Goal: Task Accomplishment & Management: Complete application form

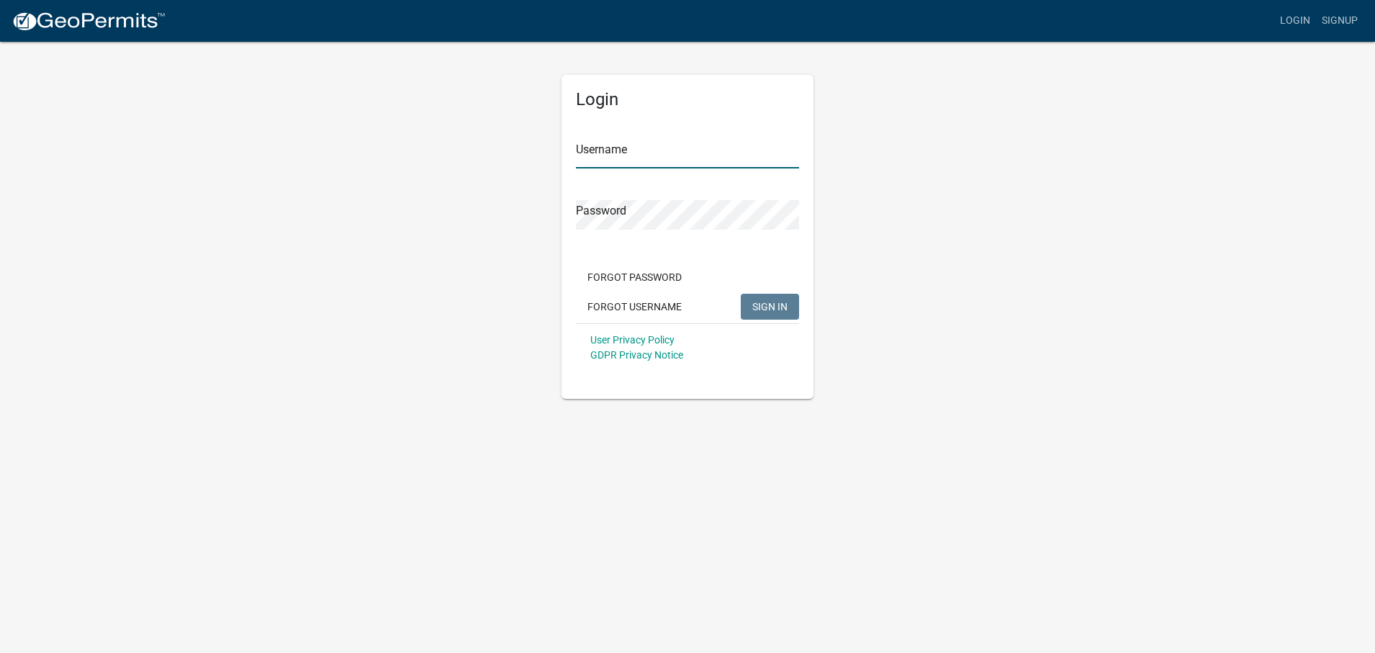
type input "Lightningxpressllc"
click at [767, 307] on span "SIGN IN" at bounding box center [769, 306] width 35 height 12
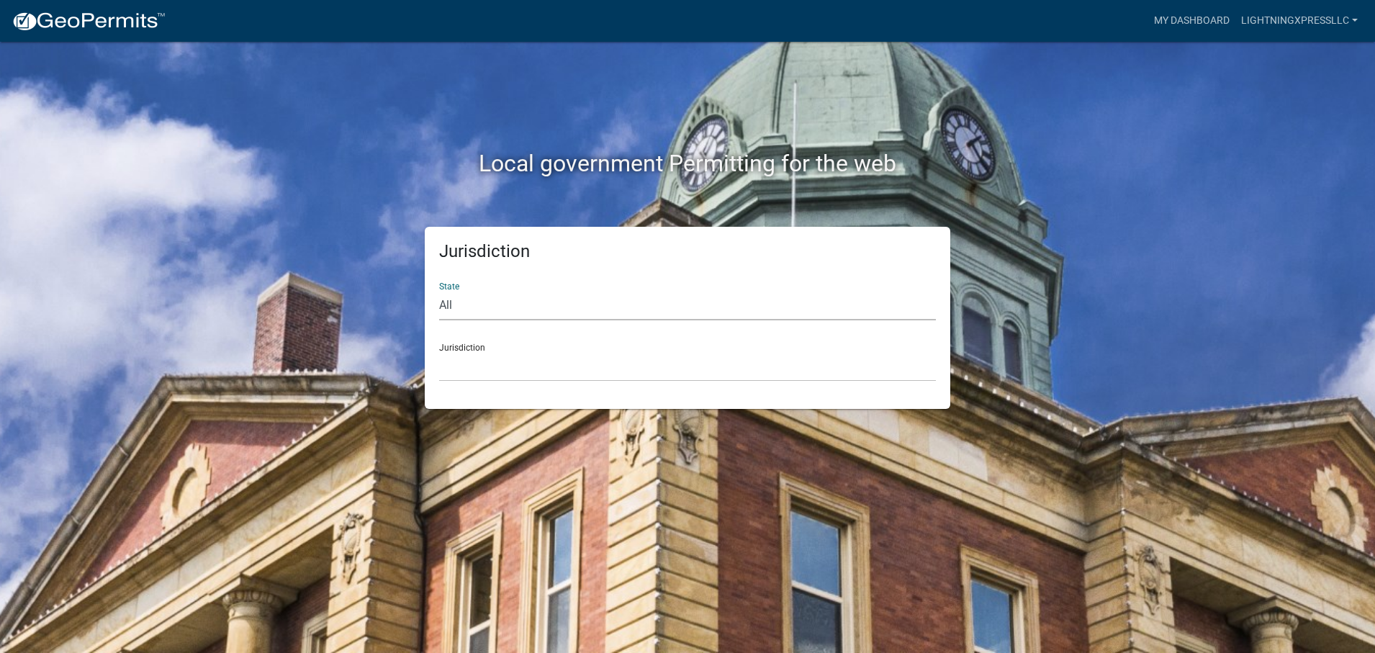
click at [552, 304] on select "All Colorado Georgia Indiana Iowa Kansas Minnesota Ohio South Carolina Wisconsin" at bounding box center [687, 306] width 497 height 30
select select "[US_STATE]"
click at [439, 291] on select "All Colorado Georgia Indiana Iowa Kansas Minnesota Ohio South Carolina Wisconsin" at bounding box center [687, 306] width 497 height 30
drag, startPoint x: 552, startPoint y: 318, endPoint x: 537, endPoint y: 374, distance: 58.1
click at [537, 374] on select "City of Bainbridge, Georgia Cook County, Georgia Crawford County, Georgia Gilme…" at bounding box center [687, 367] width 497 height 30
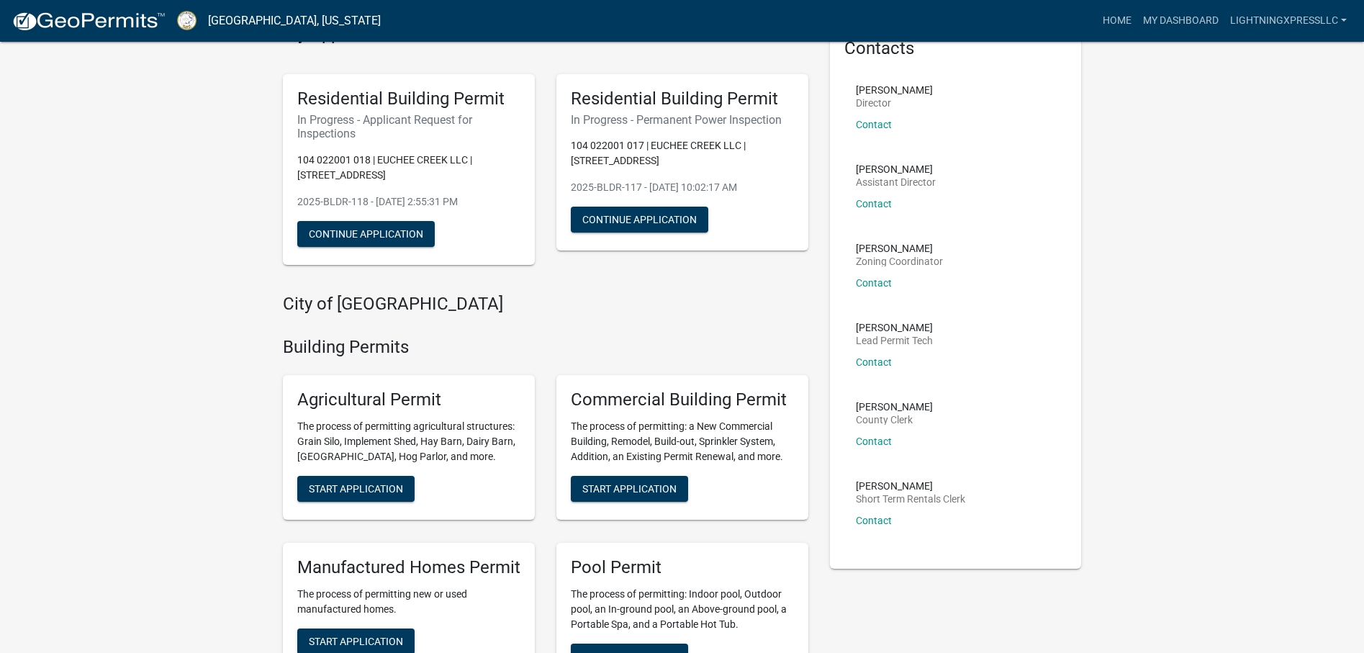
scroll to position [288, 0]
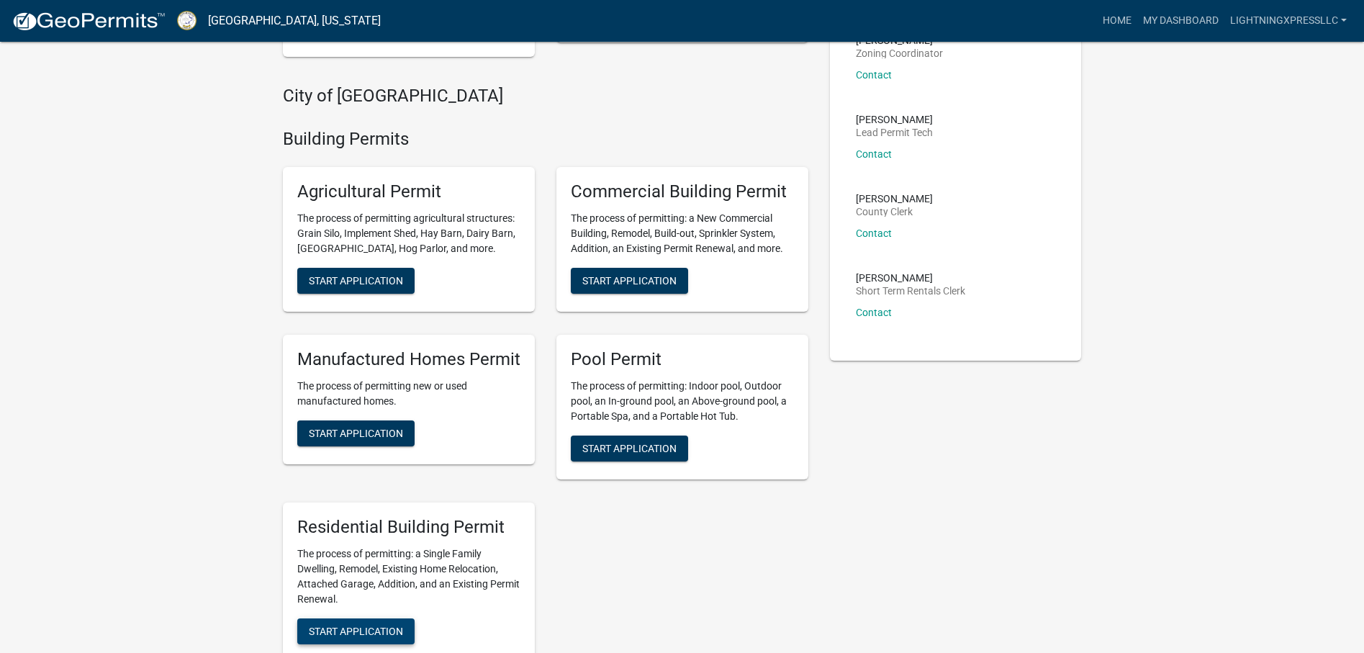
click at [398, 635] on span "Start Application" at bounding box center [356, 631] width 94 height 12
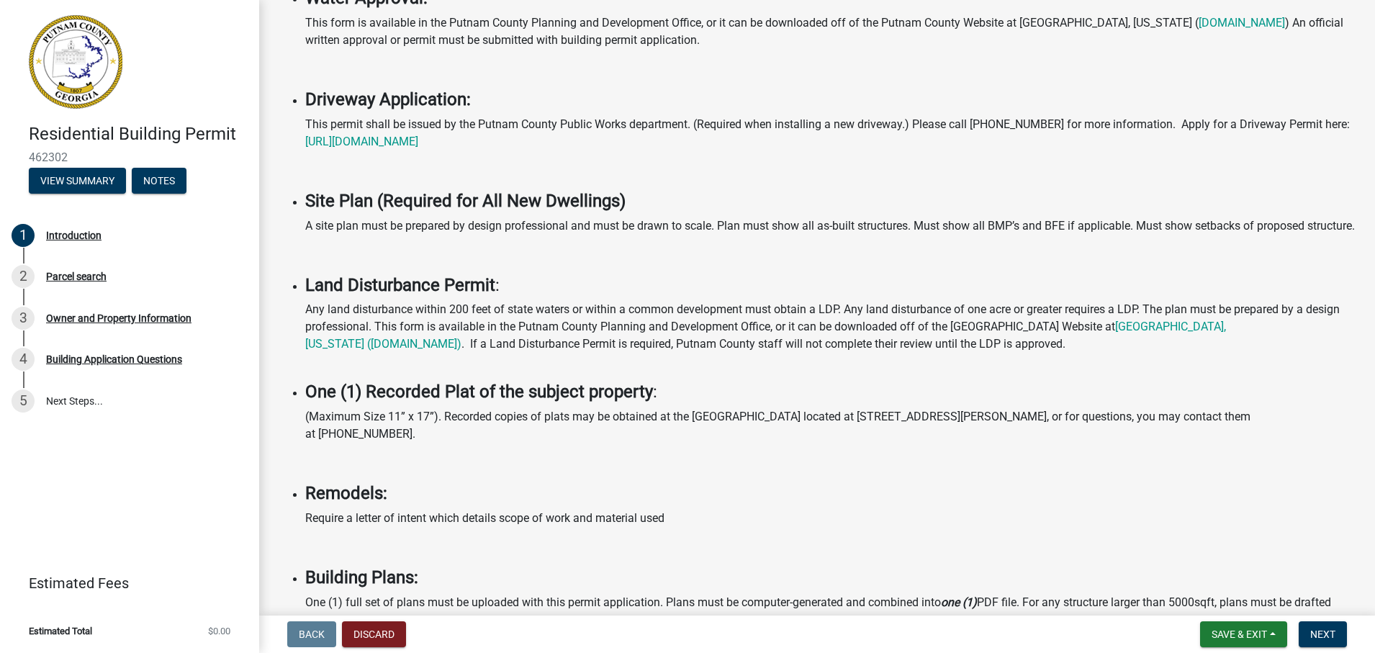
scroll to position [648, 0]
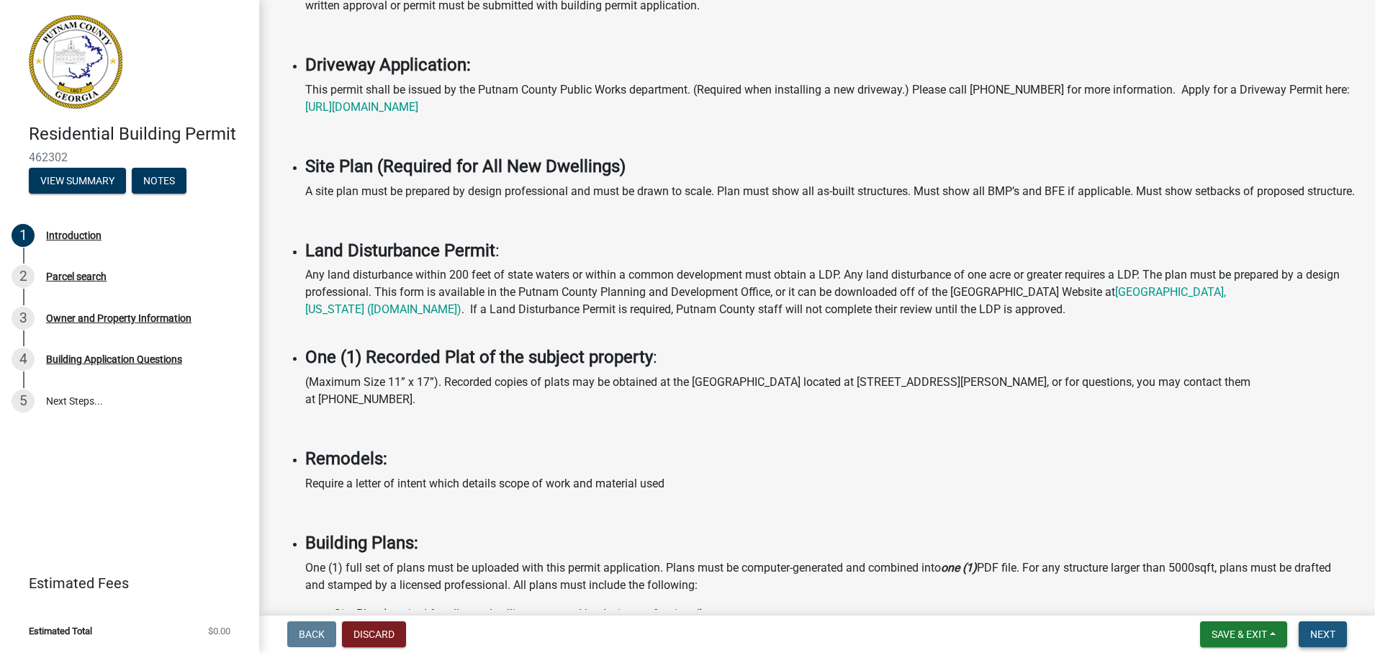
click at [1096, 644] on button "Next" at bounding box center [1322, 634] width 48 height 26
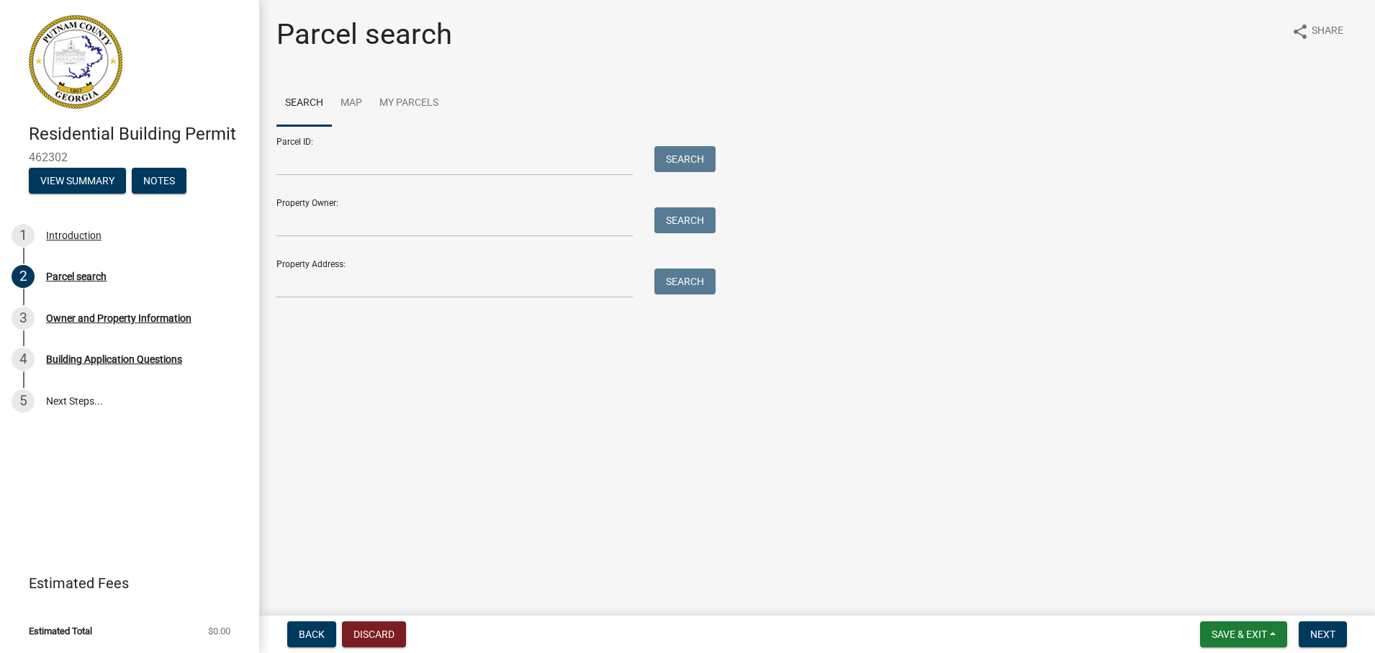
click at [954, 252] on div "Parcel ID: Search Property Owner: Search Property Address: Search" at bounding box center [816, 212] width 1081 height 172
click at [294, 163] on input "Parcel ID:" at bounding box center [454, 161] width 356 height 30
type input "104 022001 028"
click at [688, 152] on button "Search" at bounding box center [684, 159] width 61 height 26
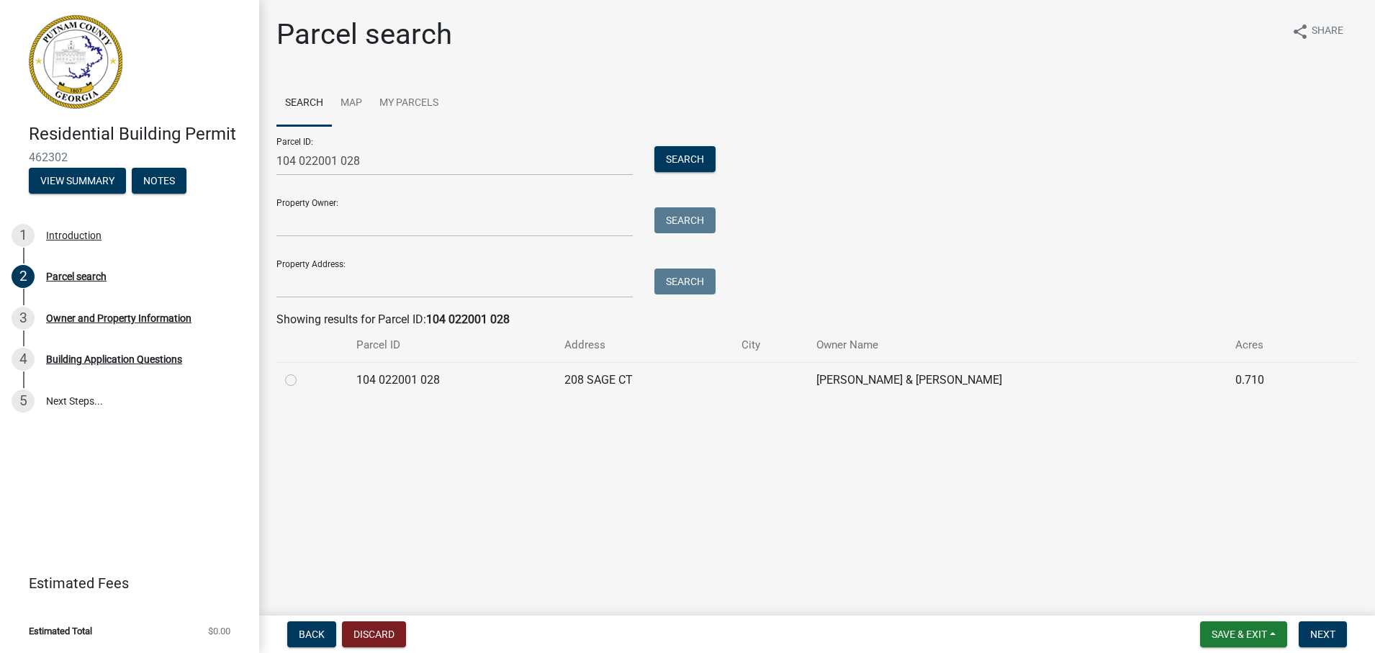
click at [283, 376] on td at bounding box center [311, 379] width 71 height 35
click at [302, 371] on label at bounding box center [302, 371] width 0 height 0
click at [302, 379] on 028 "radio" at bounding box center [306, 375] width 9 height 9
radio 028 "true"
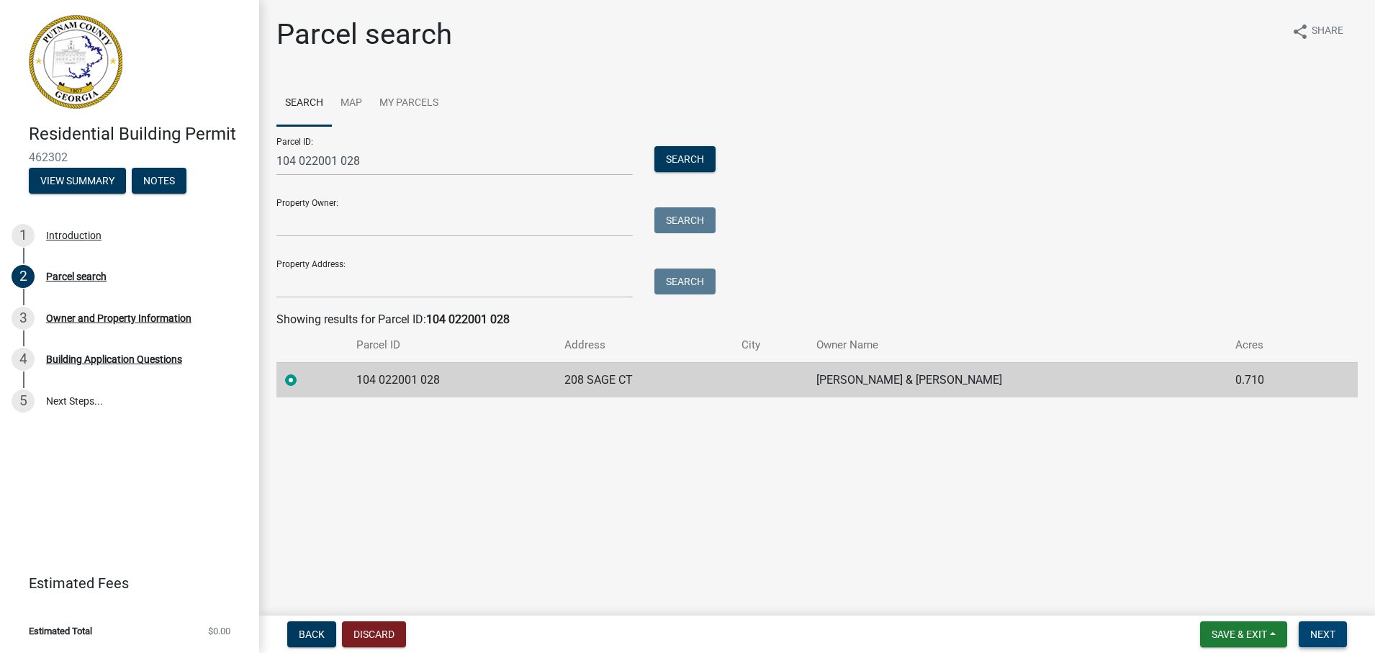
click at [1096, 627] on button "Next" at bounding box center [1322, 634] width 48 height 26
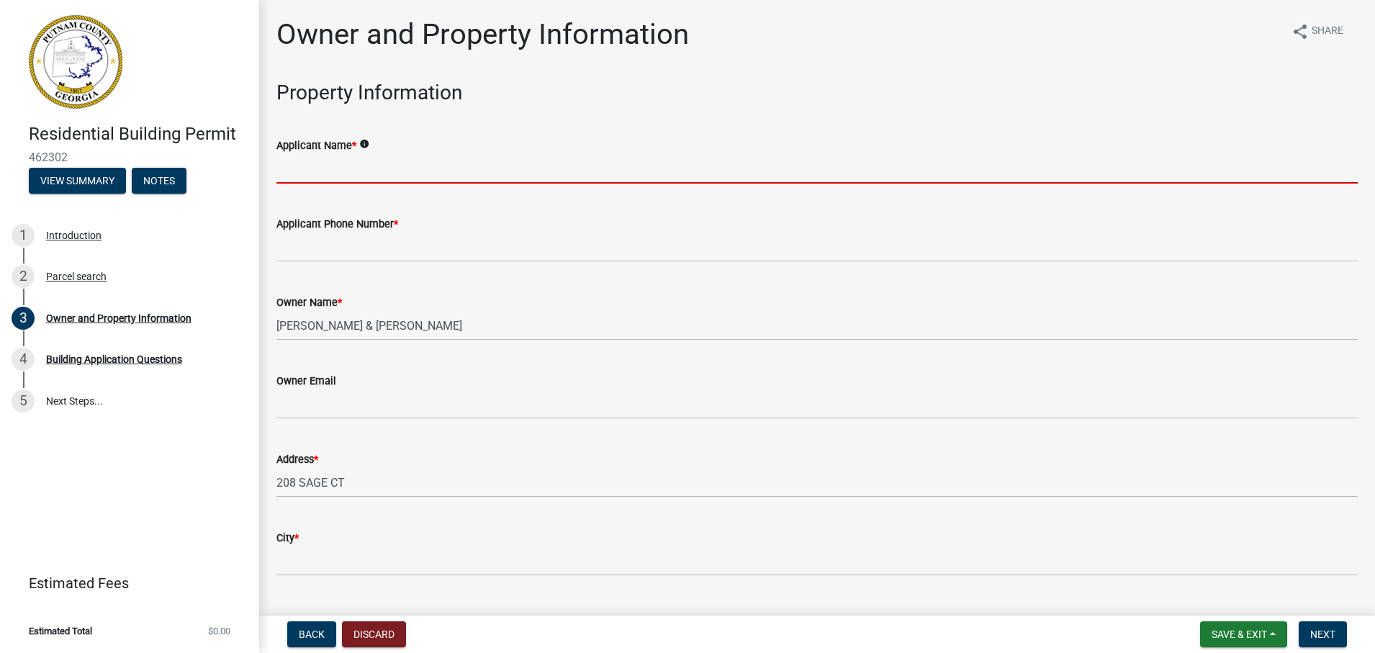
click at [358, 171] on input "Applicant Name *" at bounding box center [816, 169] width 1081 height 30
type input "Kimberly Woods"
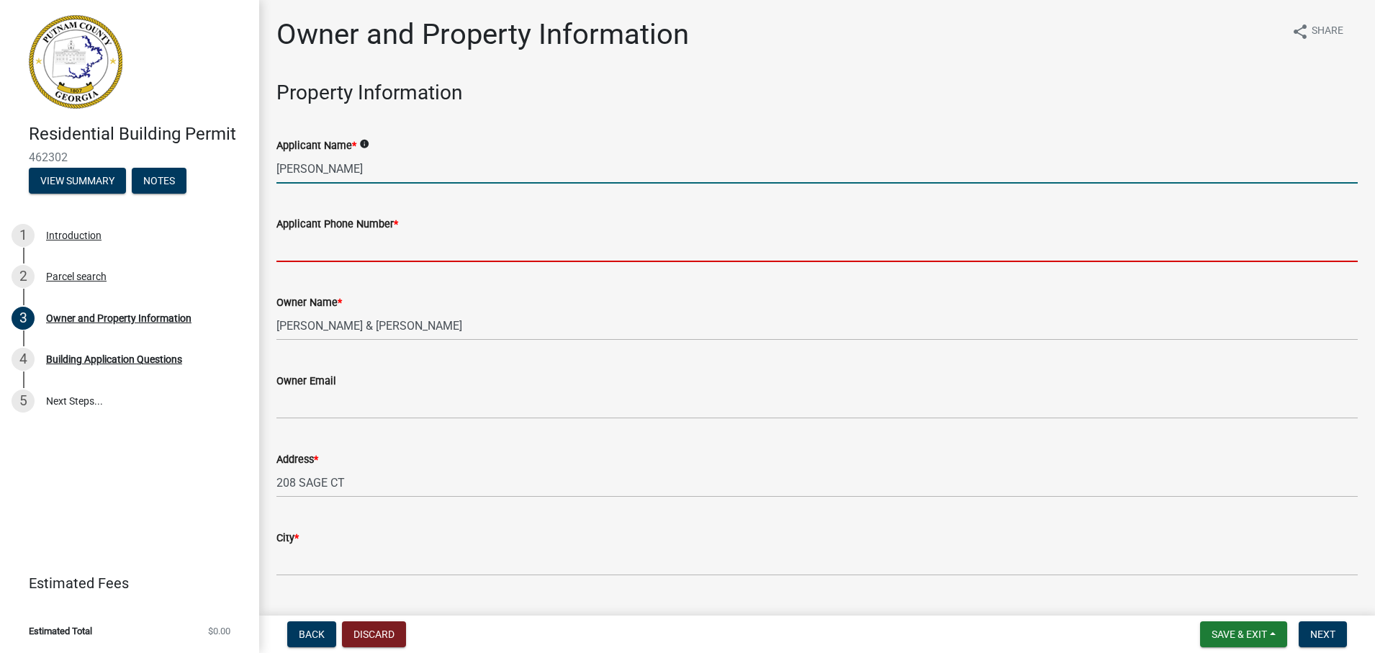
type input "7069740659"
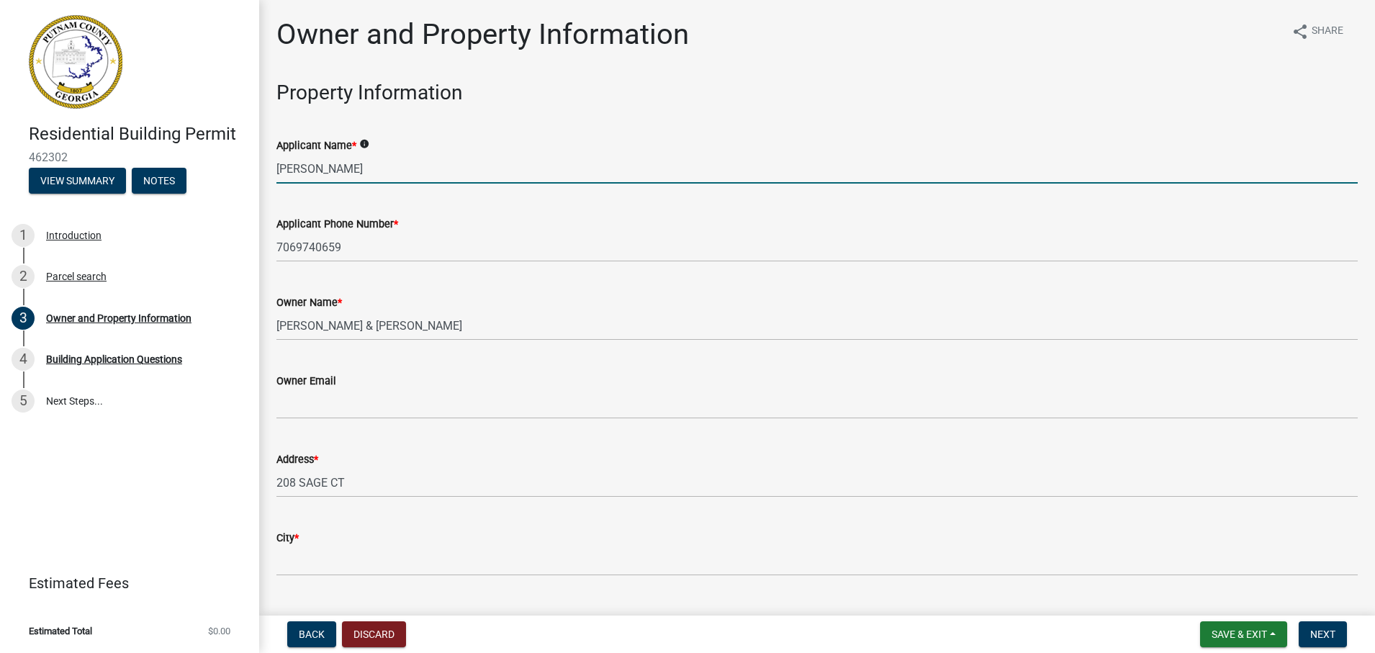
type input "KassiMathis93@outlook.com"
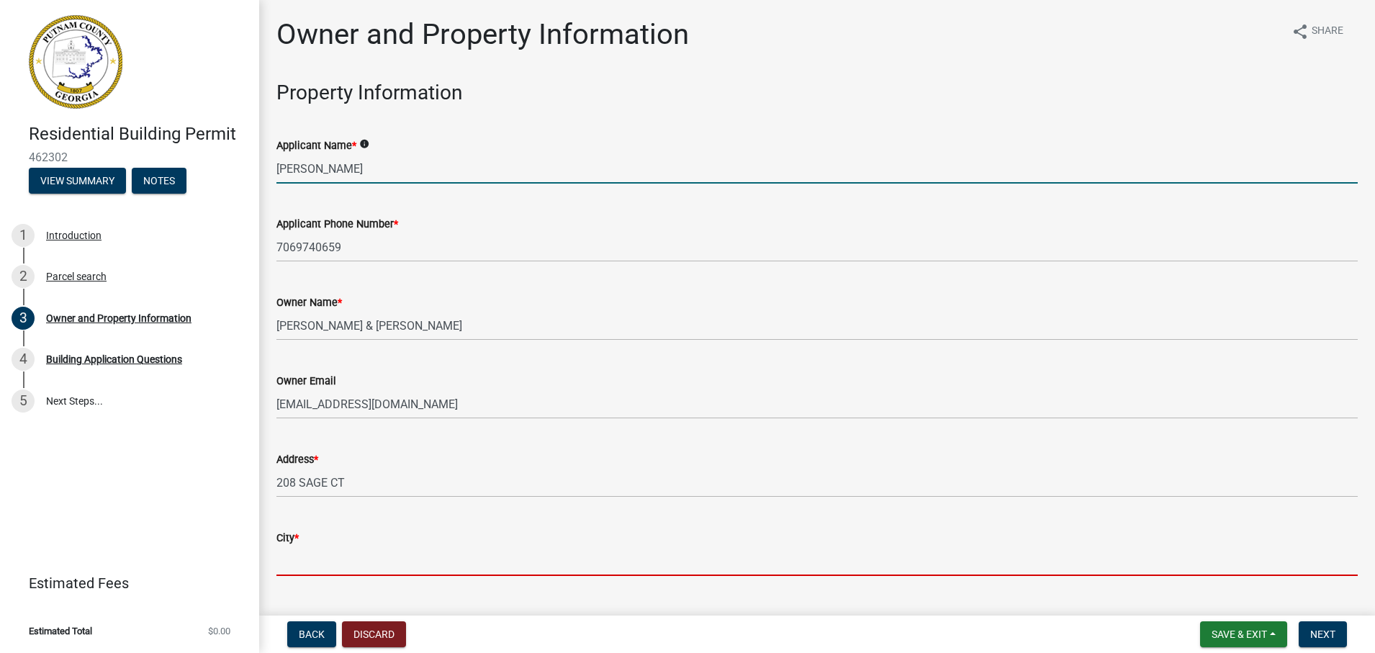
type input "WATKINSVILLE"
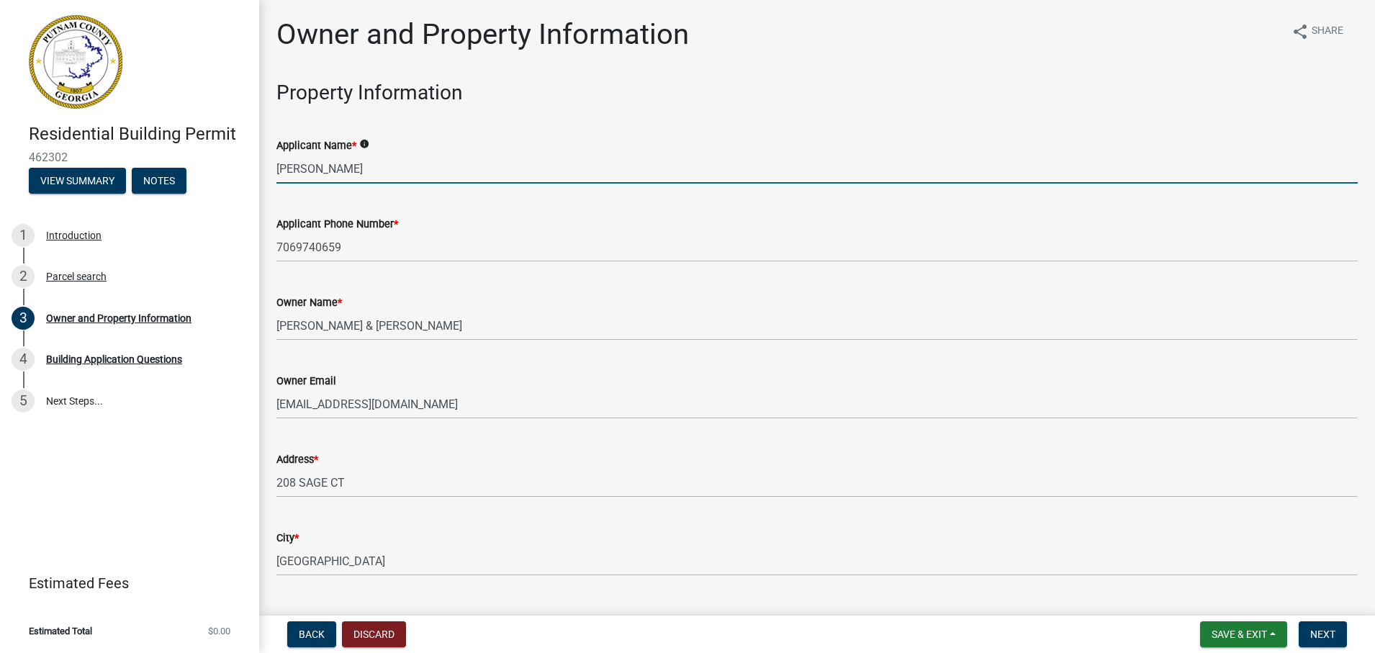
type input "PO BOX 659"
type input "WATKINSVILLE"
type input "GA"
type input "30677"
type input "Euchee Creek LLC"
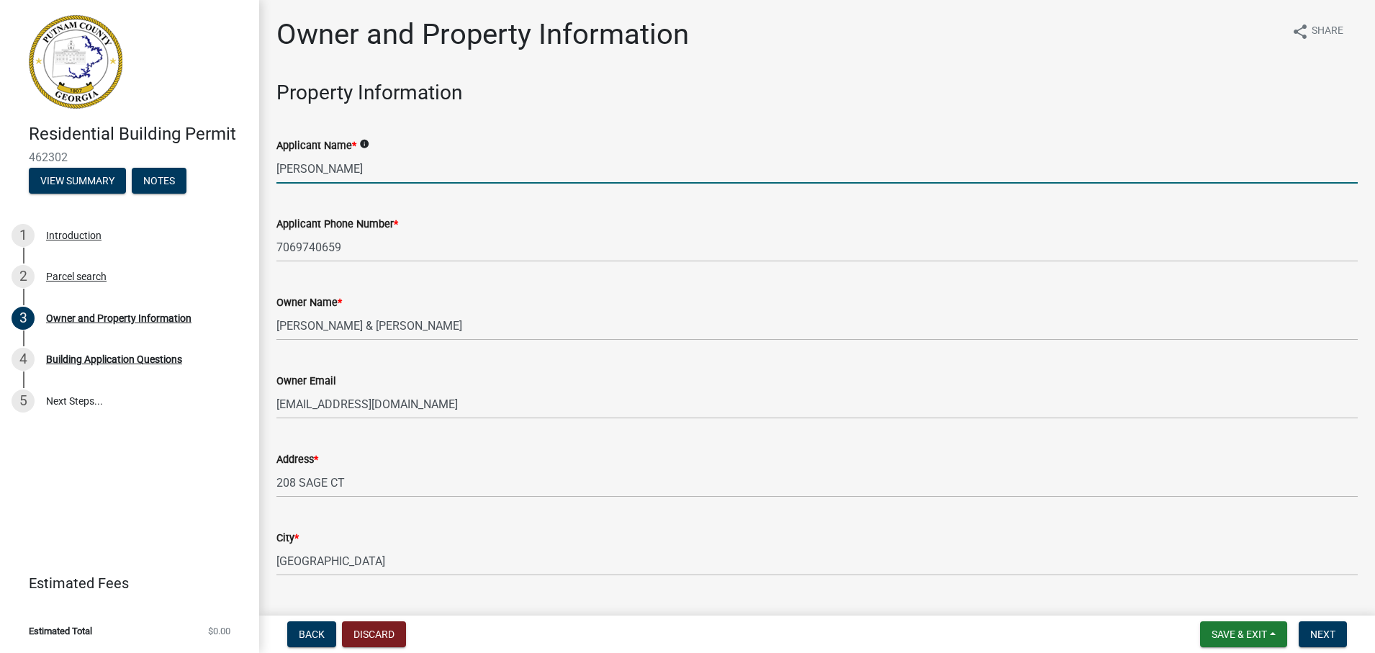
type input "7707250806"
type input "[STREET_ADDRESS]"
type input "WATKINSVILLE"
type input "GA"
type input "30677"
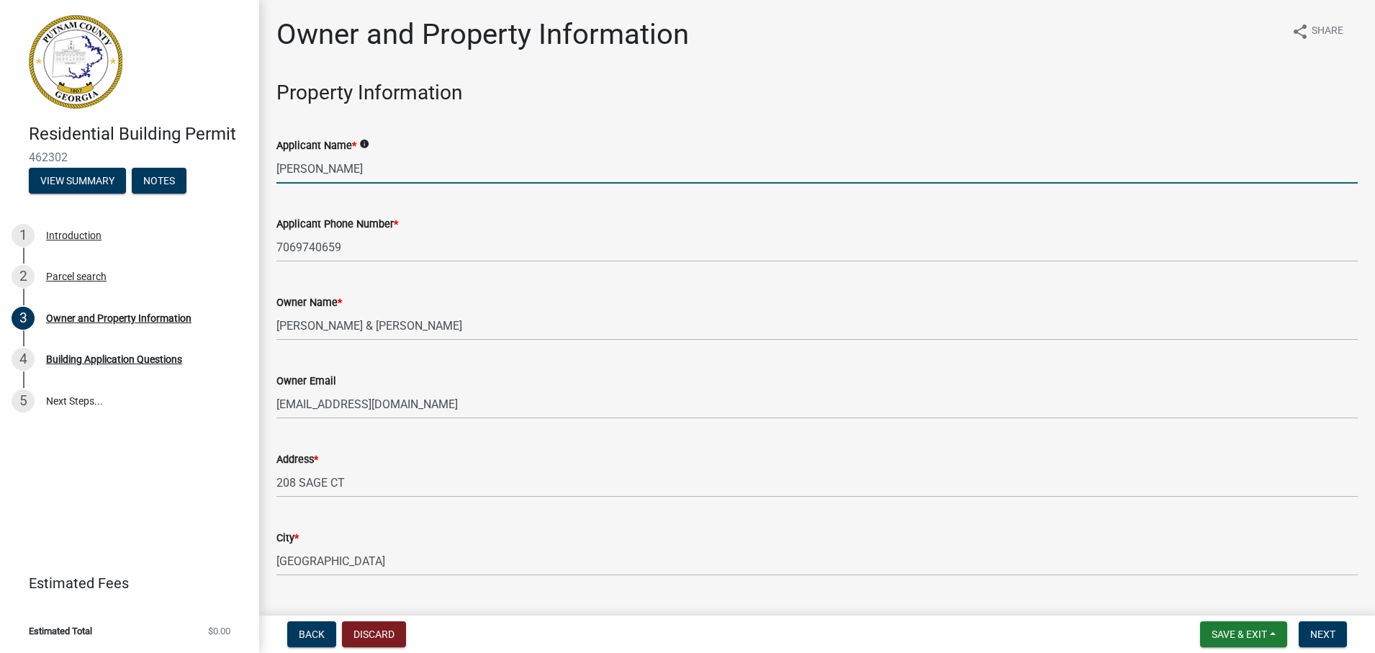
type input "RBCO006334"
type input "[DATE]"
type input "25-29674"
type input "[DATE]"
type input "Oconee County"
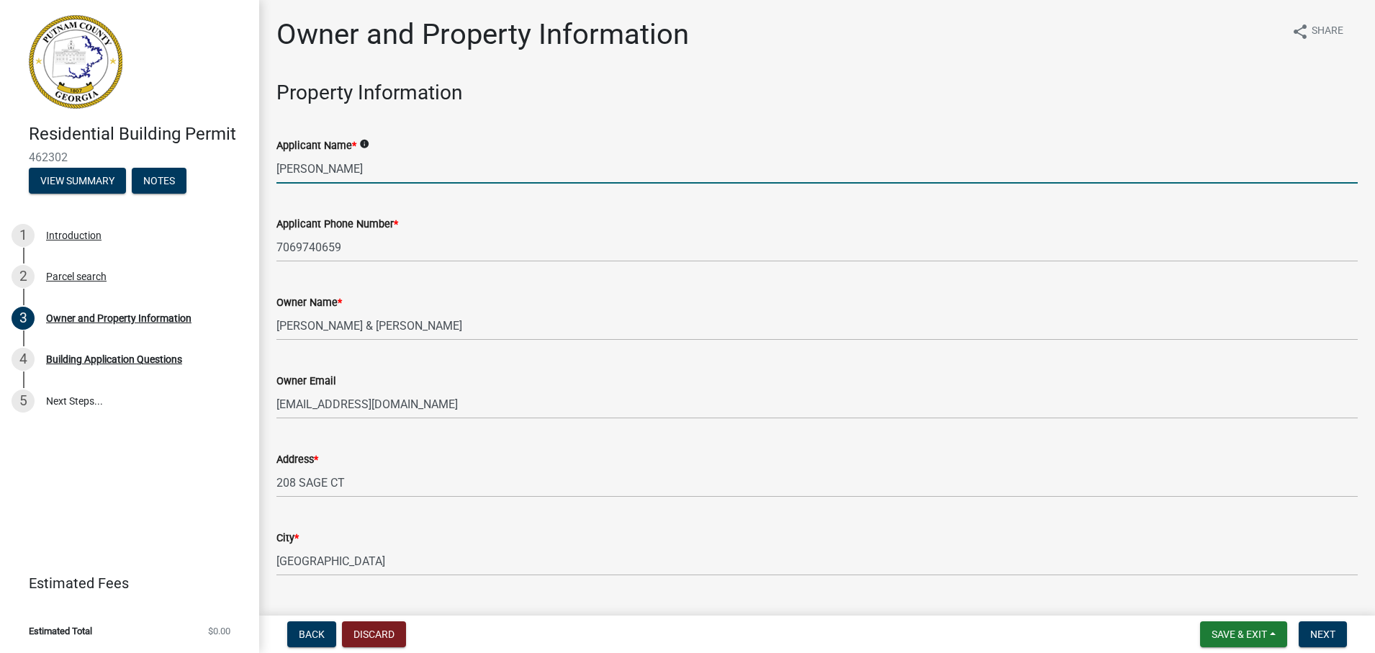
type input "Chris Diaz"
type input "678-859-8570"
type input "200000"
select select "a6b90f04-145f-43dc-a4e6-6d5ec8e28ec9"
select select "83394b22-4a11-496c-8e5c-75ade2e72faf"
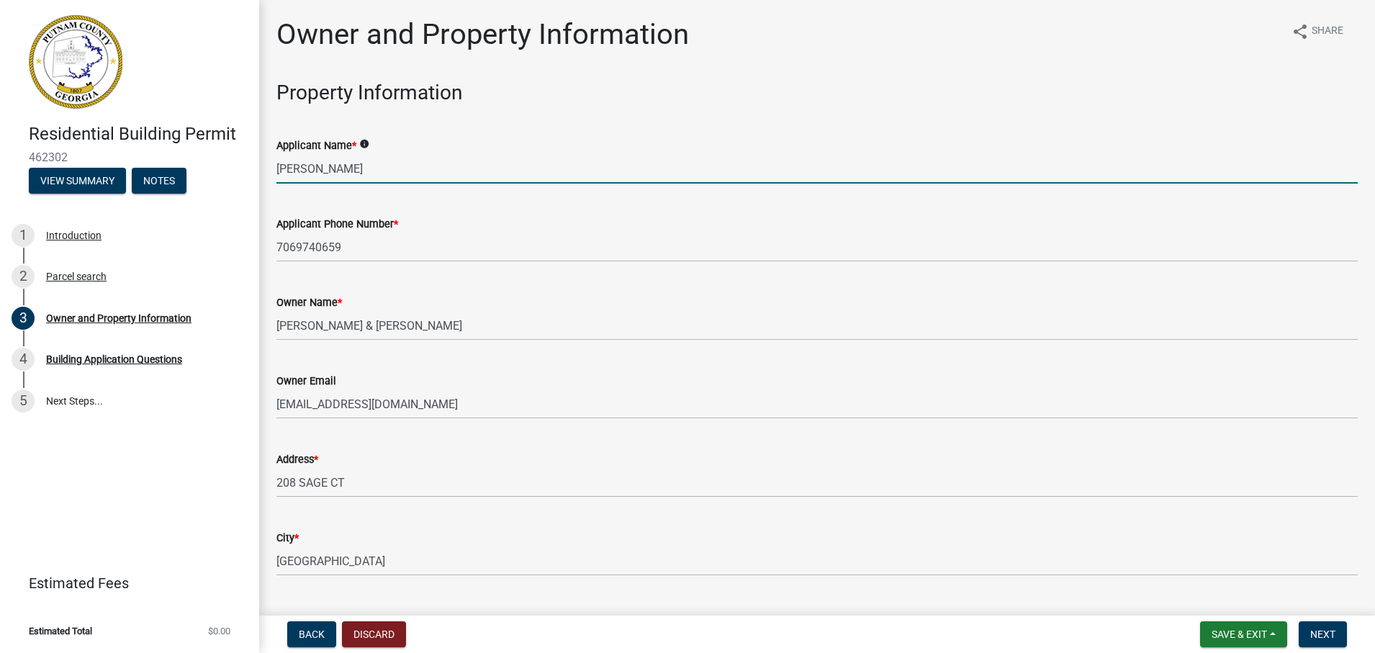
select select "a6b90f04-145f-43dc-a4e6-6d5ec8e28ec9"
select select "83394b22-4a11-496c-8e5c-75ade2e72faf"
select select "8"
select select "2025"
select select "8"
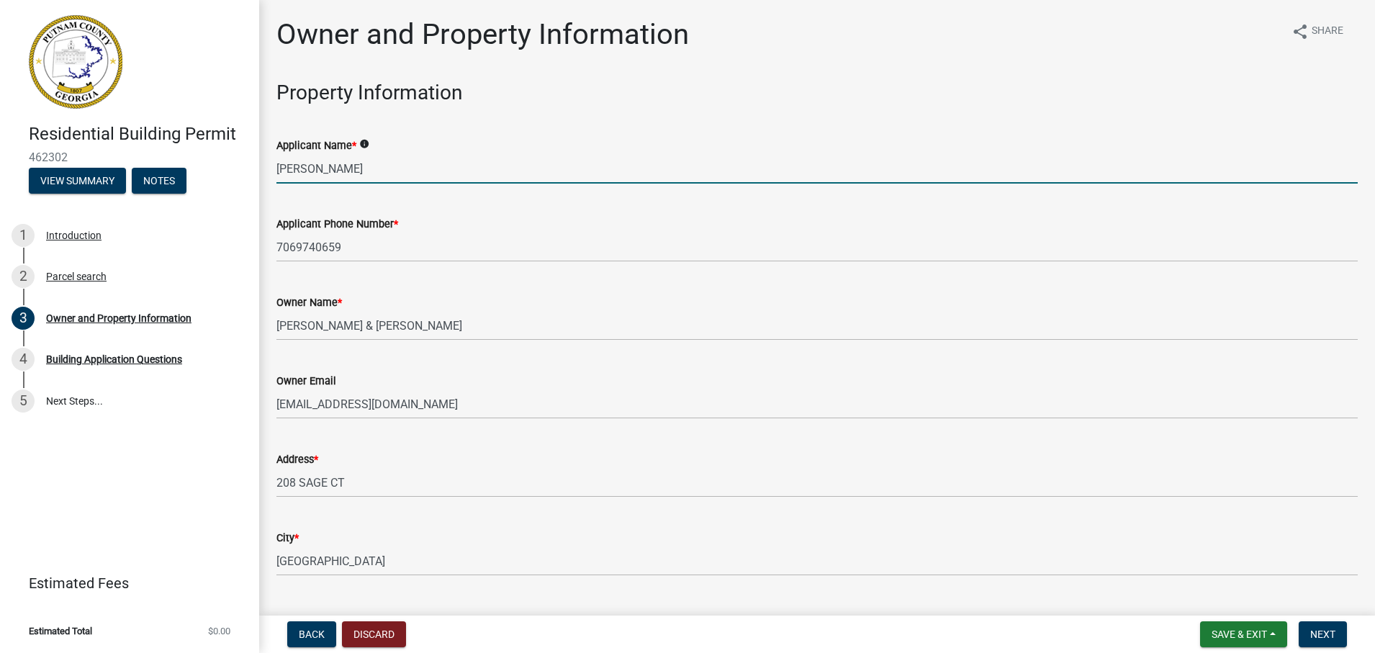
select select "2025"
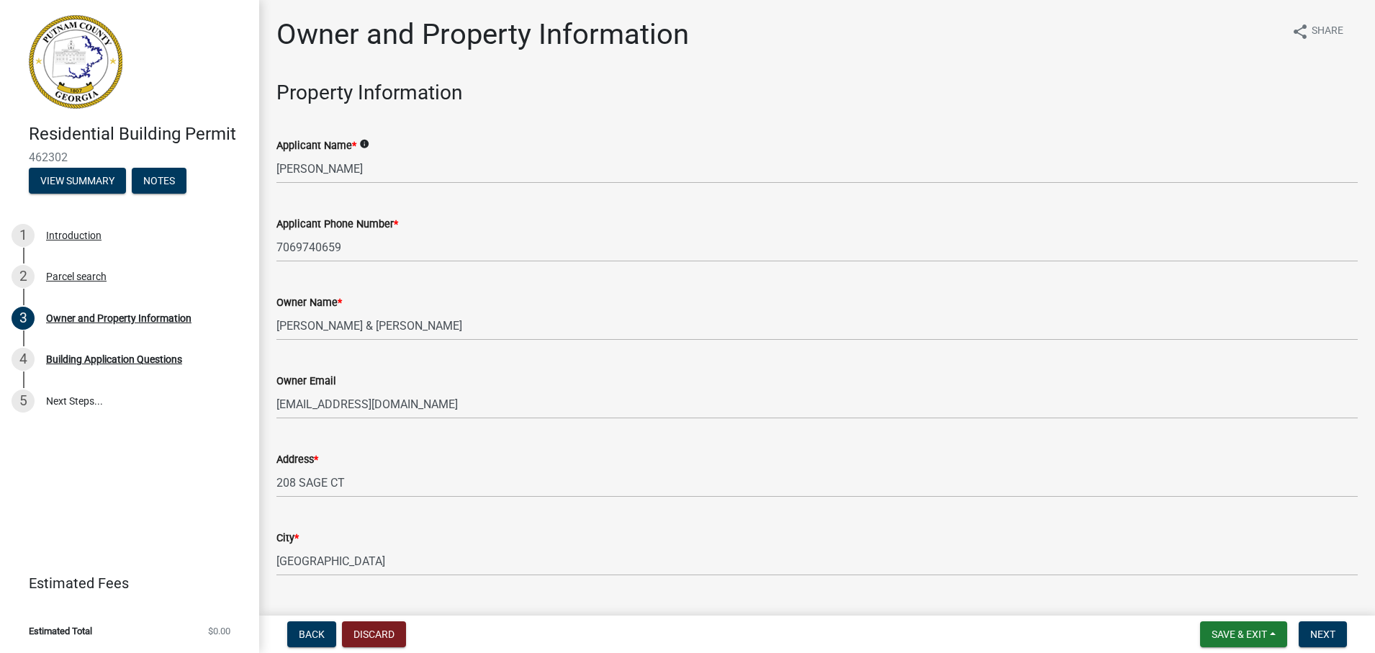
scroll to position [1650, 0]
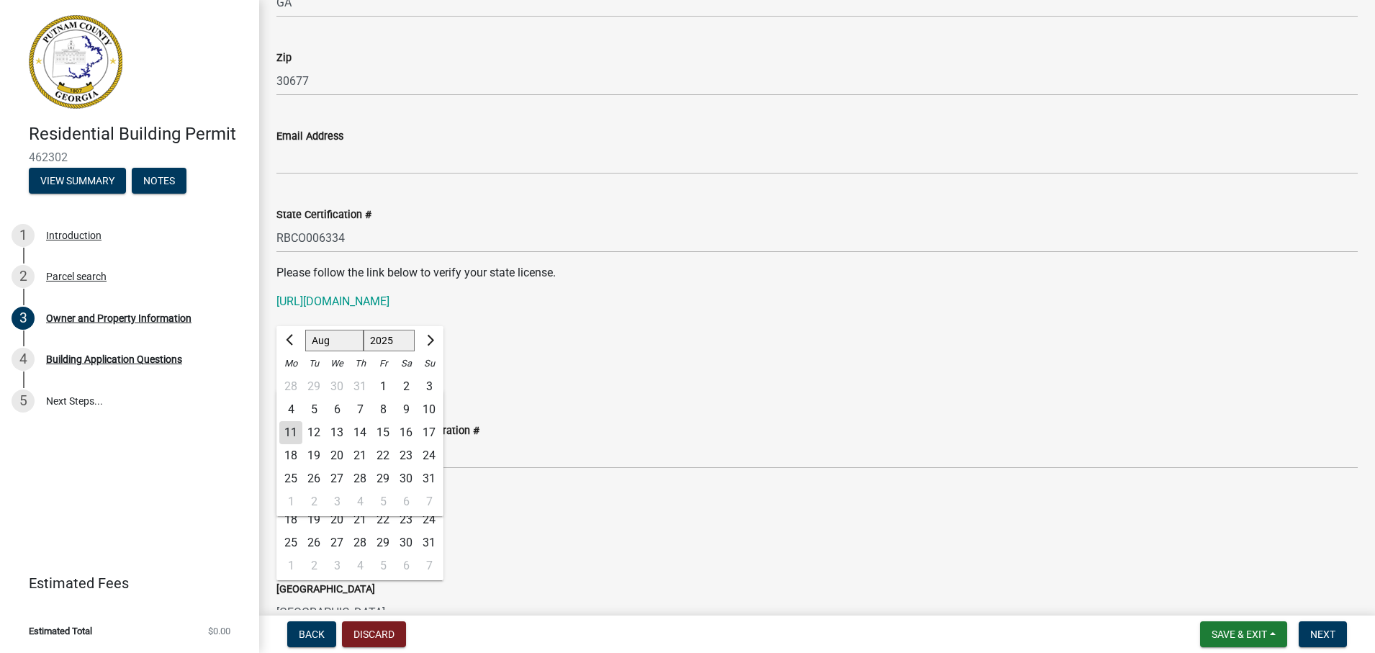
click at [293, 435] on div "11" at bounding box center [290, 432] width 23 height 23
type input "08/11/2025"
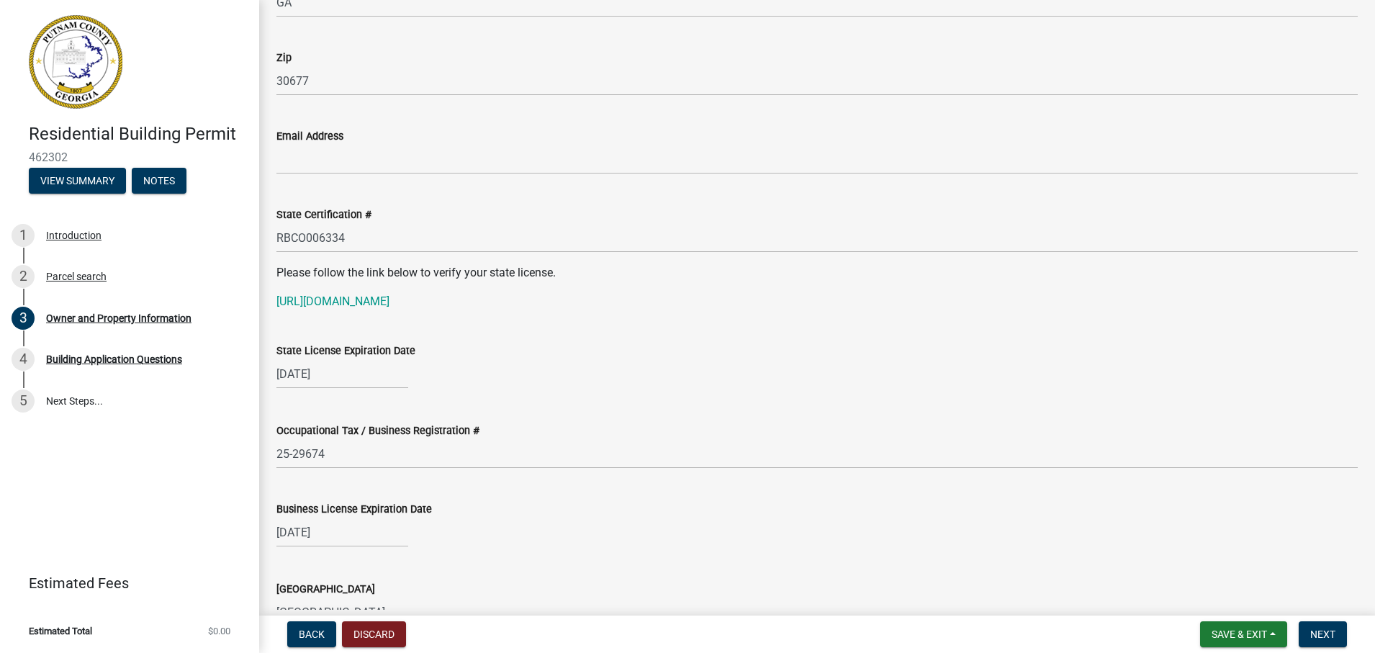
click at [715, 294] on p "[URL][DOMAIN_NAME]" at bounding box center [816, 301] width 1081 height 17
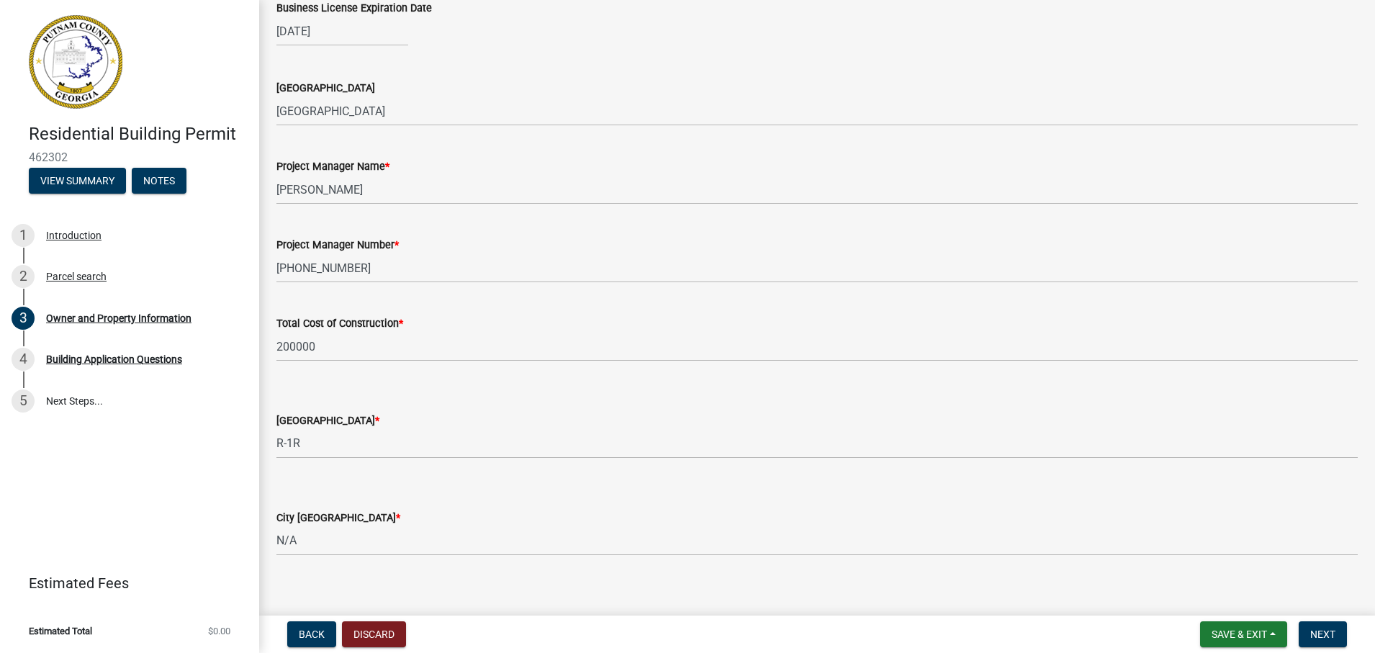
scroll to position [2225, 0]
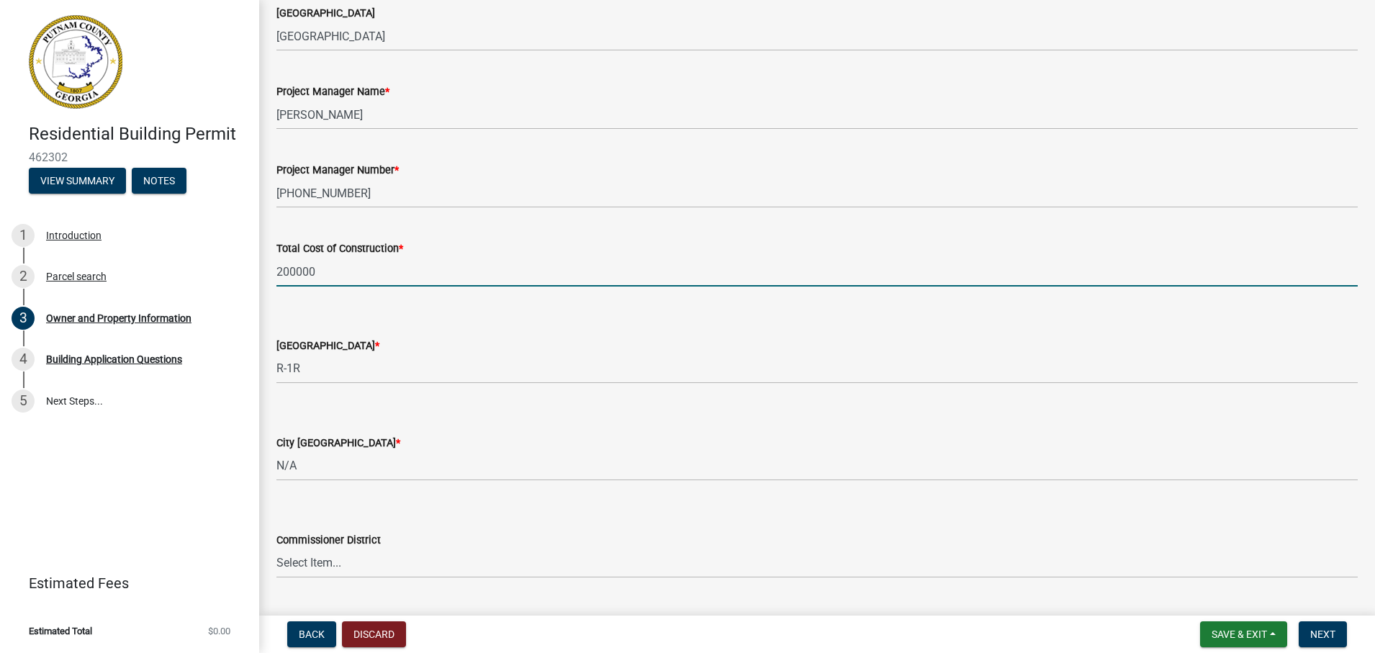
click at [327, 271] on input "200000" at bounding box center [816, 272] width 1081 height 30
type input "50000"
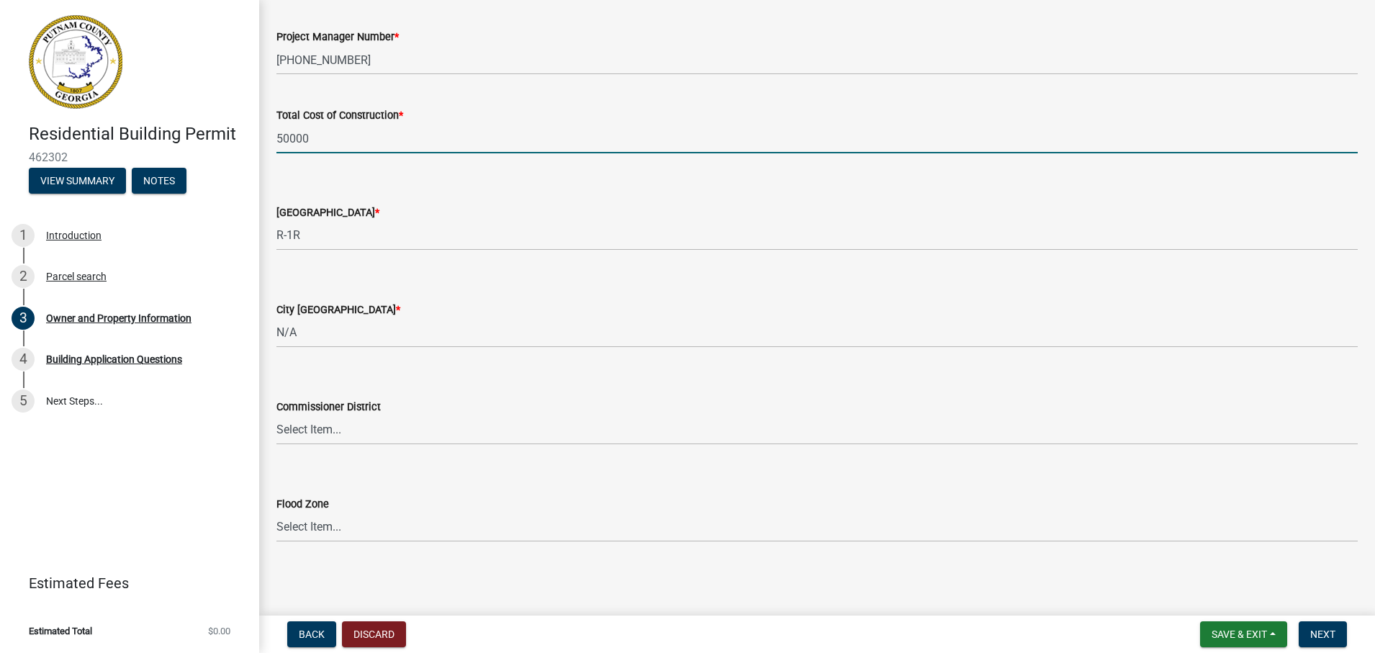
scroll to position [2360, 0]
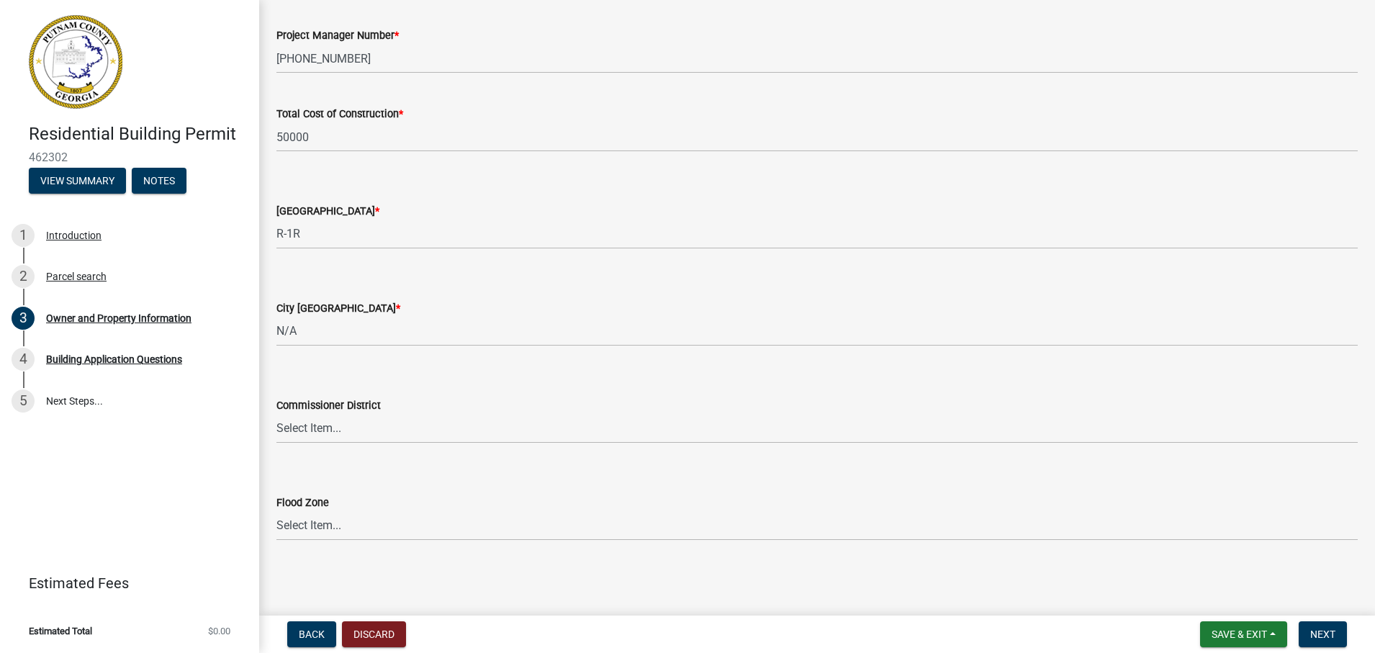
click at [615, 216] on div "County Zoning District *" at bounding box center [816, 210] width 1081 height 17
click at [1096, 627] on button "Next" at bounding box center [1322, 634] width 48 height 26
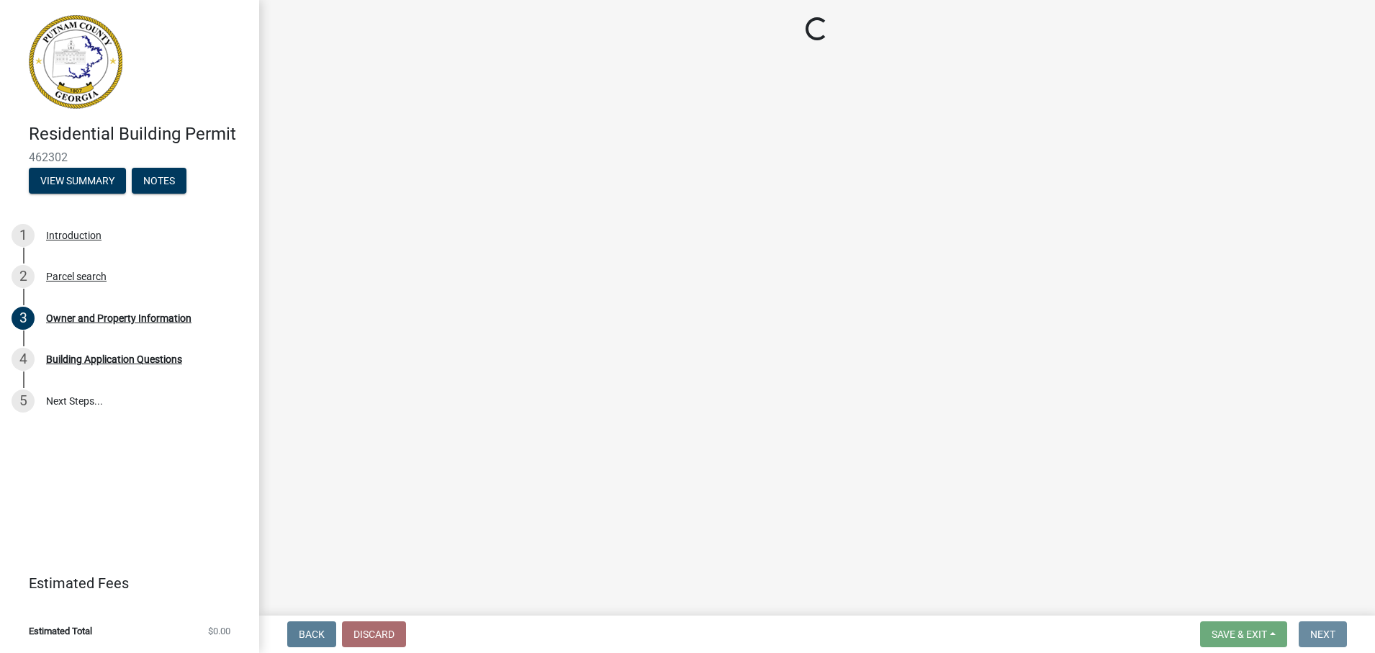
scroll to position [0, 0]
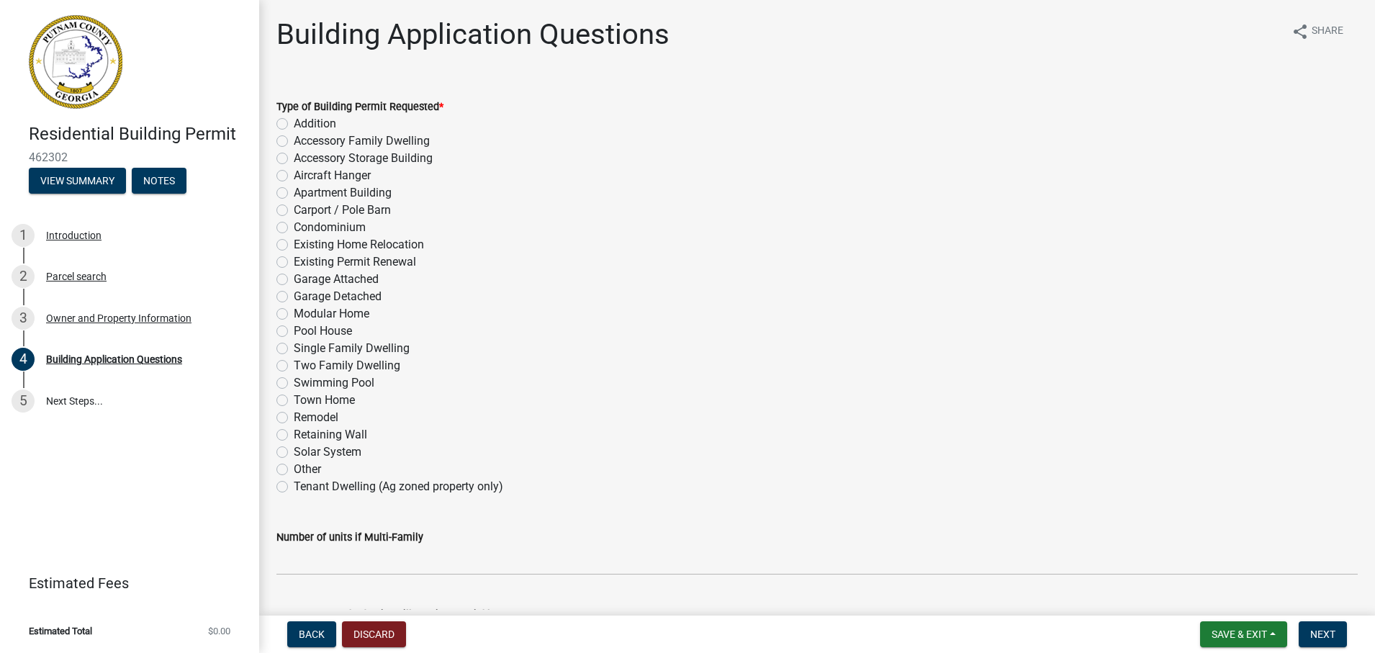
click at [294, 157] on label "Accessory Storage Building" at bounding box center [363, 158] width 139 height 17
click at [294, 157] on input "Accessory Storage Building" at bounding box center [298, 154] width 9 height 9
radio input "true"
click at [924, 264] on div "Existing Permit Renewal" at bounding box center [816, 261] width 1081 height 17
click at [294, 468] on label "Other" at bounding box center [307, 469] width 27 height 17
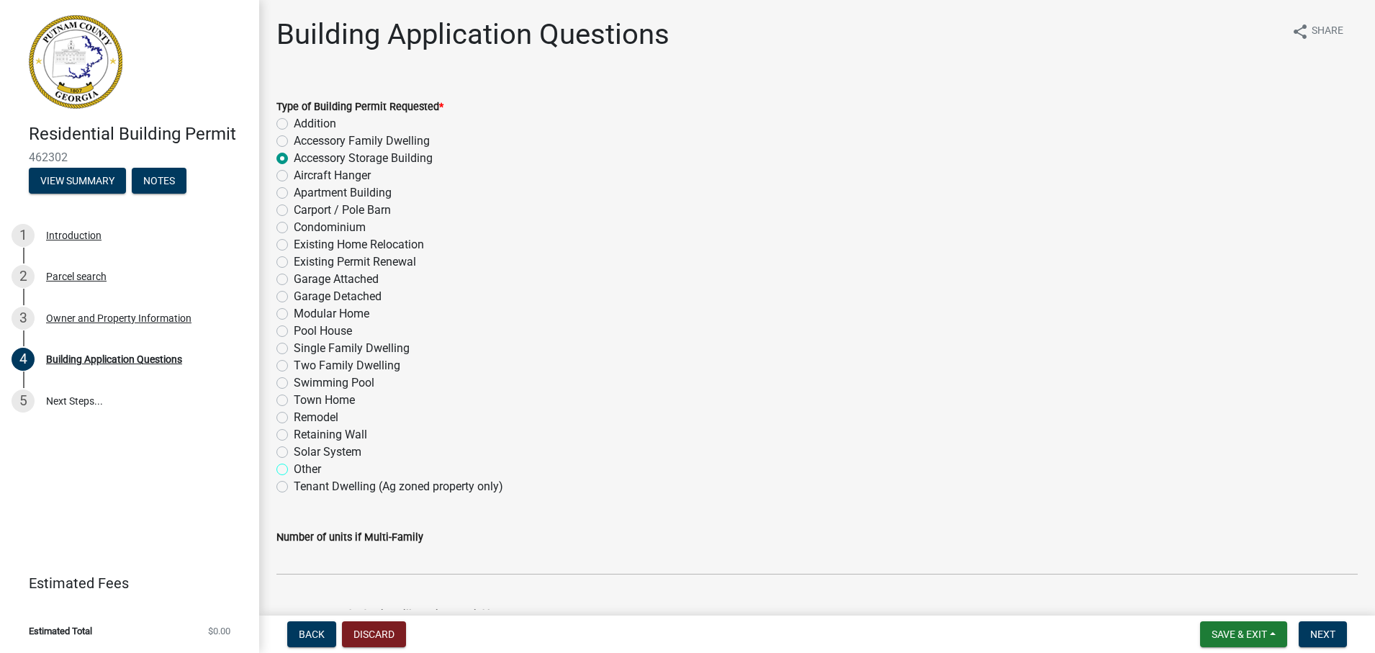
click at [294, 468] on input "Other" at bounding box center [298, 465] width 9 height 9
radio input "true"
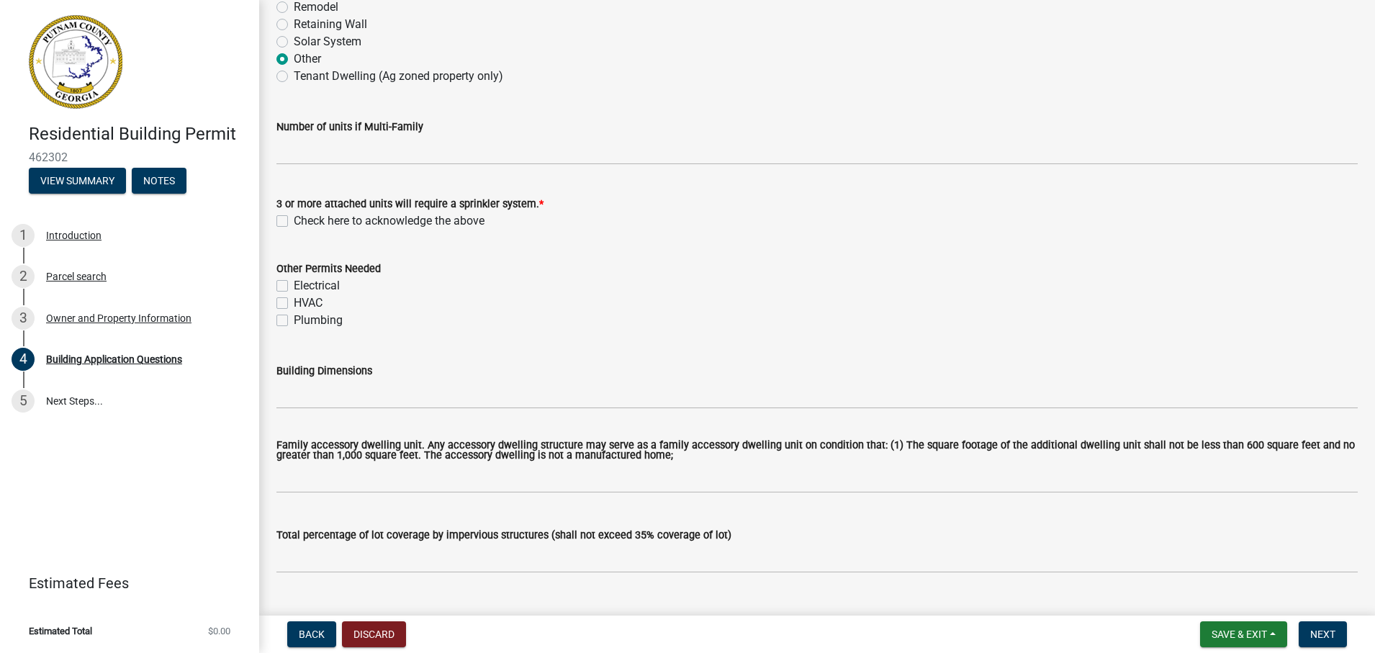
scroll to position [432, 0]
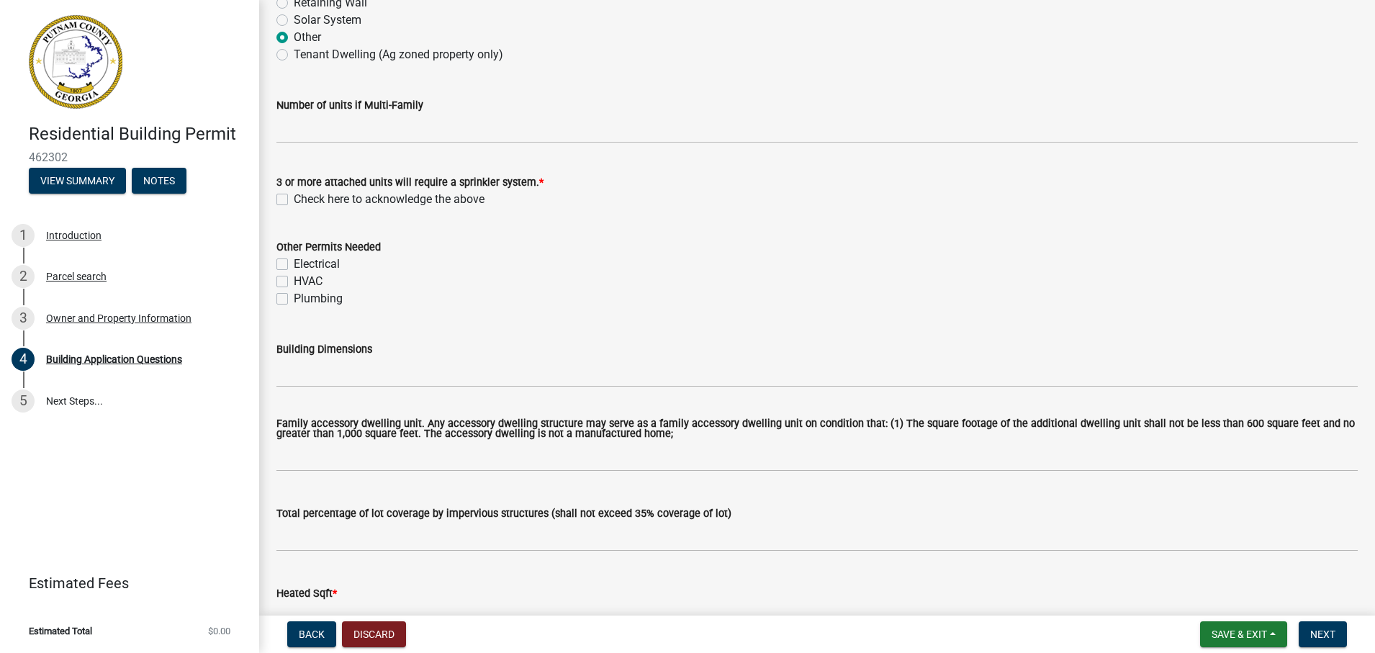
click at [294, 263] on label "Electrical" at bounding box center [317, 263] width 46 height 17
click at [294, 263] on input "Electrical" at bounding box center [298, 259] width 9 height 9
checkbox input "true"
checkbox input "false"
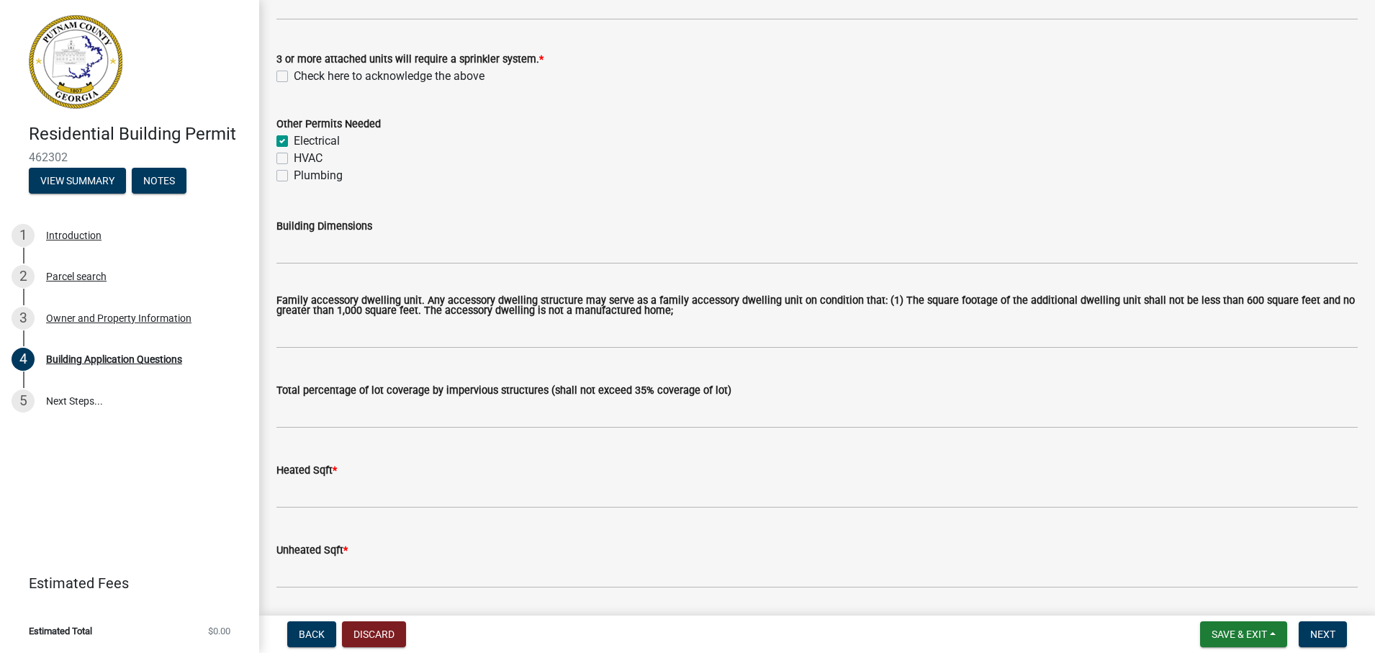
scroll to position [576, 0]
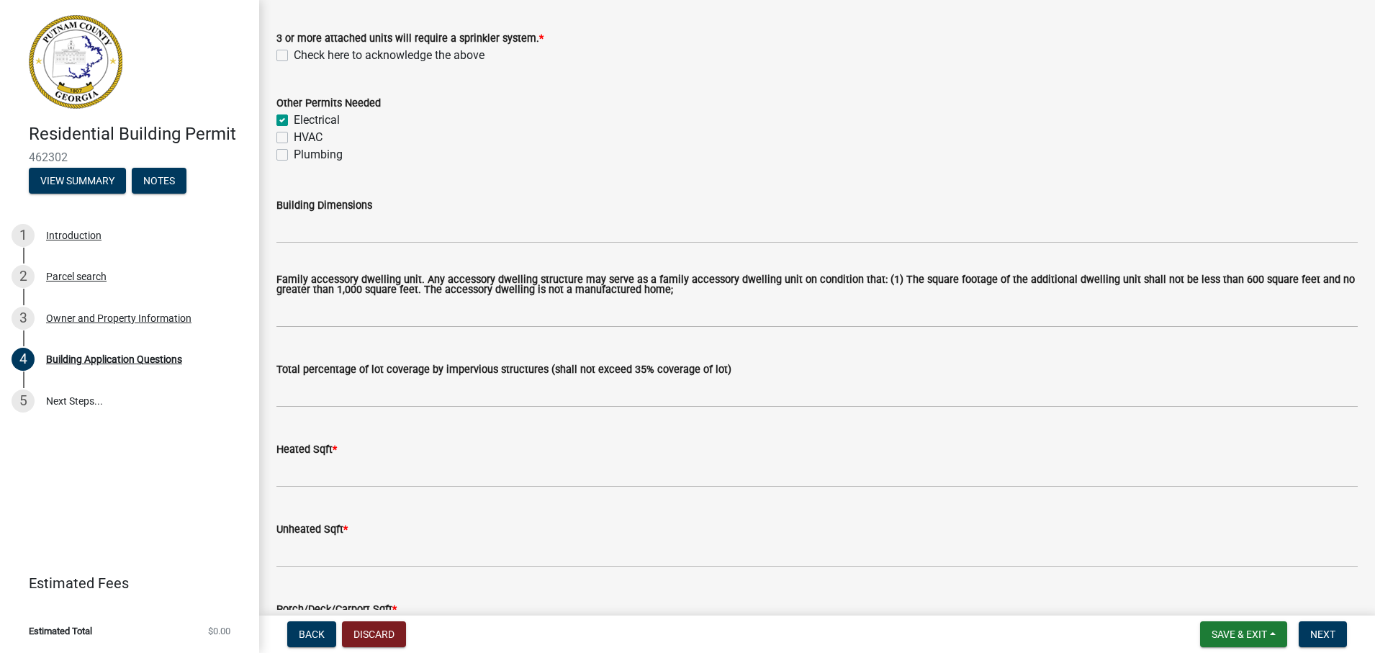
click at [682, 198] on div "Building Dimensions" at bounding box center [816, 204] width 1081 height 17
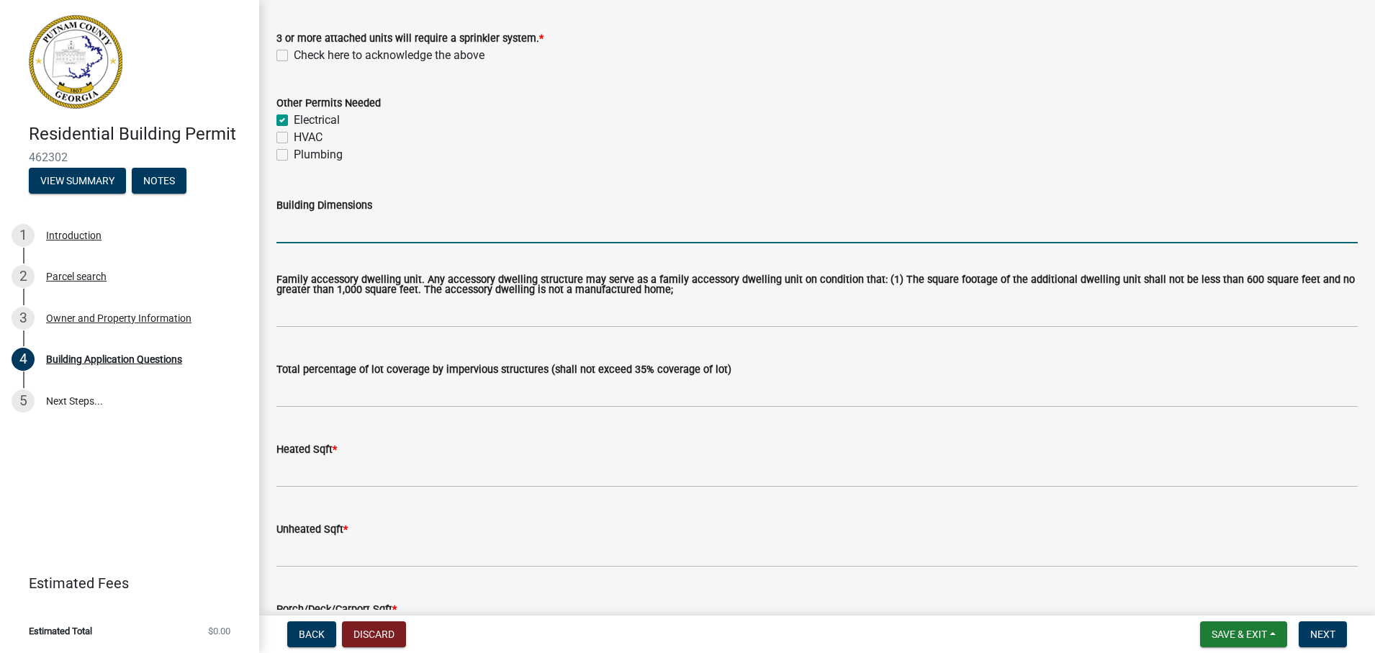
click at [370, 238] on input "Building Dimensions" at bounding box center [816, 229] width 1081 height 30
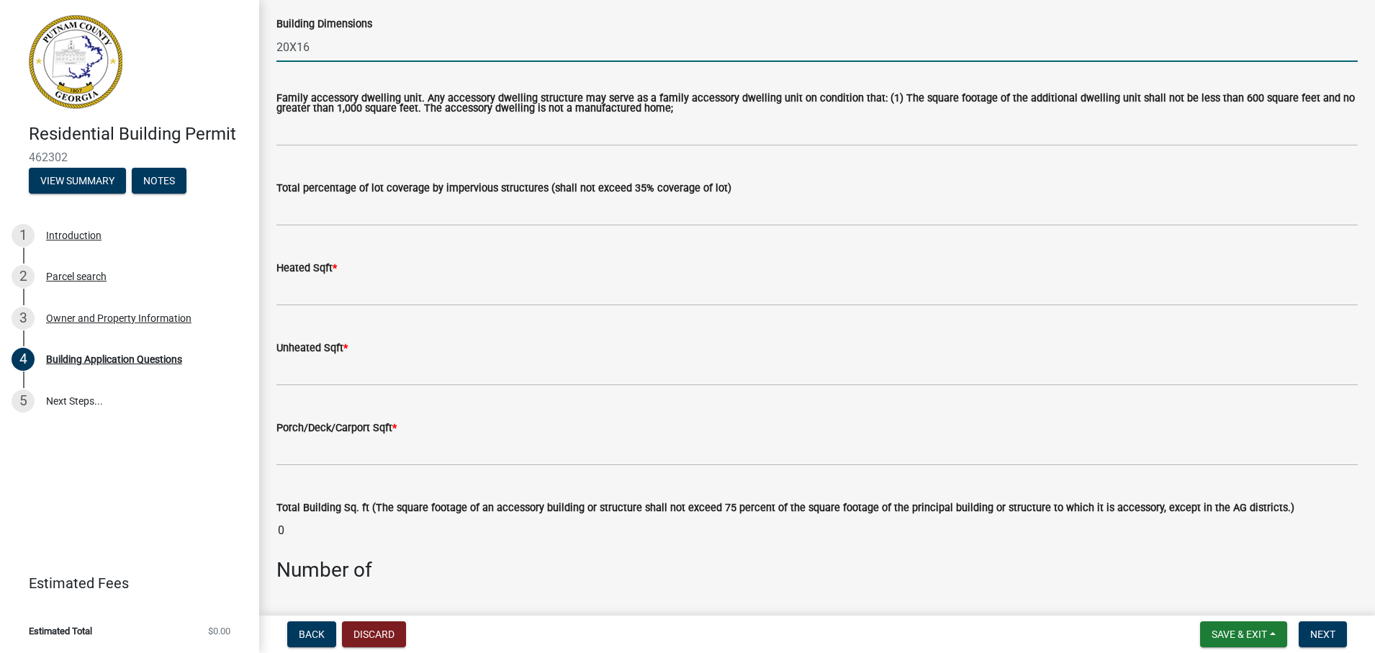
scroll to position [792, 0]
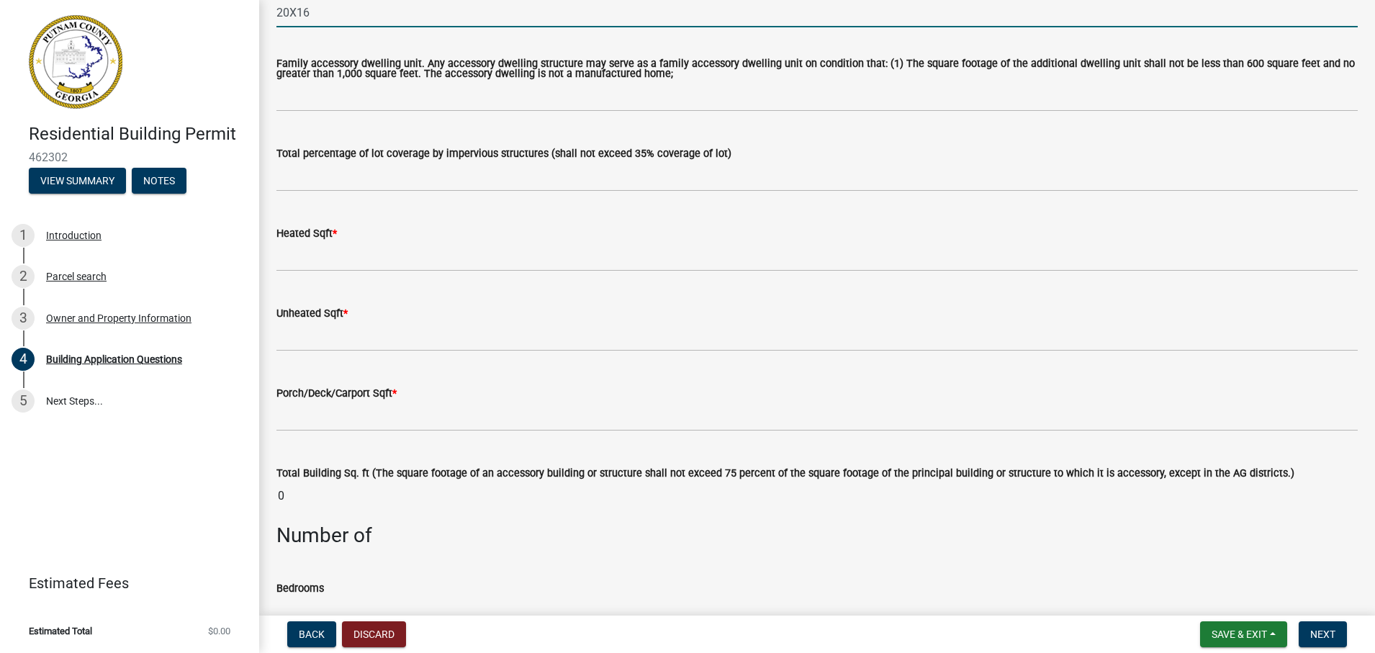
type input "20X16"
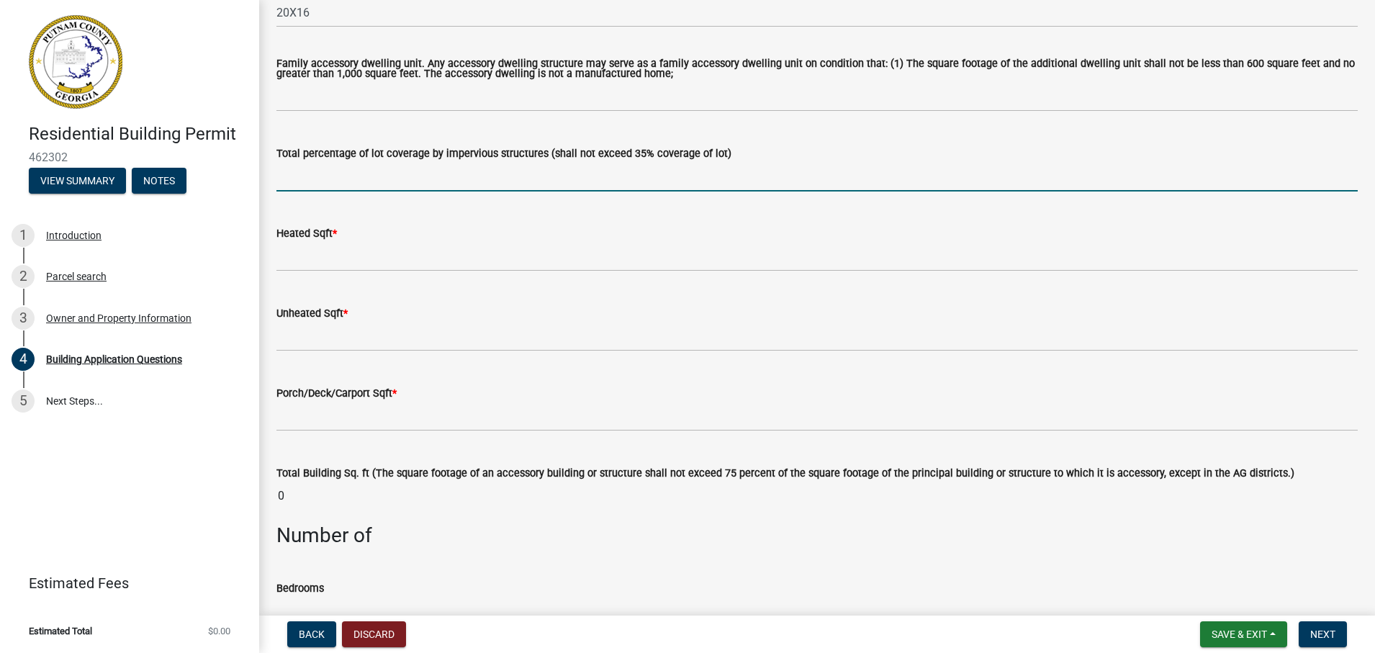
click at [337, 186] on input "text" at bounding box center [816, 177] width 1081 height 30
type input "22"
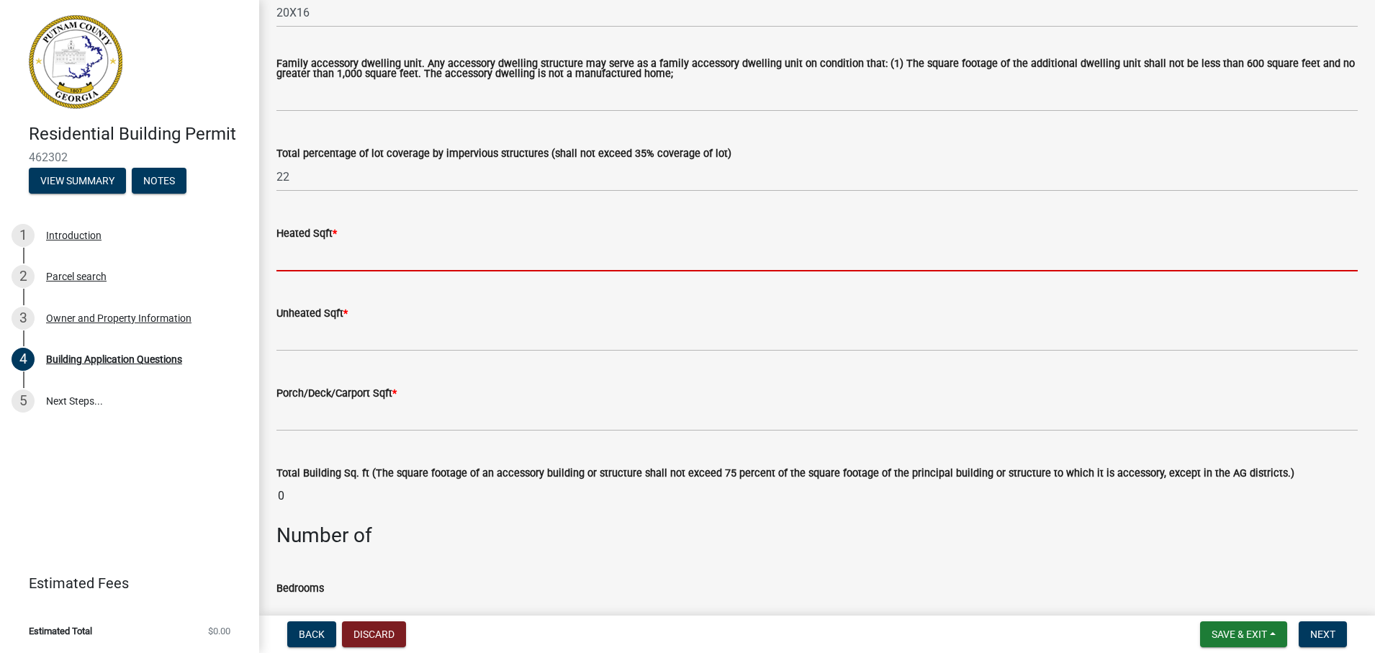
click at [329, 265] on input "text" at bounding box center [816, 257] width 1081 height 30
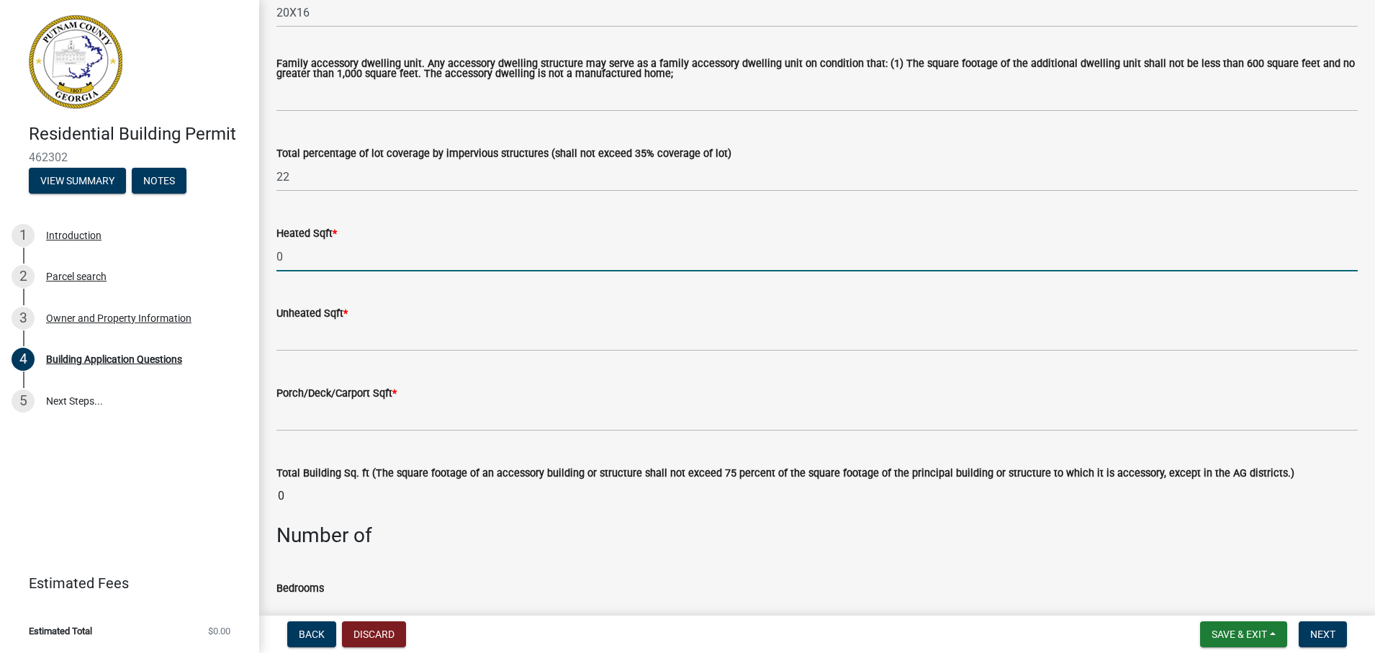
type input "0"
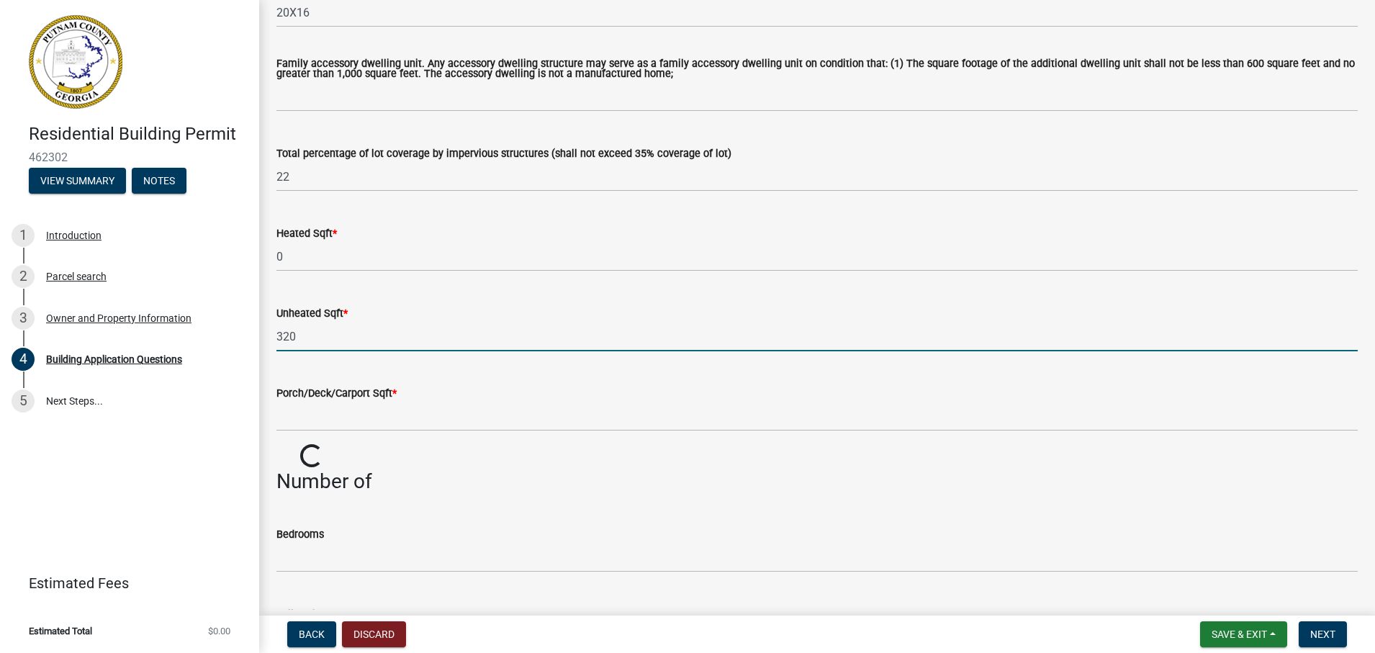
type input "320"
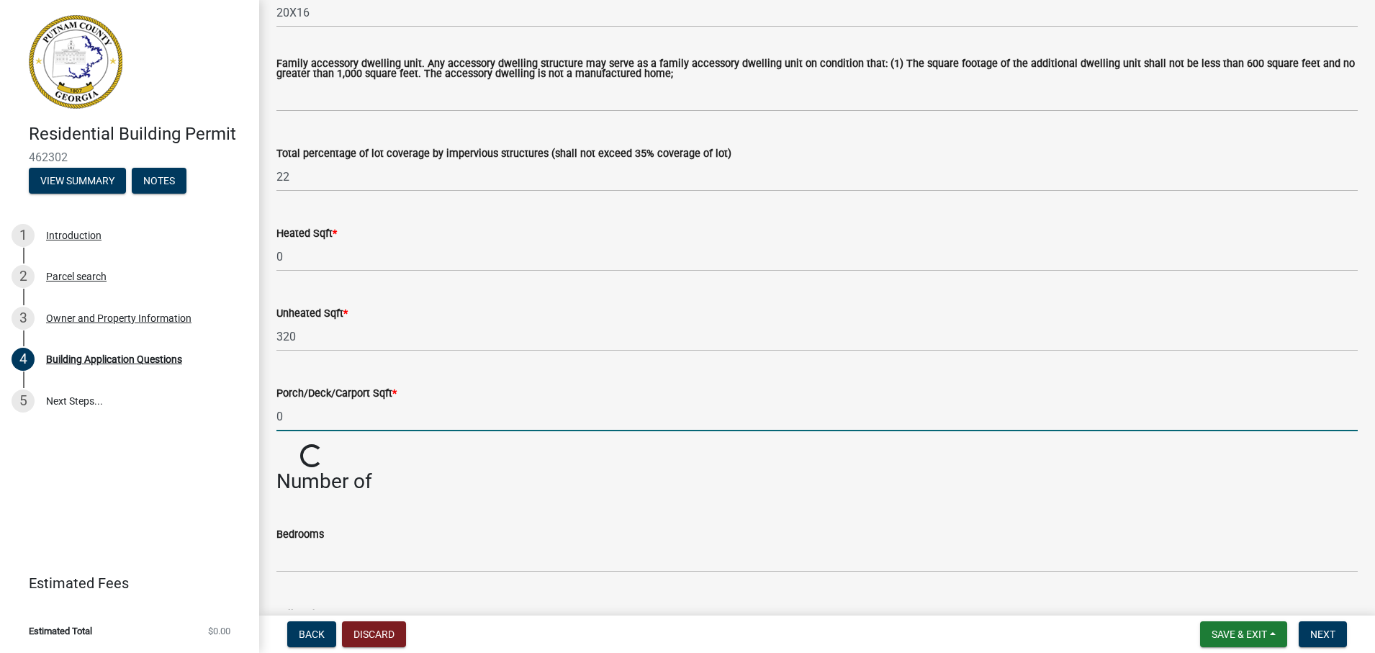
type input "0"
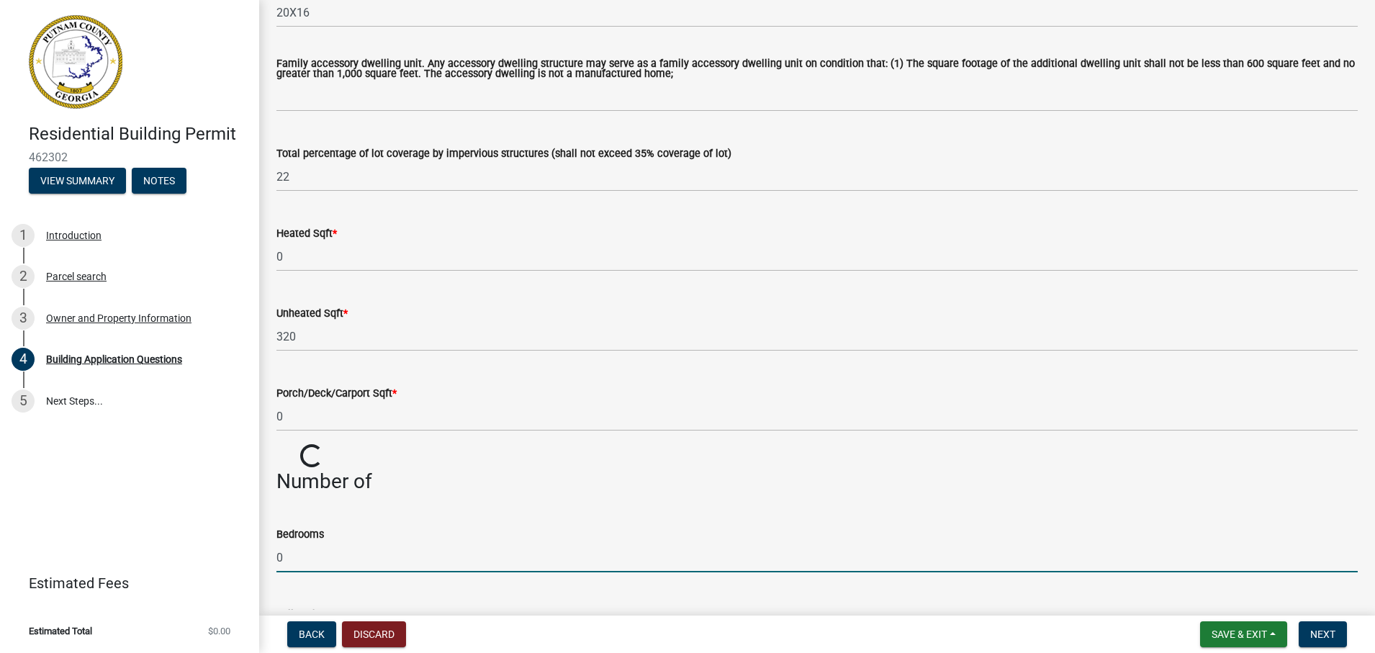
type input "0"
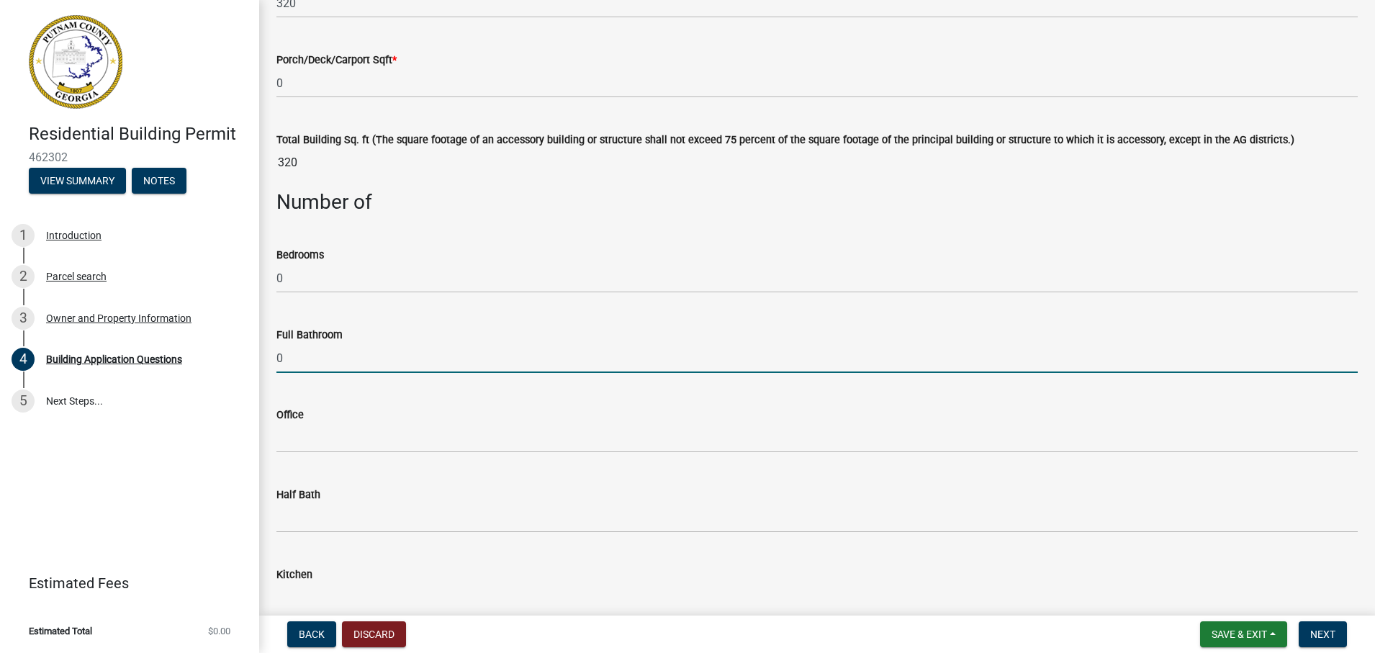
type input "0"
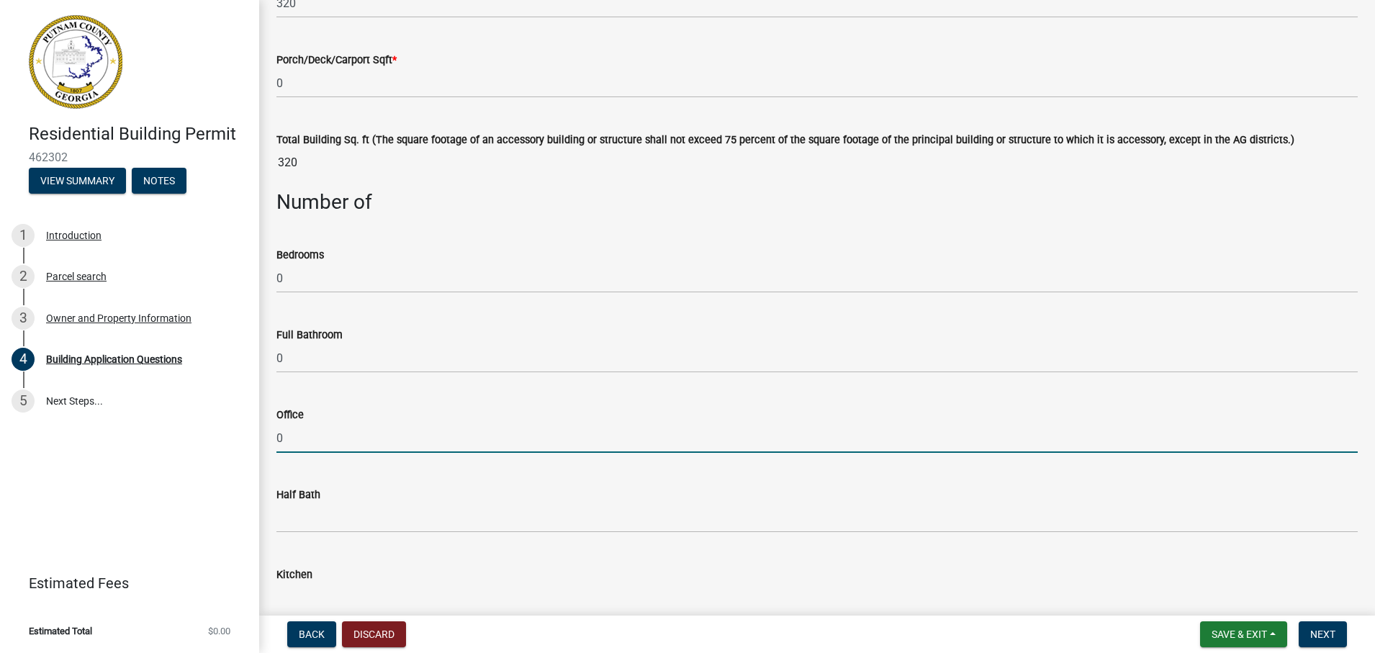
type input "0"
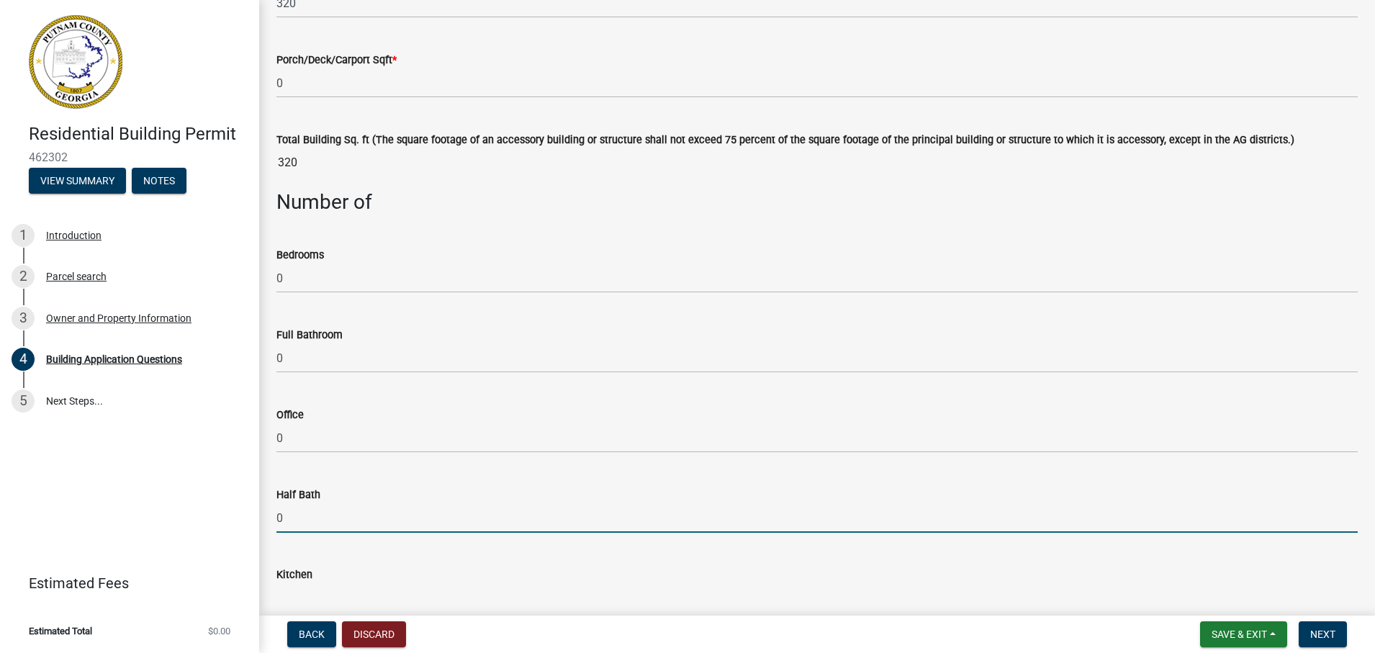
type input "0"
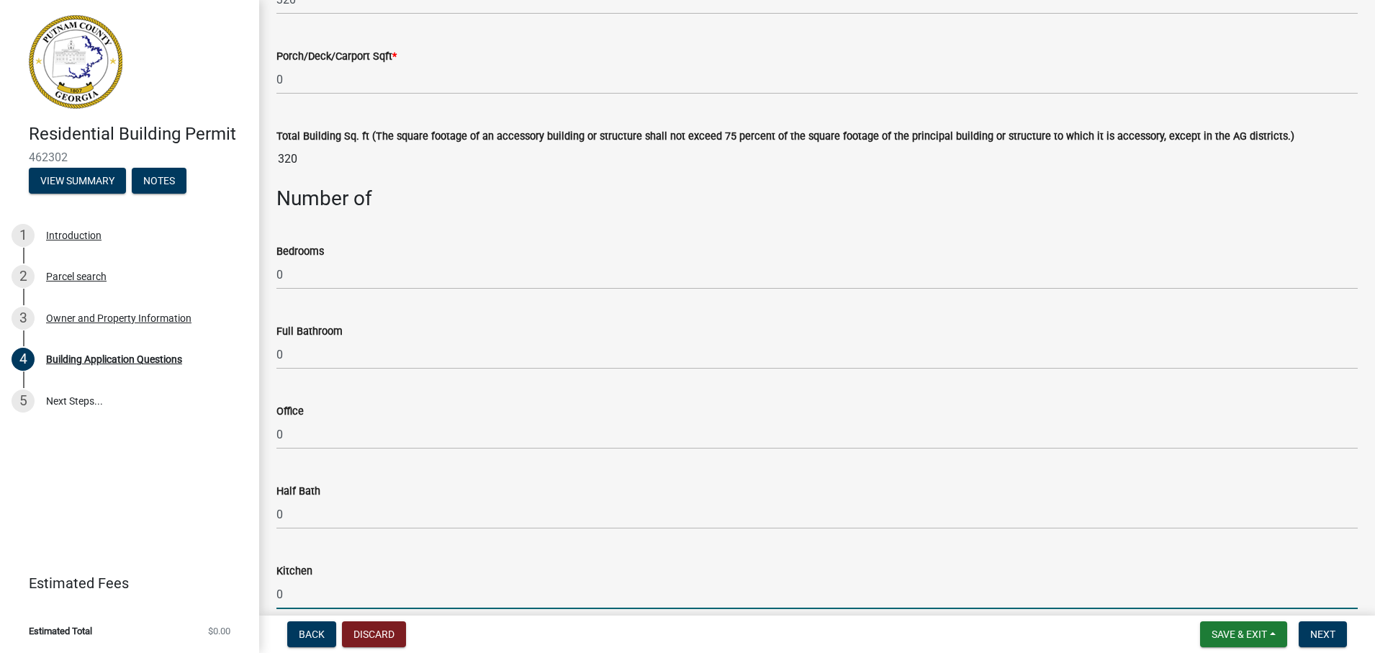
type input "0"
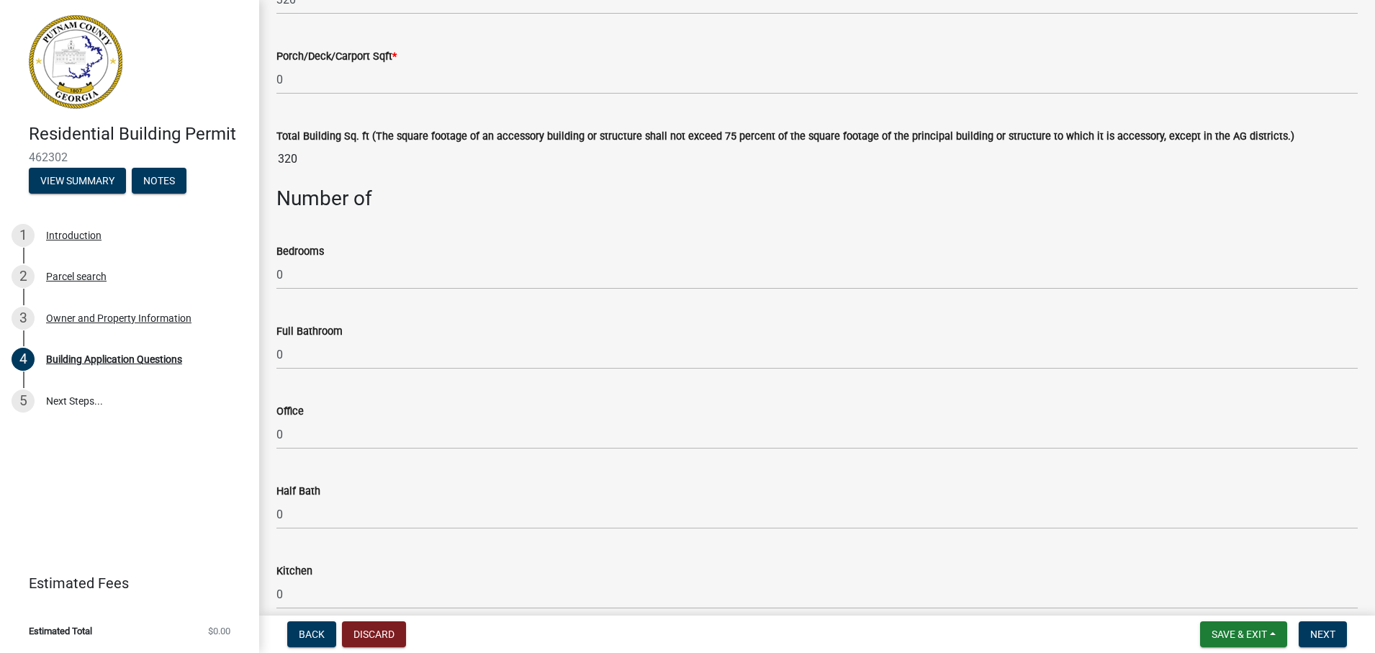
scroll to position [1498, 0]
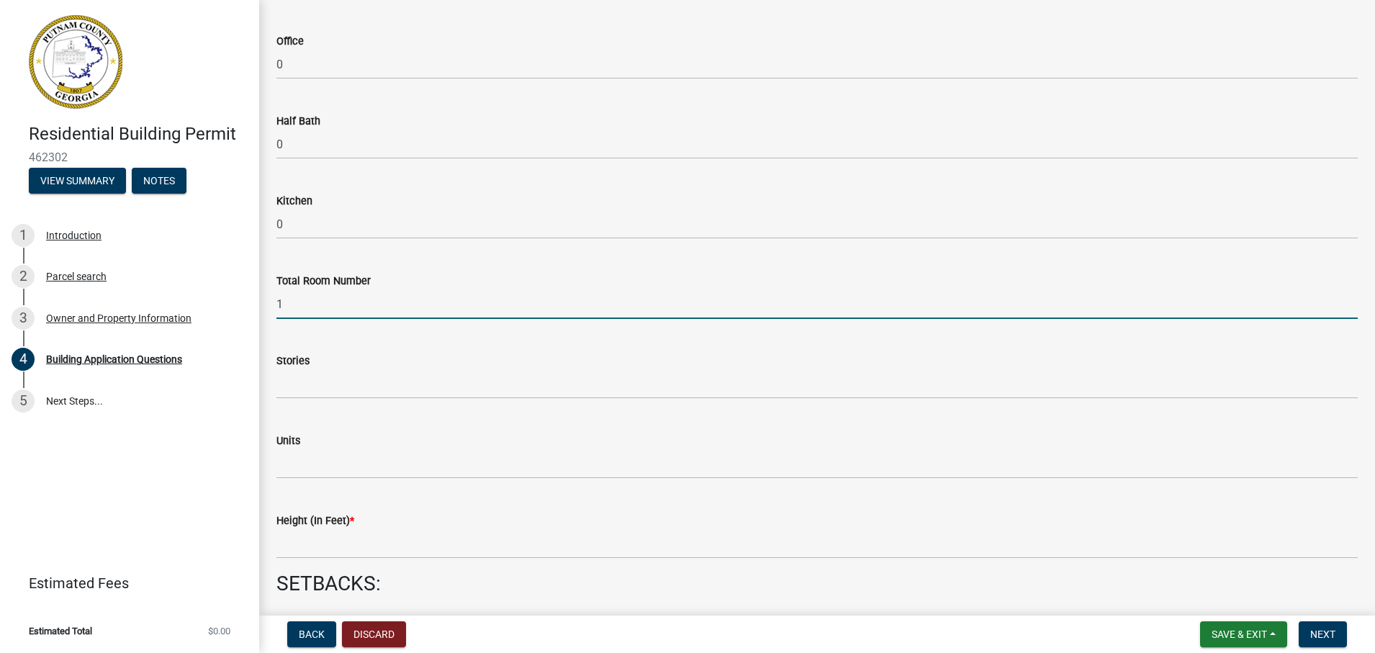
type input "1"
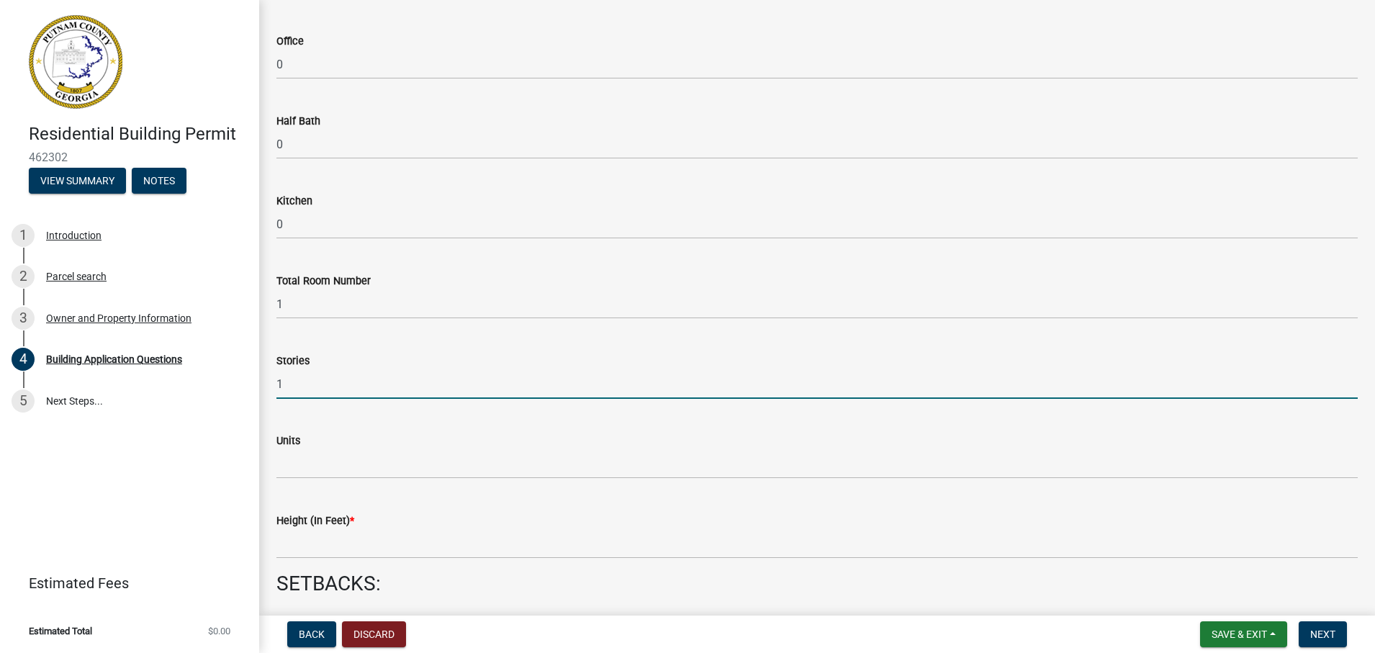
type input "1"
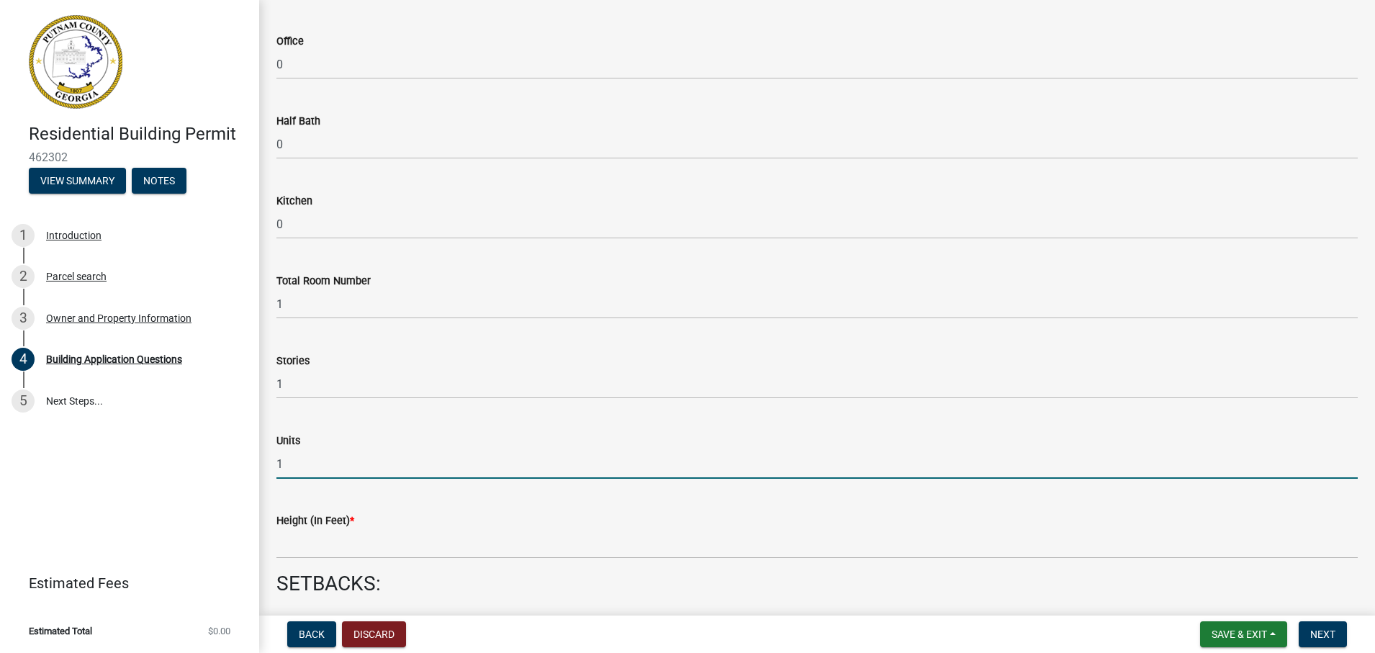
type input "1"
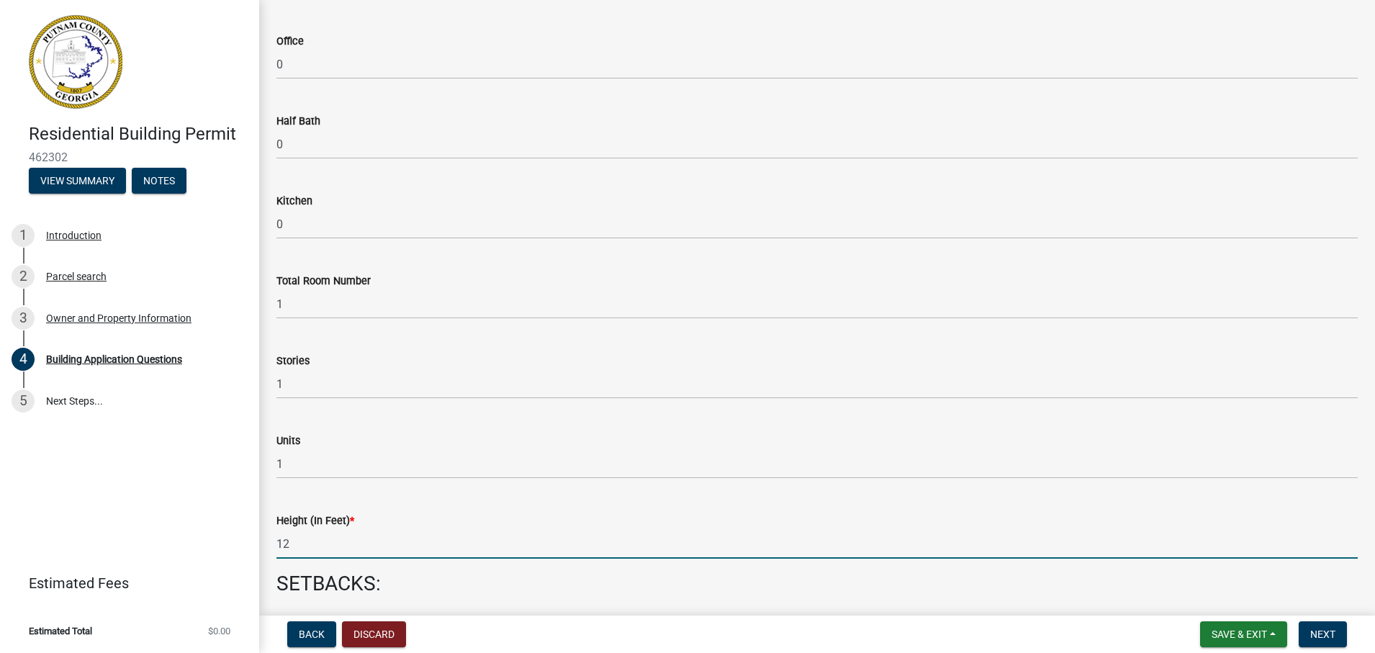
type input "12"
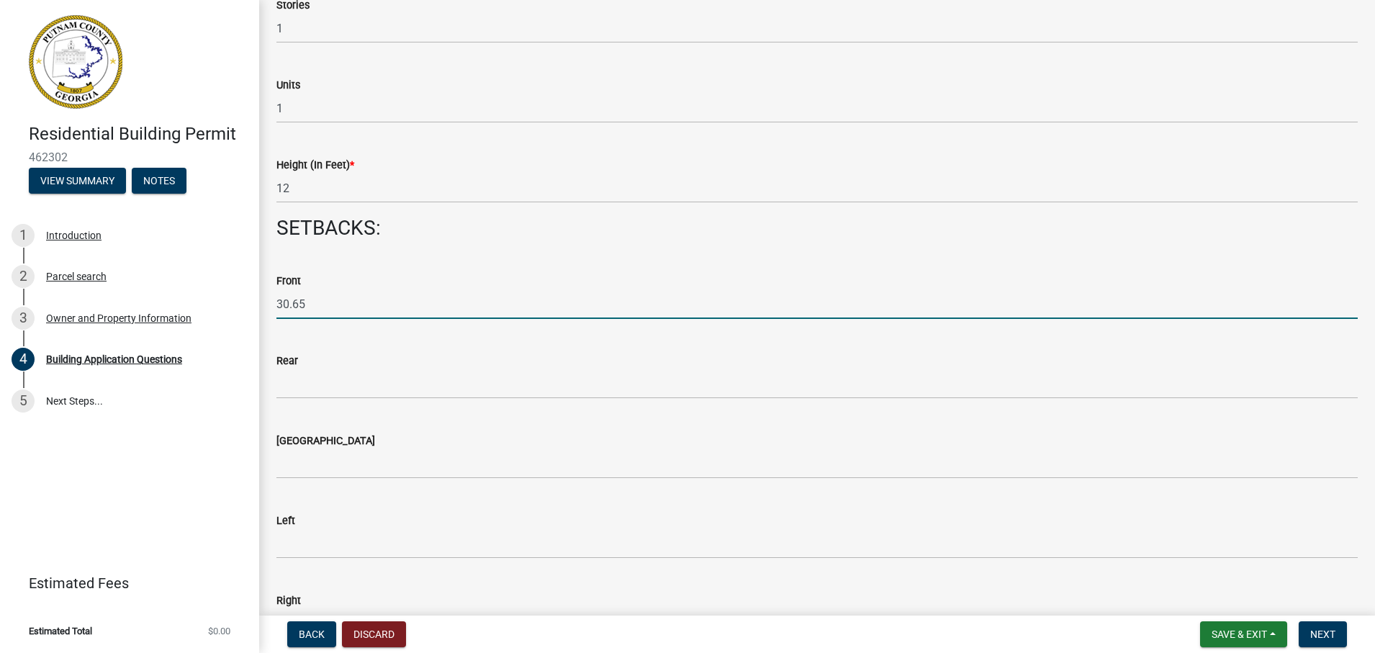
type input "30.65"
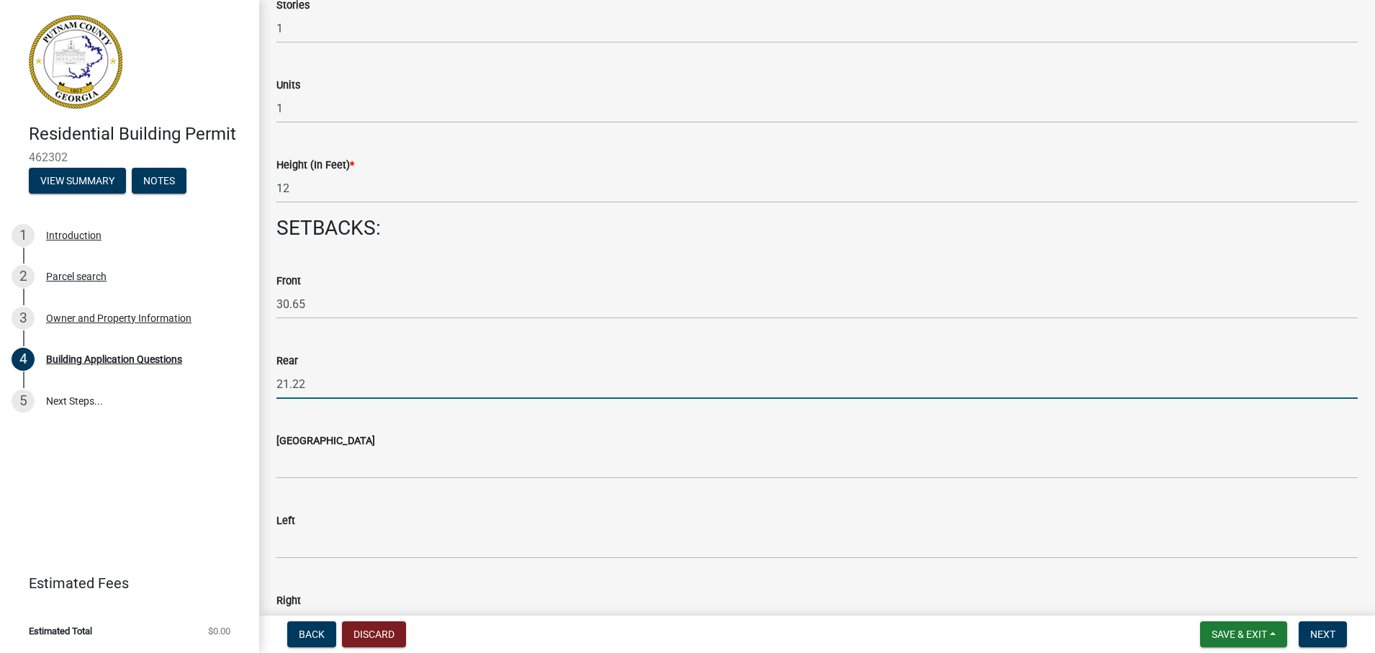
type input "21.22"
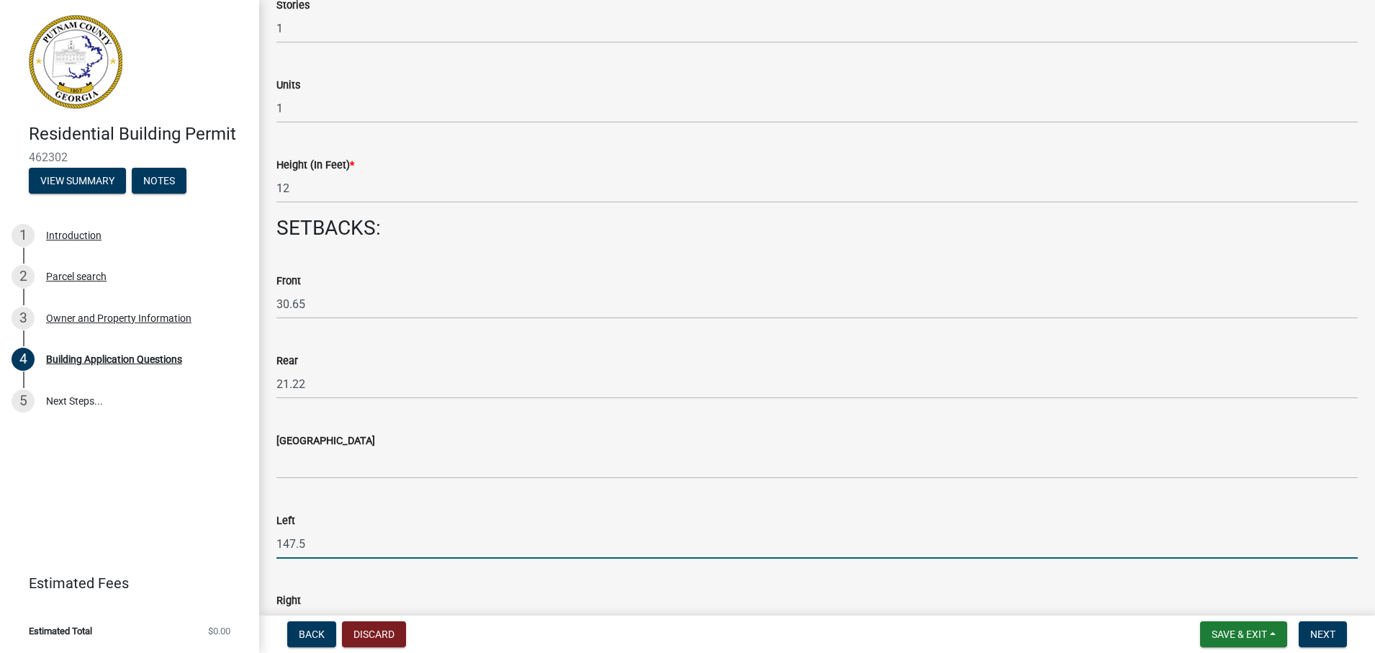
type input "147.5"
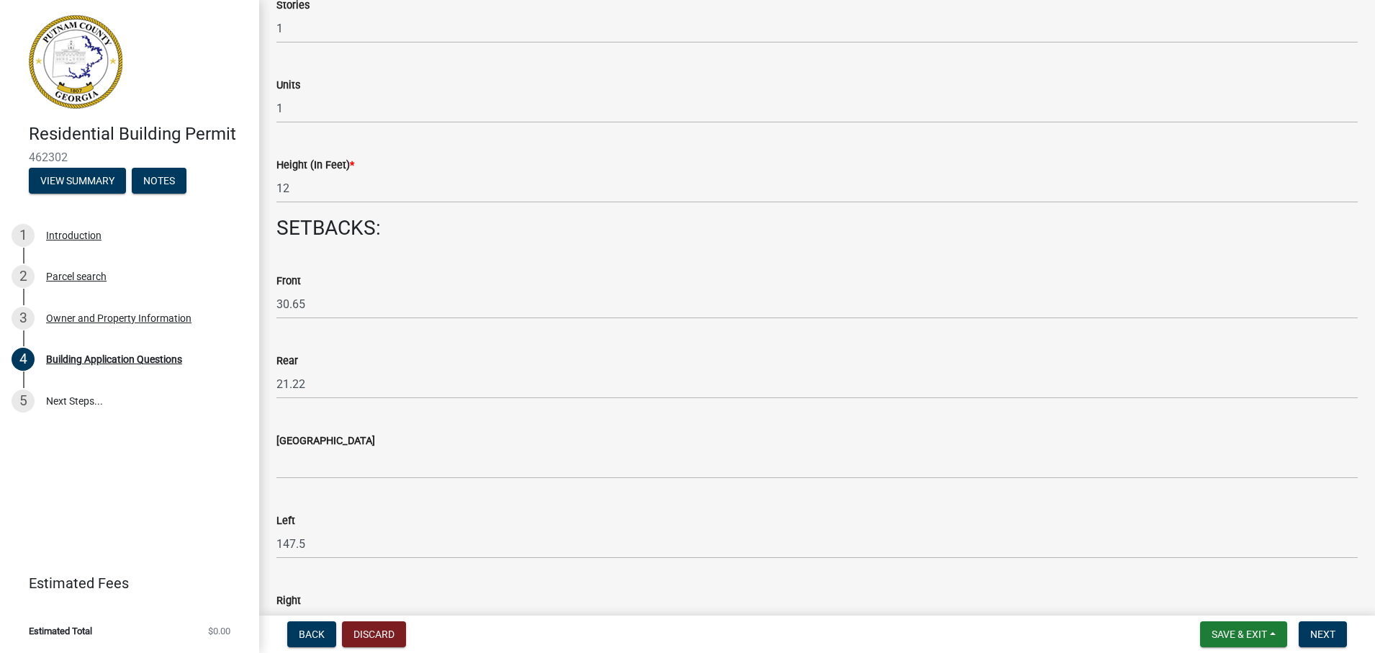
scroll to position [1883, 0]
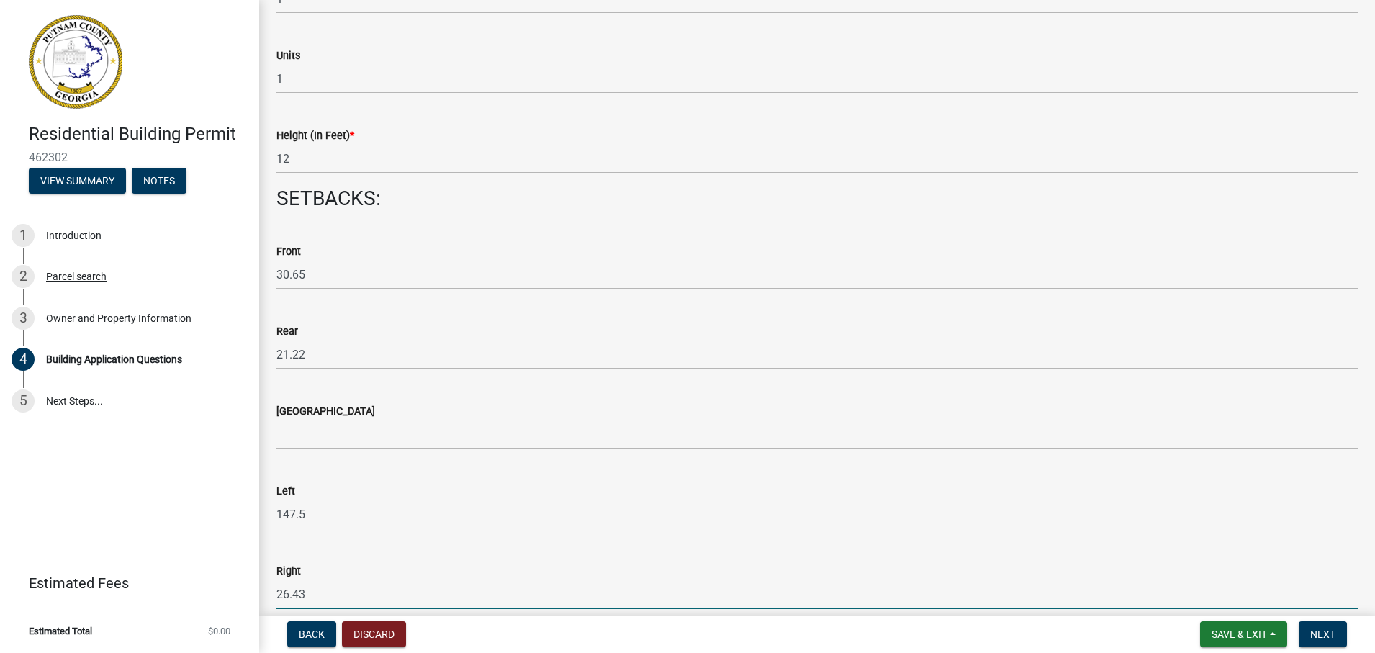
type input "26.43"
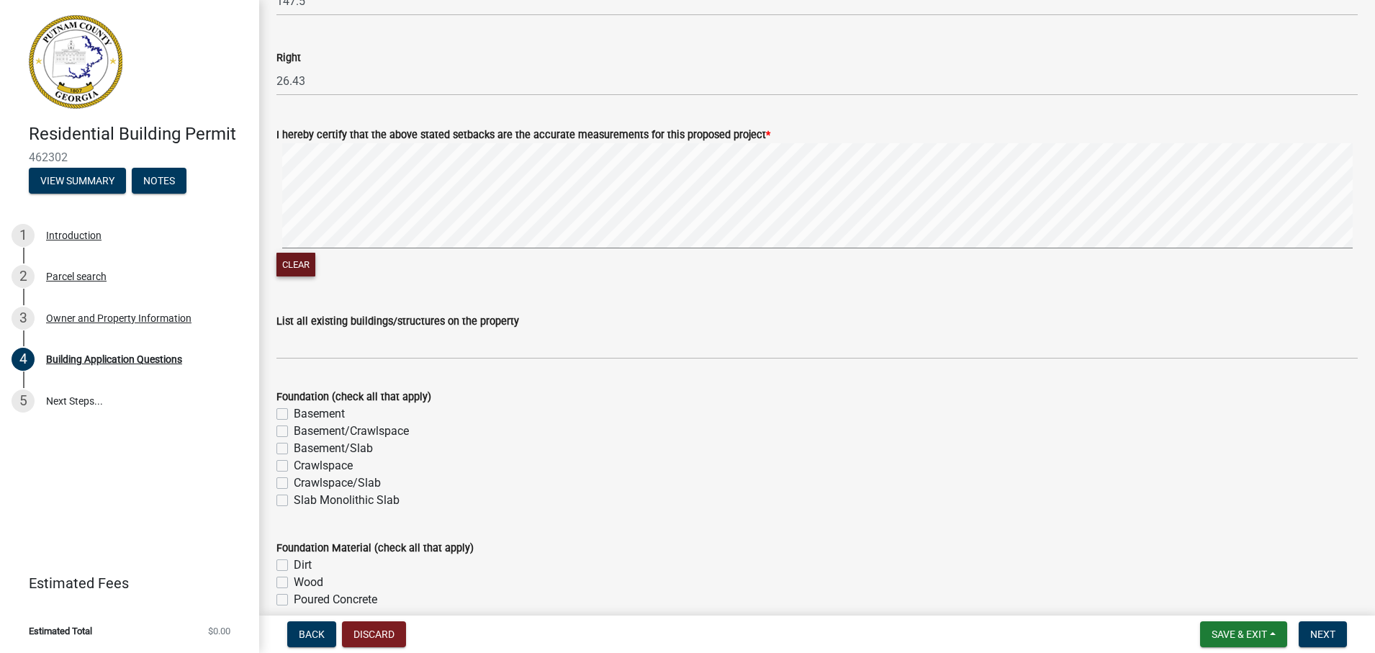
scroll to position [2428, 0]
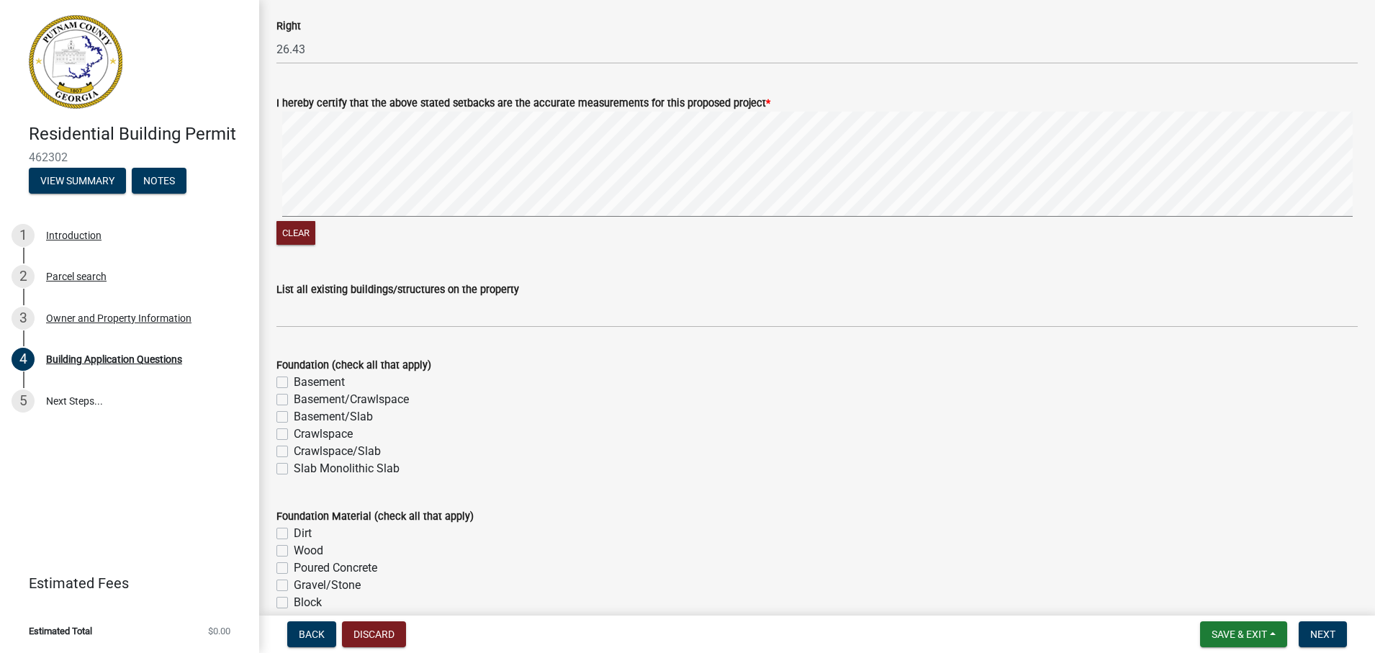
click at [294, 469] on label "Slab Monolithic Slab" at bounding box center [347, 468] width 106 height 17
click at [294, 469] on input "Slab Monolithic Slab" at bounding box center [298, 464] width 9 height 9
checkbox input "true"
checkbox input "false"
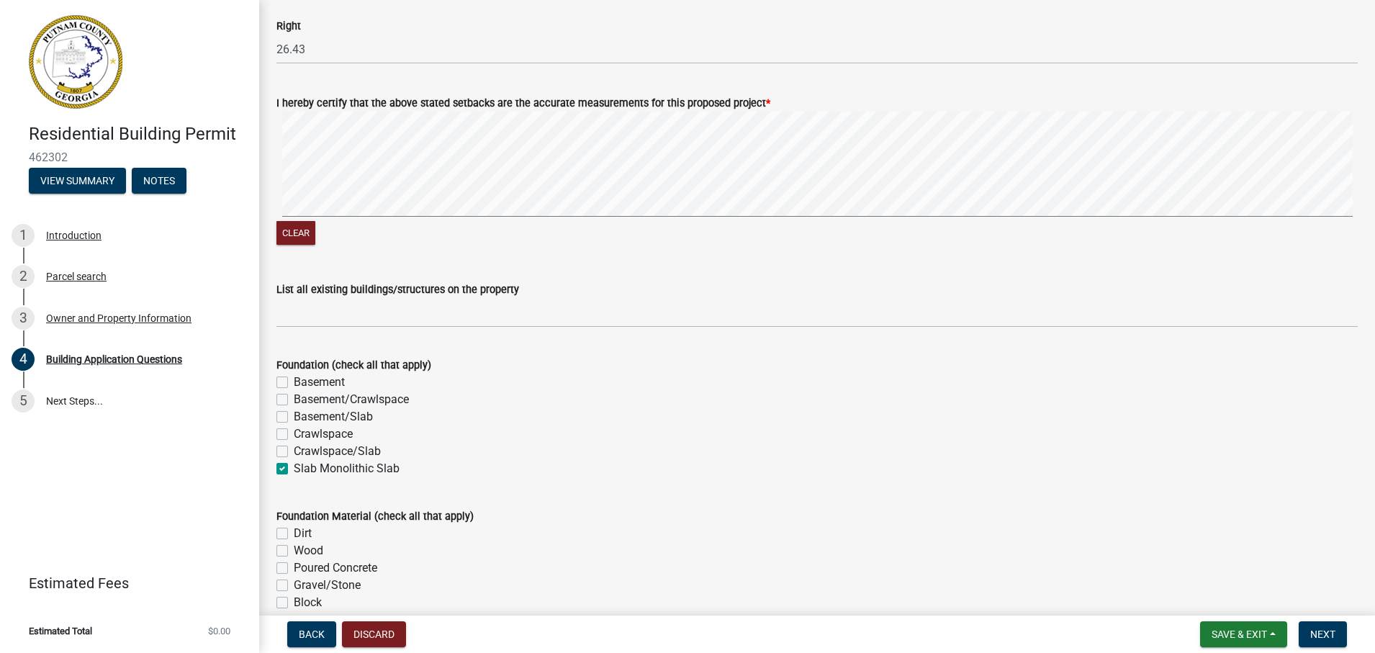
checkbox input "false"
checkbox input "true"
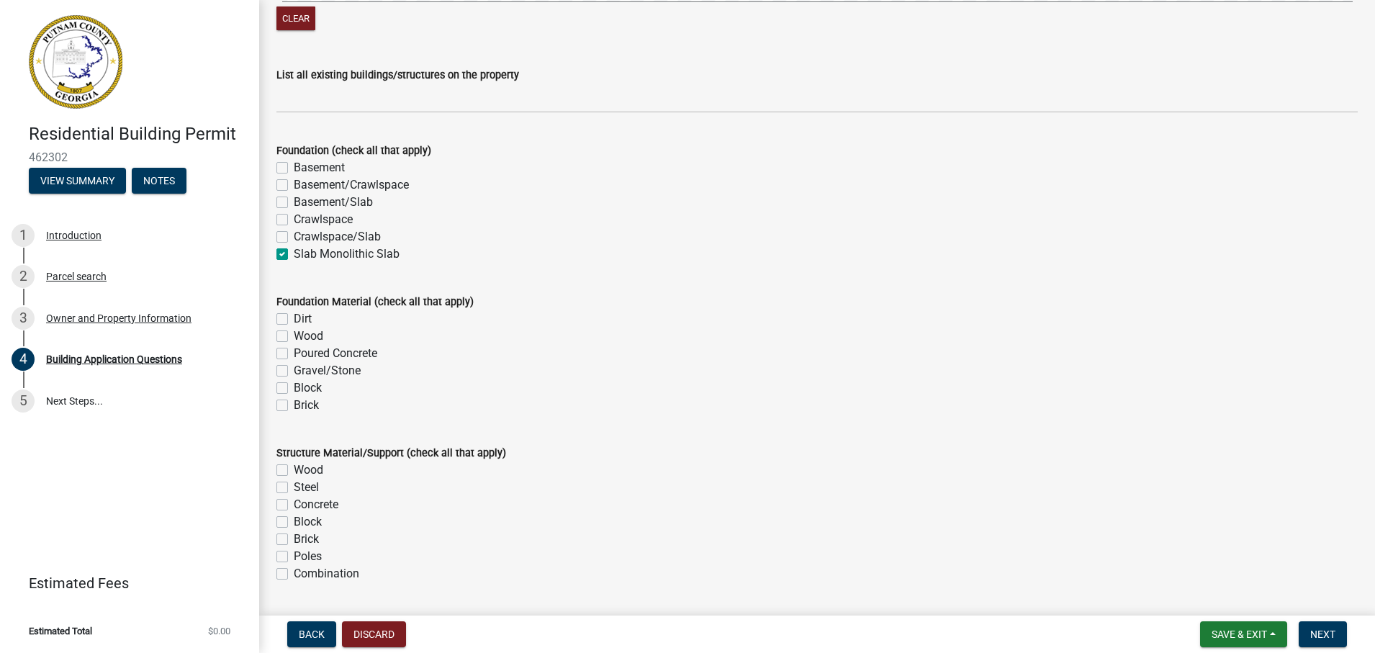
scroll to position [2644, 0]
click at [294, 335] on label "Wood" at bounding box center [309, 334] width 30 height 17
click at [294, 335] on input "Wood" at bounding box center [298, 330] width 9 height 9
checkbox input "true"
checkbox input "false"
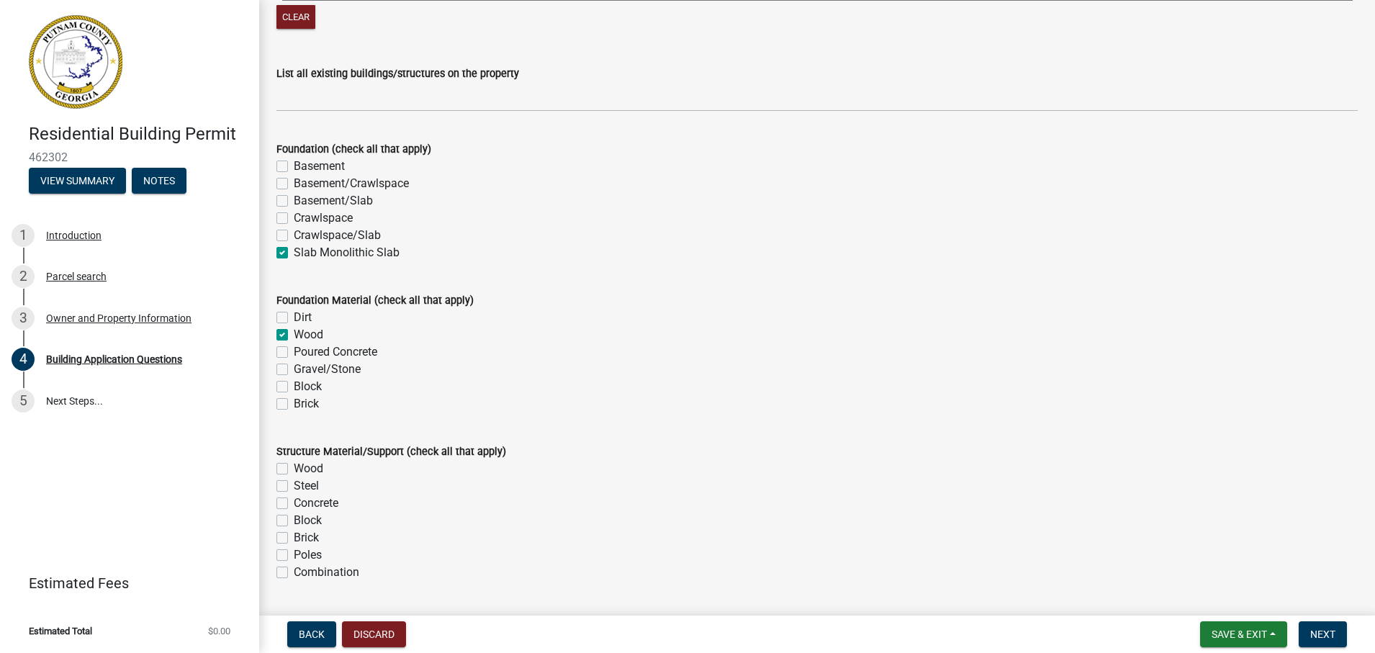
checkbox input "true"
checkbox input "false"
click at [294, 400] on label "Brick" at bounding box center [306, 403] width 25 height 17
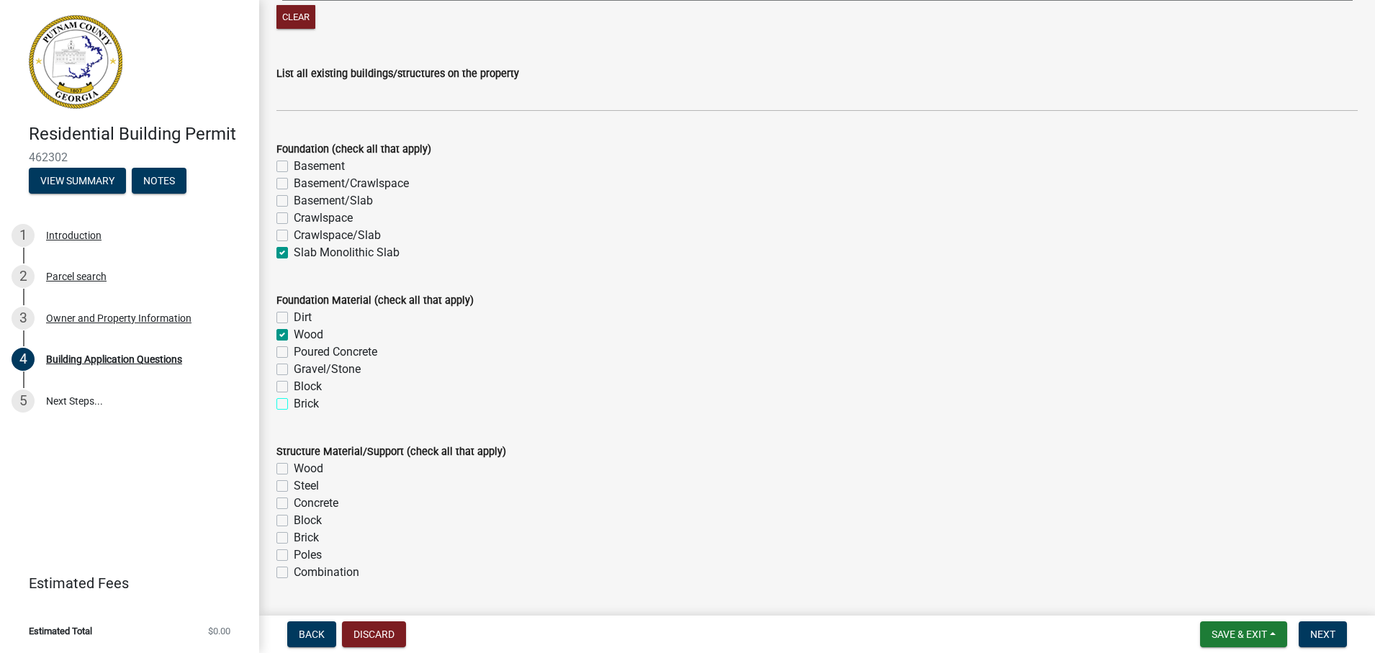
click at [294, 400] on input "Brick" at bounding box center [298, 399] width 9 height 9
checkbox input "true"
checkbox input "false"
checkbox input "true"
checkbox input "false"
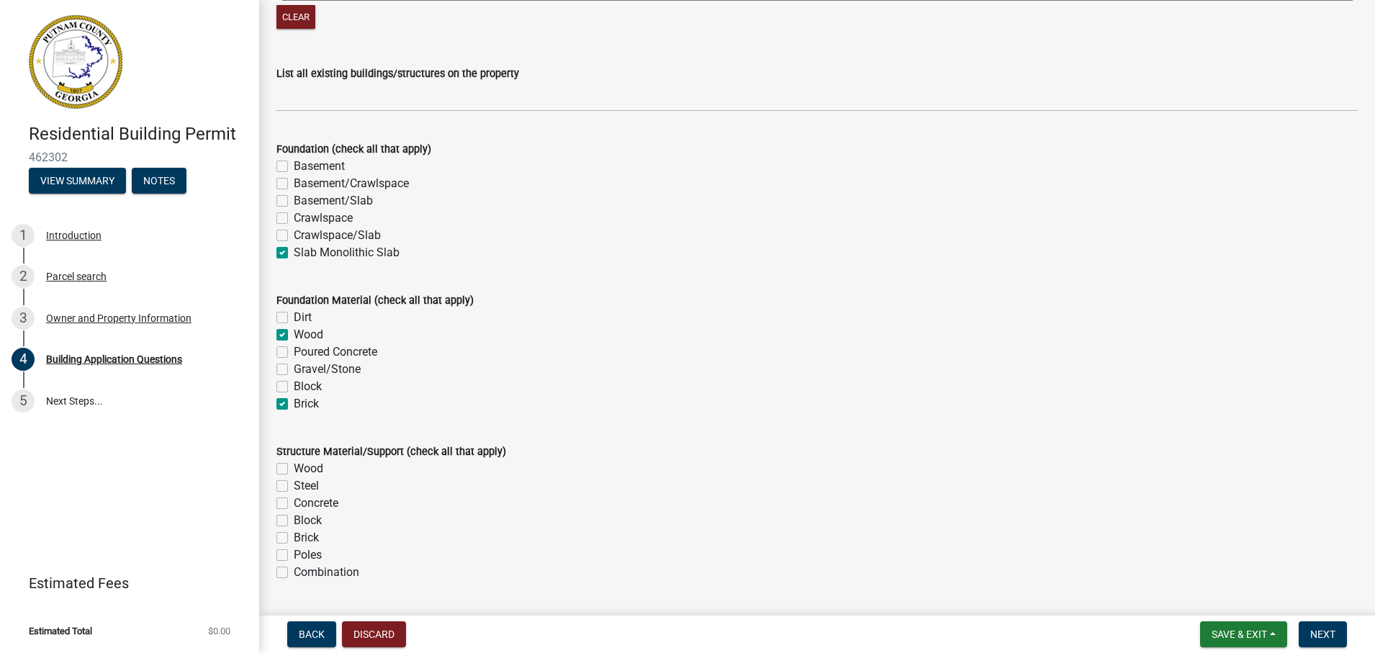
checkbox input "false"
click at [294, 404] on label "Brick" at bounding box center [306, 403] width 25 height 17
click at [294, 404] on input "Brick" at bounding box center [298, 399] width 9 height 9
checkbox input "false"
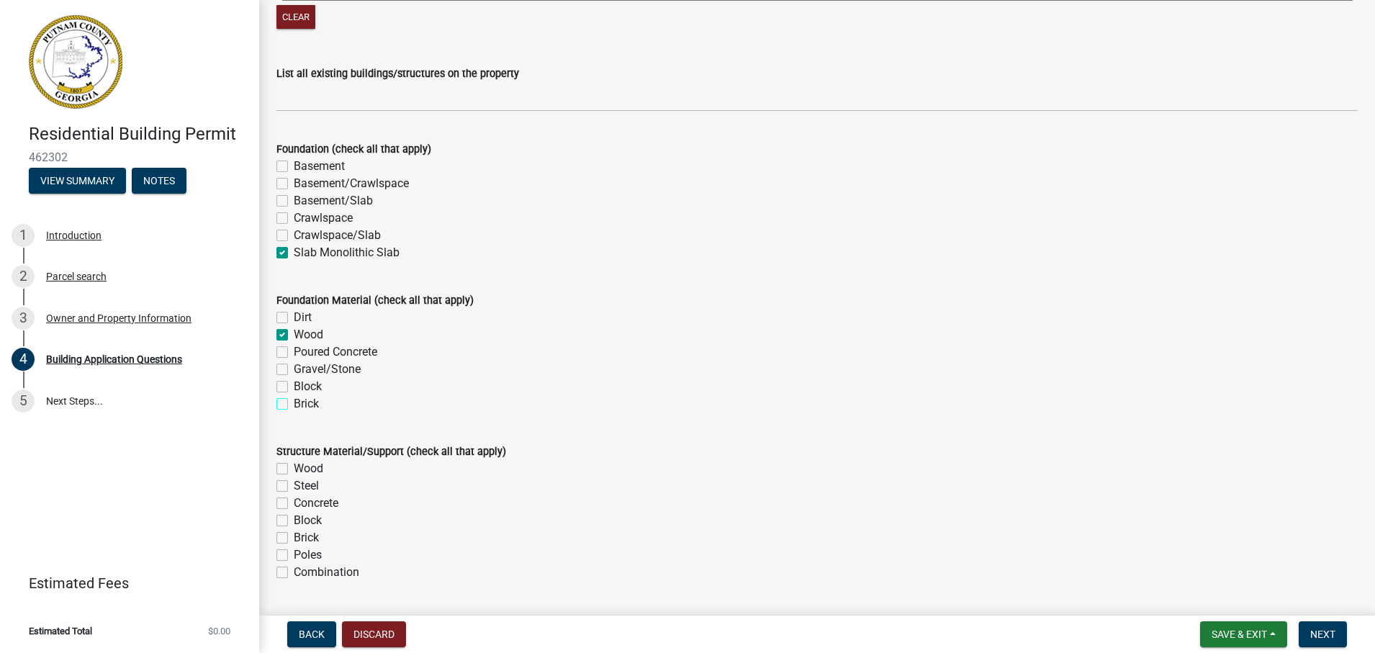
checkbox input "false"
checkbox input "true"
checkbox input "false"
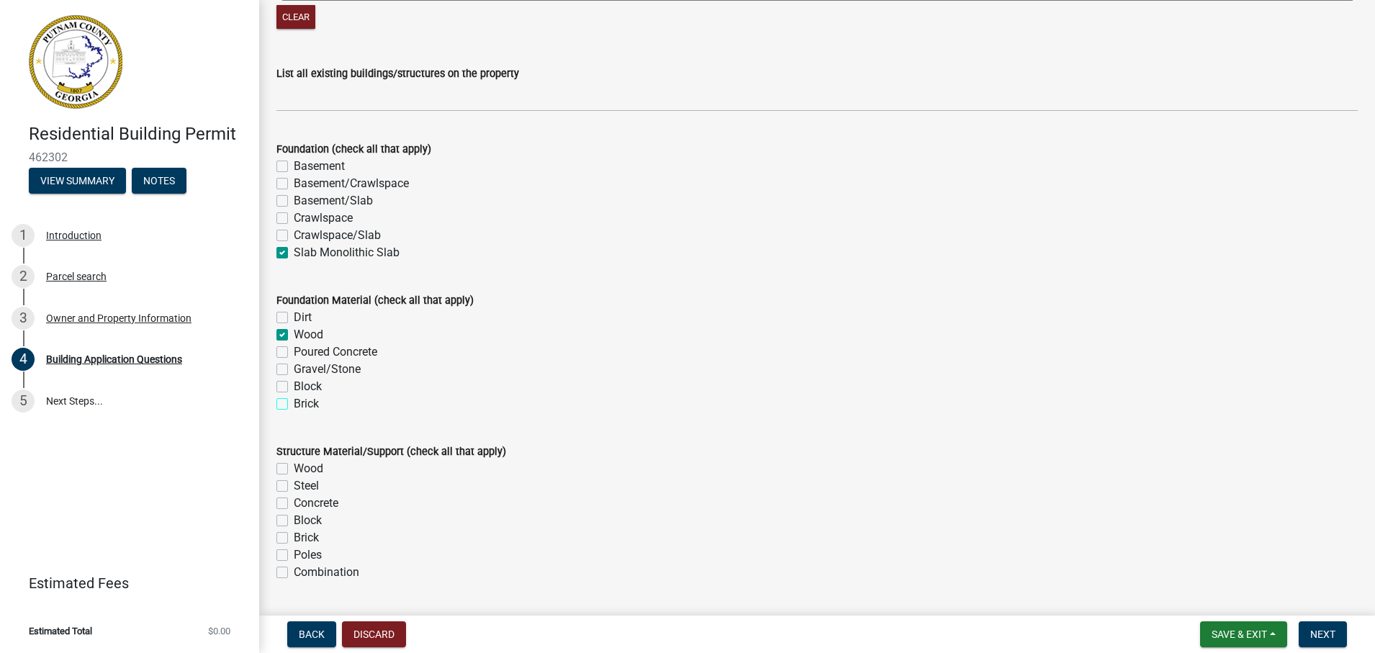
checkbox input "false"
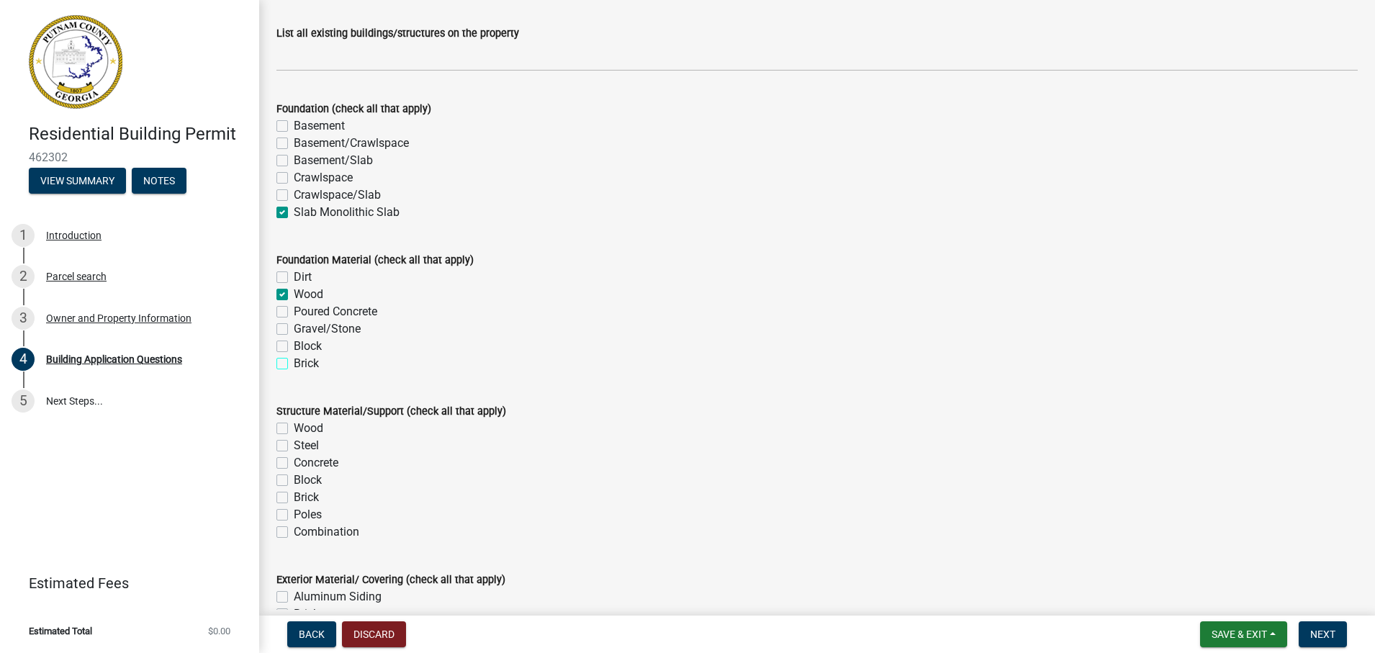
scroll to position [2716, 0]
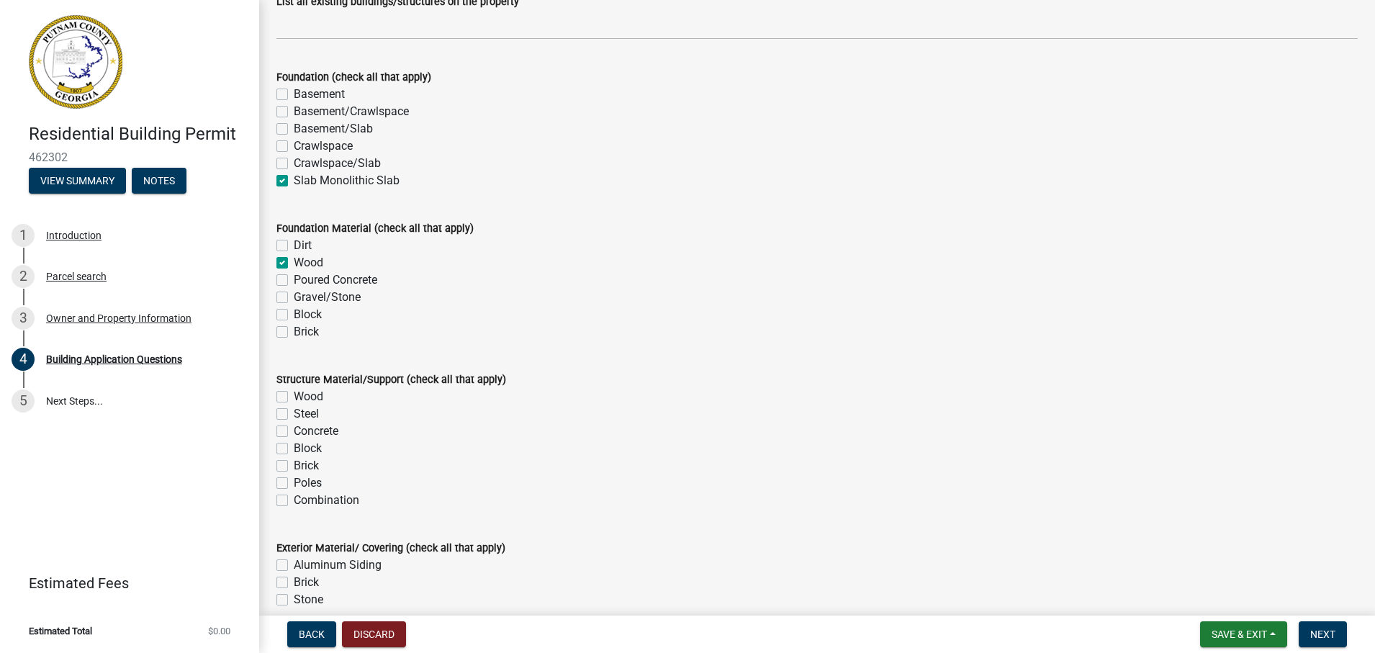
click at [294, 276] on label "Poured Concrete" at bounding box center [335, 279] width 83 height 17
click at [294, 276] on input "Poured Concrete" at bounding box center [298, 275] width 9 height 9
checkbox input "true"
checkbox input "false"
checkbox input "true"
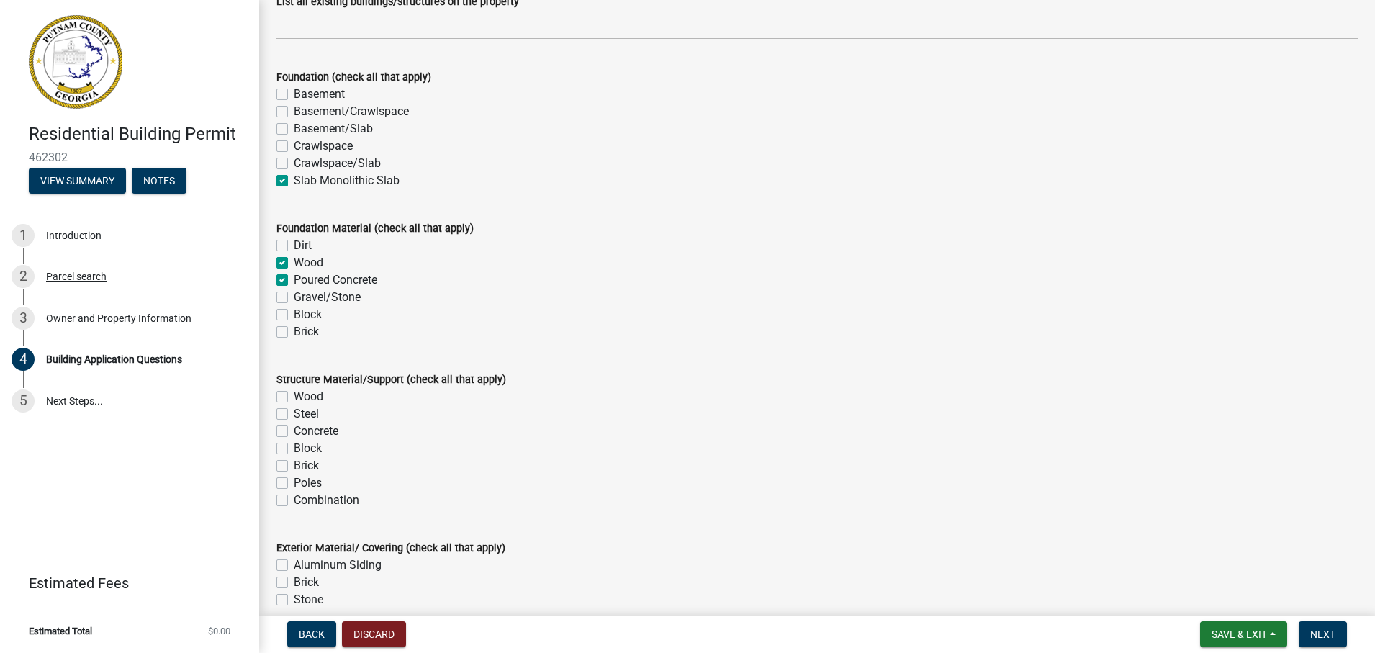
checkbox input "true"
checkbox input "false"
click at [294, 263] on label "Wood" at bounding box center [309, 262] width 30 height 17
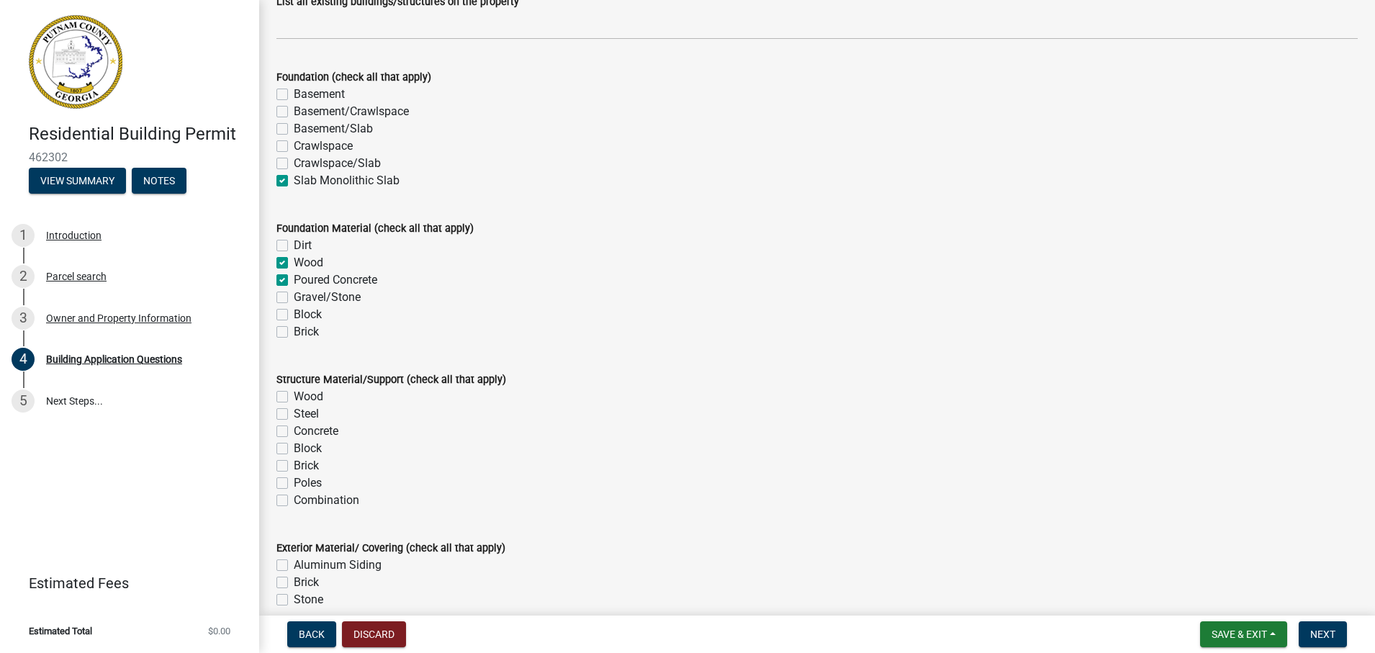
click at [294, 263] on input "Wood" at bounding box center [298, 258] width 9 height 9
checkbox input "false"
checkbox input "true"
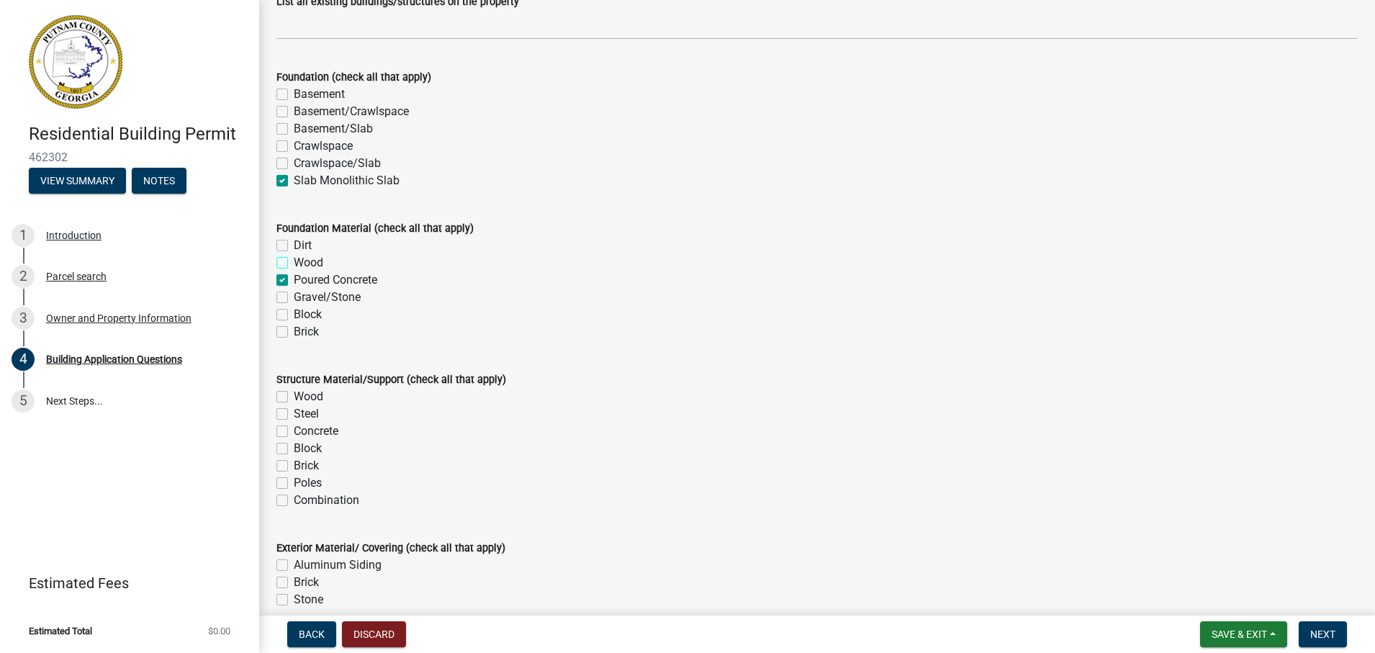
checkbox input "false"
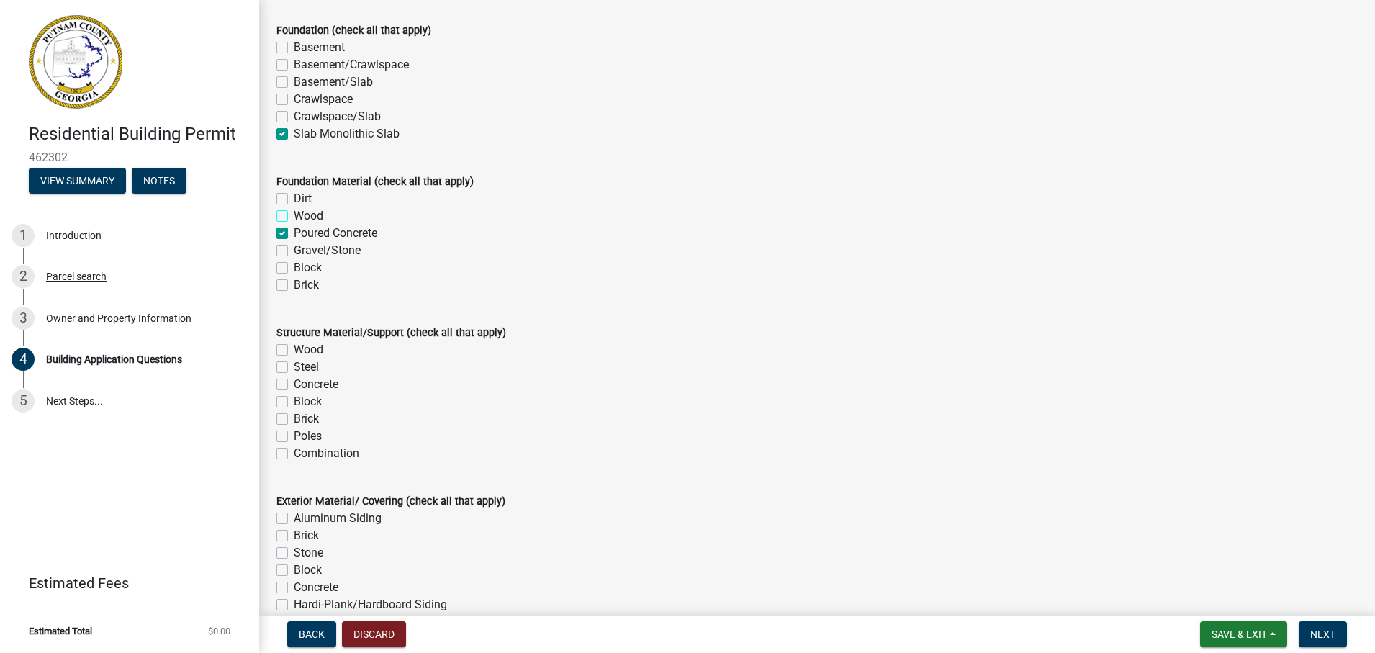
scroll to position [2788, 0]
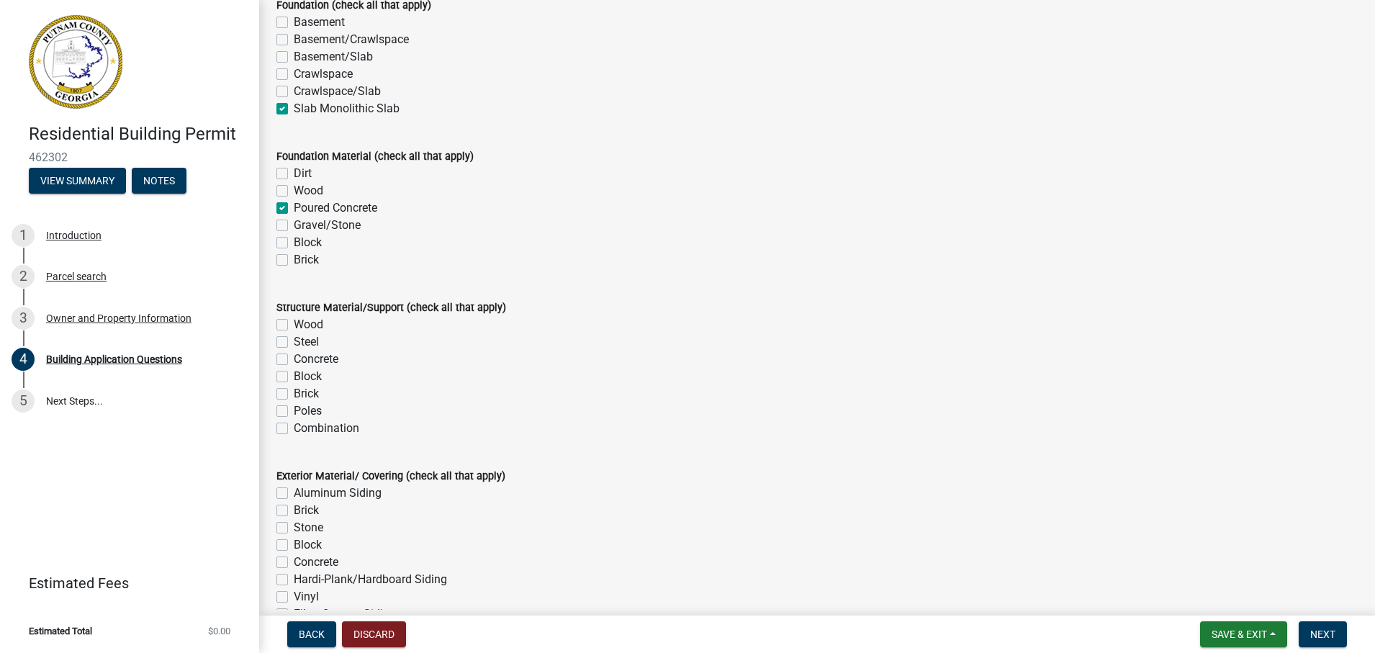
click at [294, 320] on label "Wood" at bounding box center [309, 324] width 30 height 17
click at [294, 320] on input "Wood" at bounding box center [298, 320] width 9 height 9
checkbox input "true"
checkbox input "false"
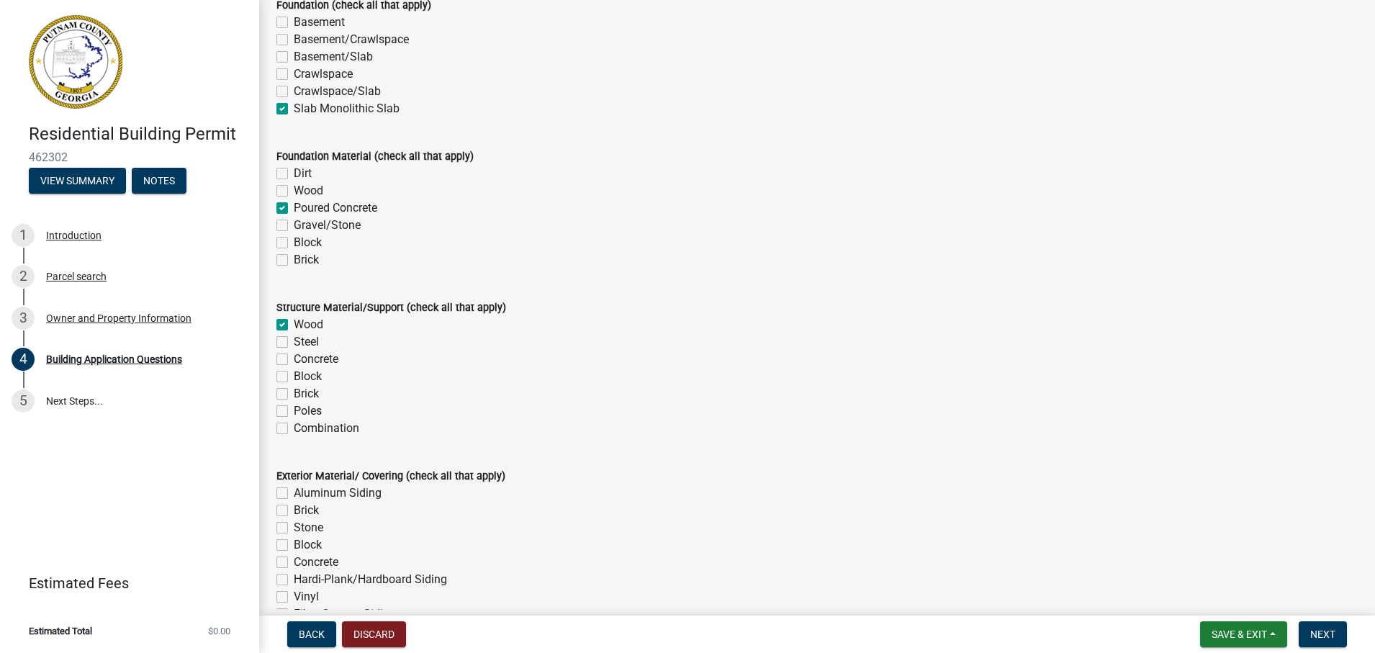
checkbox input "false"
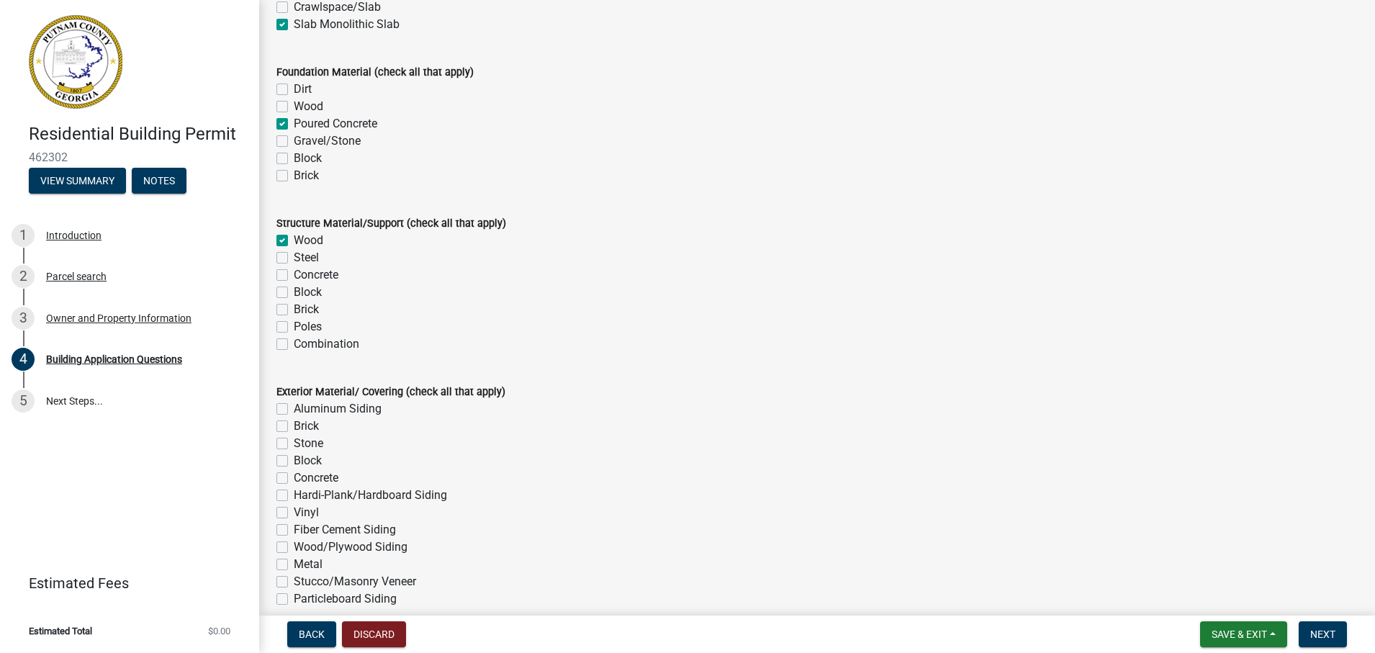
scroll to position [3004, 0]
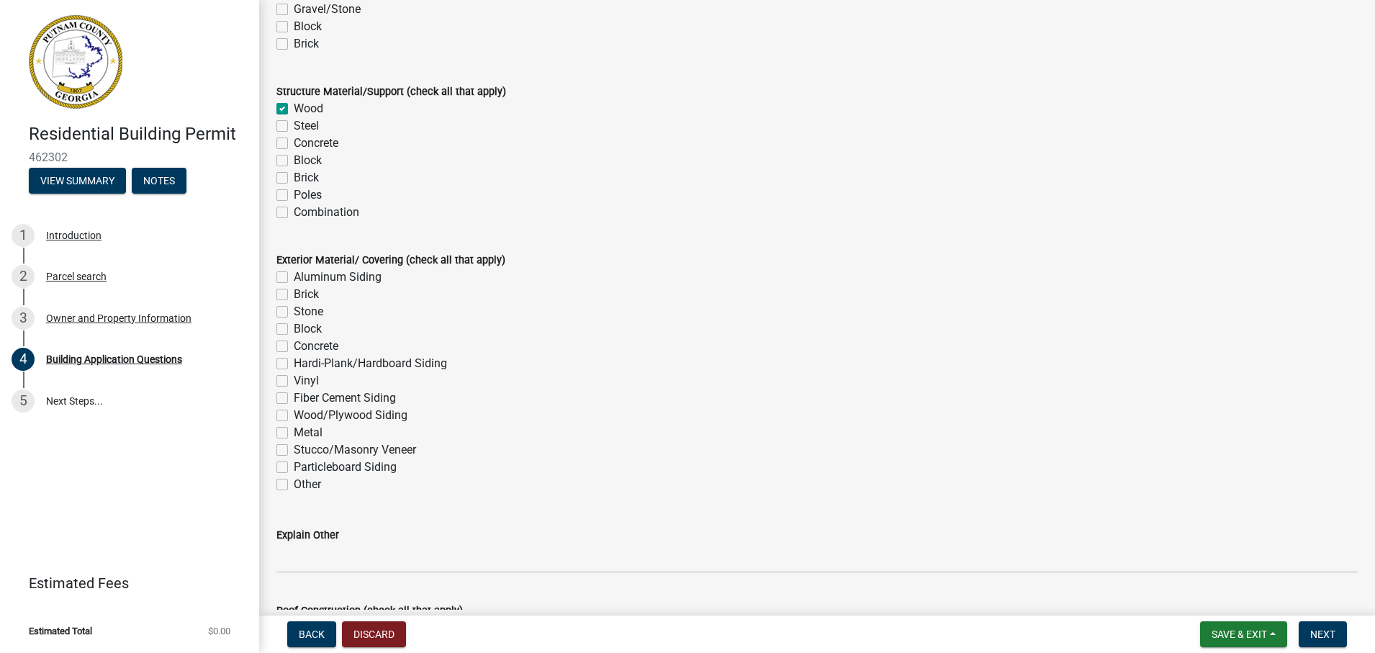
click at [294, 402] on label "Fiber Cement Siding" at bounding box center [345, 397] width 102 height 17
click at [294, 399] on input "Fiber Cement Siding" at bounding box center [298, 393] width 9 height 9
checkbox input "true"
checkbox input "false"
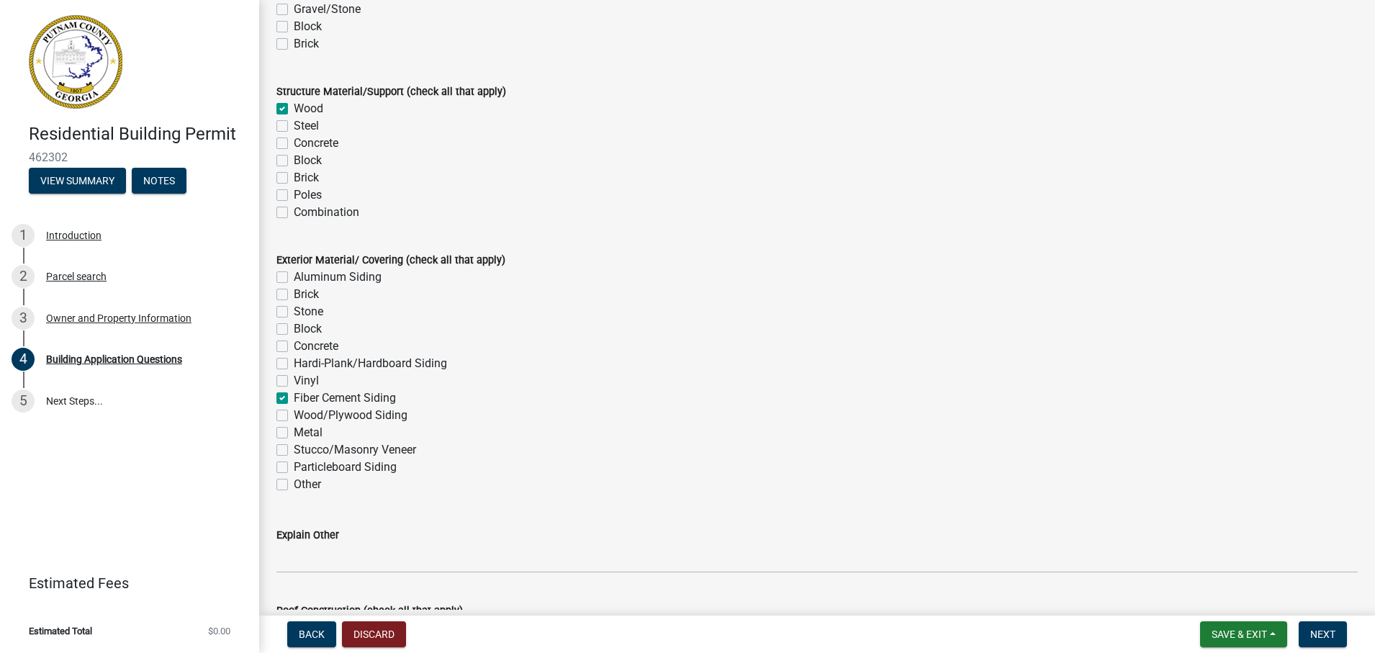
checkbox input "false"
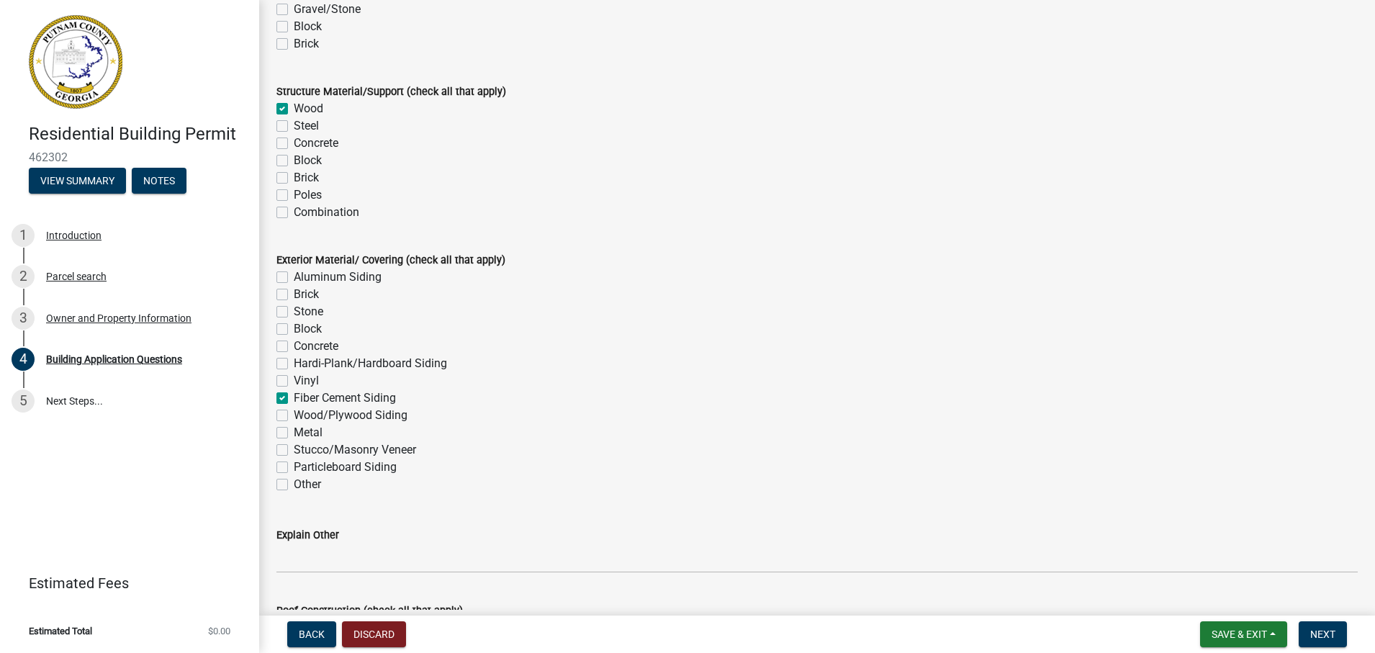
checkbox input "true"
checkbox input "false"
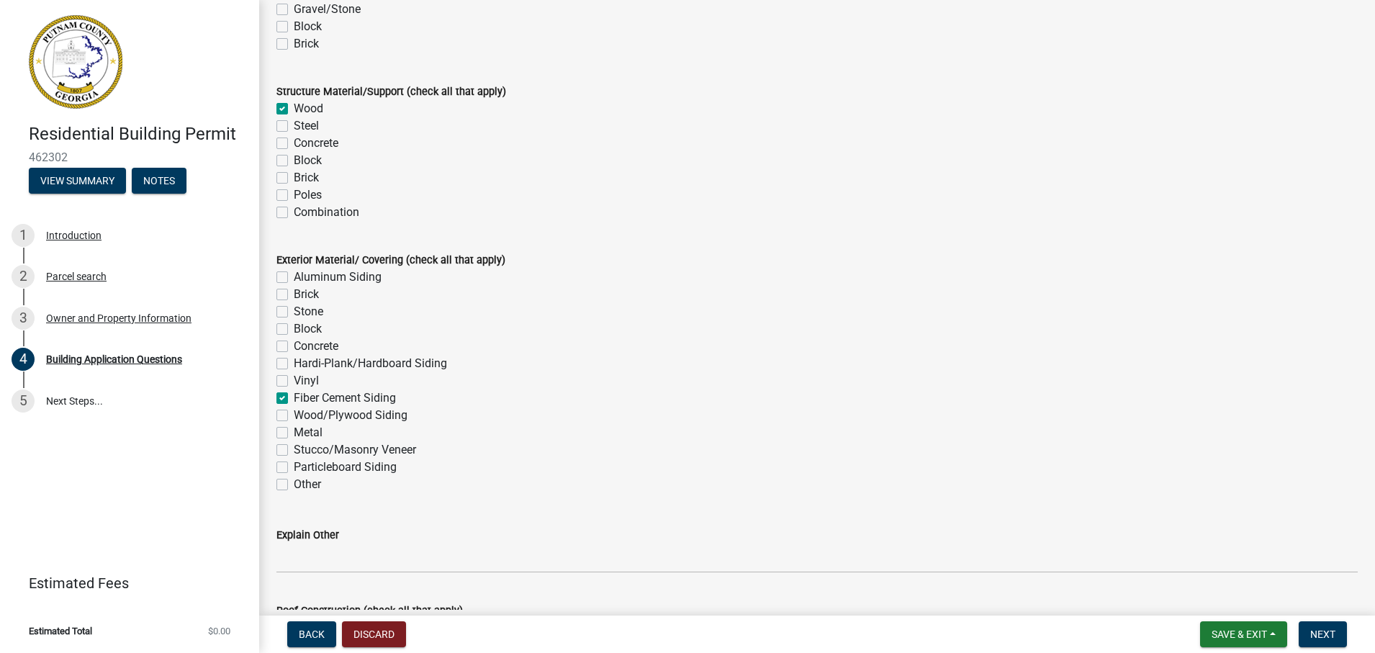
checkbox input "false"
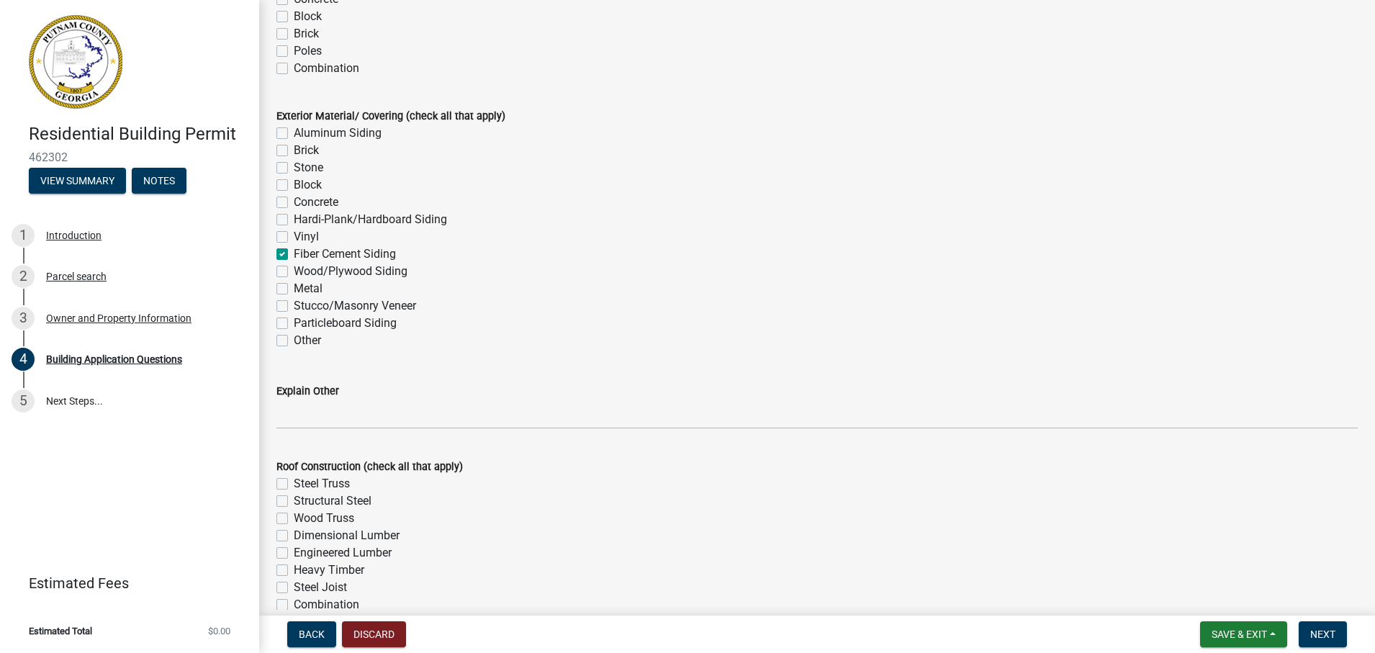
scroll to position [3220, 0]
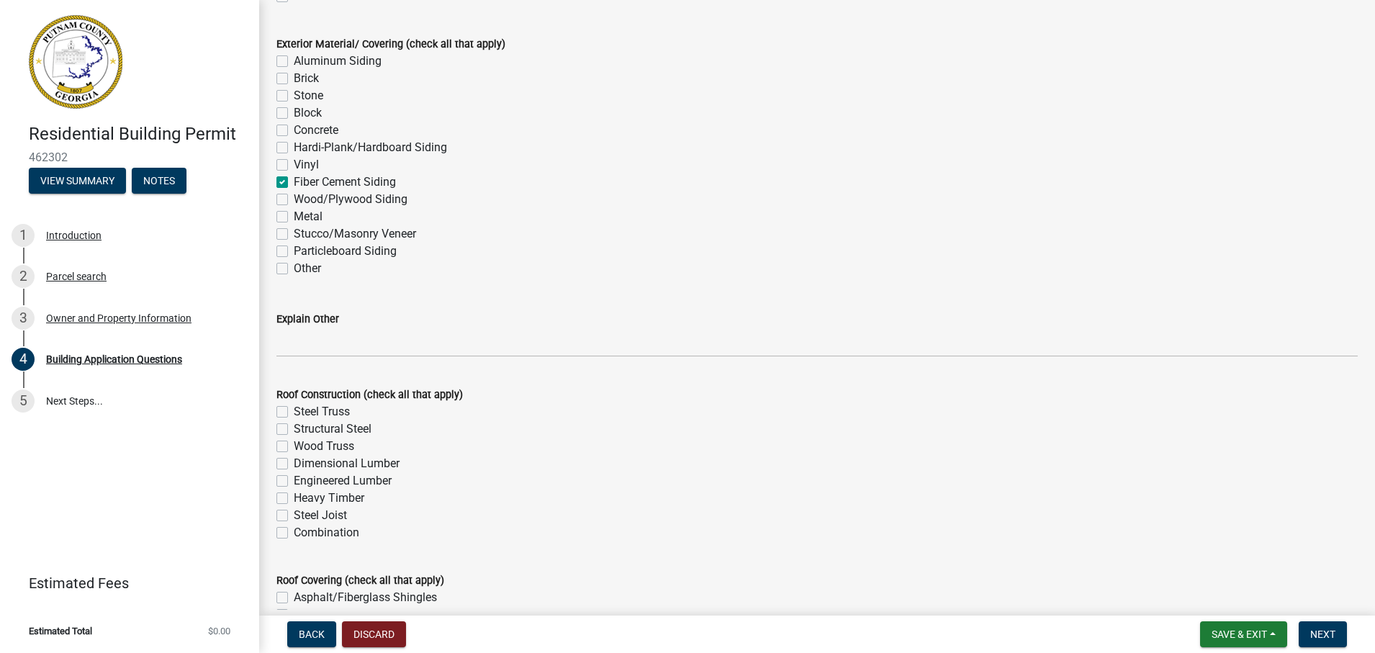
click at [294, 445] on label "Wood Truss" at bounding box center [324, 446] width 60 height 17
click at [294, 445] on input "Wood Truss" at bounding box center [298, 442] width 9 height 9
checkbox input "true"
checkbox input "false"
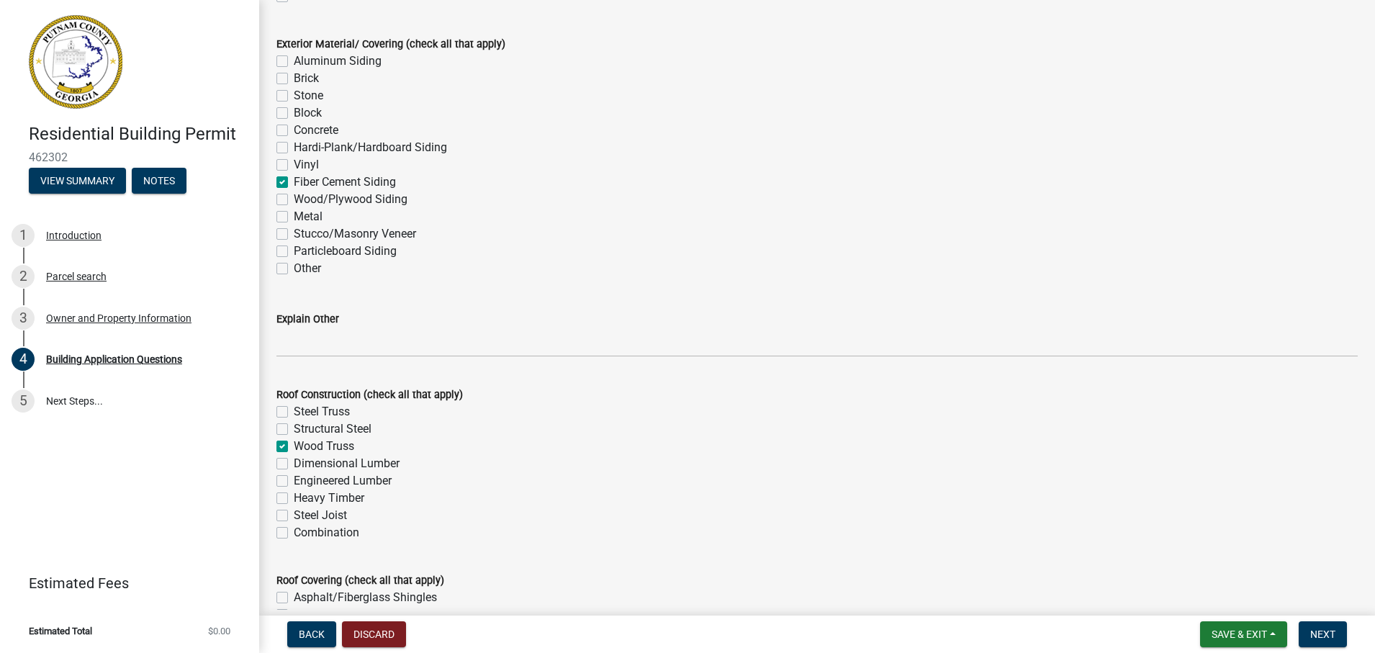
checkbox input "true"
checkbox input "false"
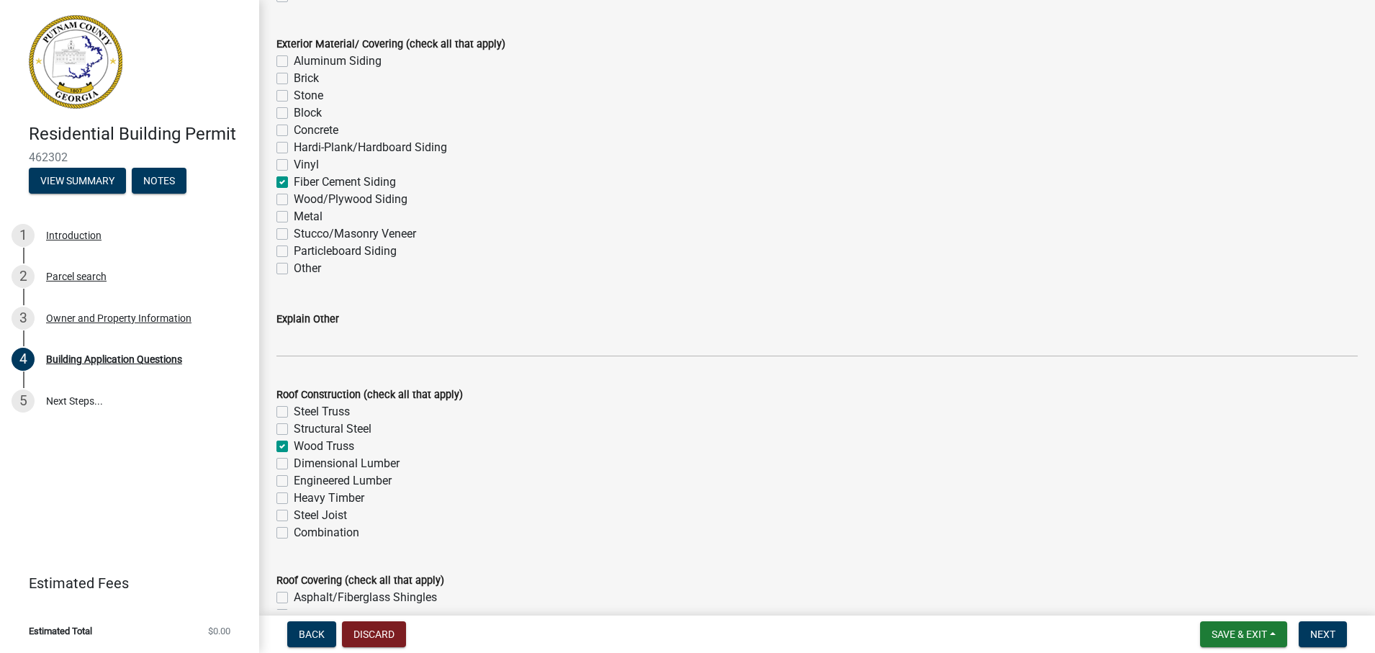
checkbox input "false"
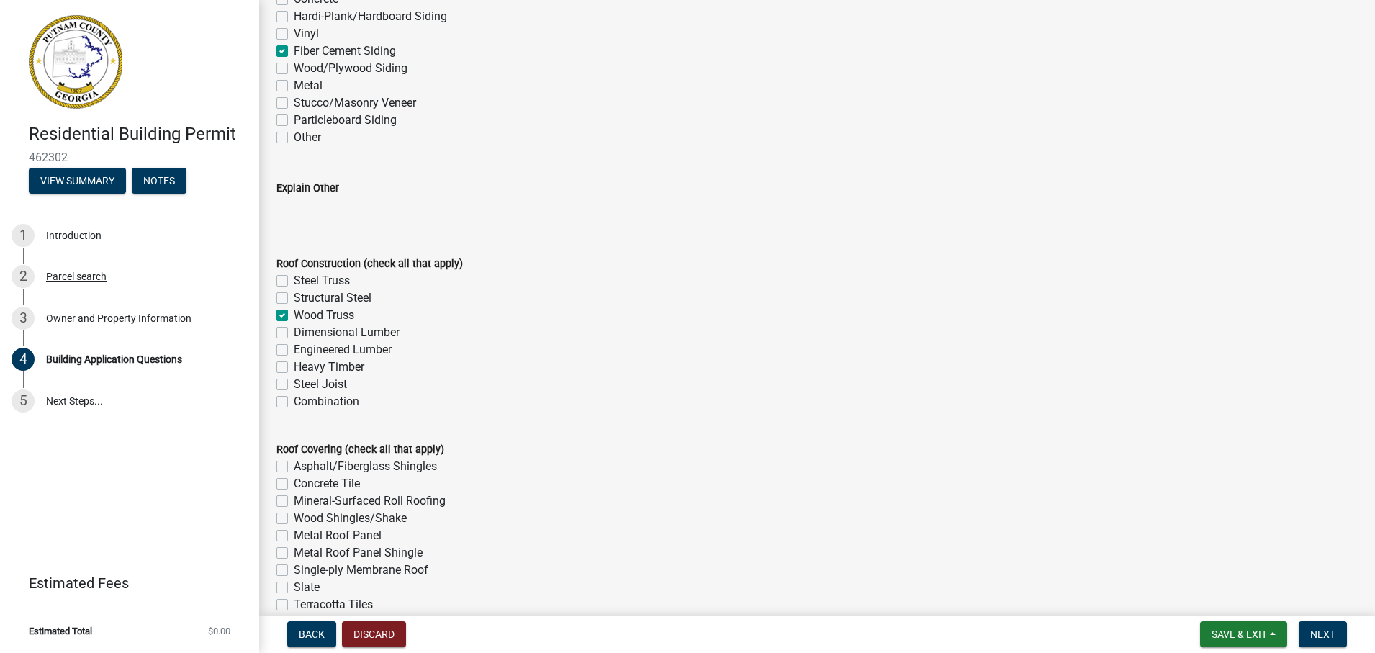
scroll to position [3364, 0]
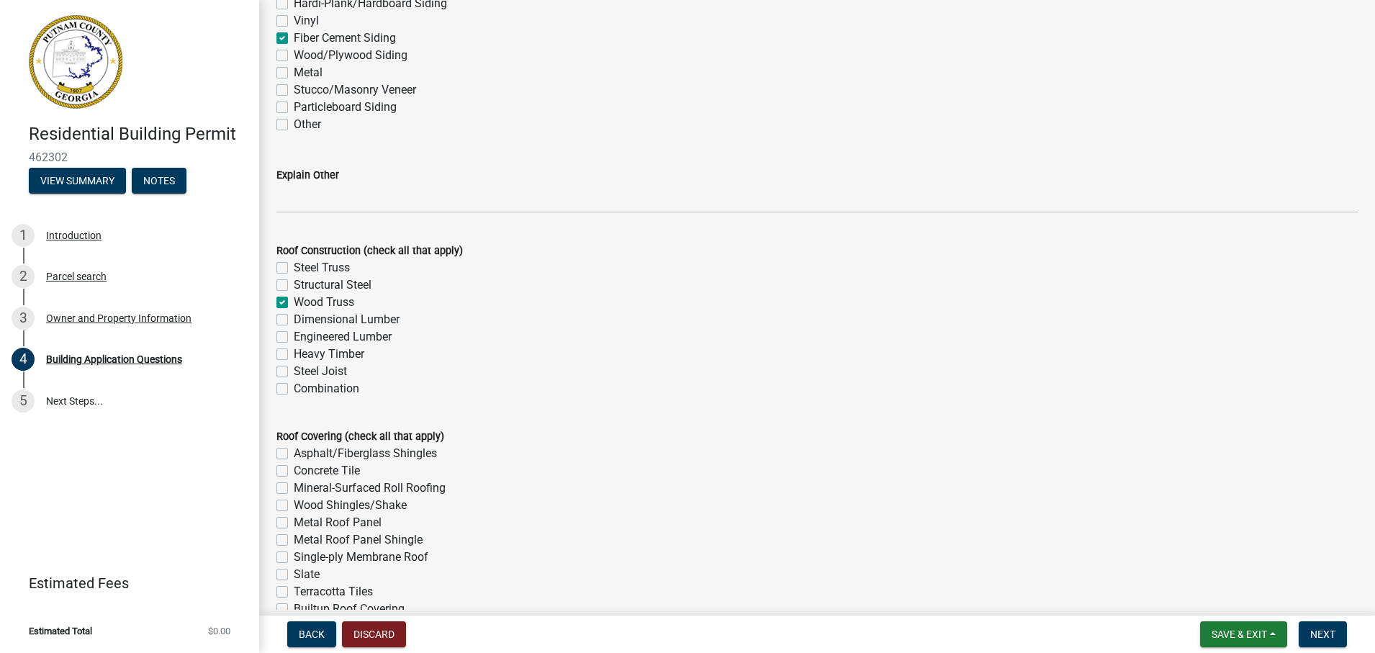
click at [294, 453] on label "Asphalt/Fiberglass Shingles" at bounding box center [365, 453] width 143 height 17
click at [294, 453] on input "Asphalt/Fiberglass Shingles" at bounding box center [298, 449] width 9 height 9
checkbox input "true"
checkbox input "false"
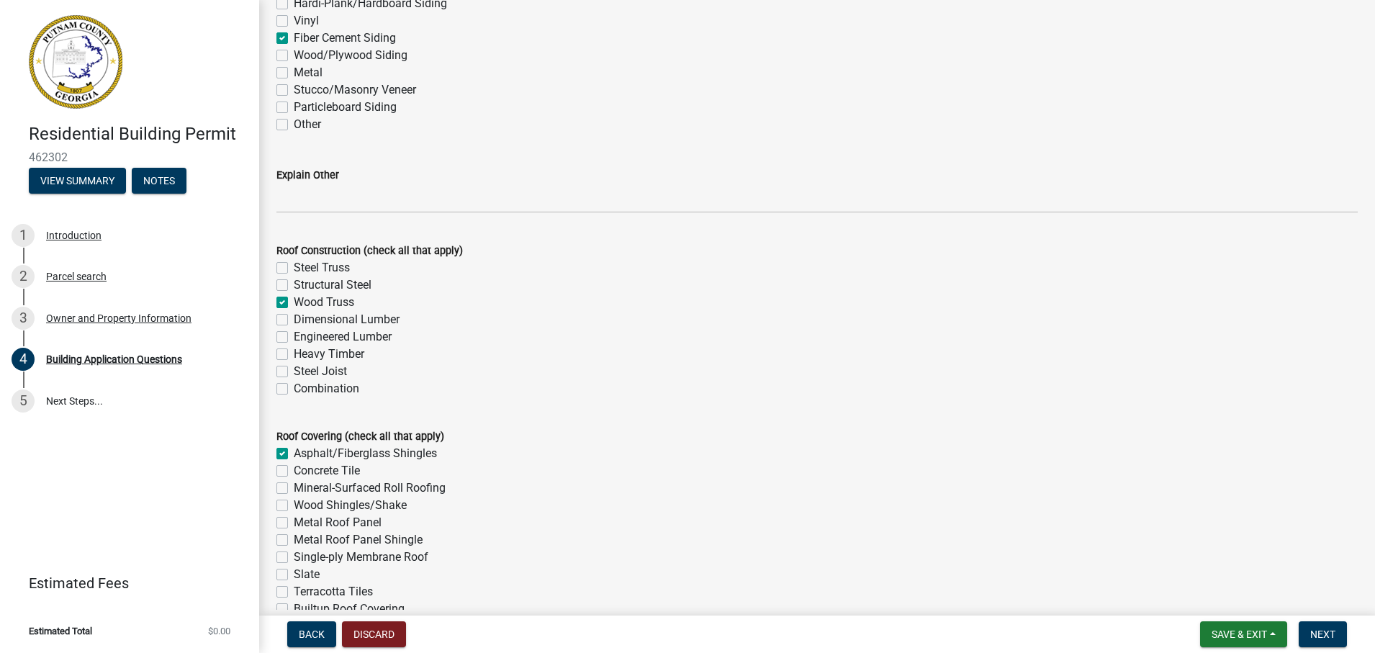
checkbox input "false"
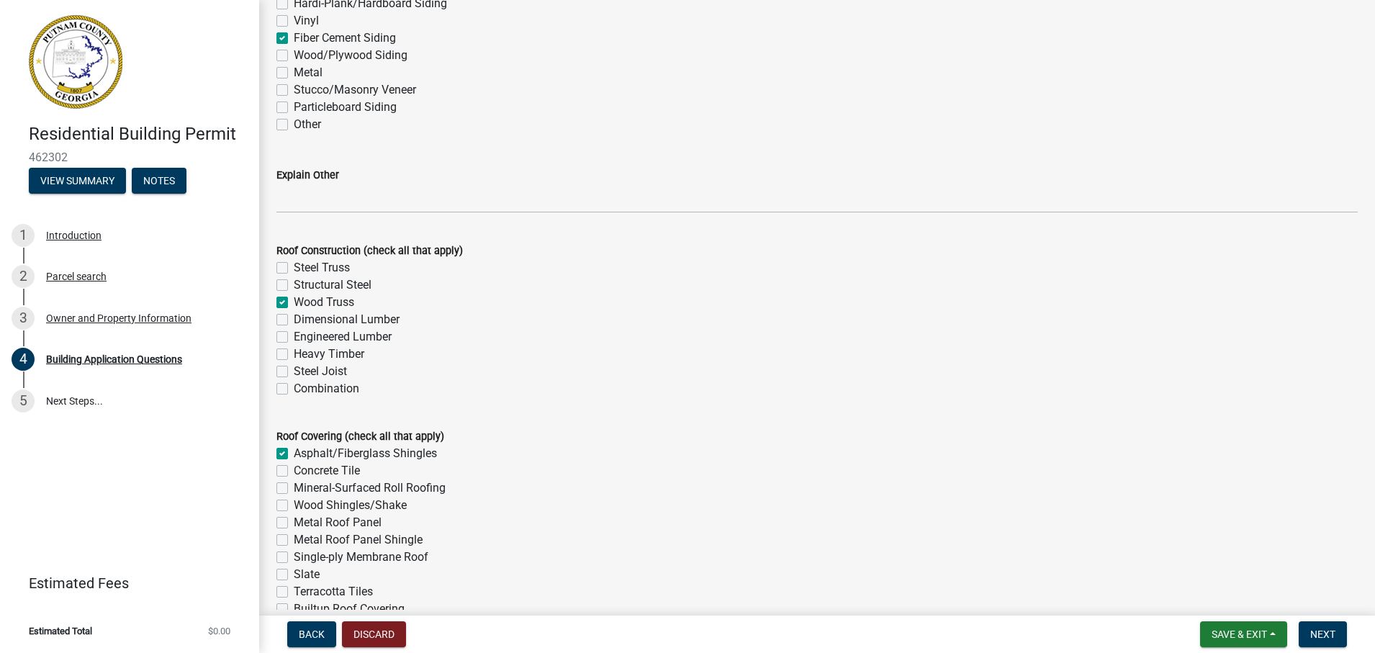
checkbox input "false"
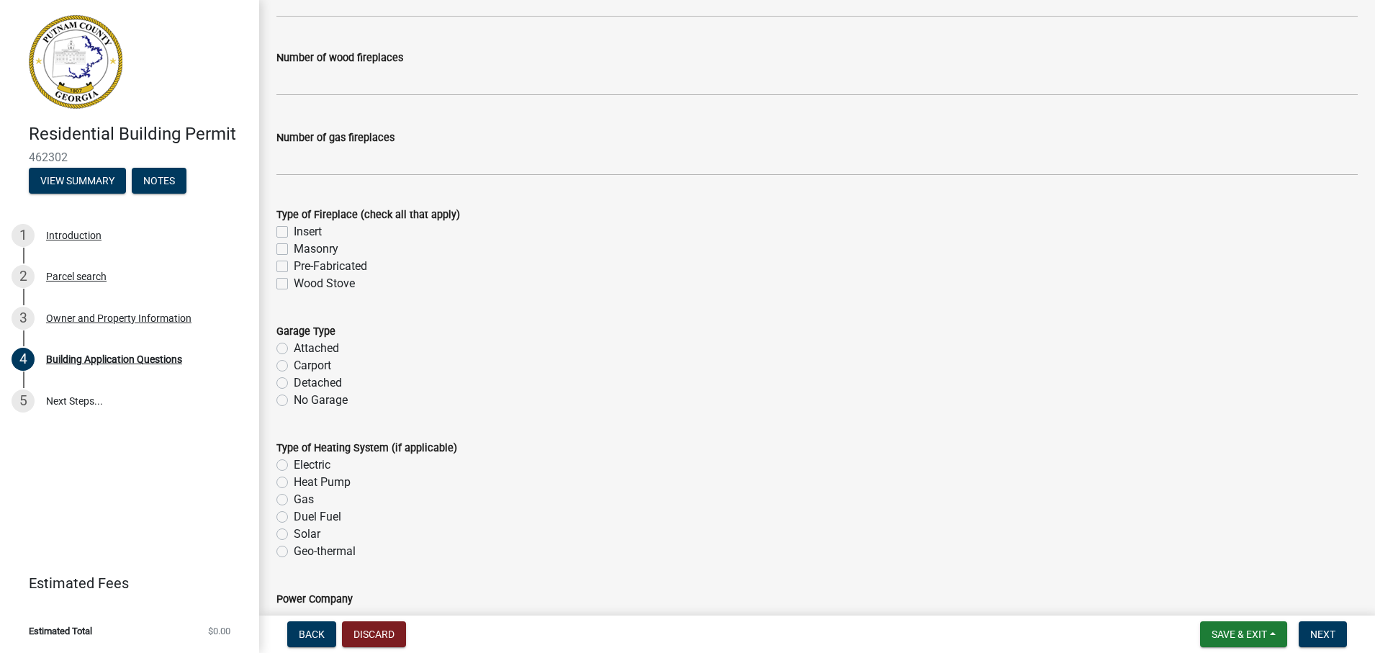
scroll to position [4155, 0]
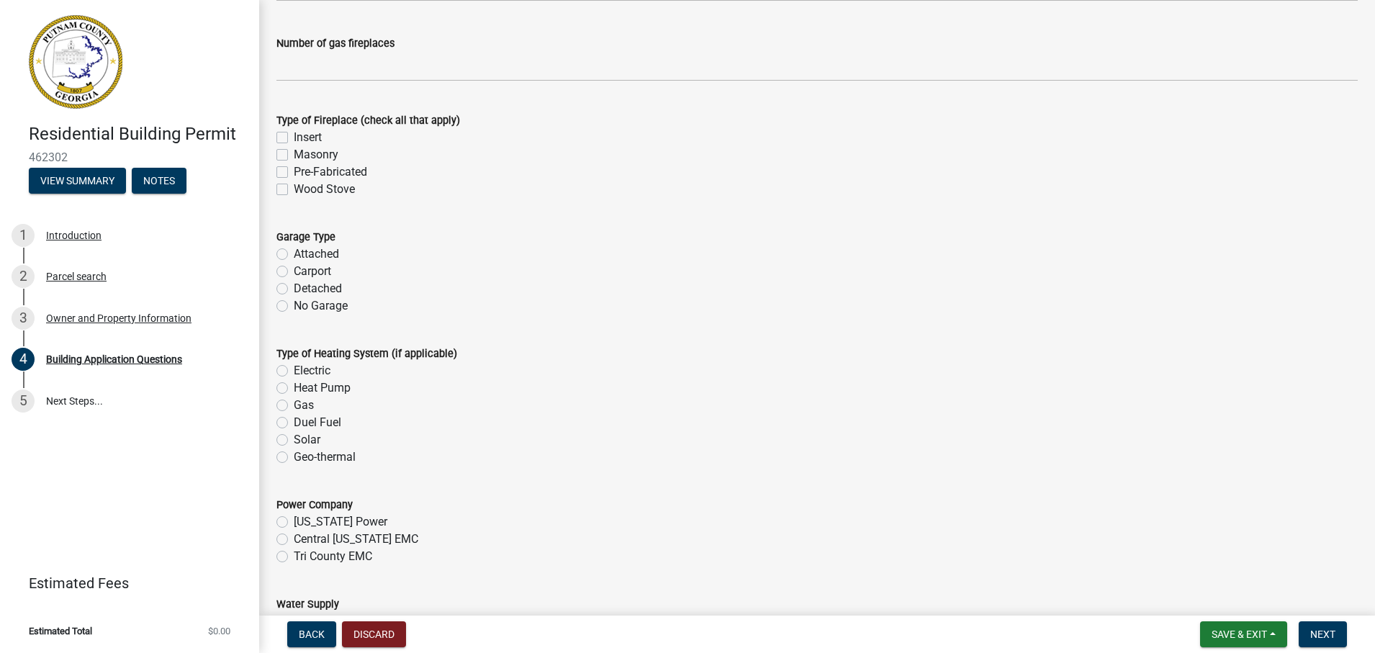
click at [294, 305] on label "No Garage" at bounding box center [321, 305] width 54 height 17
click at [294, 305] on input "No Garage" at bounding box center [298, 301] width 9 height 9
radio input "true"
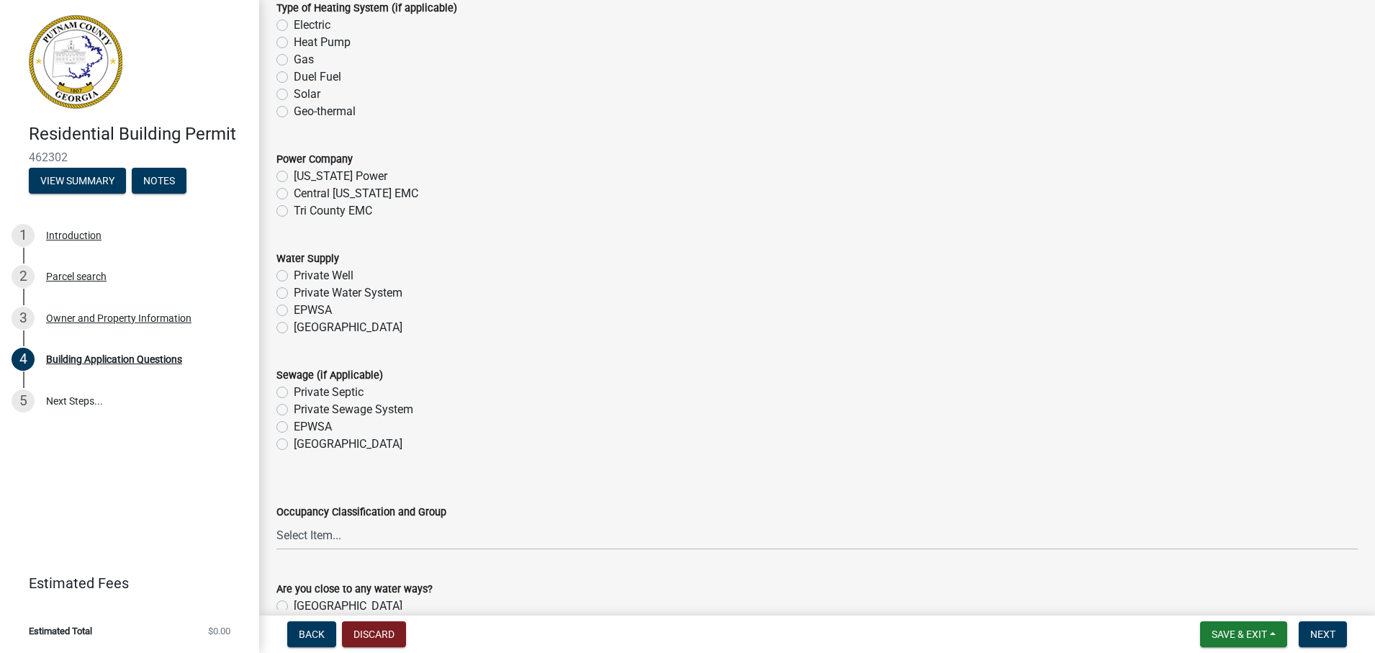
scroll to position [4515, 0]
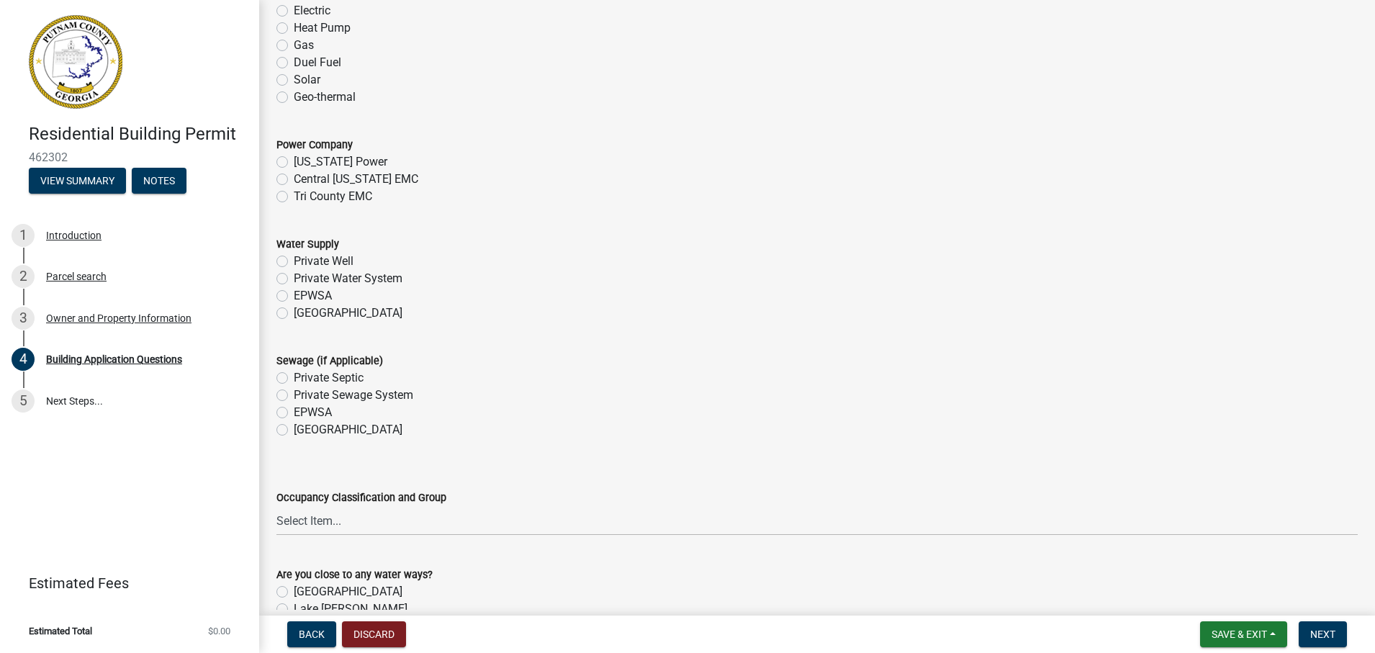
click at [294, 197] on label "Tri County EMC" at bounding box center [333, 196] width 78 height 17
click at [294, 197] on input "Tri County EMC" at bounding box center [298, 192] width 9 height 9
radio input "true"
click at [624, 305] on div "Piedmont" at bounding box center [816, 312] width 1081 height 17
click at [294, 317] on label "Piedmont" at bounding box center [348, 312] width 109 height 17
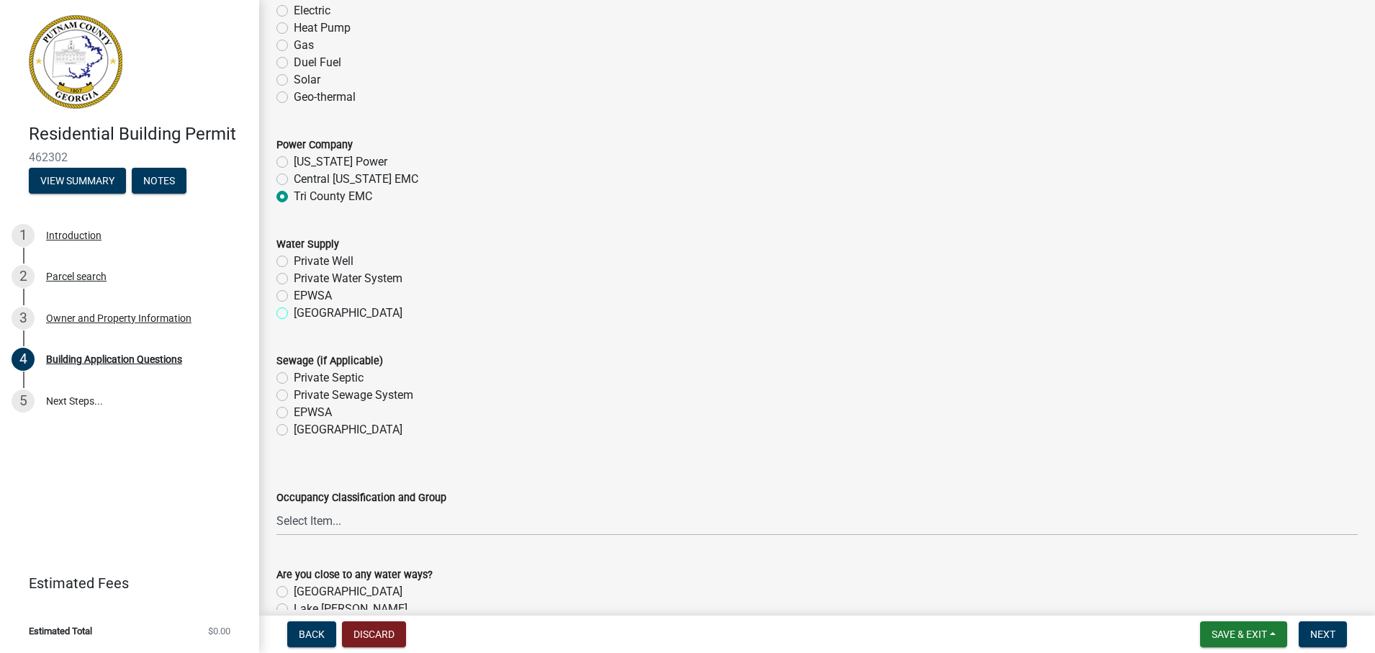
click at [294, 314] on input "Piedmont" at bounding box center [298, 308] width 9 height 9
radio input "true"
click at [294, 383] on label "Private Septic" at bounding box center [329, 377] width 70 height 17
click at [294, 379] on input "Private Septic" at bounding box center [298, 373] width 9 height 9
radio input "true"
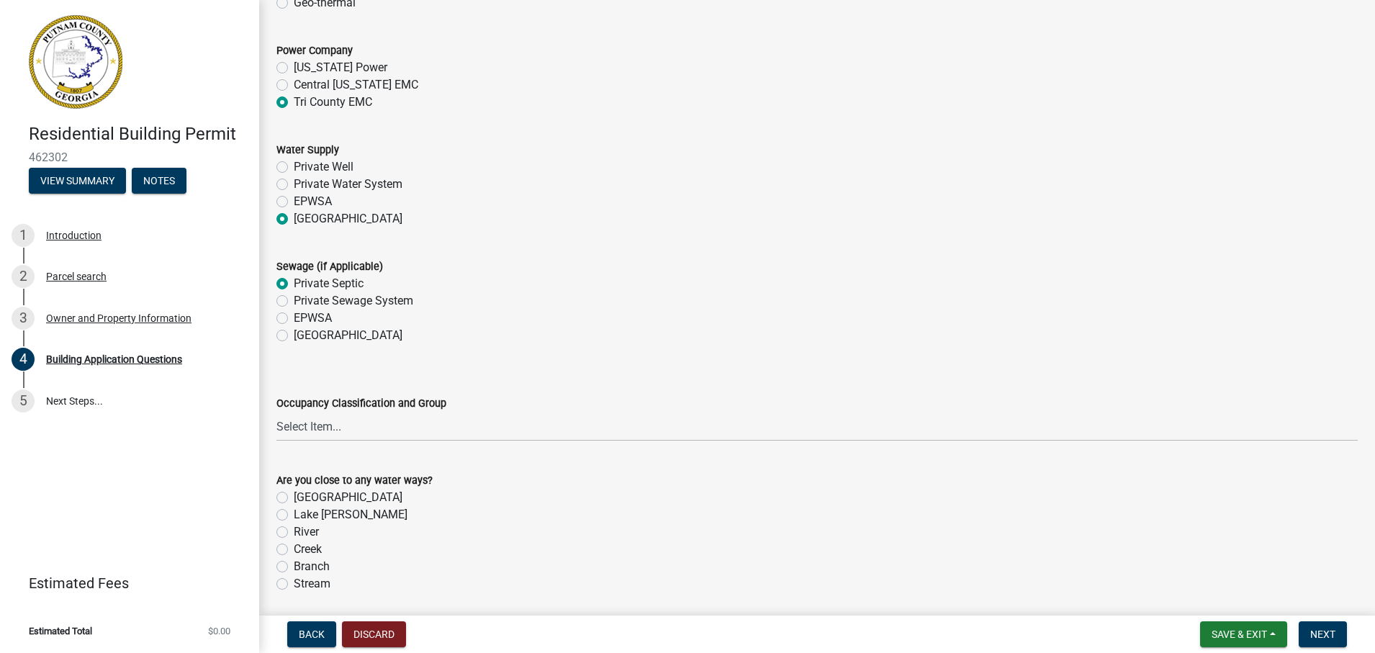
scroll to position [4731, 0]
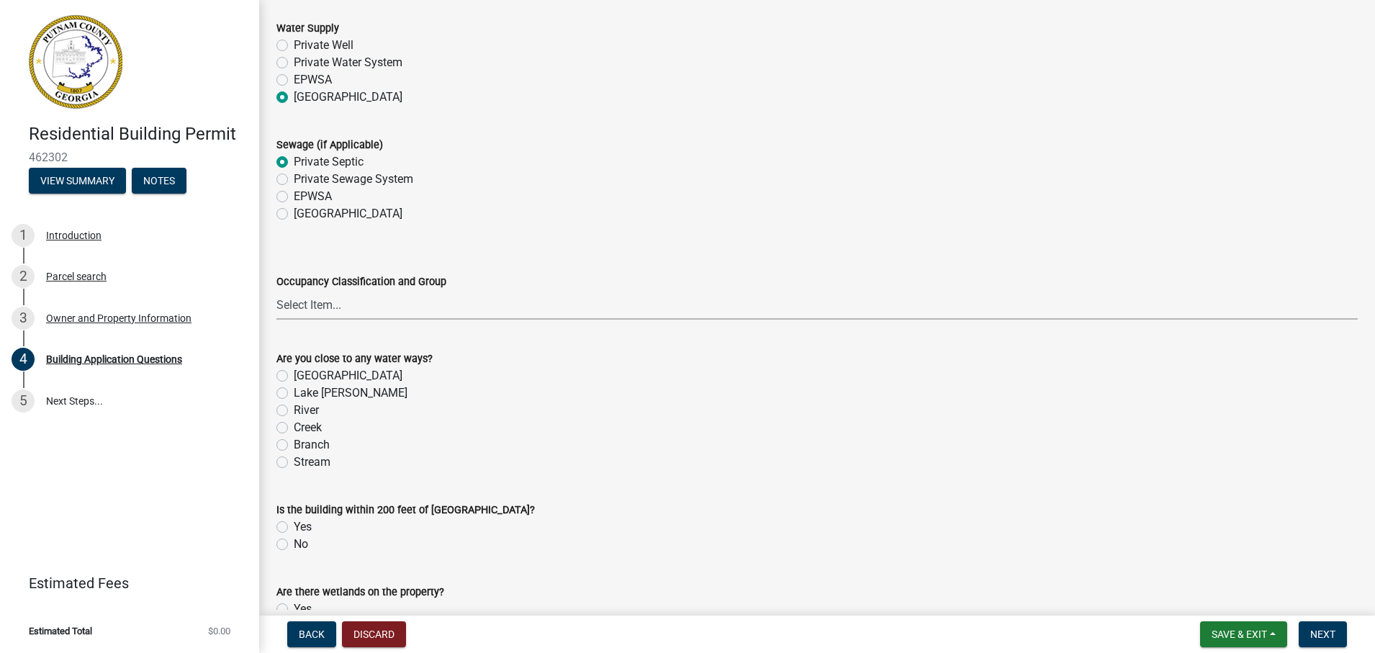
click at [340, 306] on select "Select Item... A-1 A-2 A-3 A-4 A-5 B M E F-1 F-2 R-1 R-2 R-3 R-4 H-1 H-2 H-4 H-…" at bounding box center [816, 305] width 1081 height 30
click at [276, 291] on select "Select Item... A-1 A-2 A-3 A-4 A-5 B M E F-1 F-2 R-1 R-2 R-3 R-4 H-1 H-2 H-4 H-…" at bounding box center [816, 305] width 1081 height 30
select select "004f4fbb-5e42-4e8e-b1b8-58fc8091e2ba"
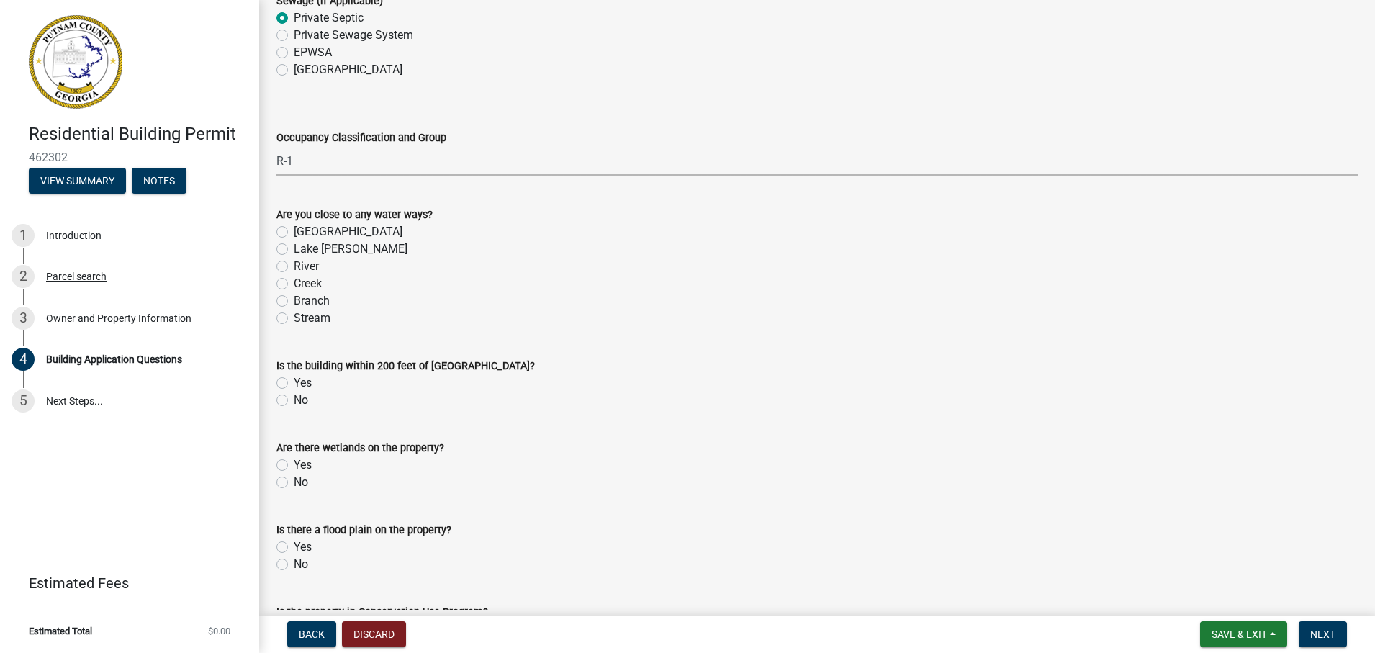
scroll to position [5019, 0]
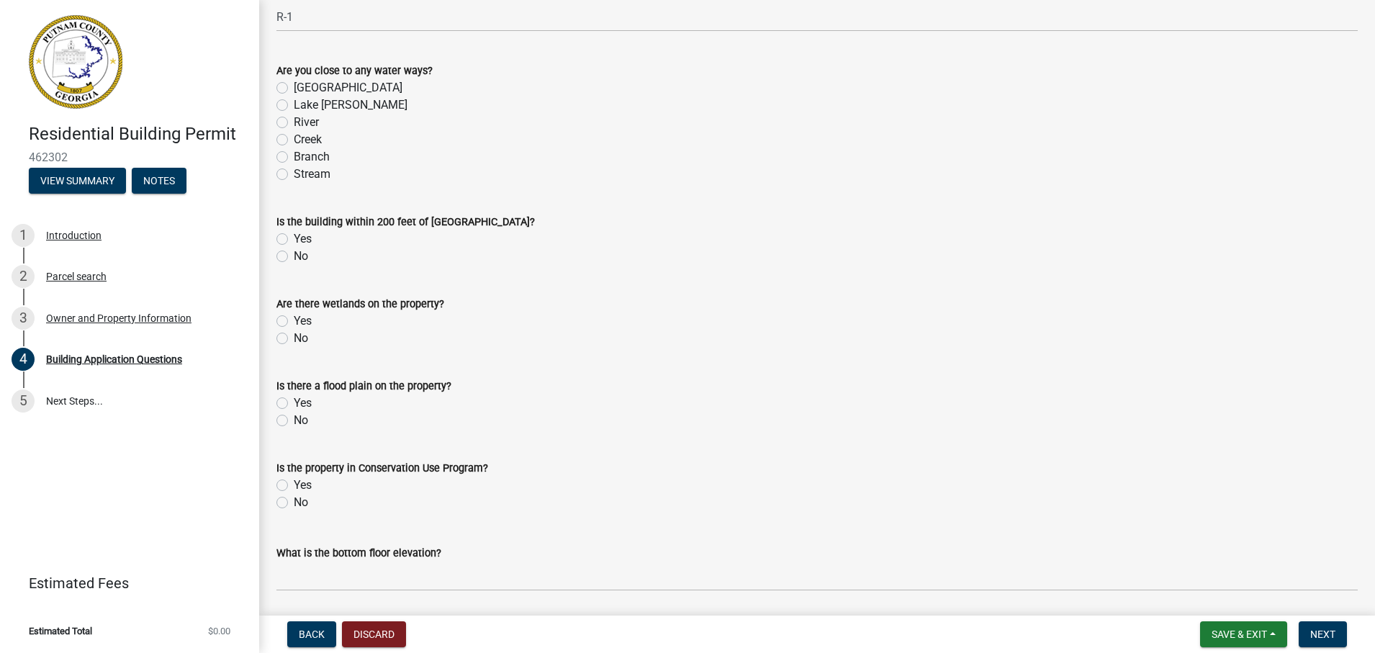
click at [294, 252] on label "No" at bounding box center [301, 256] width 14 height 17
click at [294, 252] on input "No" at bounding box center [298, 252] width 9 height 9
radio input "true"
click at [294, 338] on label "No" at bounding box center [301, 338] width 14 height 17
click at [294, 338] on input "No" at bounding box center [298, 334] width 9 height 9
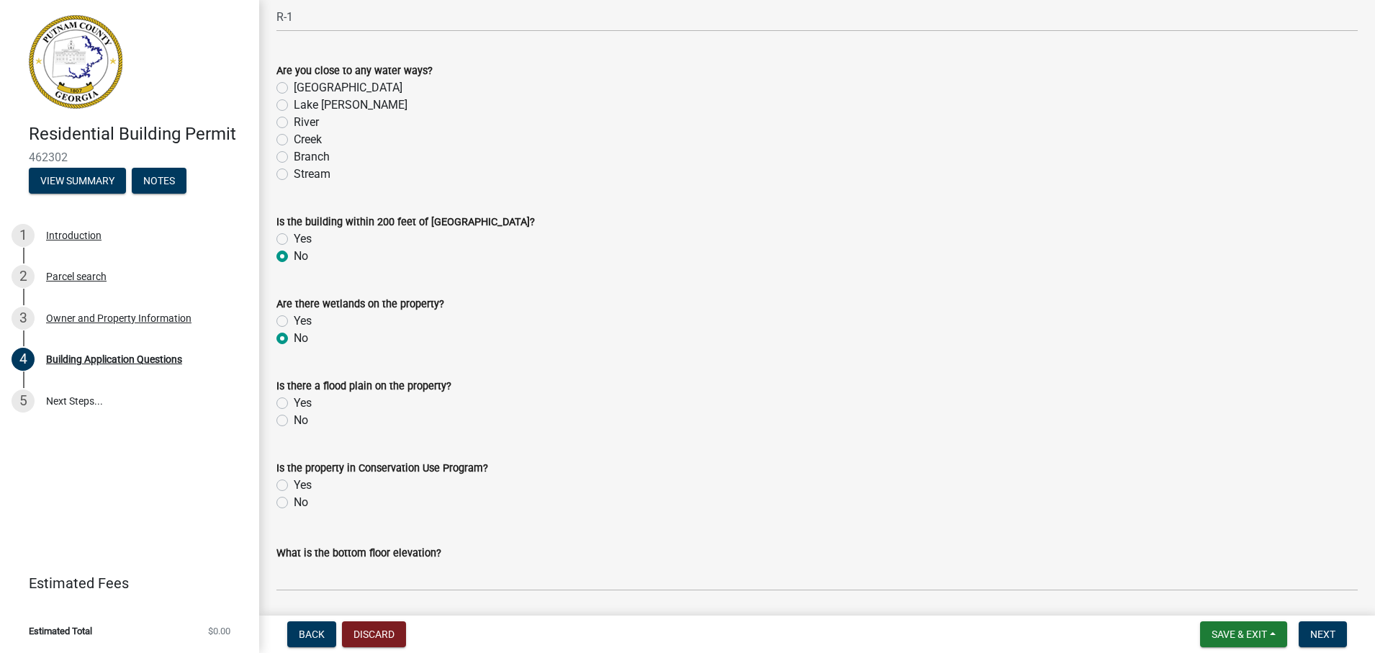
radio input "true"
click at [294, 417] on label "No" at bounding box center [301, 420] width 14 height 17
click at [294, 417] on input "No" at bounding box center [298, 416] width 9 height 9
radio input "true"
click at [294, 502] on label "No" at bounding box center [301, 502] width 14 height 17
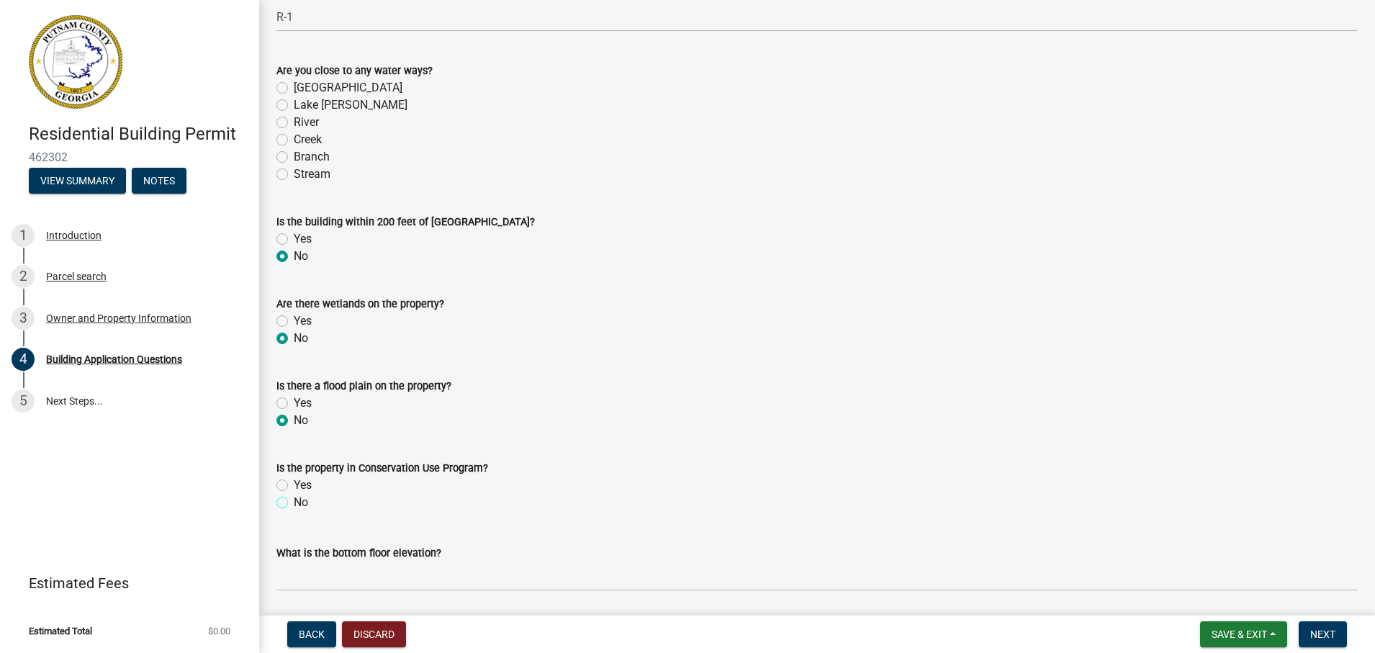
click at [294, 502] on input "No" at bounding box center [298, 498] width 9 height 9
radio input "true"
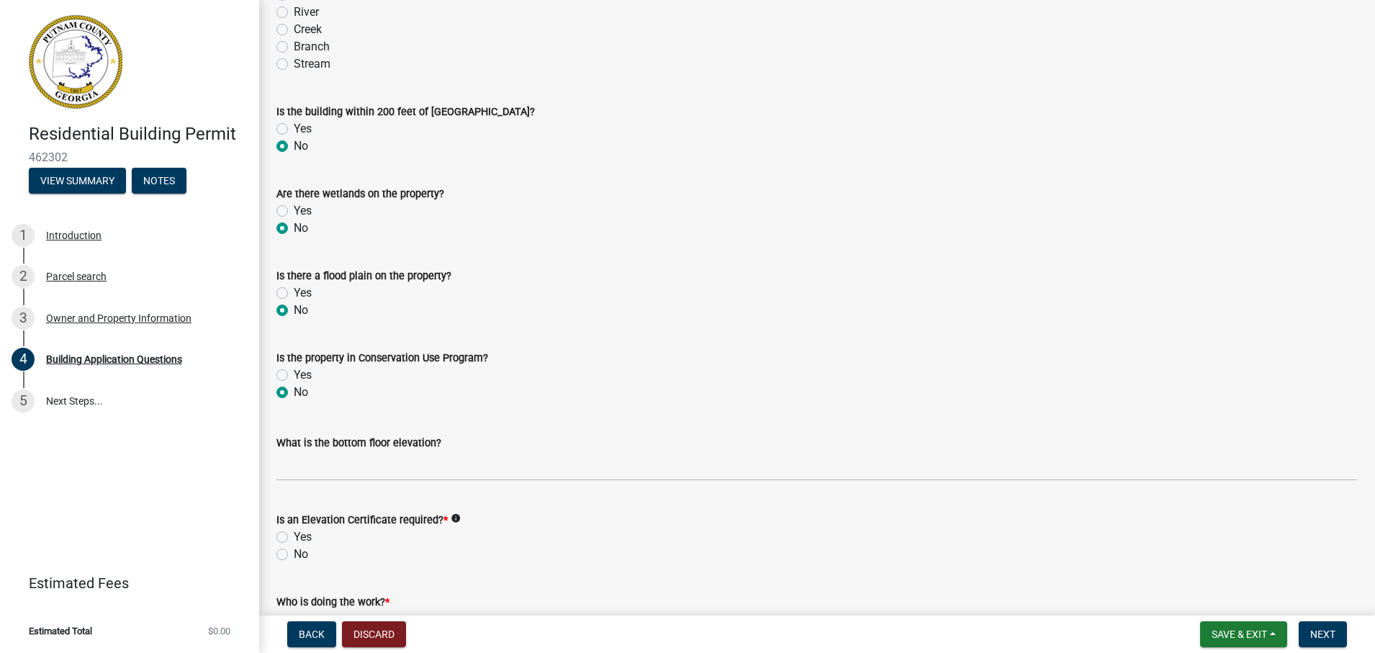
scroll to position [5235, 0]
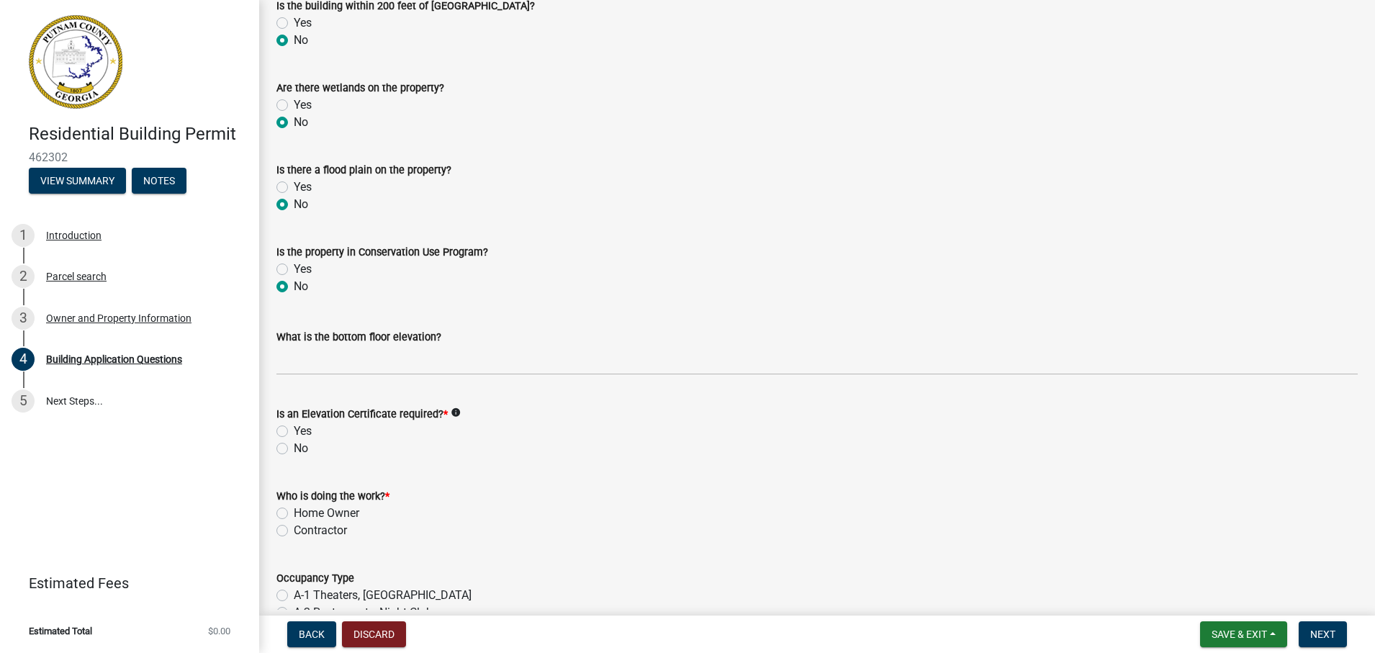
click at [294, 451] on label "No" at bounding box center [301, 448] width 14 height 17
click at [294, 449] on input "No" at bounding box center [298, 444] width 9 height 9
radio input "true"
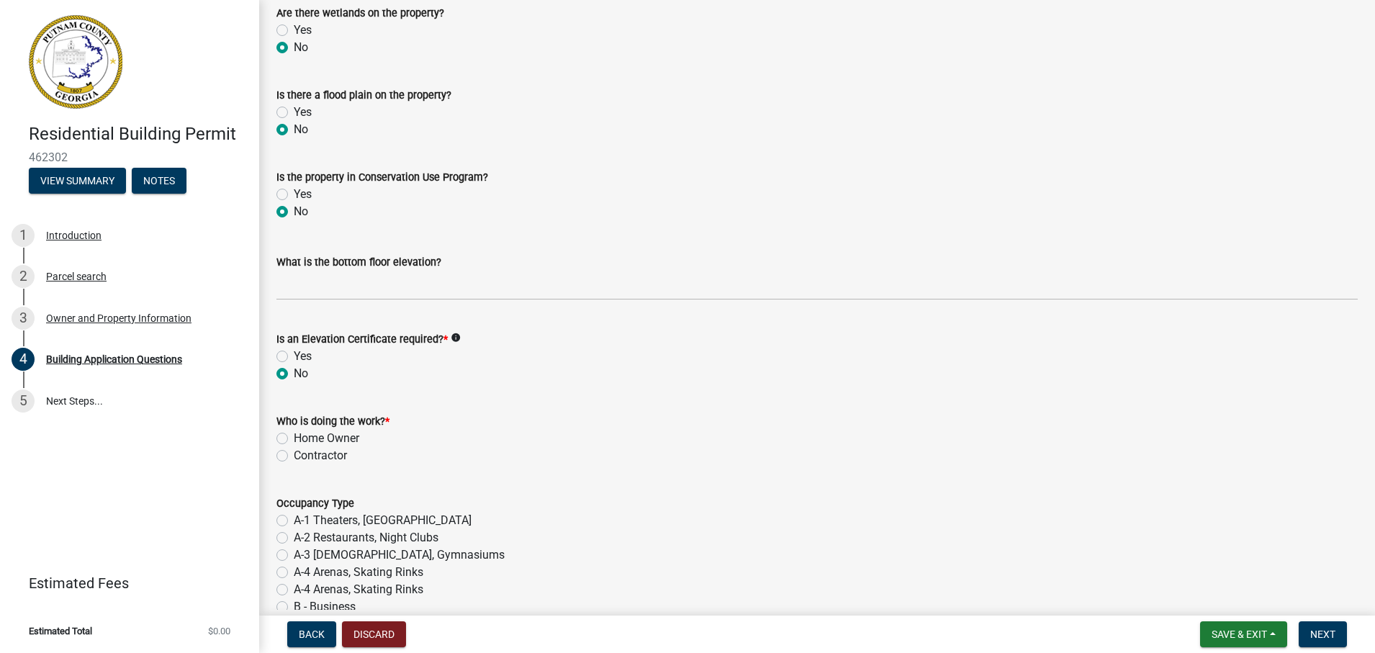
scroll to position [5379, 0]
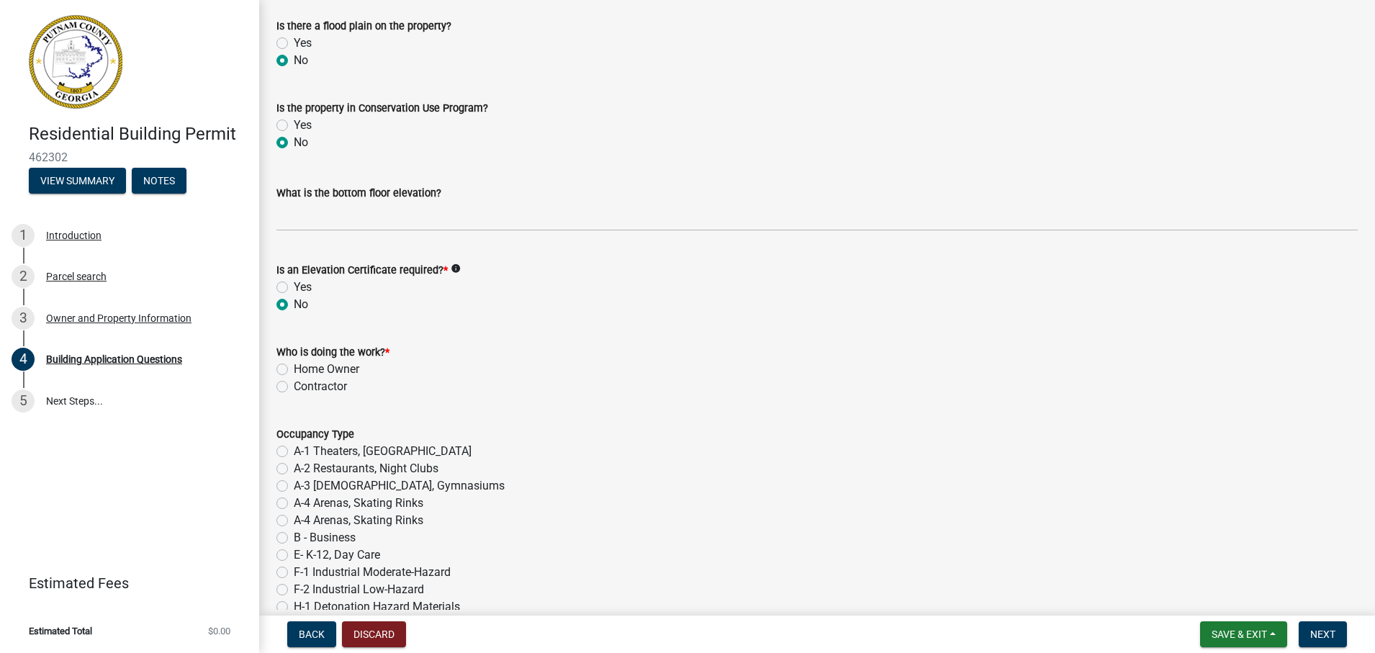
click at [294, 387] on label "Contractor" at bounding box center [320, 386] width 53 height 17
click at [294, 387] on input "Contractor" at bounding box center [298, 382] width 9 height 9
radio input "true"
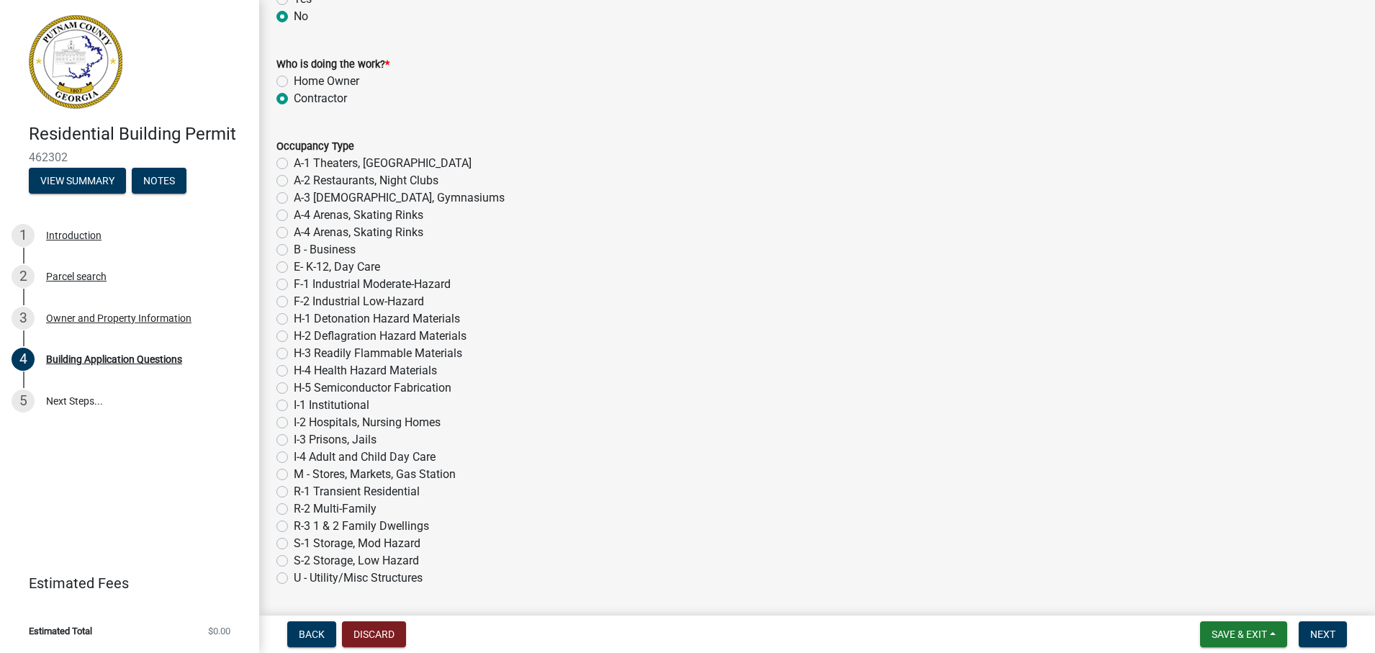
scroll to position [5739, 0]
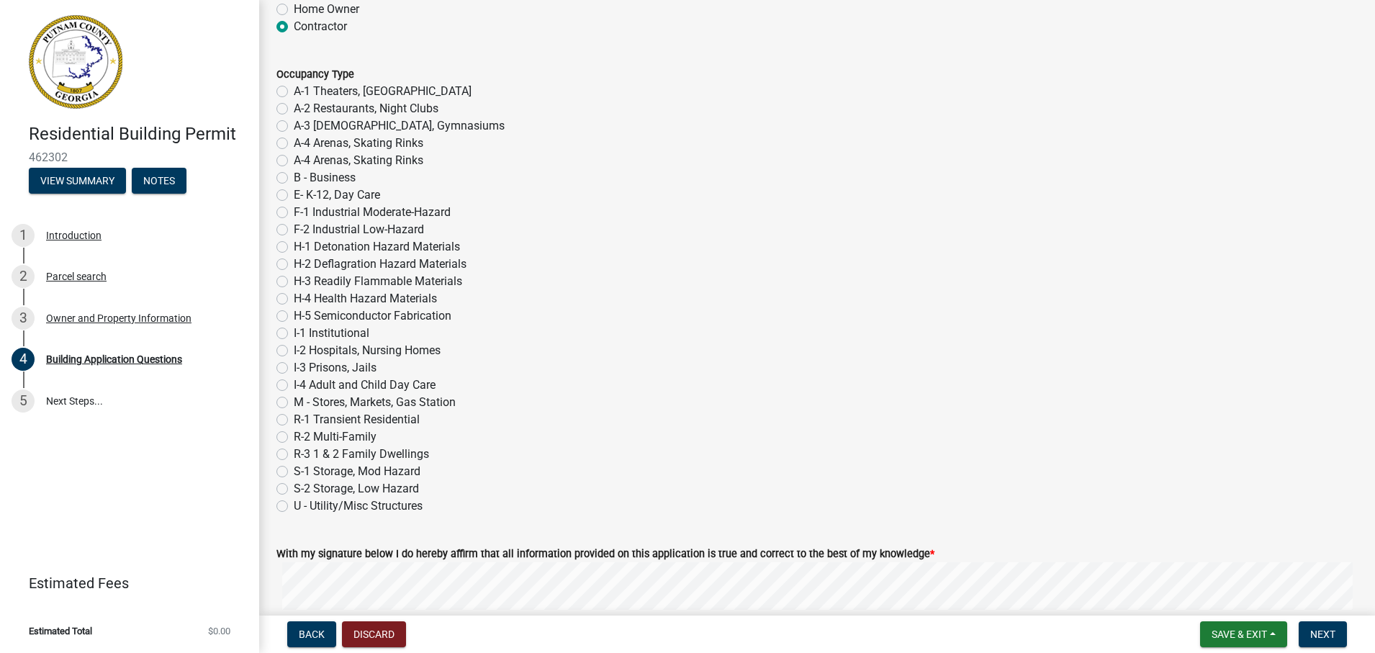
click at [294, 424] on label "R-1 Transient Residential" at bounding box center [357, 419] width 126 height 17
click at [294, 420] on input "R-1 Transient Residential" at bounding box center [298, 415] width 9 height 9
radio input "true"
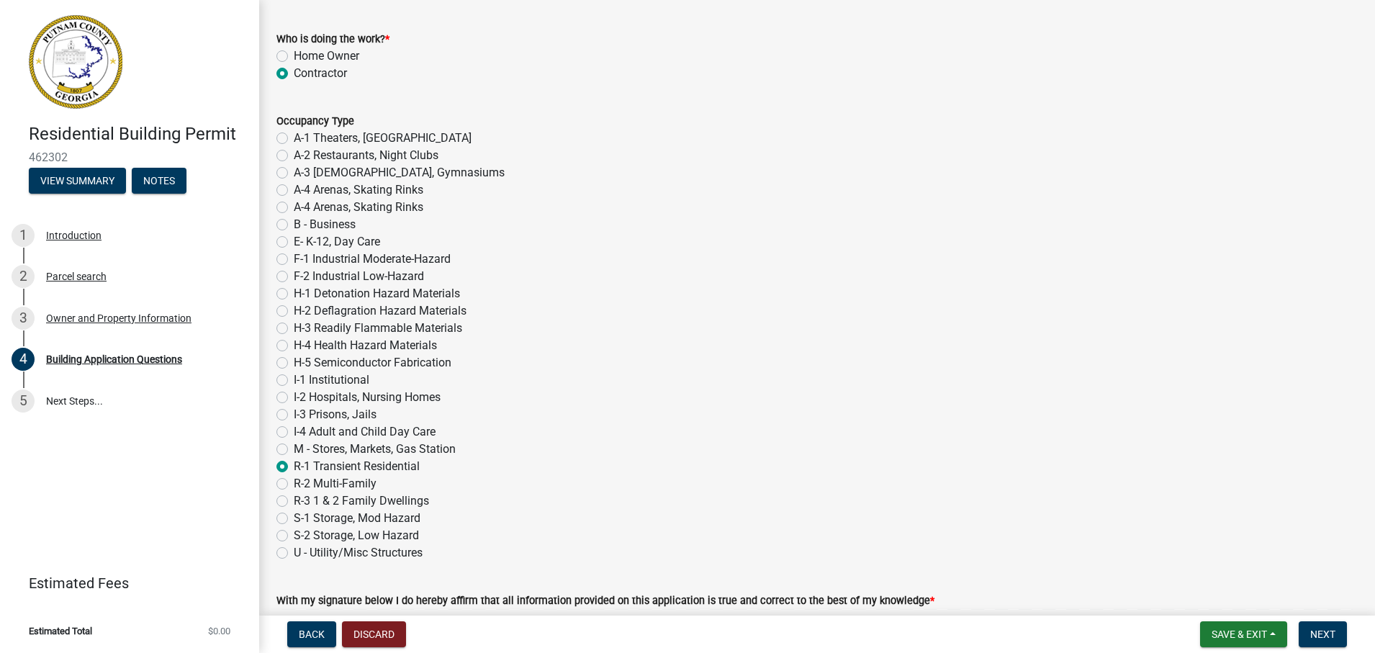
scroll to position [5980, 0]
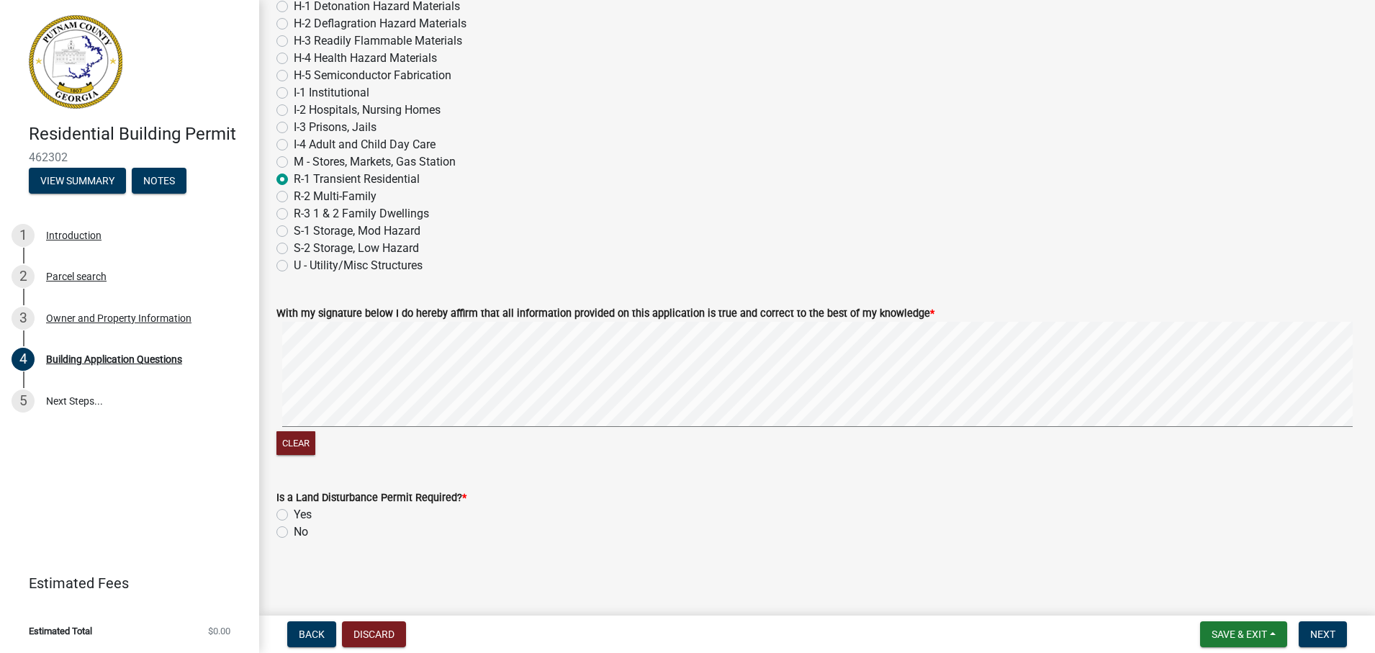
click at [338, 385] on div "With my signature below I do hereby affirm that all information provided on thi…" at bounding box center [817, 372] width 1103 height 171
click at [294, 528] on label "No" at bounding box center [301, 531] width 14 height 17
click at [294, 528] on input "No" at bounding box center [298, 527] width 9 height 9
radio input "true"
click at [294, 513] on label "Yes" at bounding box center [303, 514] width 18 height 17
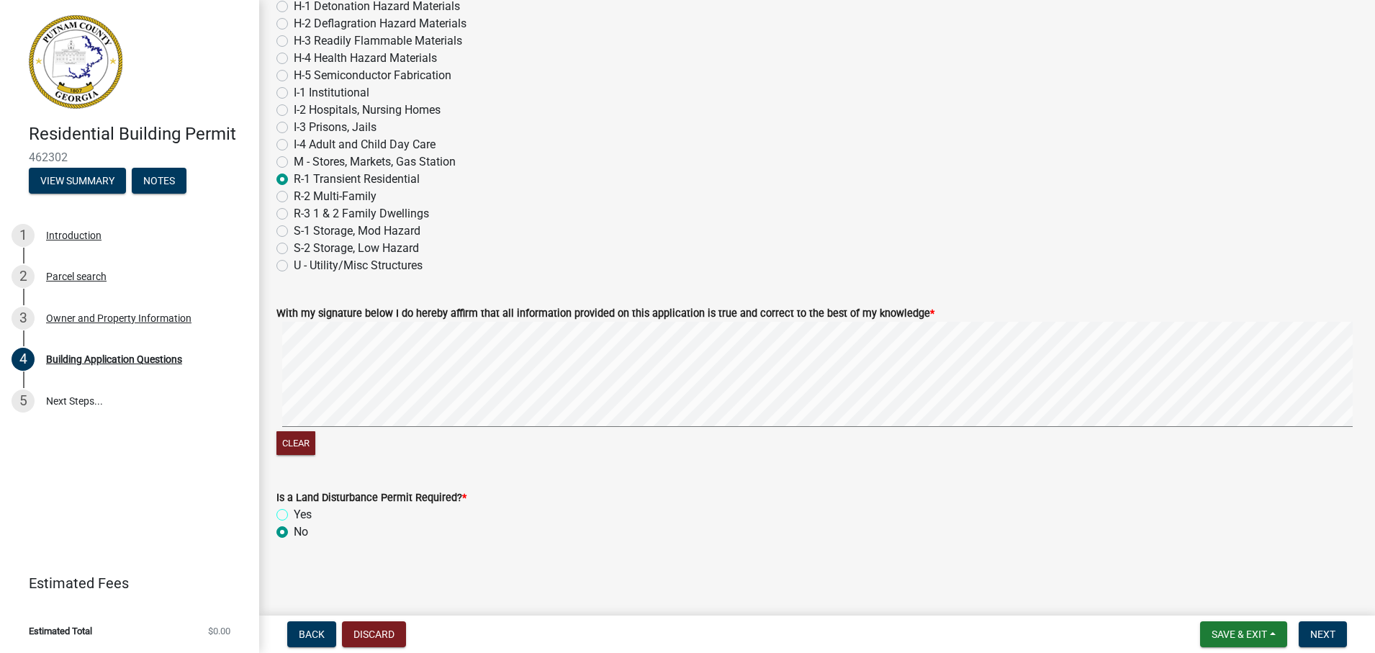
click at [294, 513] on input "Yes" at bounding box center [298, 510] width 9 height 9
radio input "true"
click at [294, 537] on label "No" at bounding box center [301, 531] width 14 height 17
click at [294, 533] on input "No" at bounding box center [298, 527] width 9 height 9
radio input "true"
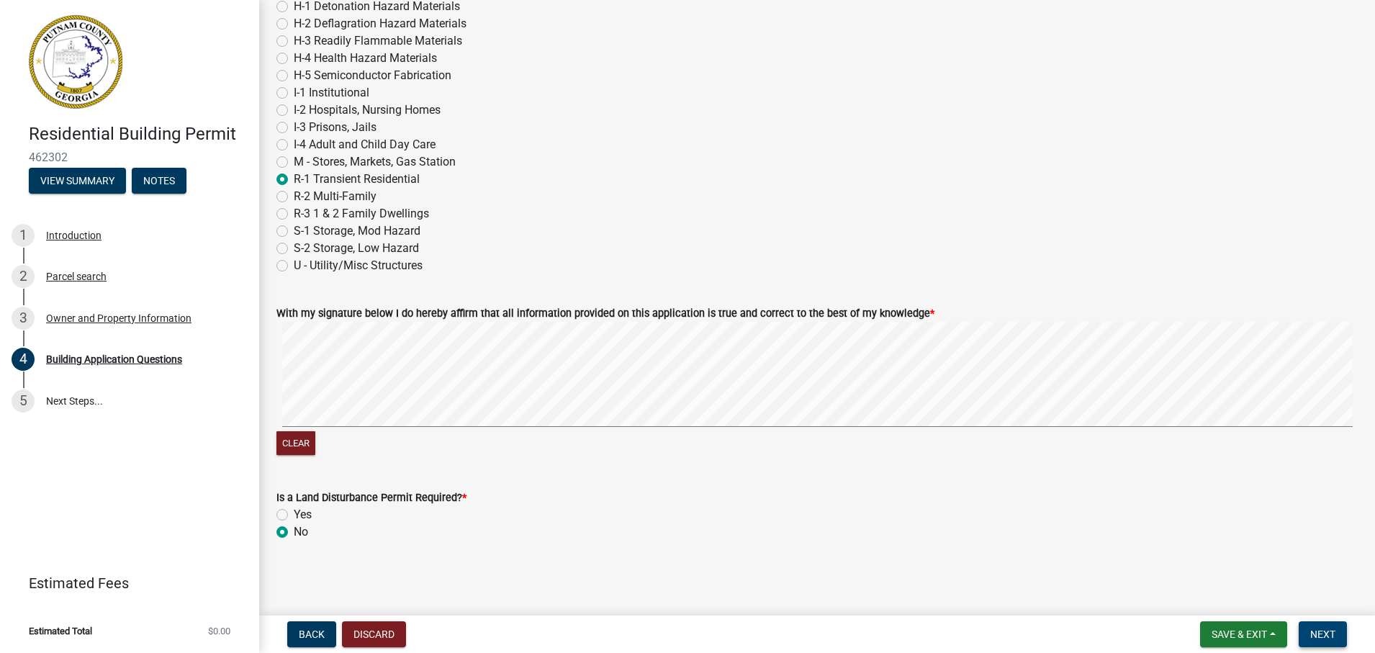
click at [1096, 632] on span "Next" at bounding box center [1322, 634] width 25 height 12
click at [1096, 635] on button "Next" at bounding box center [1322, 634] width 48 height 26
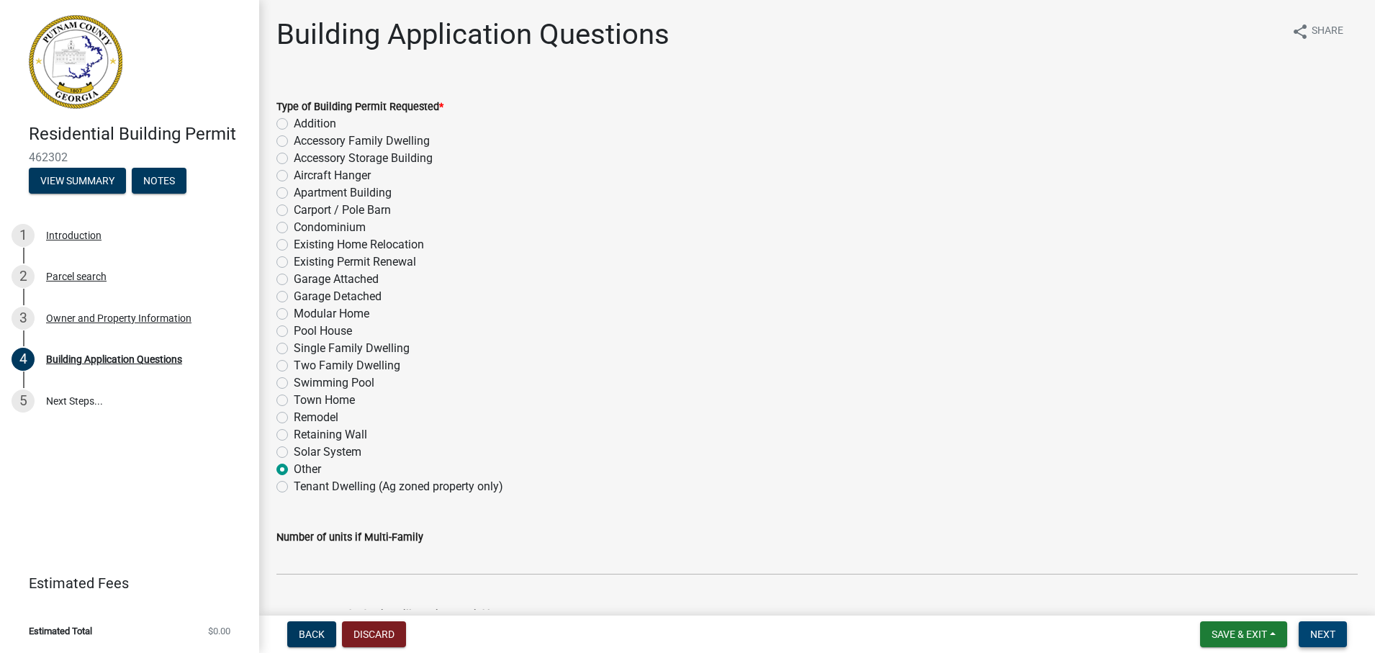
scroll to position [360, 0]
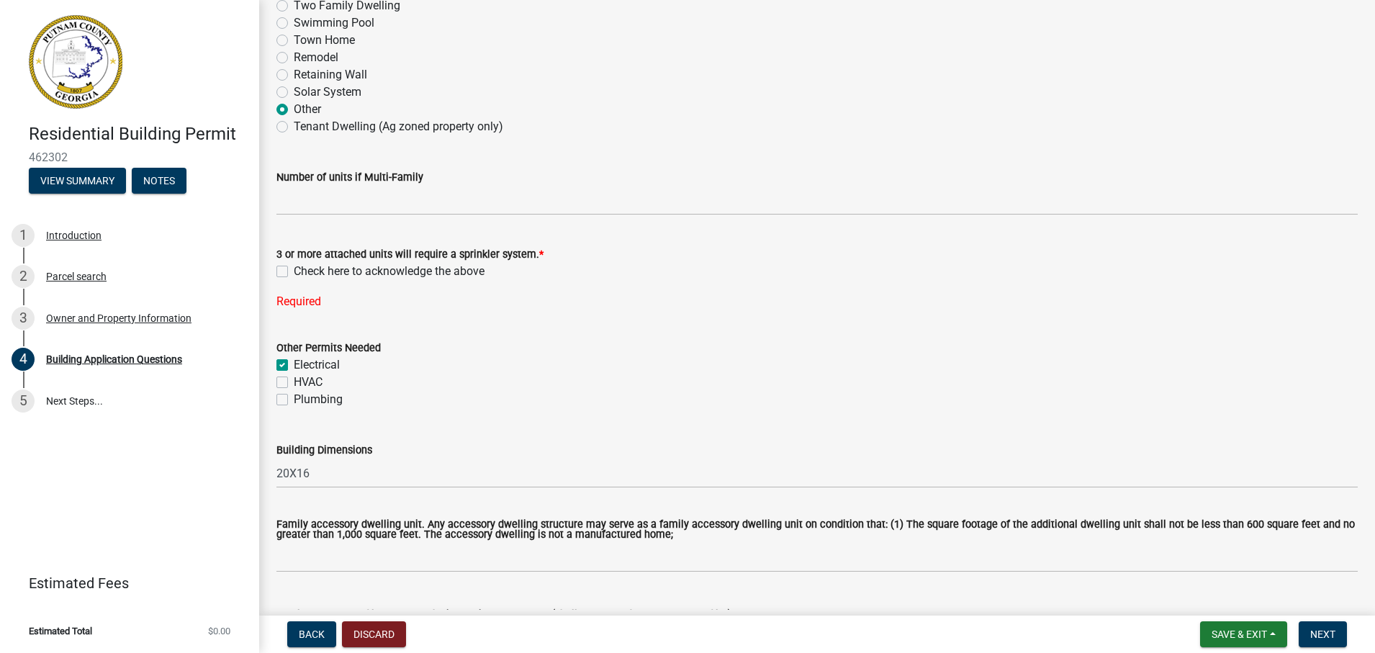
click at [294, 271] on label "Check here to acknowledge the above" at bounding box center [389, 271] width 191 height 17
click at [294, 271] on input "Check here to acknowledge the above" at bounding box center [298, 267] width 9 height 9
checkbox input "true"
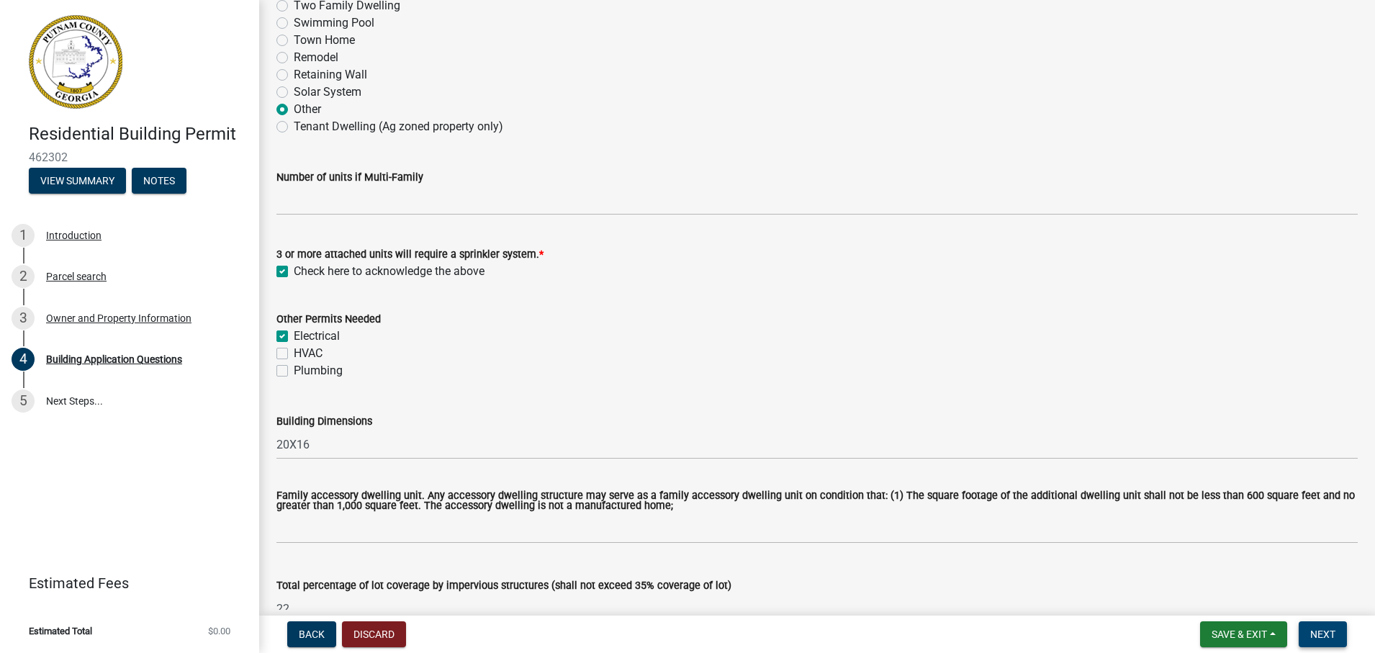
click at [1096, 641] on button "Next" at bounding box center [1322, 634] width 48 height 26
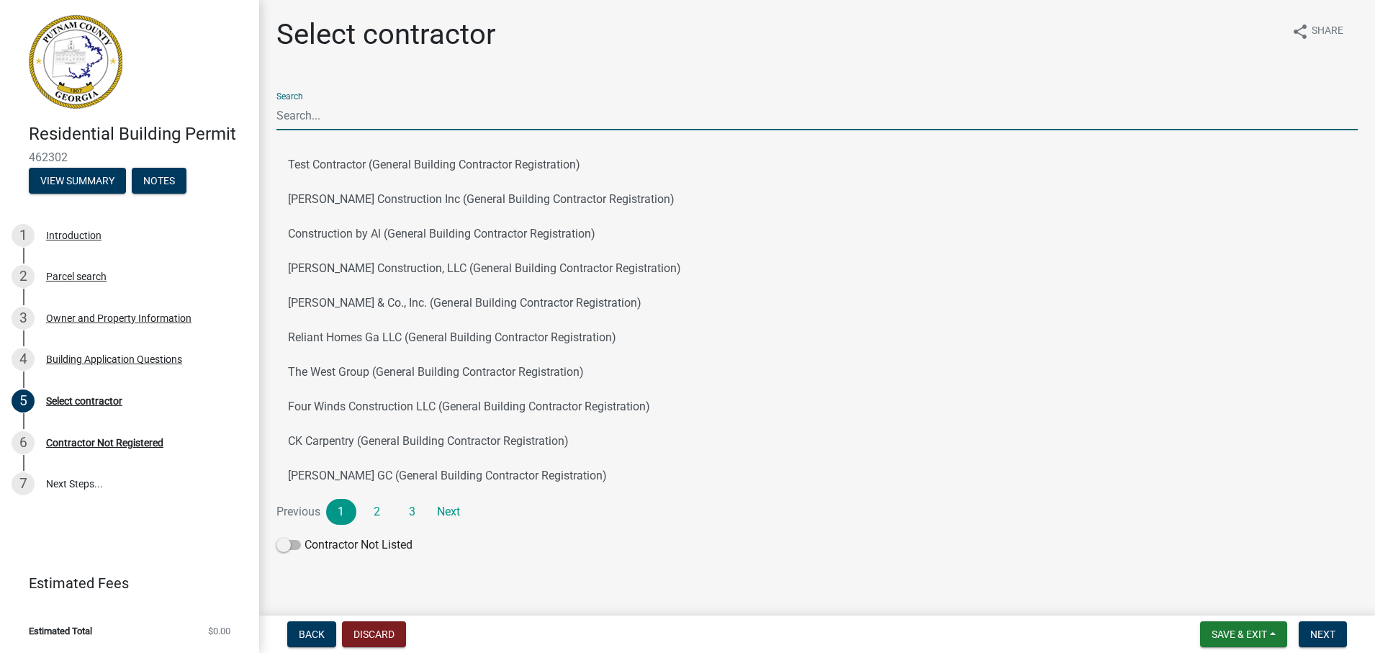
click at [421, 110] on input "Search" at bounding box center [816, 116] width 1081 height 30
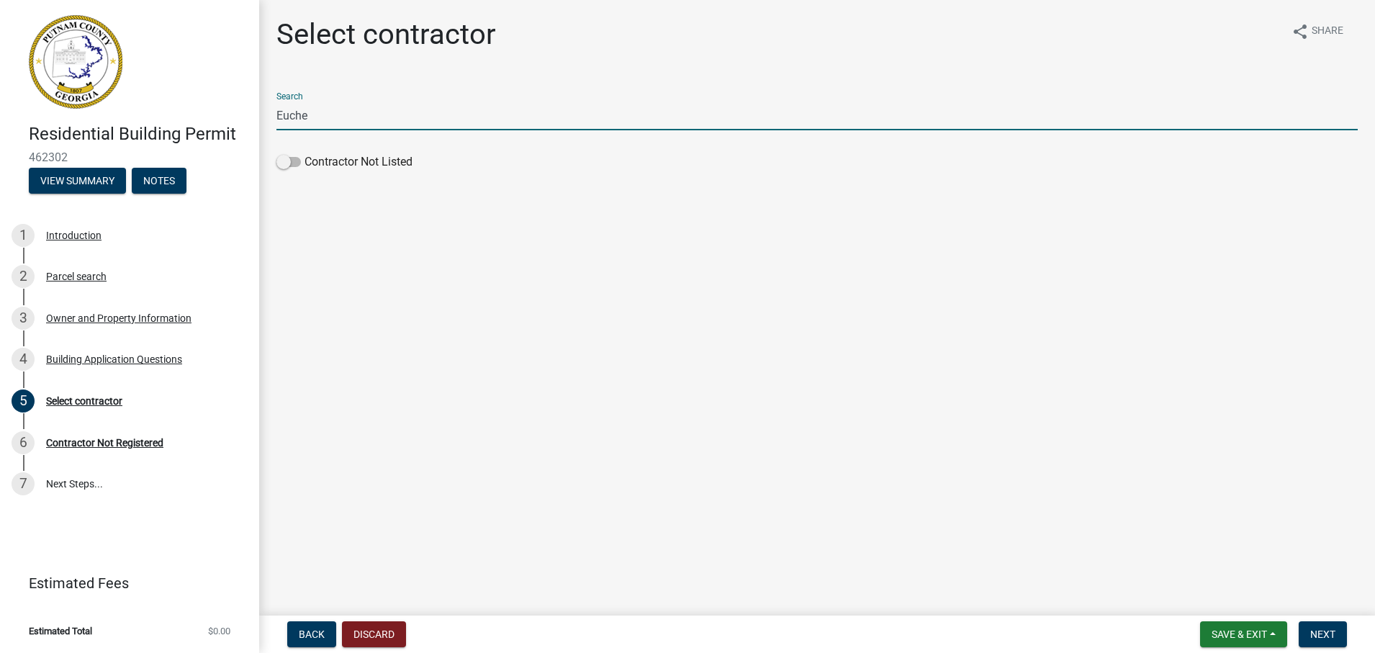
type input "Euchee Creek LLC"
click at [282, 163] on span at bounding box center [288, 162] width 24 height 10
click at [304, 153] on input "Contractor Not Listed" at bounding box center [304, 153] width 0 height 0
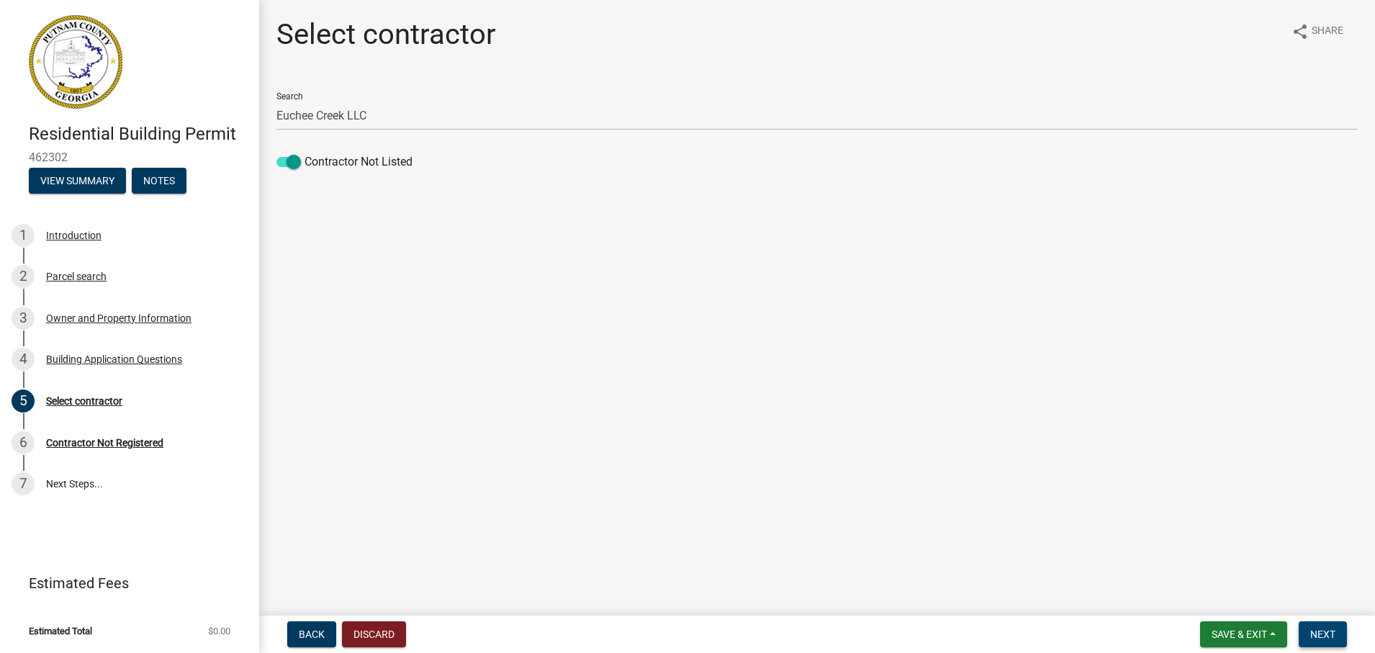
click at [1096, 632] on span "Next" at bounding box center [1322, 634] width 25 height 12
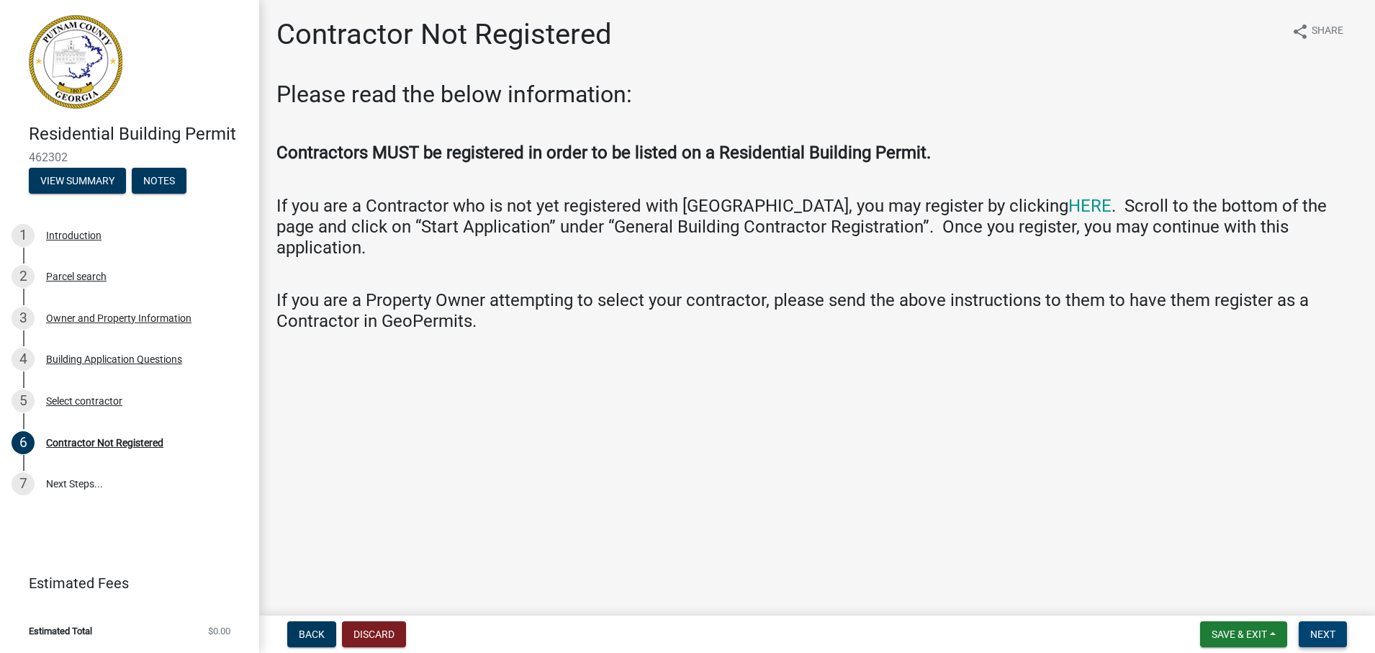
click at [1096, 640] on span "Next" at bounding box center [1322, 634] width 25 height 12
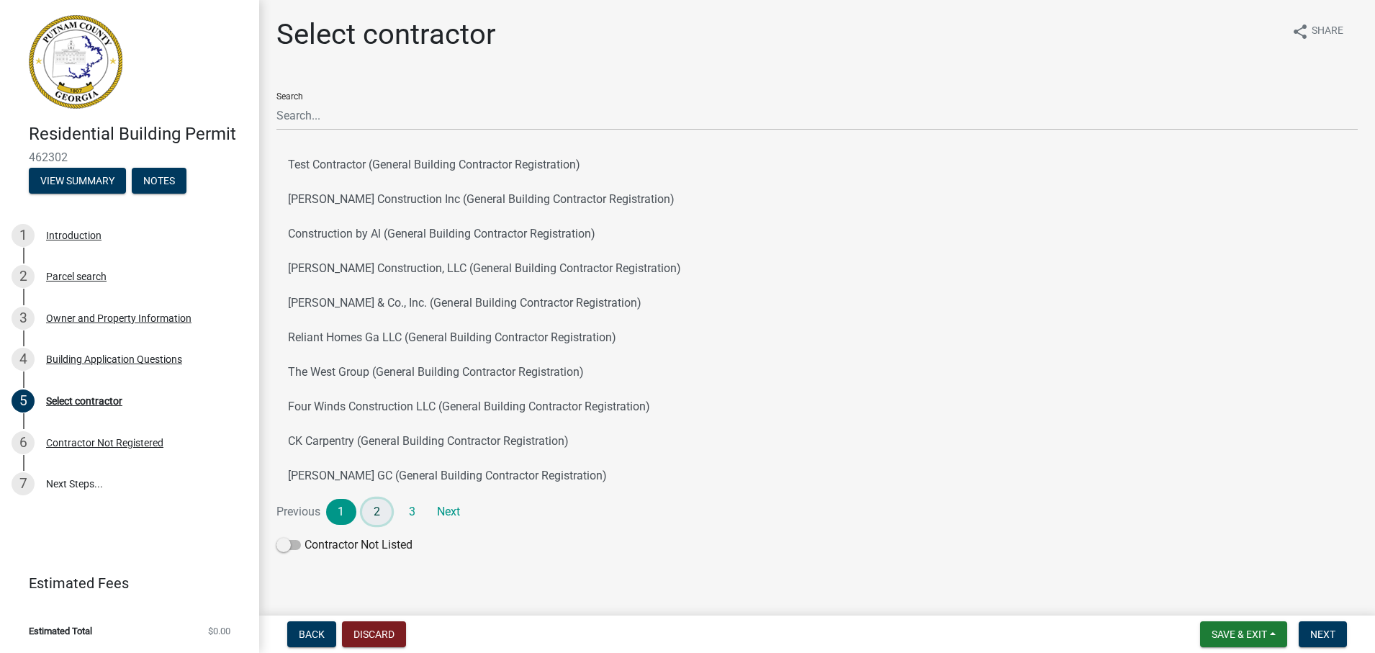
click at [370, 507] on link "2" at bounding box center [377, 512] width 30 height 26
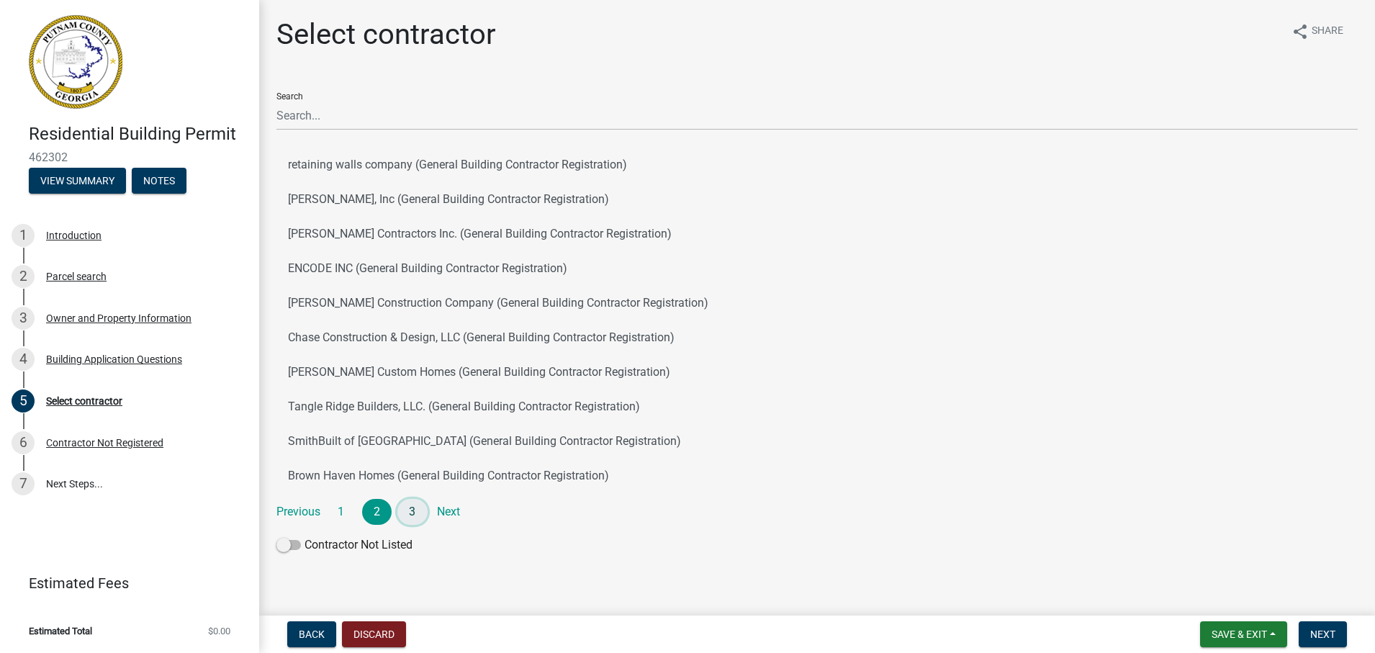
click at [416, 506] on link "3" at bounding box center [412, 512] width 30 height 26
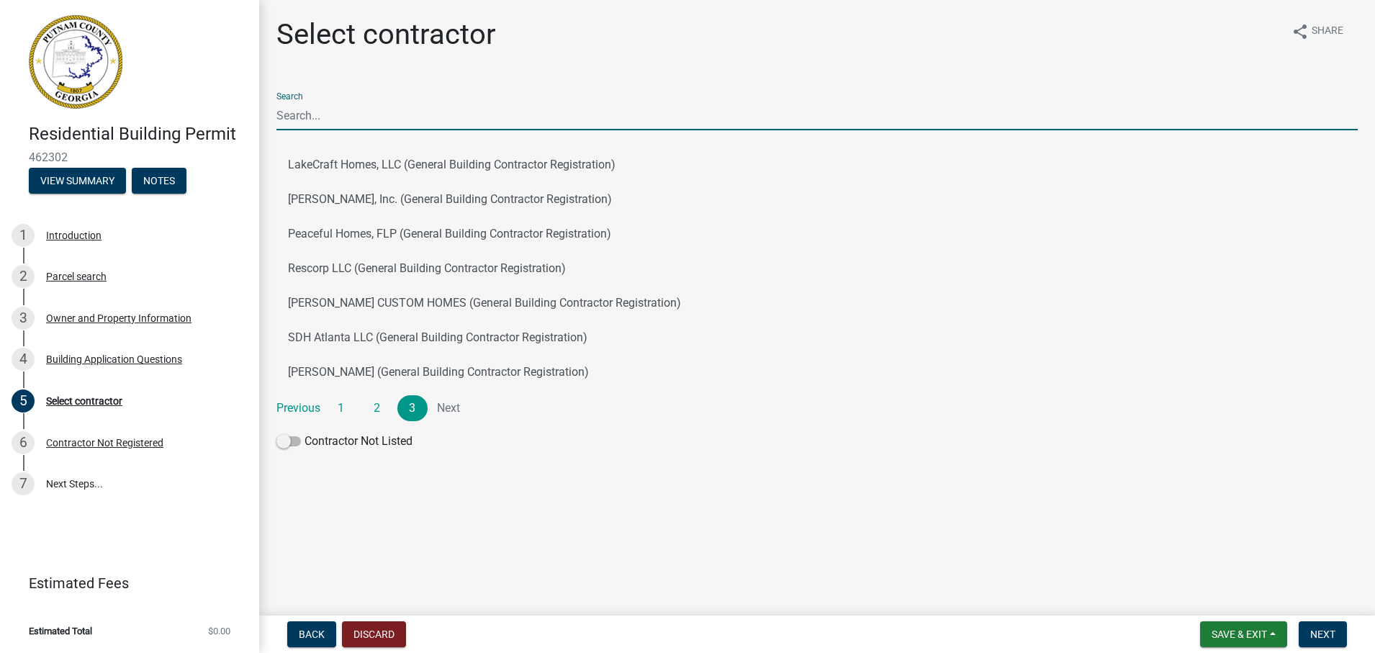
click at [382, 119] on input "Search" at bounding box center [816, 116] width 1081 height 30
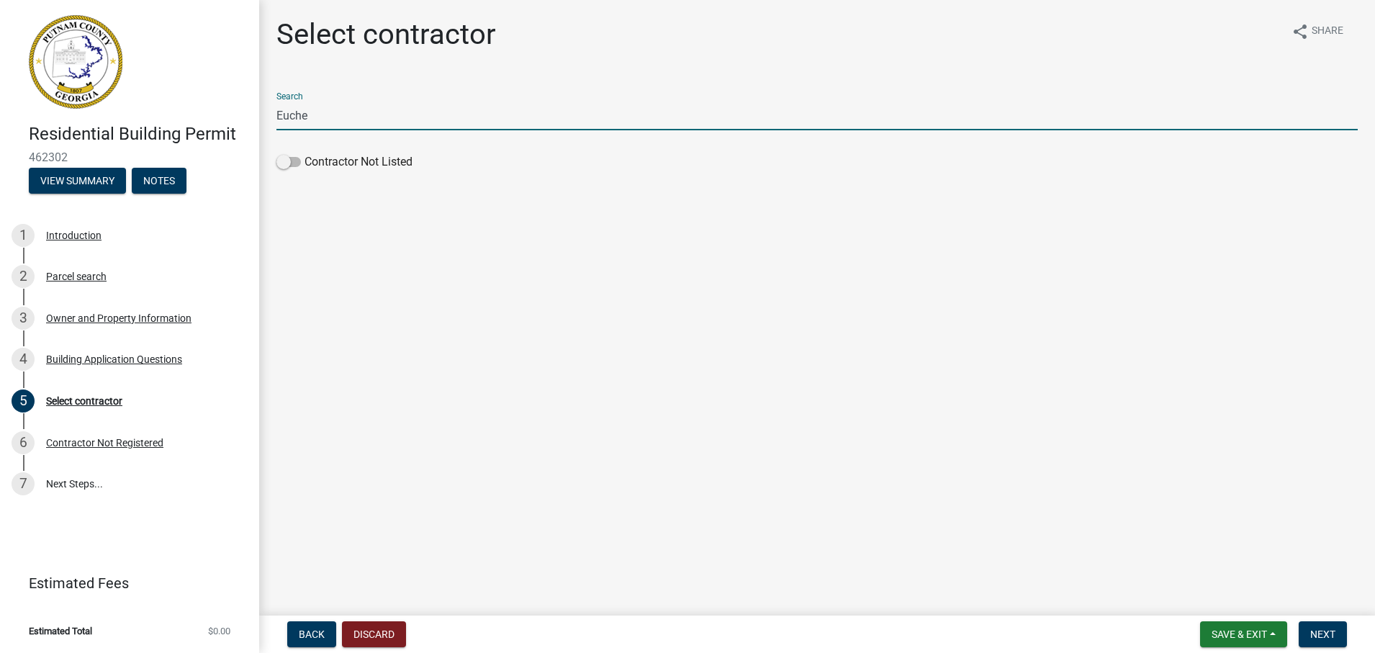
type input "Euchee Creek LLC"
click at [285, 164] on span at bounding box center [288, 162] width 24 height 10
click at [304, 153] on input "Contractor Not Listed" at bounding box center [304, 153] width 0 height 0
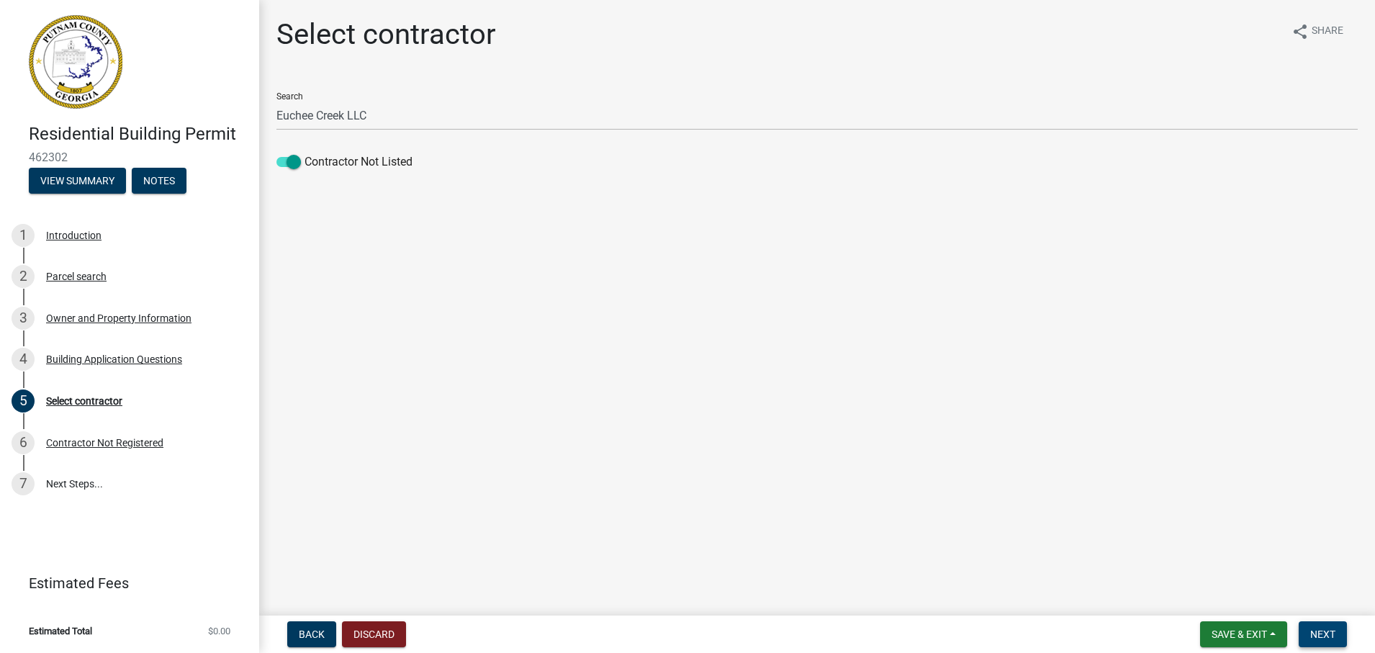
click at [1096, 628] on span "Next" at bounding box center [1322, 634] width 25 height 12
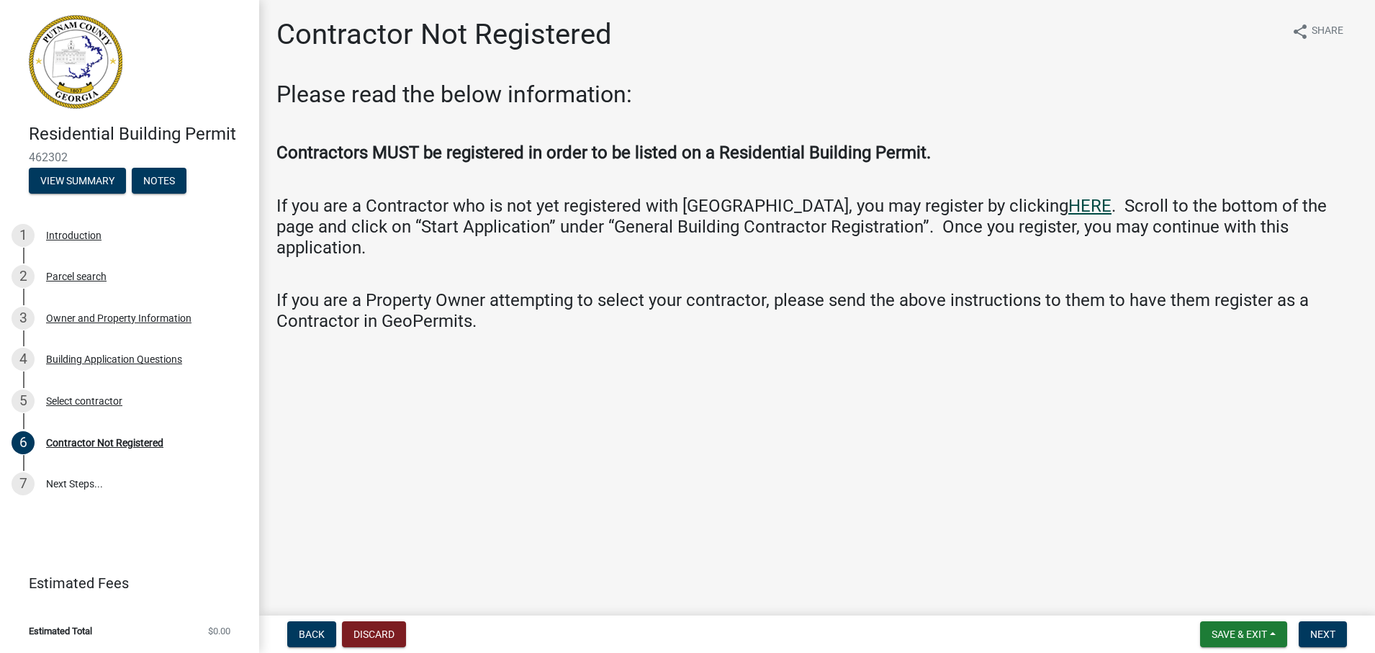
click at [1068, 207] on link "HERE" at bounding box center [1089, 206] width 43 height 20
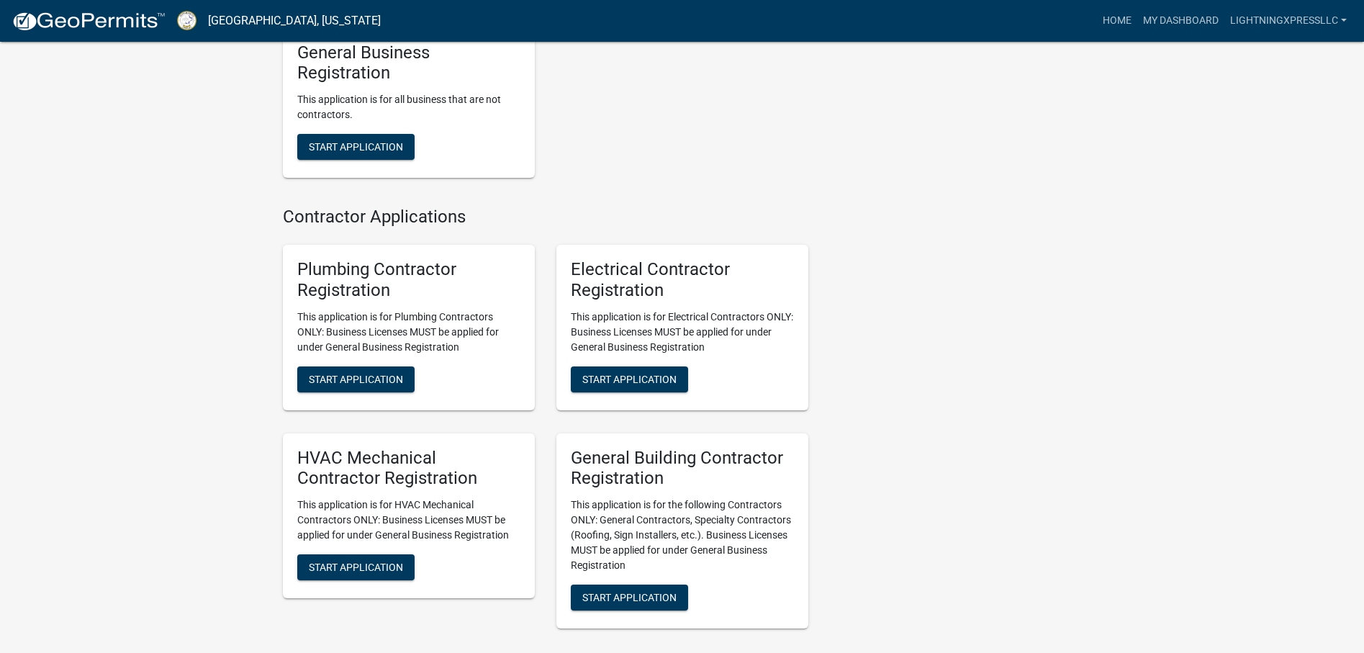
scroll to position [2951, 0]
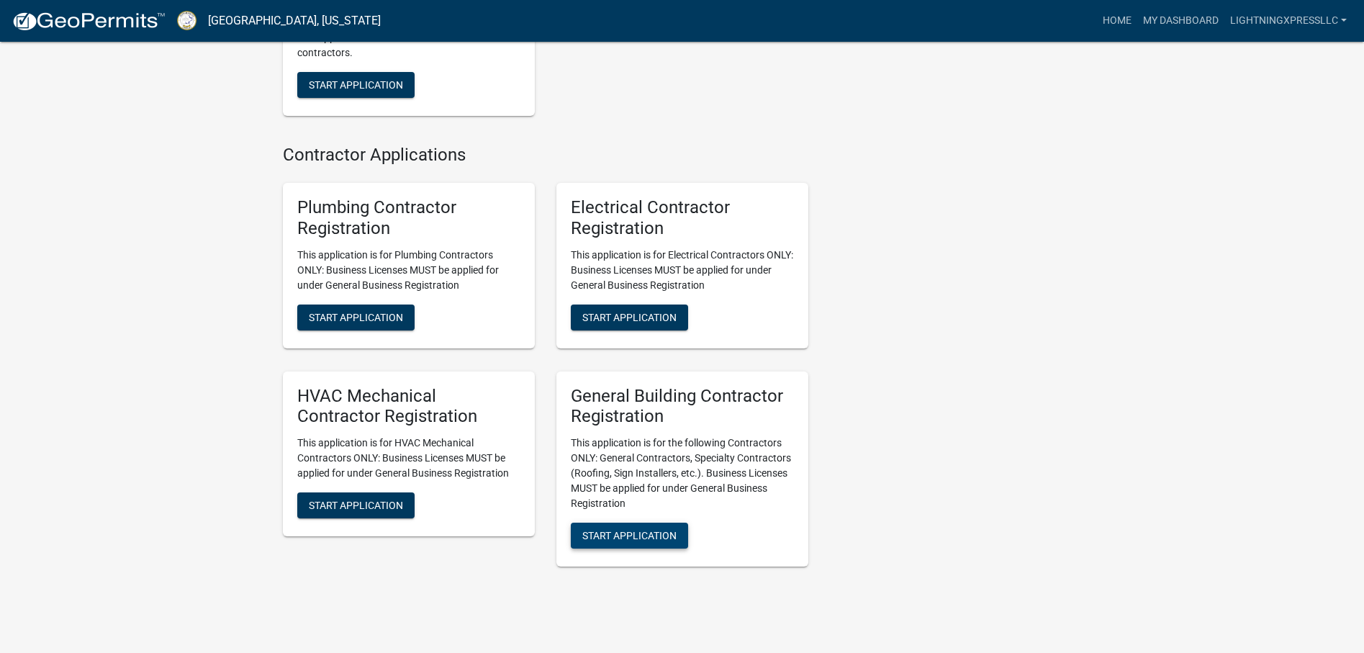
click at [667, 541] on span "Start Application" at bounding box center [629, 536] width 94 height 12
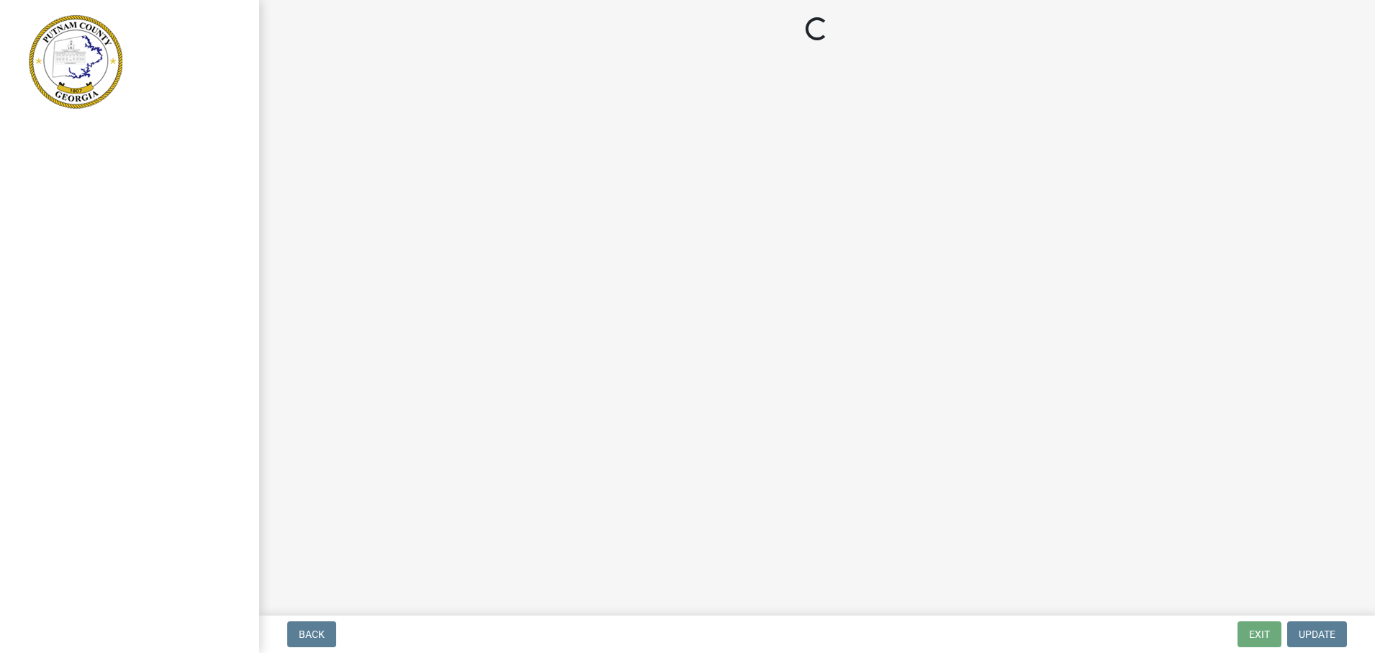
select select "Ga"
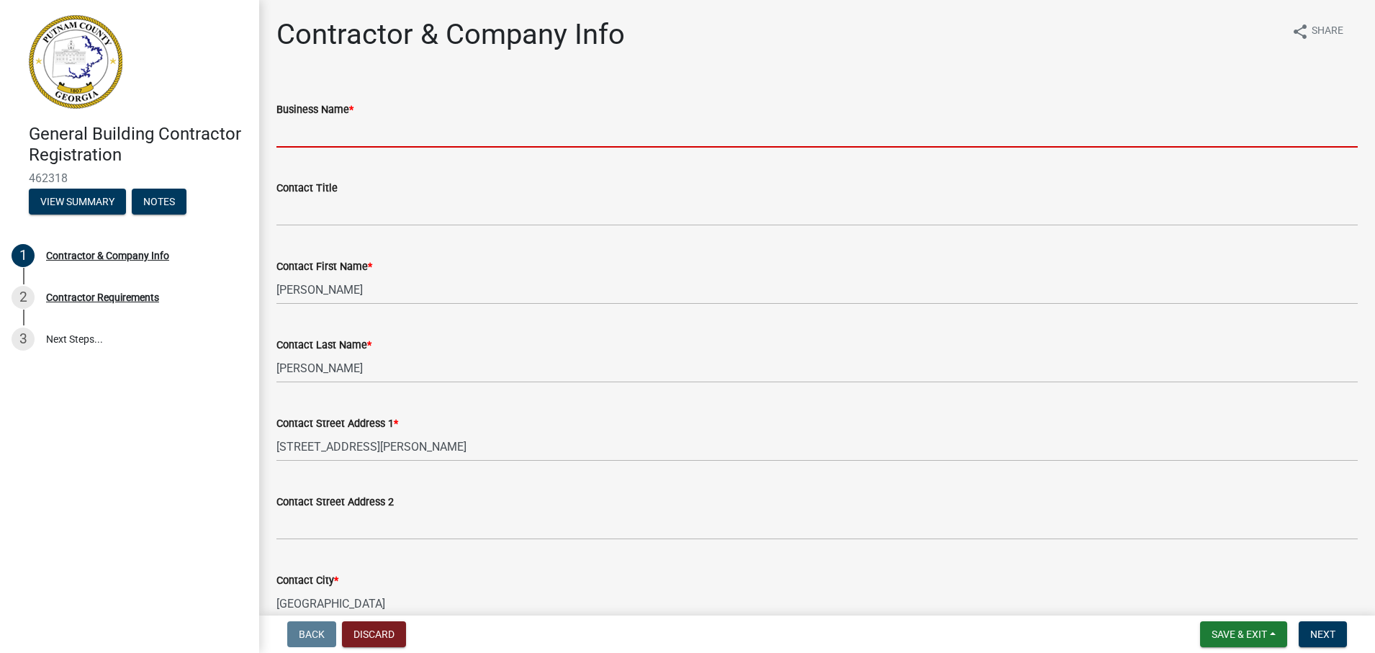
click at [402, 135] on input "Business Name *" at bounding box center [816, 133] width 1081 height 30
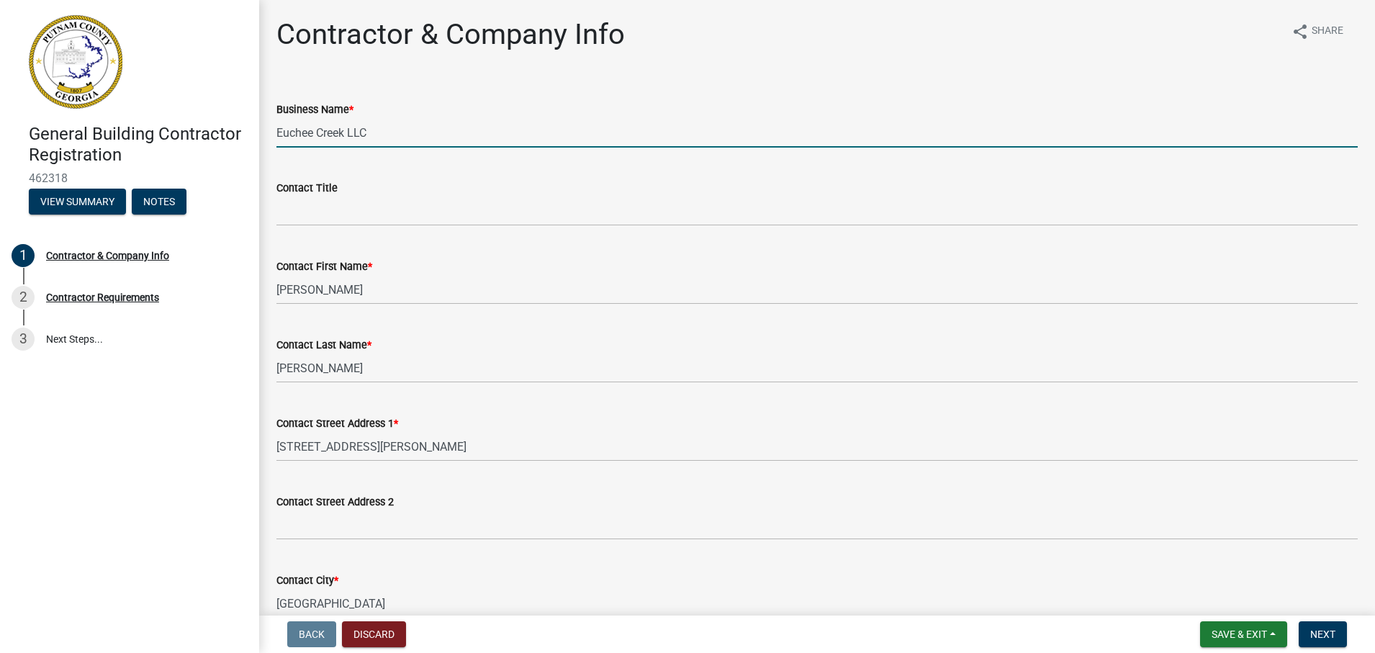
type input "Euchee Creek LLC"
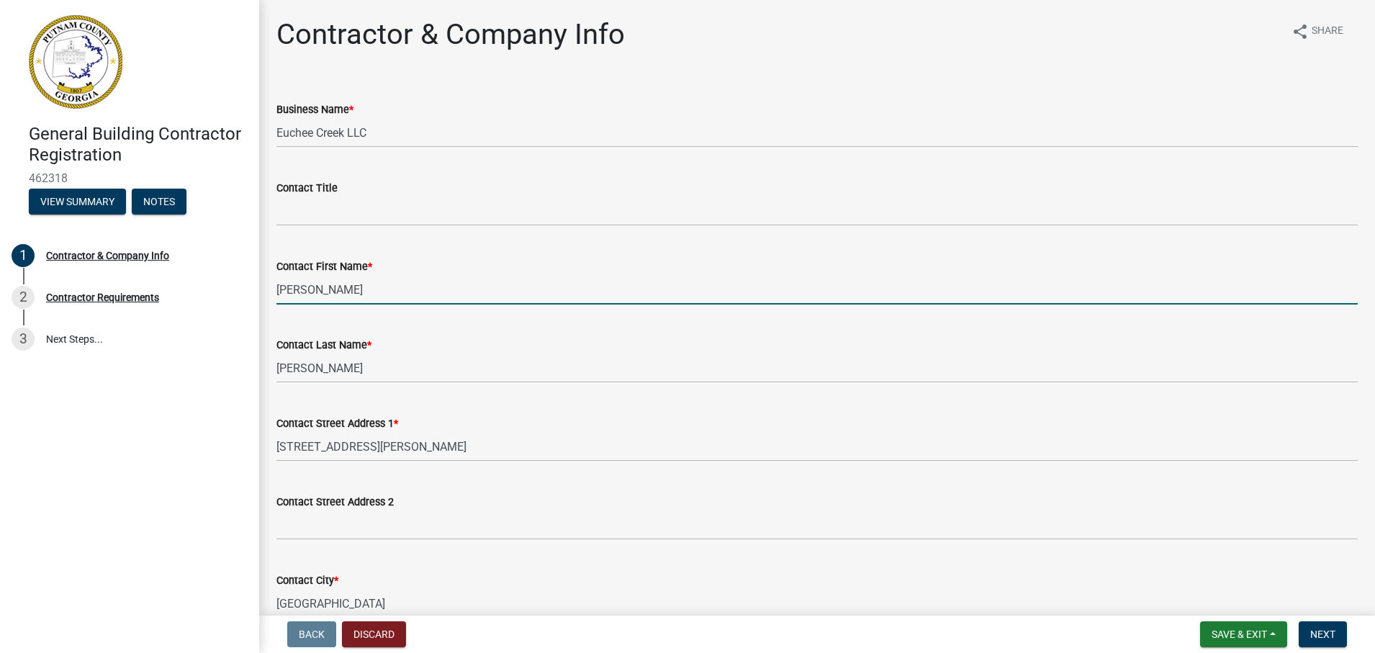
click at [348, 297] on input "[PERSON_NAME]" at bounding box center [816, 290] width 1081 height 30
type input "[PERSON_NAME]"
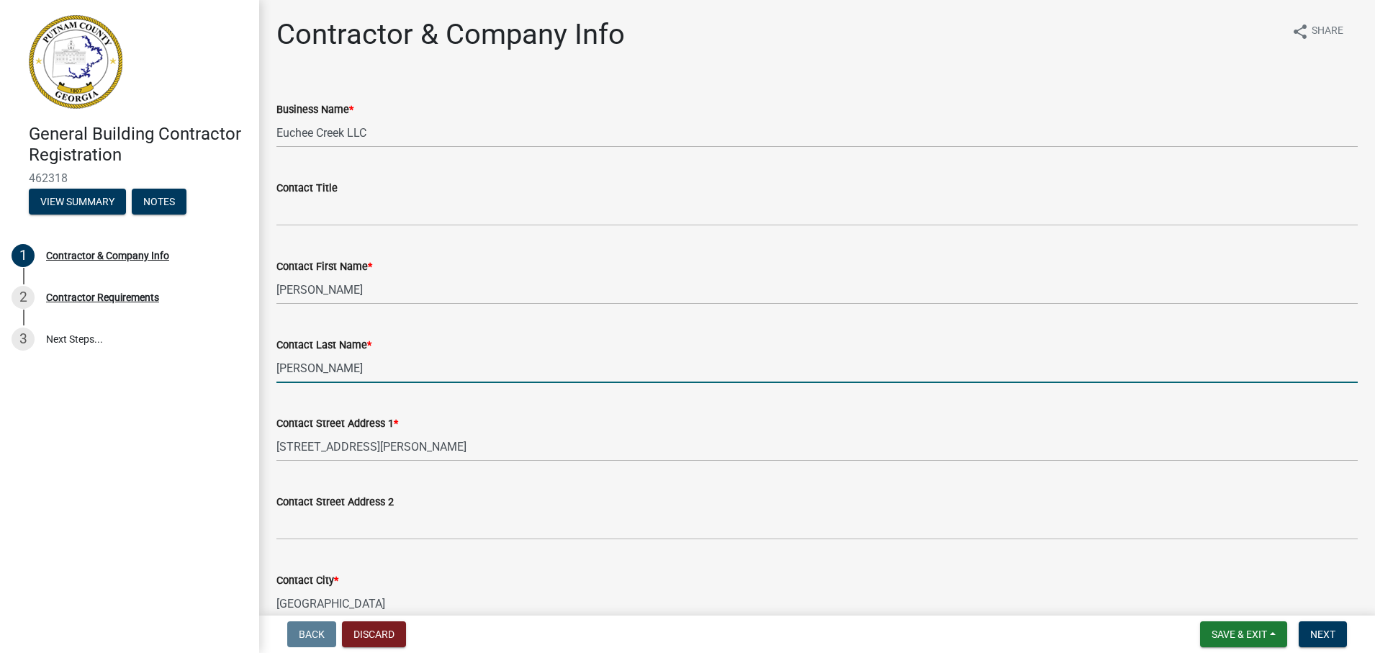
type input "[PERSON_NAME]"
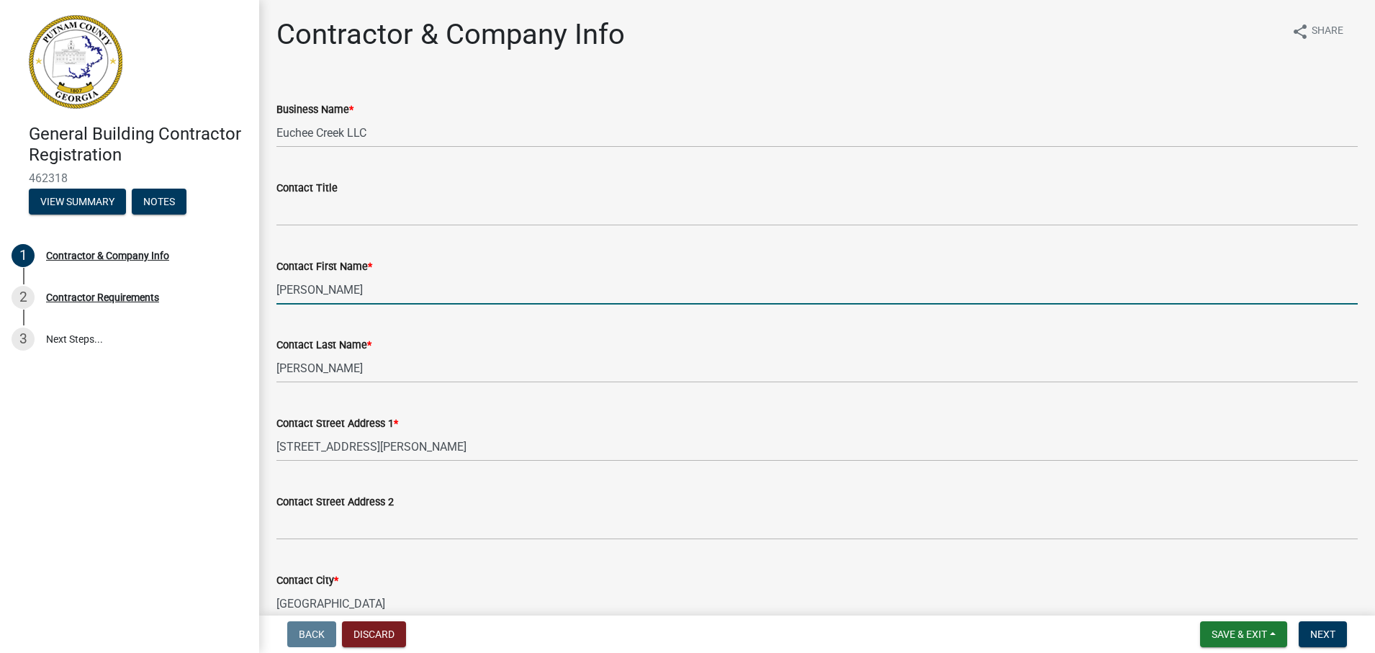
click at [325, 277] on input "[PERSON_NAME]" at bounding box center [816, 290] width 1081 height 30
click at [330, 283] on input "[PERSON_NAME]" at bounding box center [816, 290] width 1081 height 30
type input "[PERSON_NAME]"
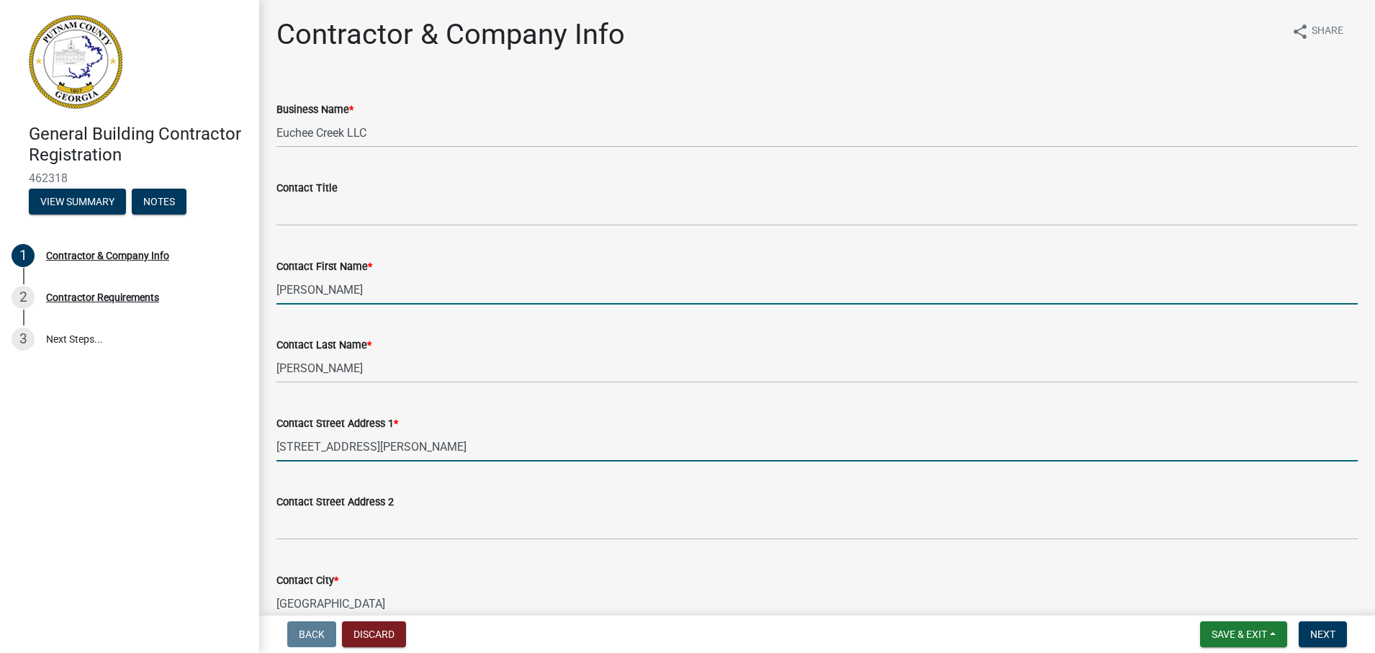
click at [399, 445] on input "[STREET_ADDRESS][PERSON_NAME]" at bounding box center [816, 447] width 1081 height 30
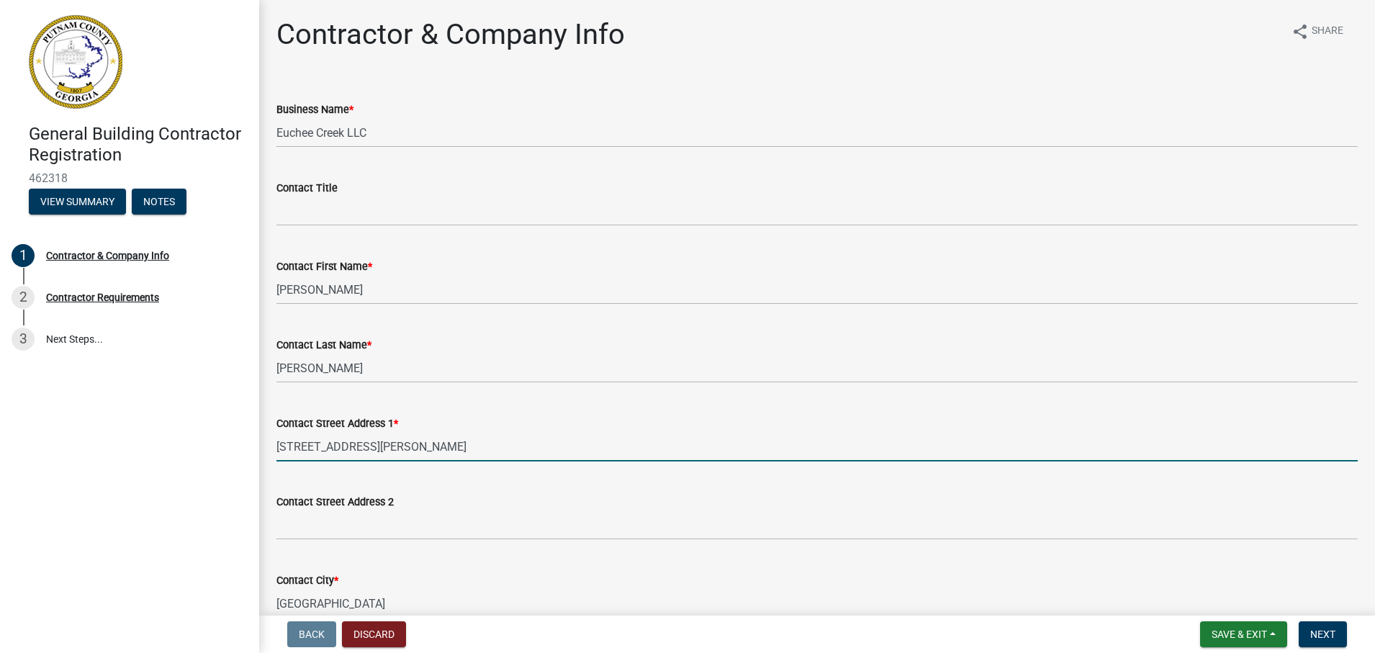
click at [398, 445] on input "[STREET_ADDRESS][PERSON_NAME]" at bounding box center [816, 447] width 1081 height 30
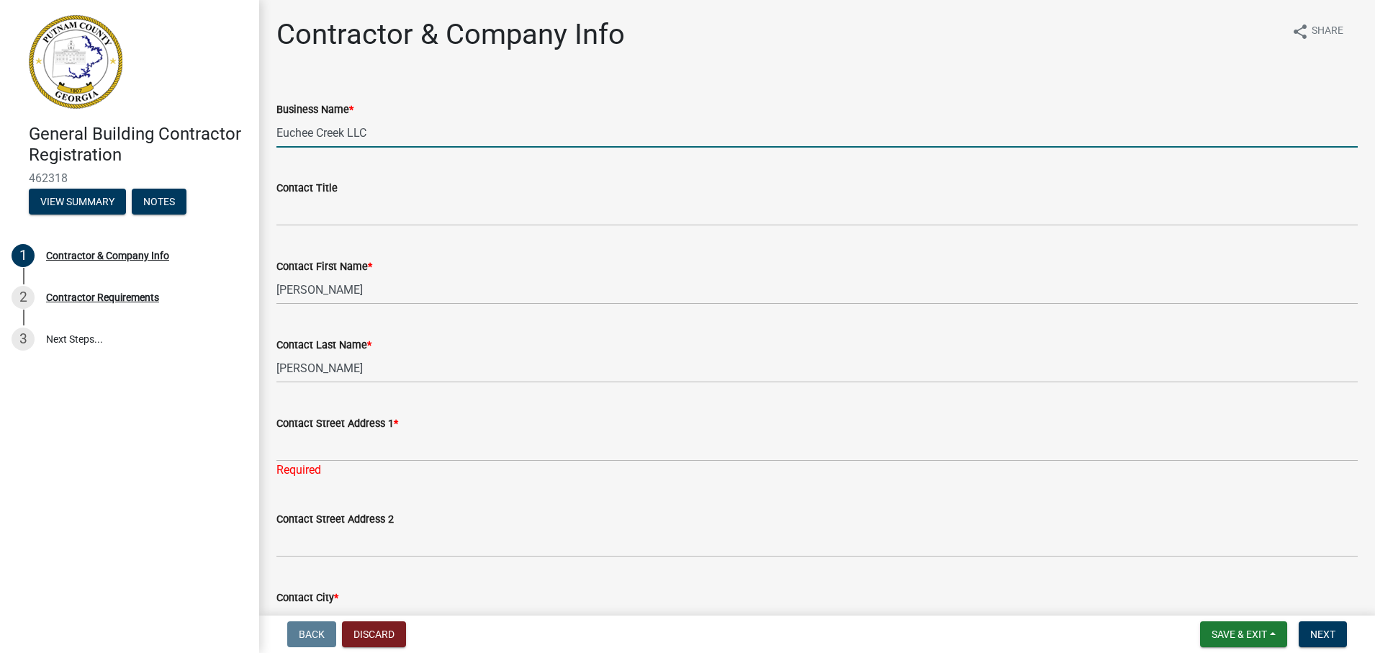
click at [386, 135] on input "Euchee Creek LLC" at bounding box center [816, 133] width 1081 height 30
type input "Euchee Creek LLC"
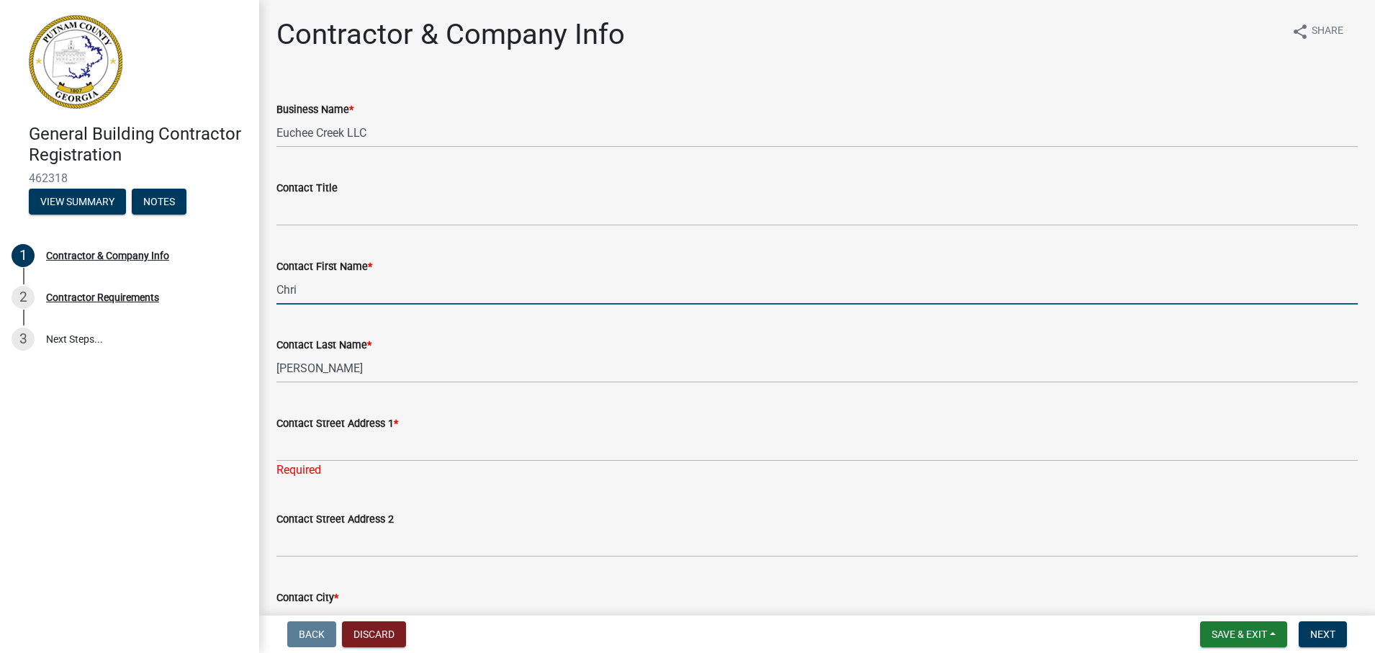
type input "[PERSON_NAME]"
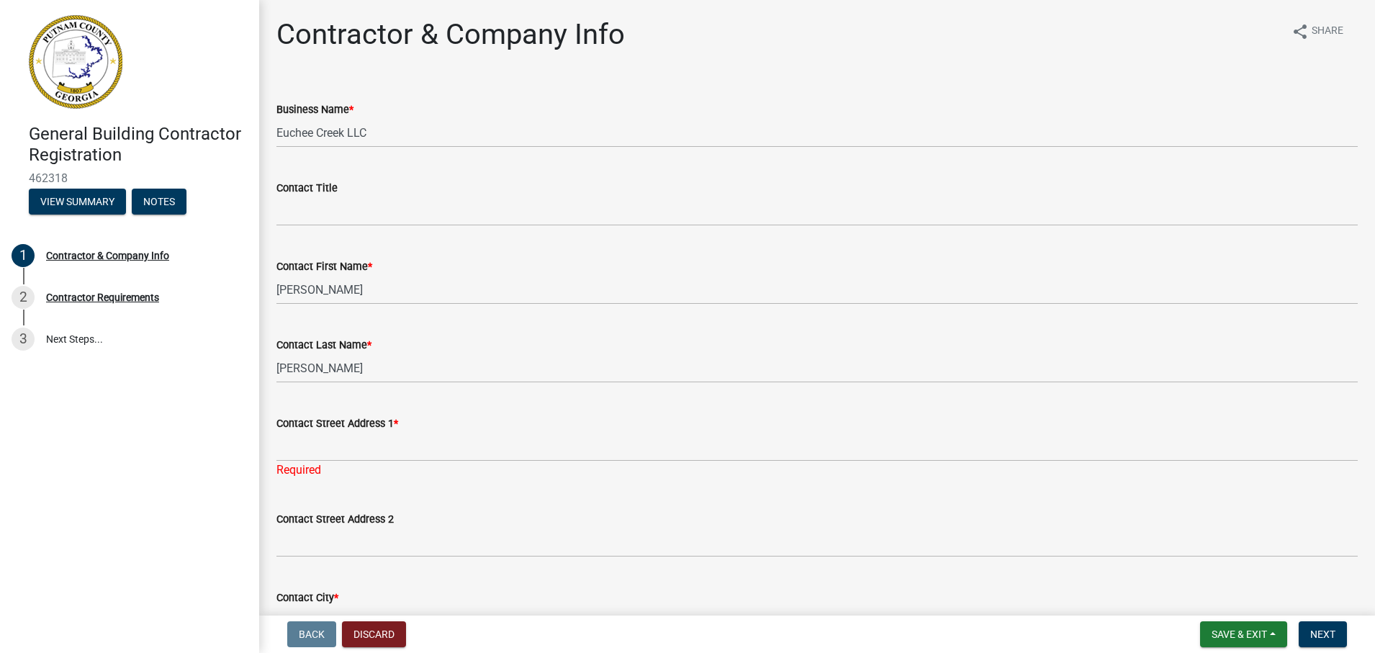
click at [714, 642] on div "Back Discard Save & Exit Save Save & Exit Next" at bounding box center [817, 634] width 1092 height 26
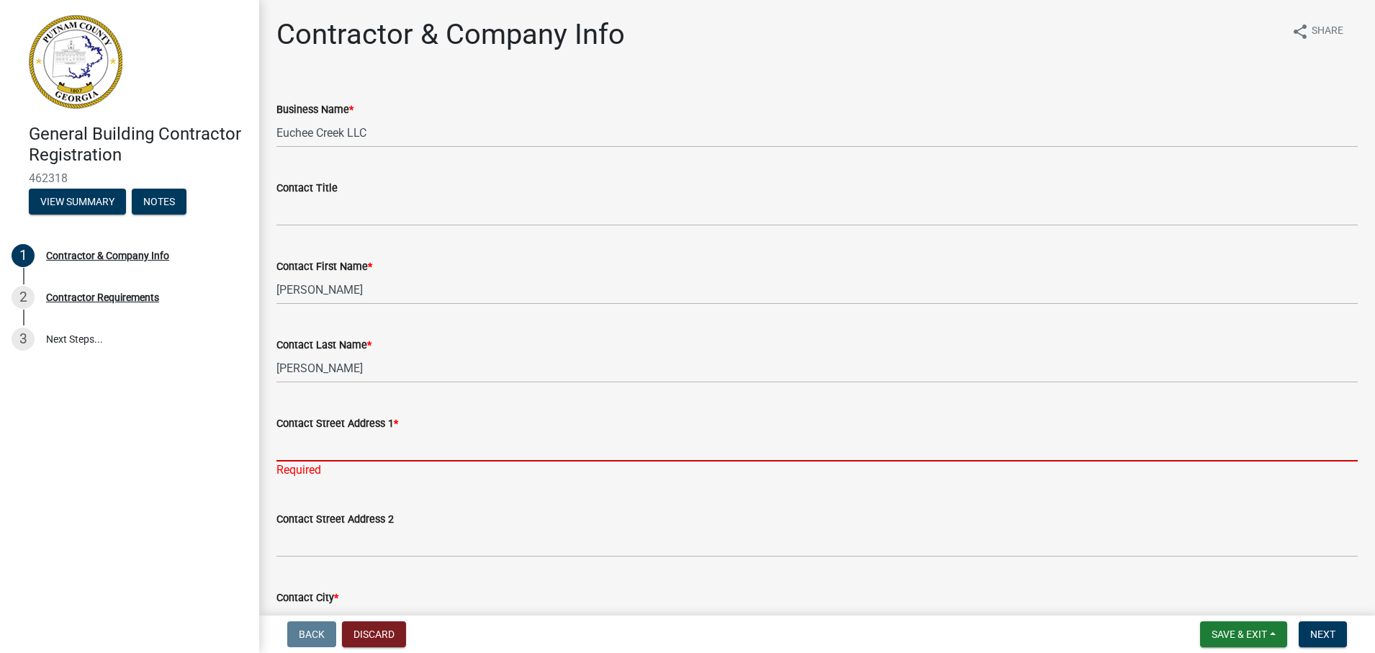
click at [327, 457] on input "Contact Street Address 1 *" at bounding box center [816, 447] width 1081 height 30
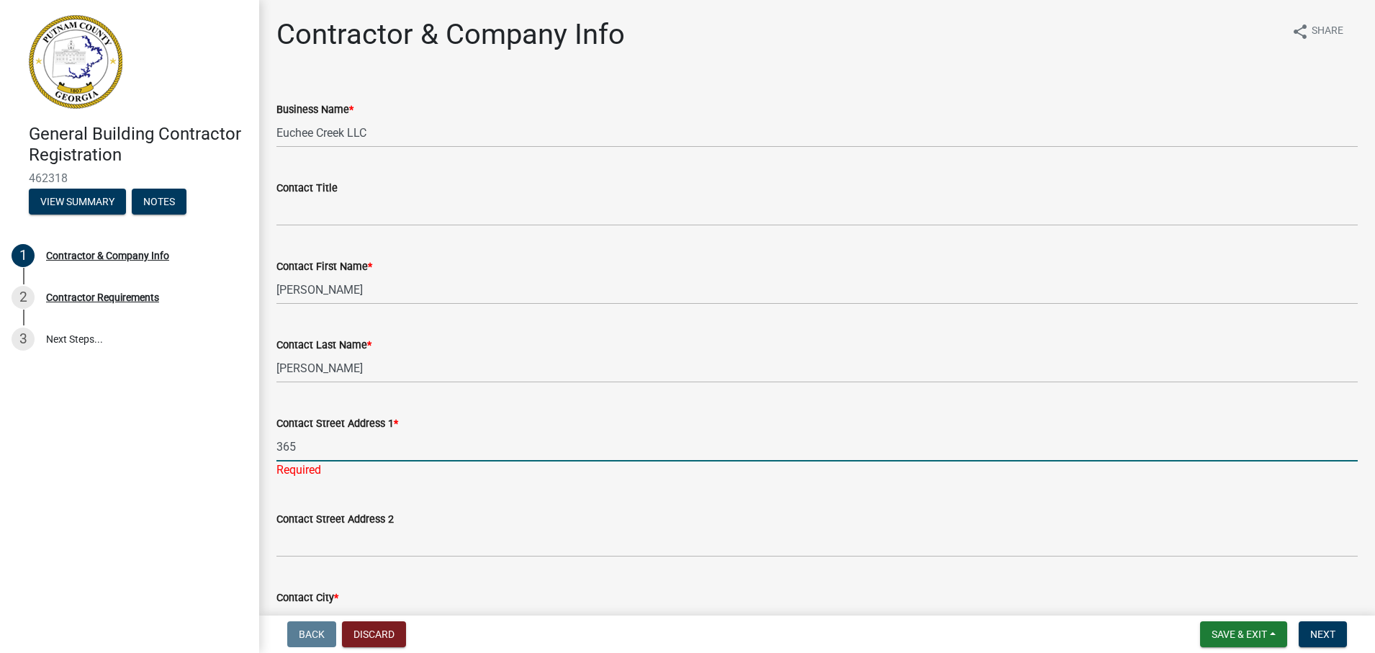
type input "[STREET_ADDRESS]"
select select "GA"
type input "[STREET_ADDRESS][PERSON_NAME]"
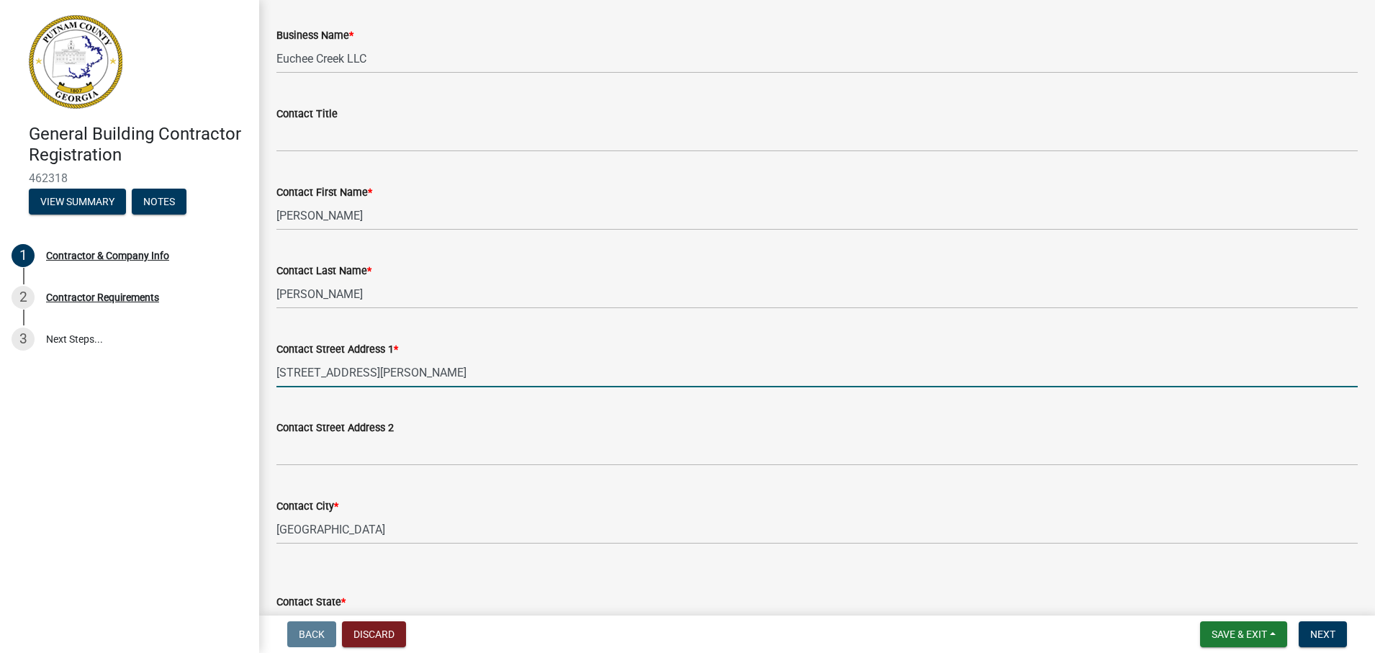
scroll to position [144, 0]
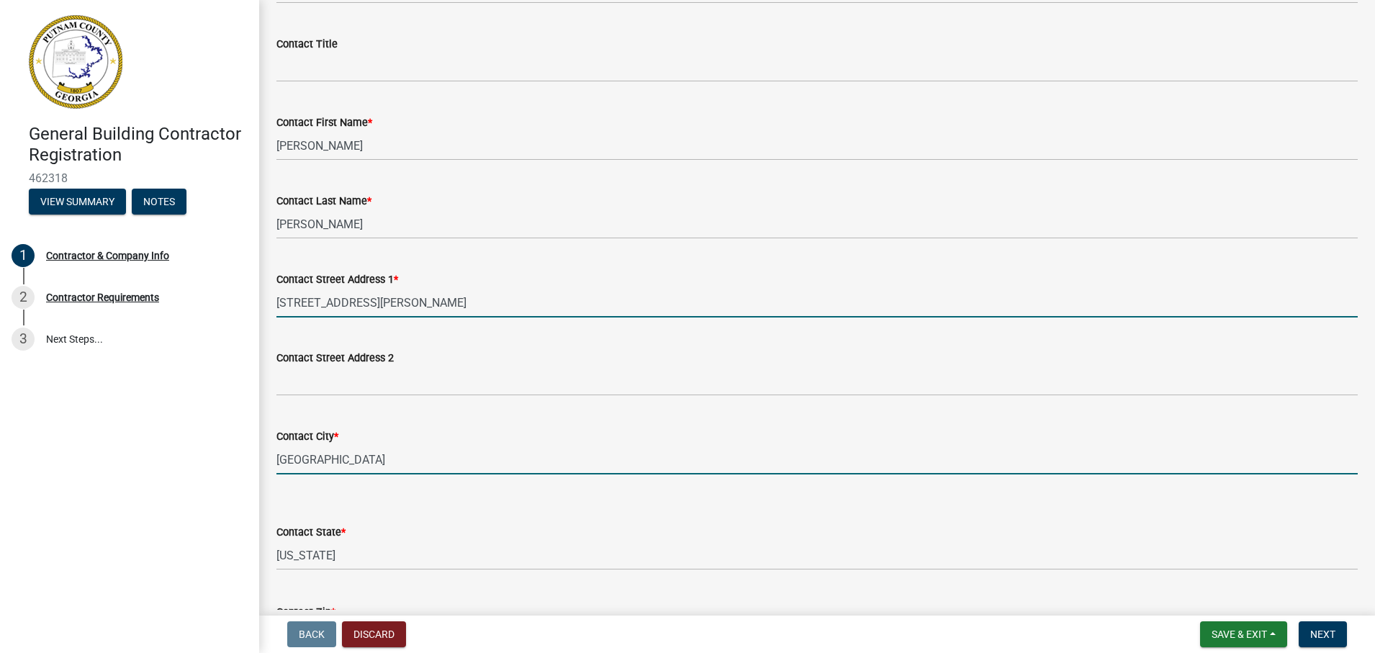
click at [356, 456] on input "[GEOGRAPHIC_DATA]" at bounding box center [816, 460] width 1081 height 30
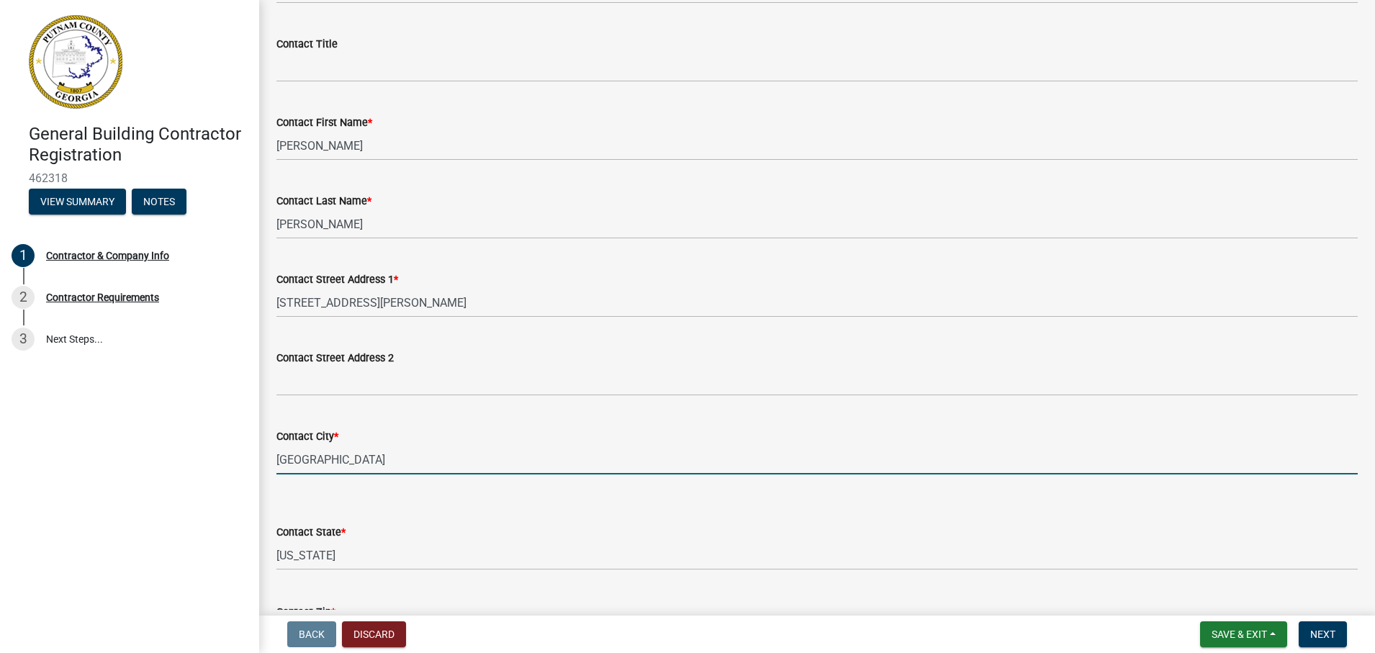
click at [356, 456] on input "[GEOGRAPHIC_DATA]" at bounding box center [816, 460] width 1081 height 30
type input "[GEOGRAPHIC_DATA]"
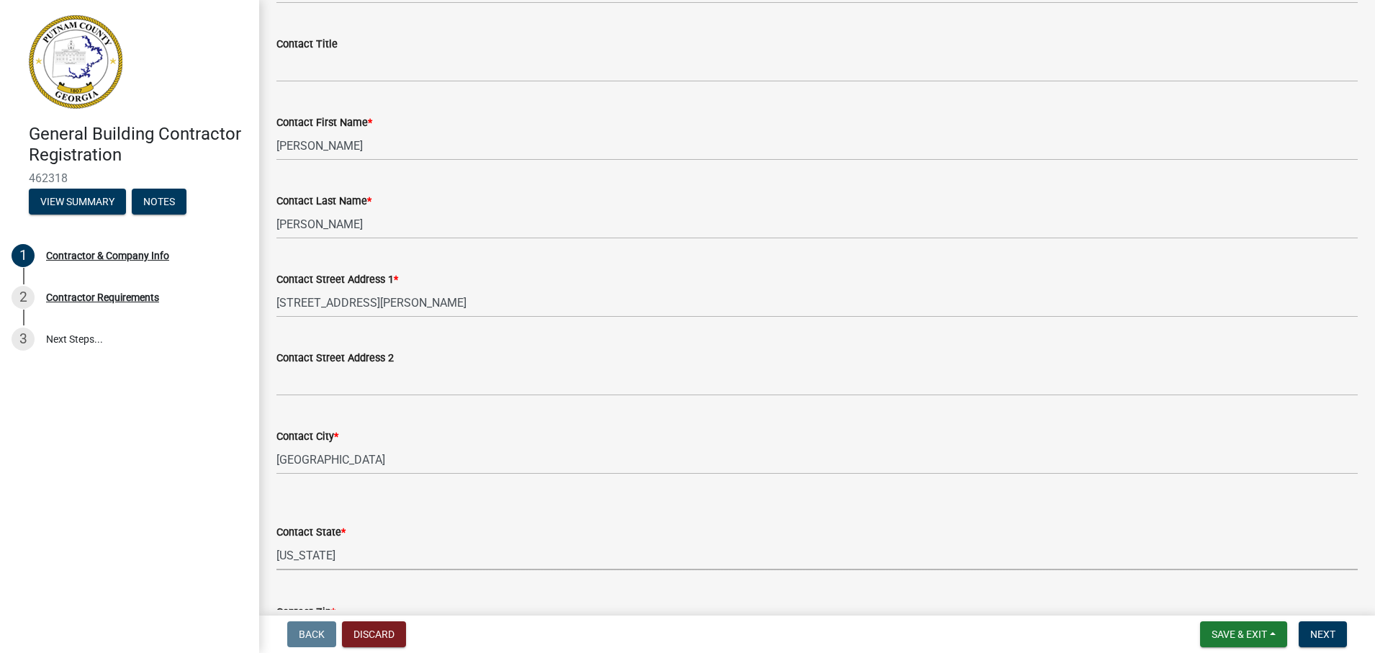
scroll to position [474, 0]
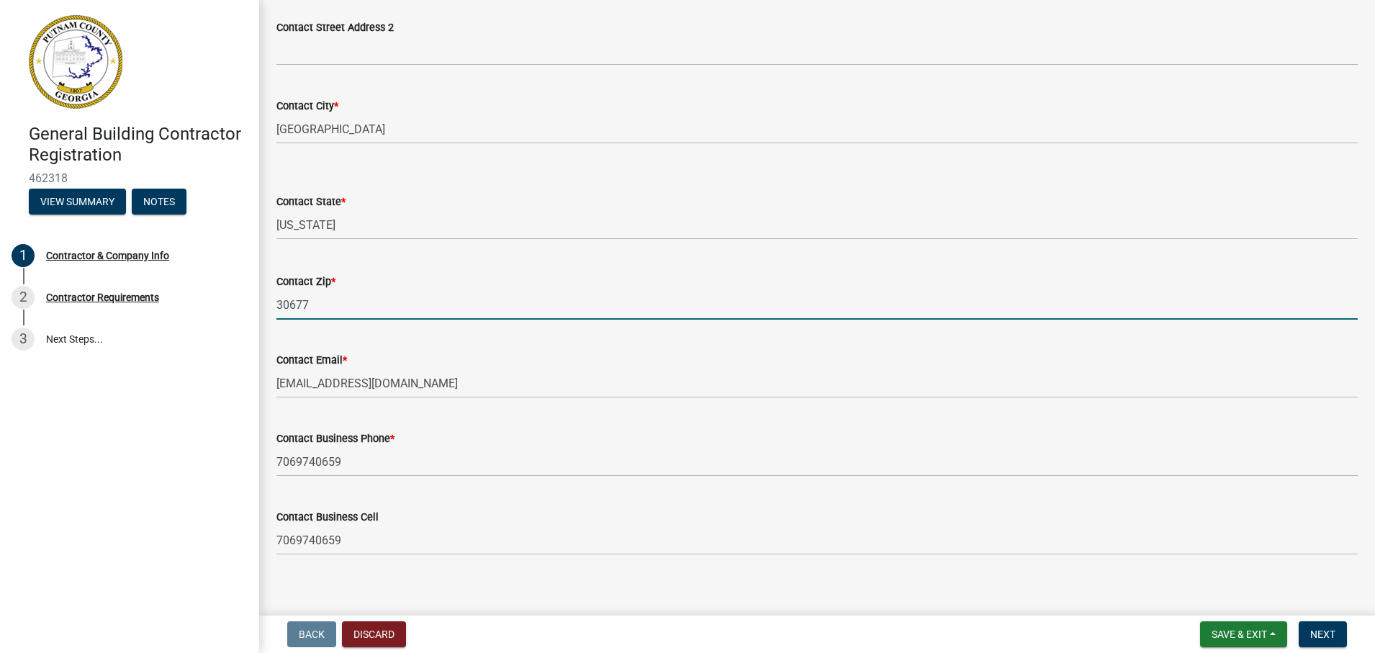
type input "30677"
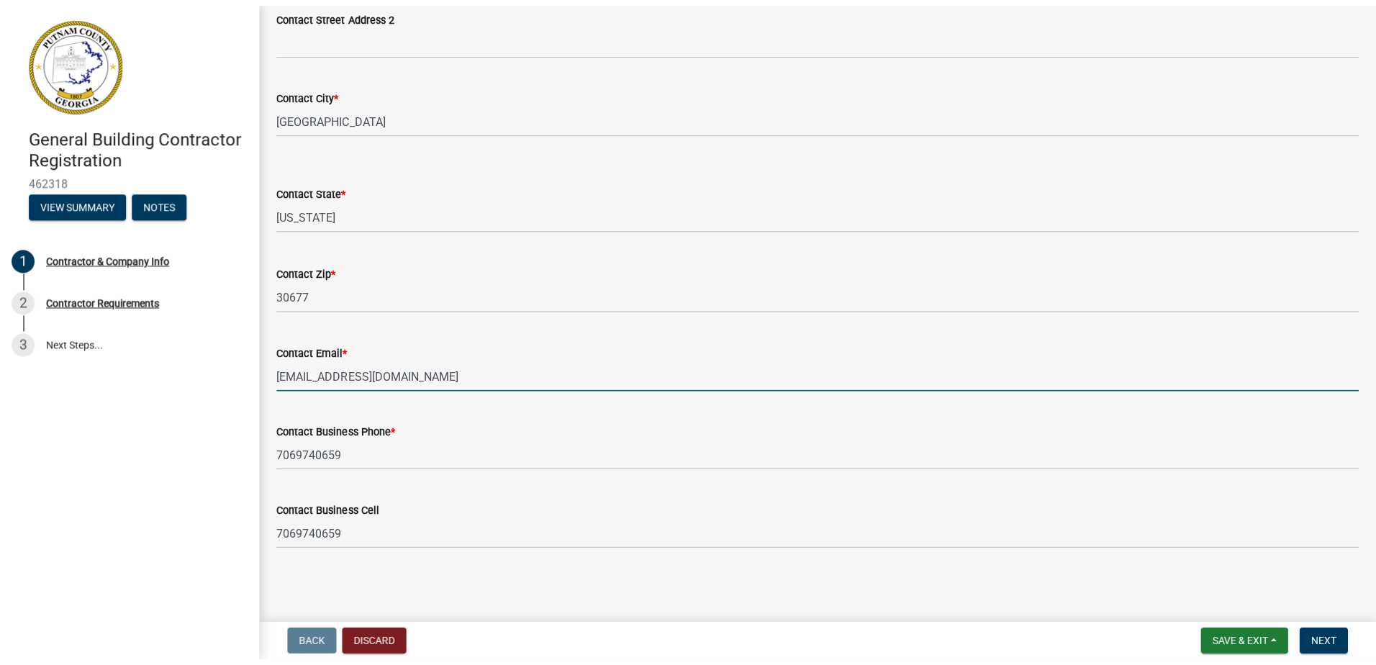
scroll to position [475, 0]
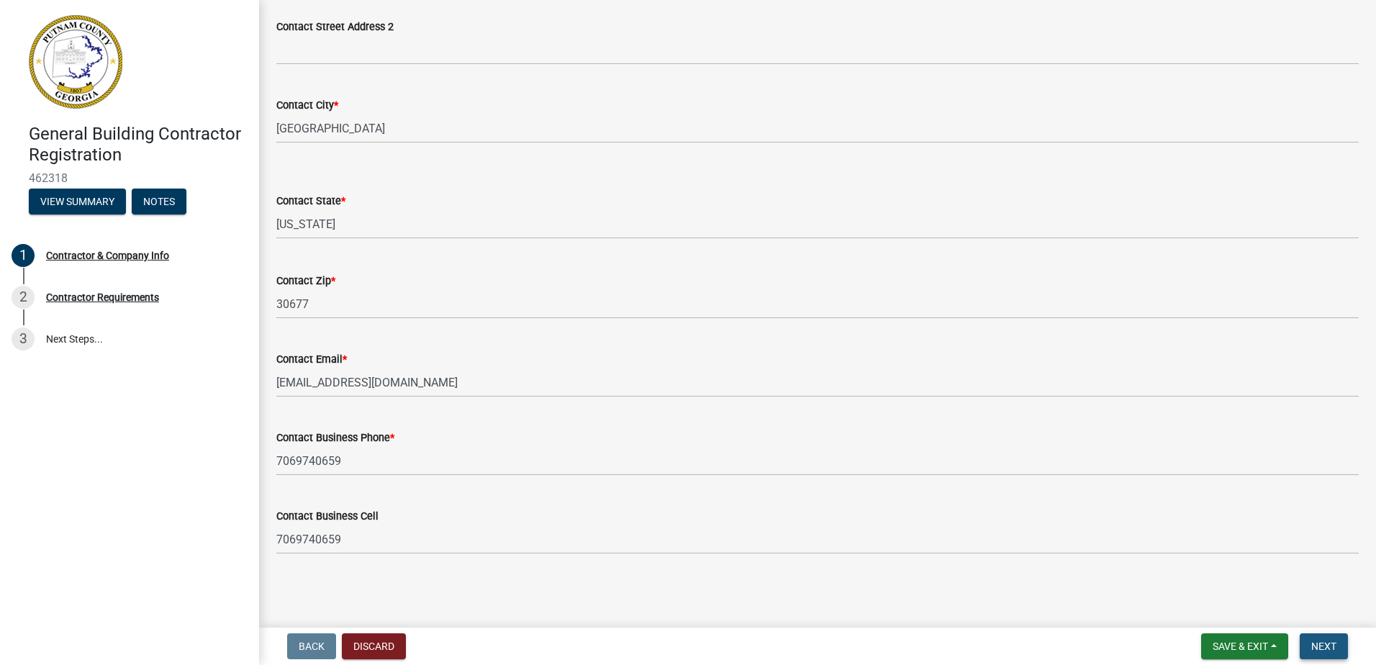
click at [1332, 641] on span "Next" at bounding box center [1323, 647] width 25 height 12
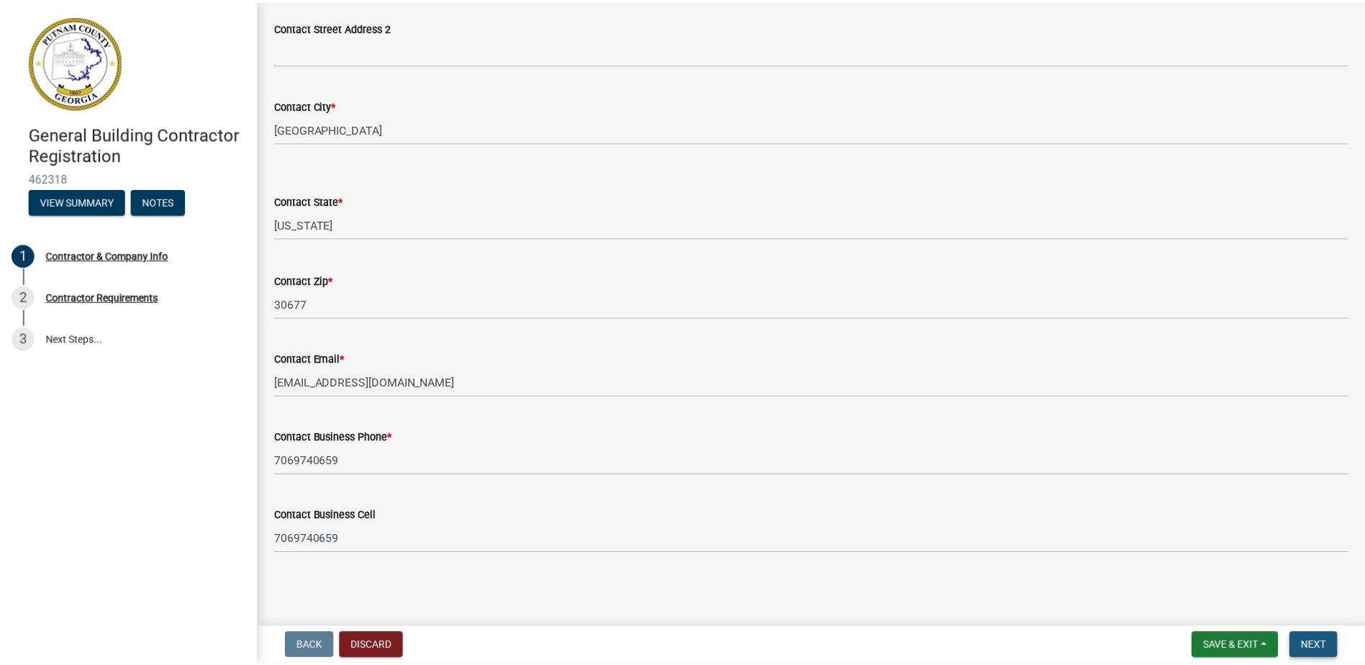
scroll to position [0, 0]
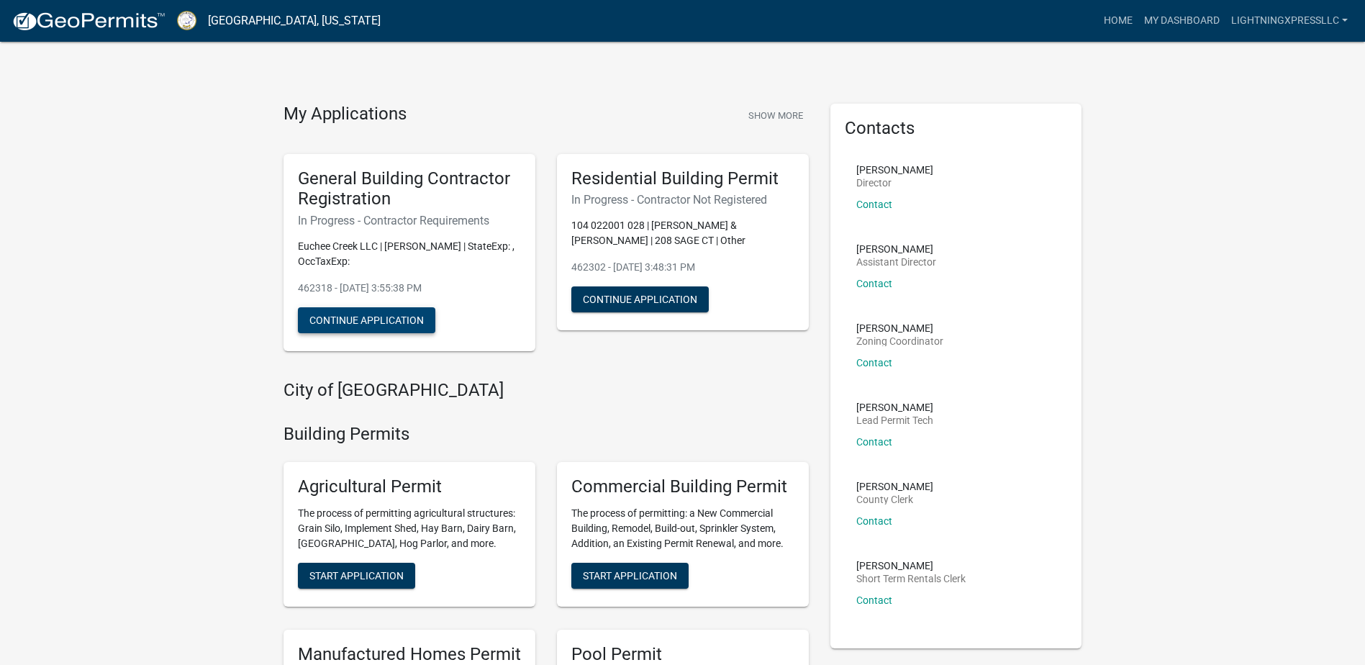
click at [313, 325] on button "Continue Application" at bounding box center [366, 320] width 137 height 26
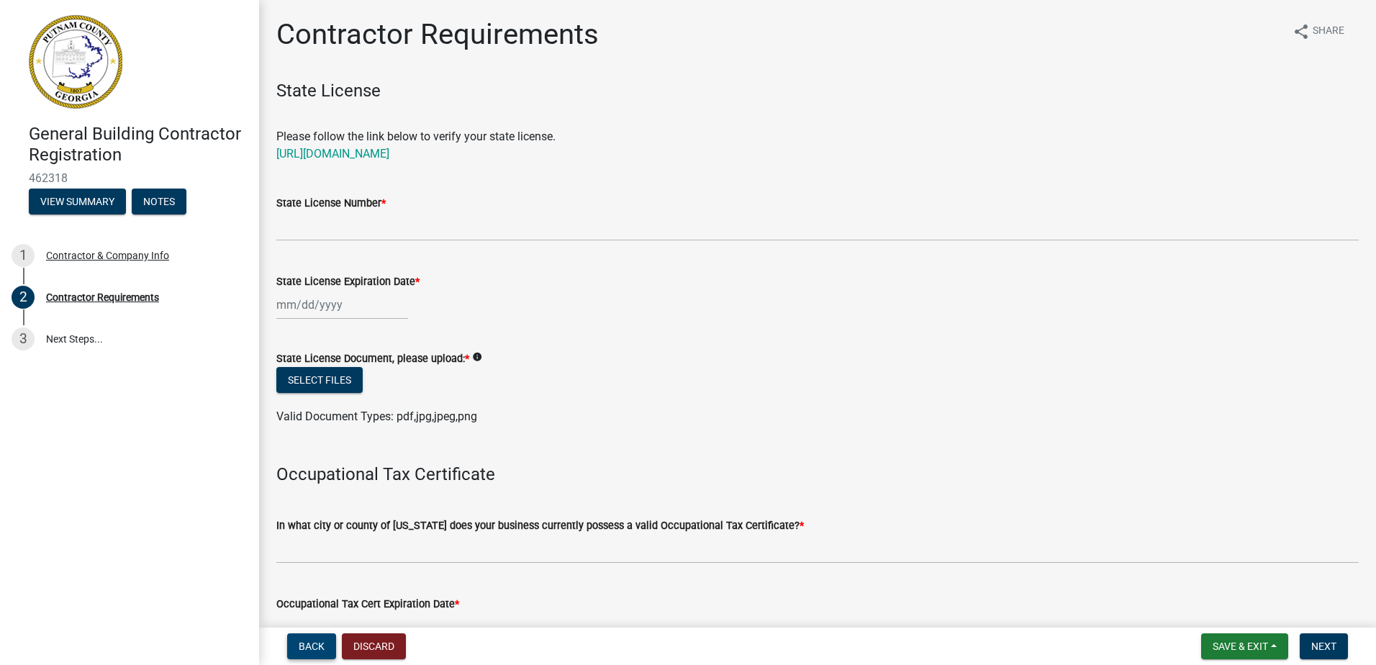
click at [311, 638] on button "Back" at bounding box center [311, 646] width 49 height 26
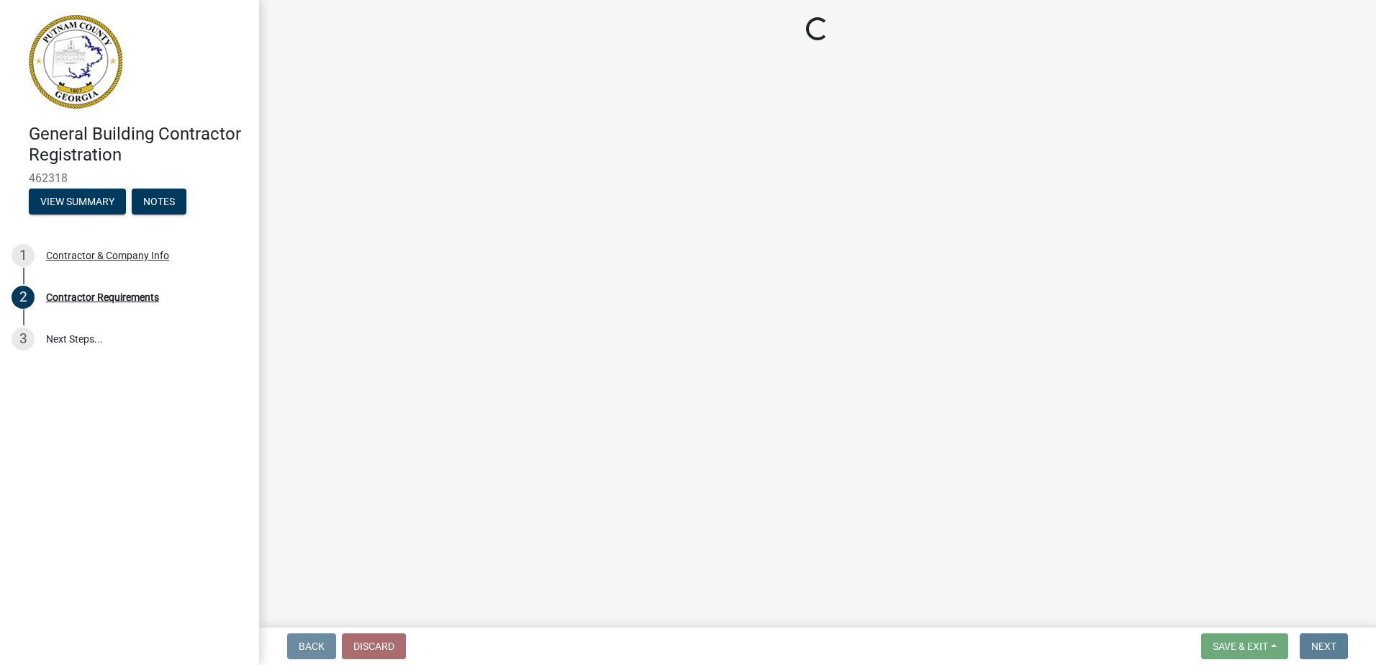
select select "GA"
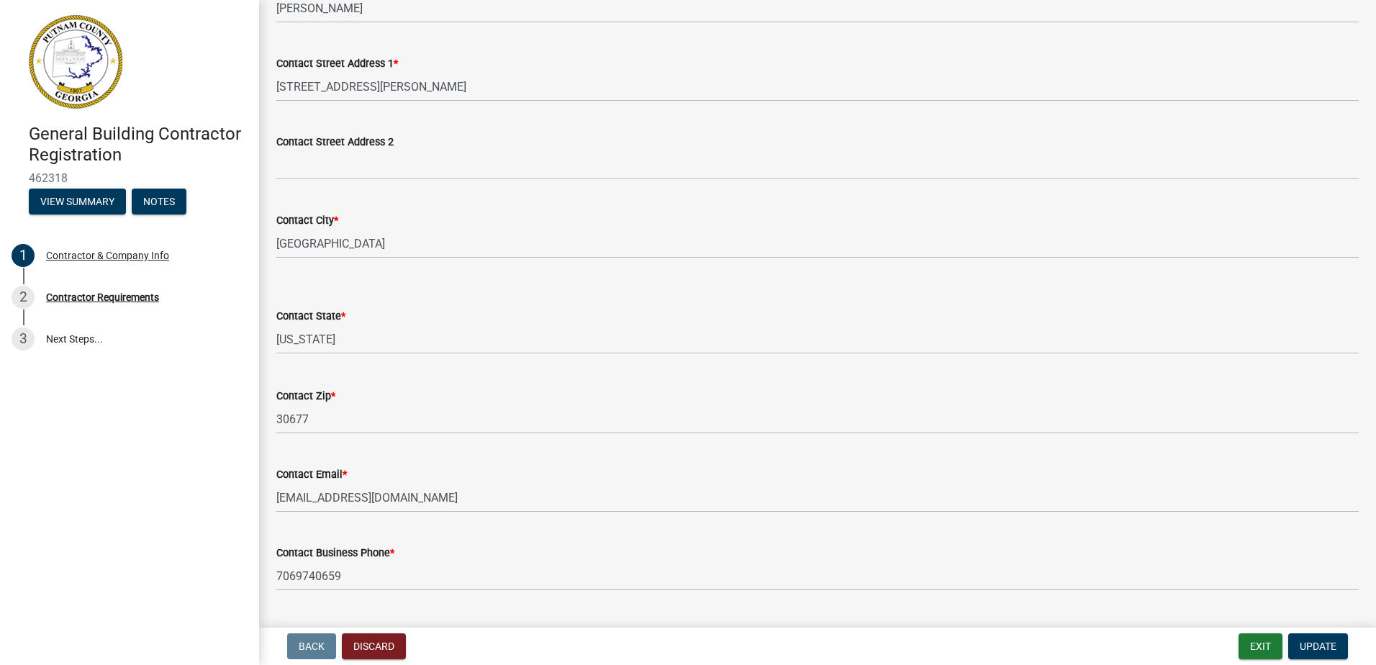
scroll to position [475, 0]
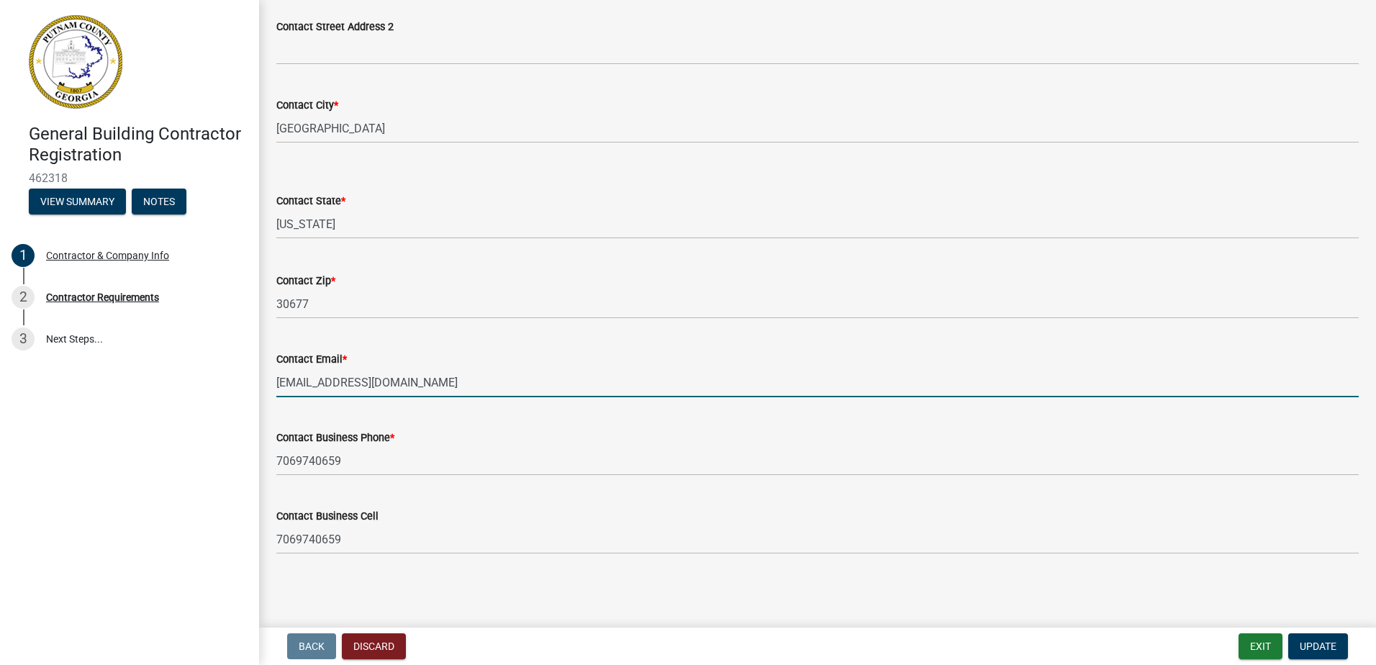
click at [410, 380] on input "[EMAIL_ADDRESS][DOMAIN_NAME]" at bounding box center [817, 383] width 1082 height 30
type input "[EMAIL_ADDRESS][DOMAIN_NAME]"
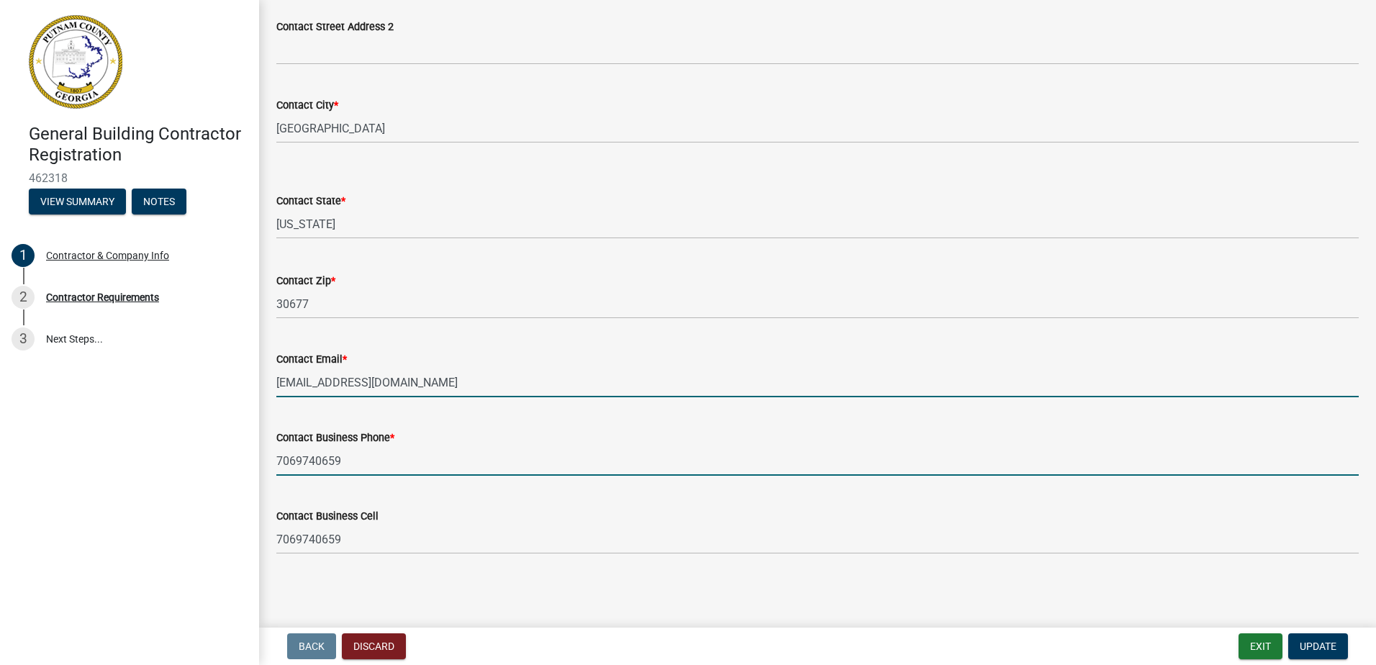
click at [373, 463] on input "7069740659" at bounding box center [817, 461] width 1082 height 30
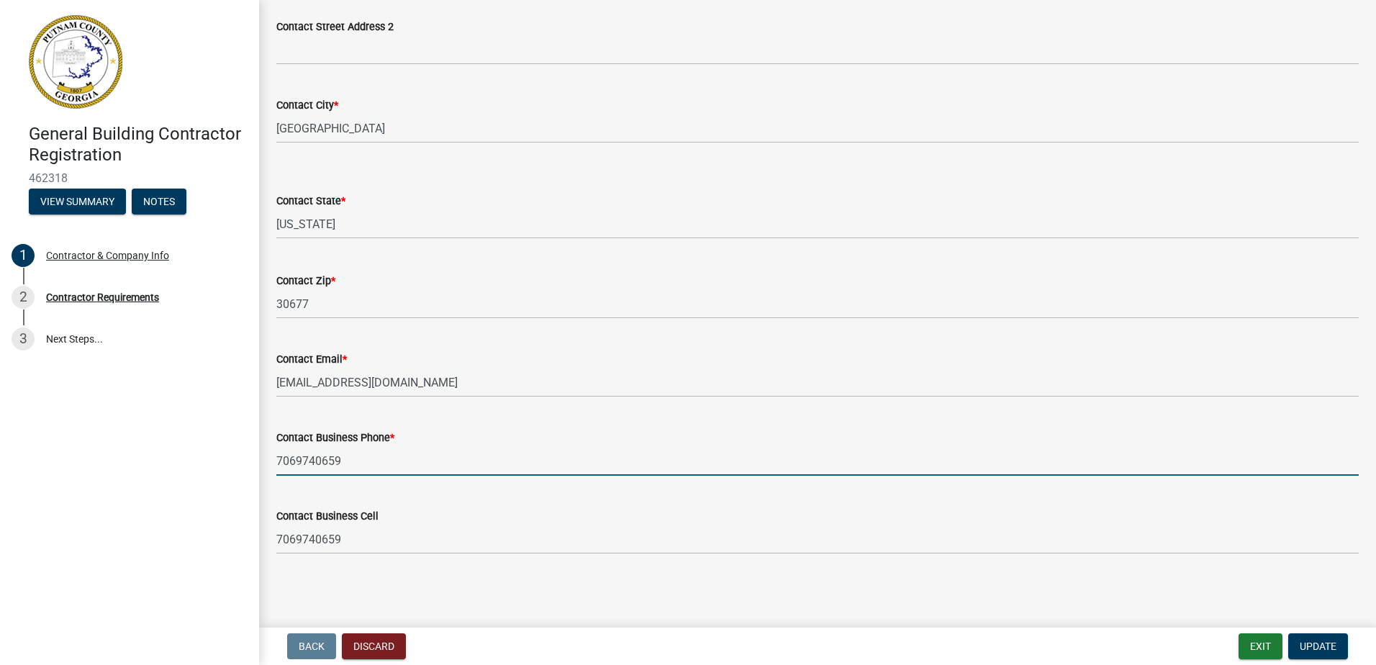
click at [373, 463] on input "7069740659" at bounding box center [817, 461] width 1082 height 30
type input "6788598570"
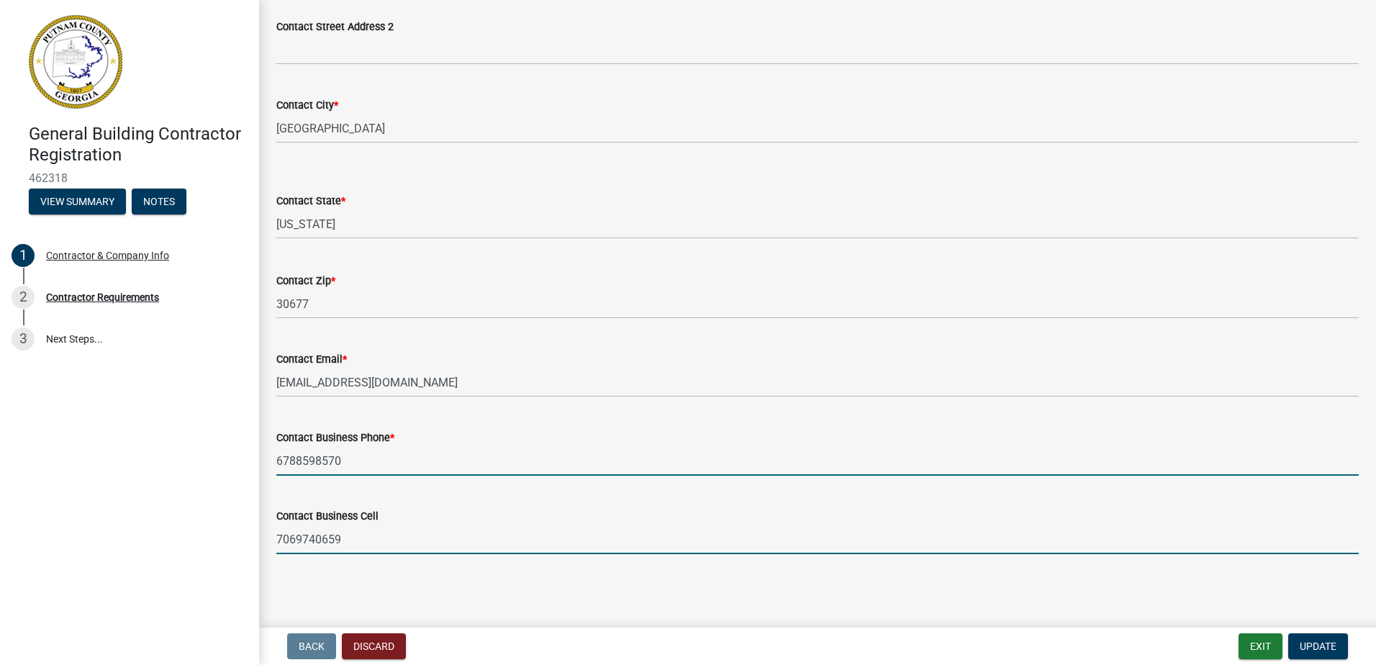
click at [371, 535] on input "7069740659" at bounding box center [817, 540] width 1082 height 30
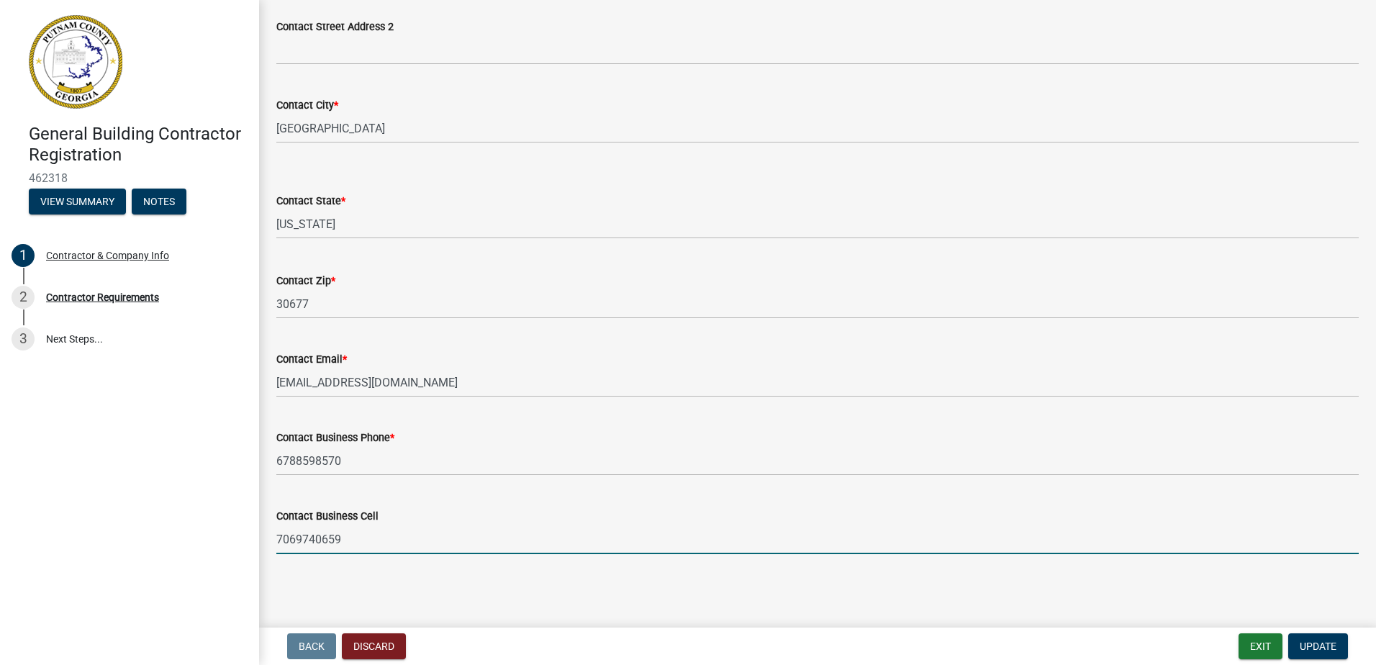
click at [371, 535] on input "7069740659" at bounding box center [817, 540] width 1082 height 30
type input "6788598570"
click at [1311, 652] on button "Update" at bounding box center [1318, 646] width 60 height 26
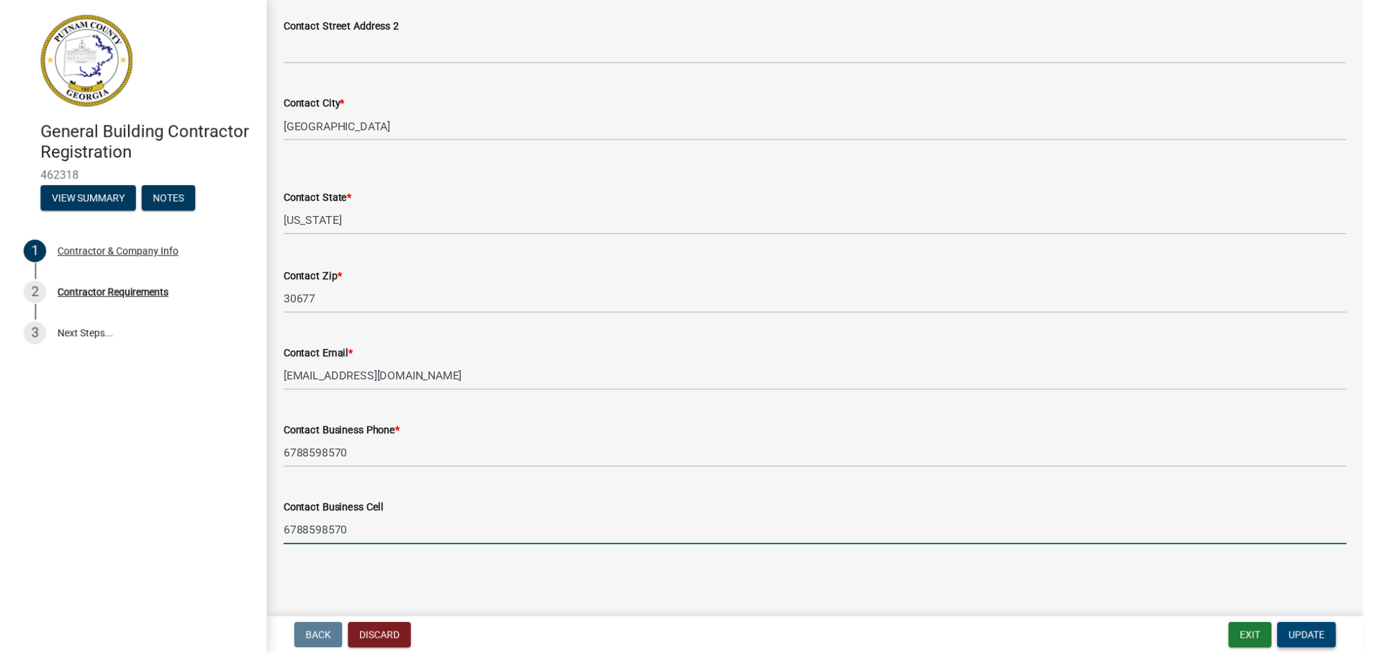
scroll to position [0, 0]
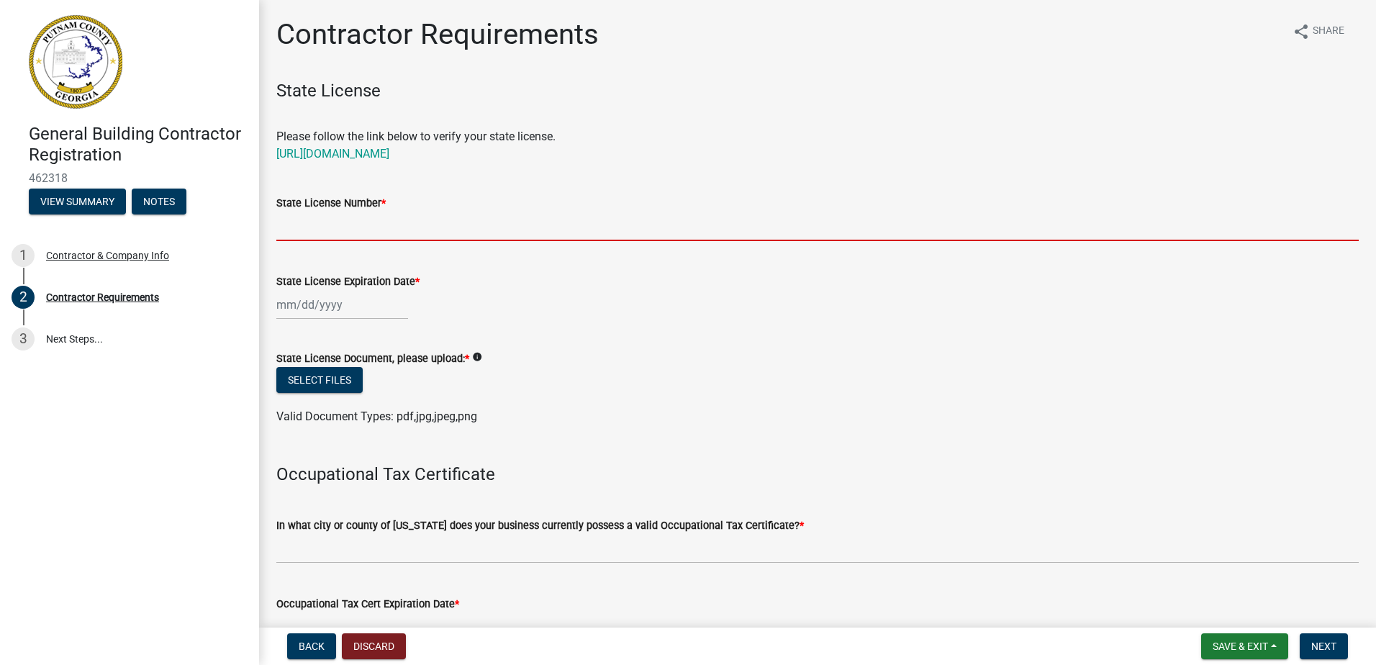
click at [438, 232] on input "State License Number *" at bounding box center [817, 227] width 1082 height 30
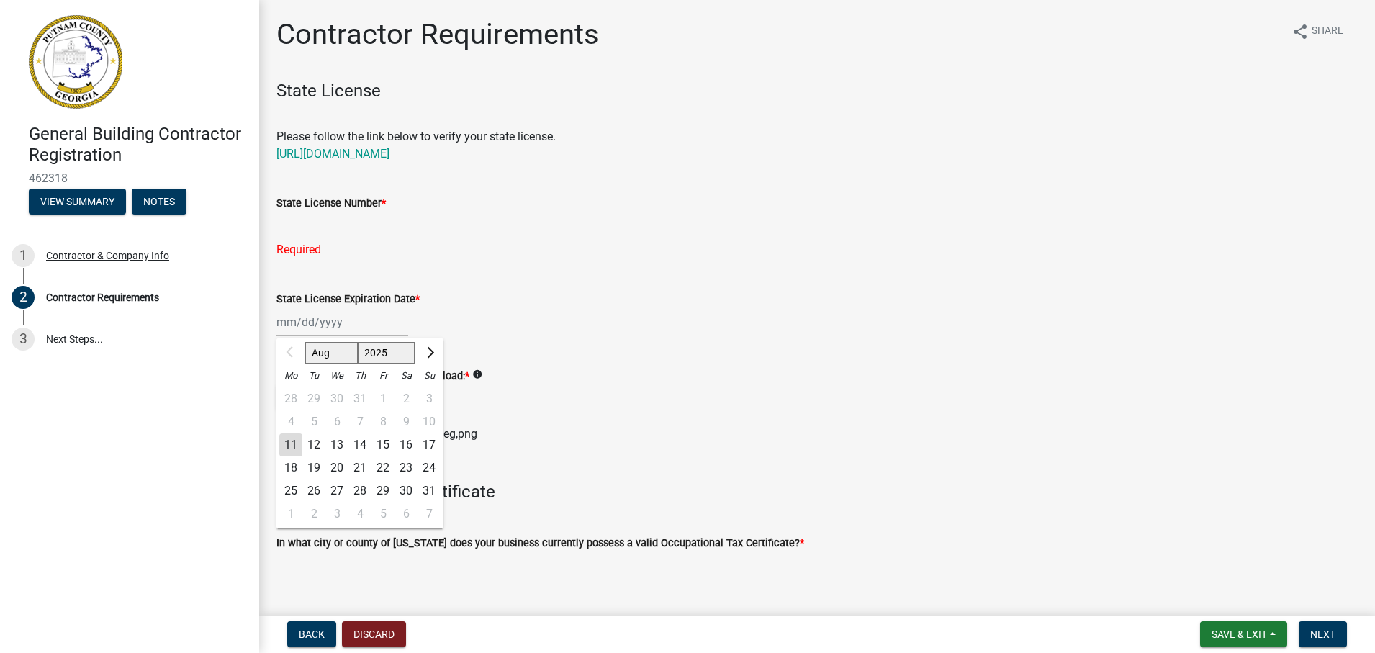
click at [344, 308] on div "Aug Sep Oct Nov [DATE] 2026 2027 2028 2029 2030 2031 2032 2033 2034 2035 2036 2…" at bounding box center [342, 322] width 132 height 30
click at [345, 343] on select "Aug Sep Oct Nov Dec" at bounding box center [331, 353] width 53 height 22
click at [376, 345] on select "2025 2026 2027 2028 2029 2030 2031 2032 2033 2034 2035 2036 2037 2038 2039 2040…" at bounding box center [387, 353] width 58 height 22
select select "2026"
click at [358, 342] on select "2025 2026 2027 2028 2029 2030 2031 2032 2033 2034 2035 2036 2037 2038 2039 2040…" at bounding box center [387, 353] width 58 height 22
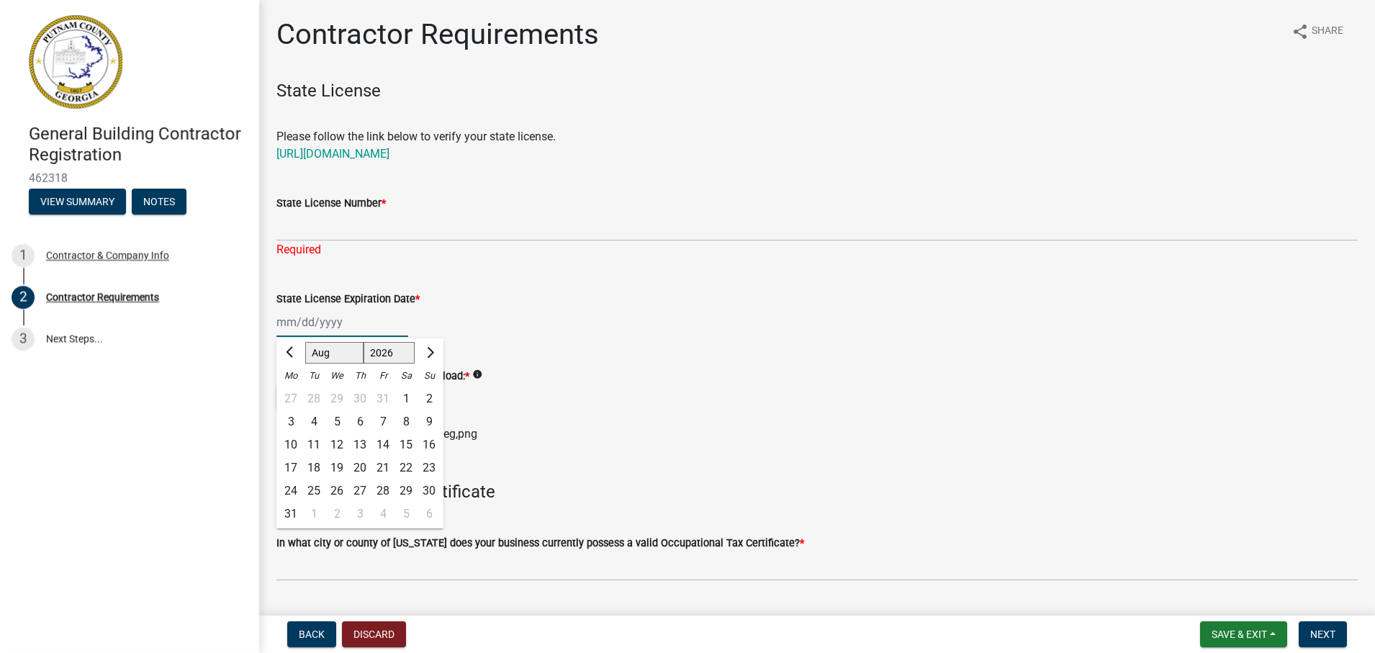
click at [320, 363] on ngb-datepicker-navigation "Jan Feb Mar Apr May Jun [DATE] Aug Sep Oct Nov [DATE] 2026 2027 2028 2029 2030 …" at bounding box center [359, 352] width 167 height 23
click at [318, 354] on select "Jan Feb Mar Apr May Jun [DATE] Aug Sep Oct Nov Dec" at bounding box center [334, 353] width 58 height 22
select select "6"
click at [305, 342] on select "Jan Feb Mar Apr May Jun [DATE] Aug Sep Oct Nov Dec" at bounding box center [334, 353] width 58 height 22
click at [316, 490] on div "30" at bounding box center [313, 490] width 23 height 23
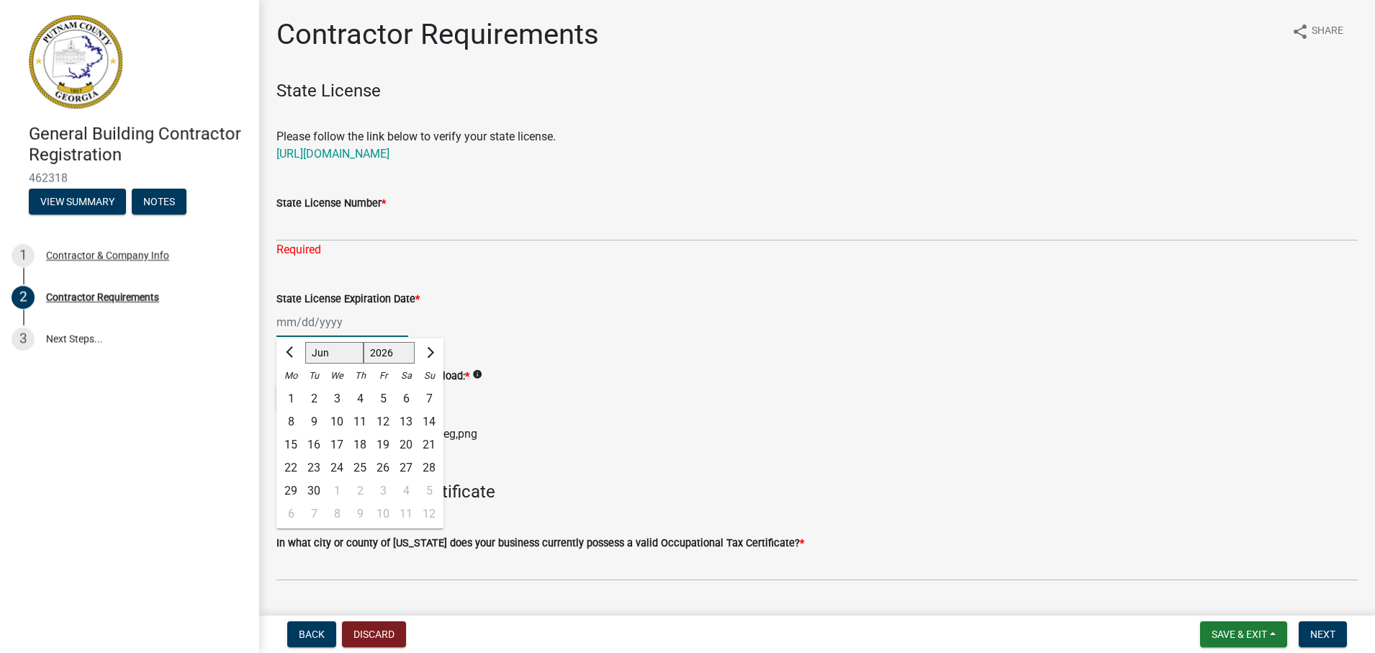
type input "[DATE]"
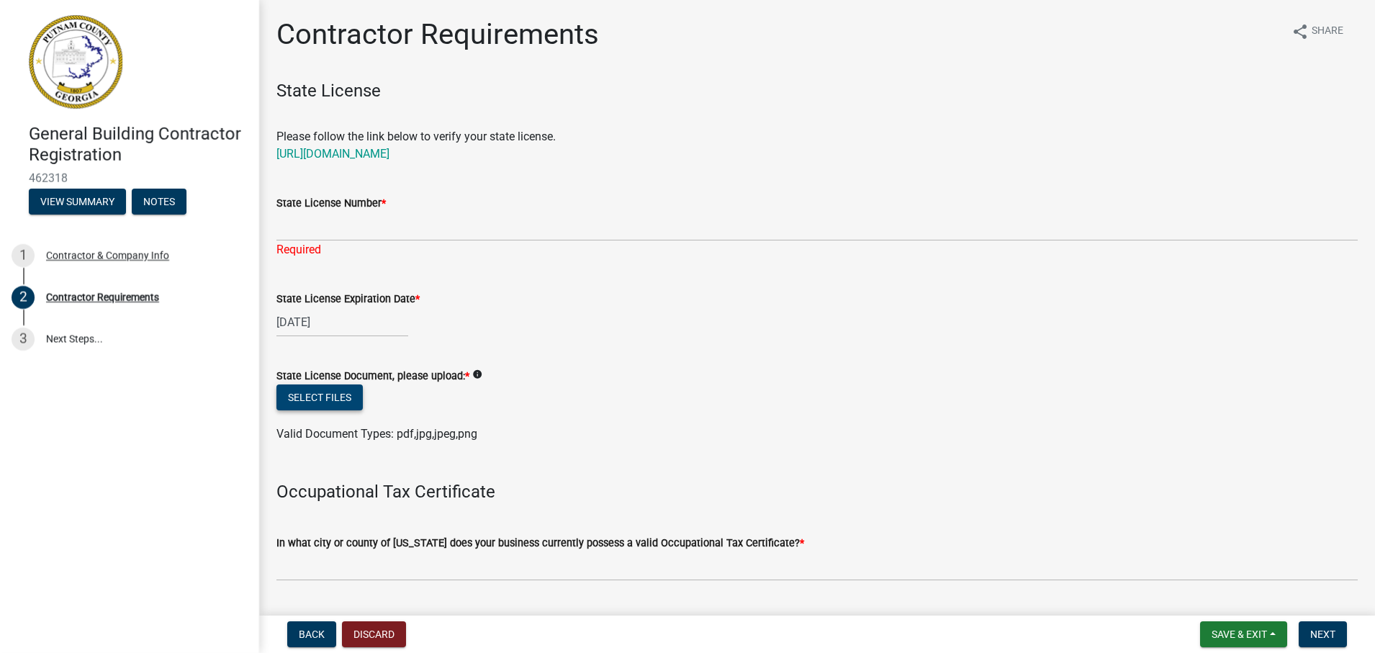
click at [353, 407] on button "Select files" at bounding box center [319, 397] width 86 height 26
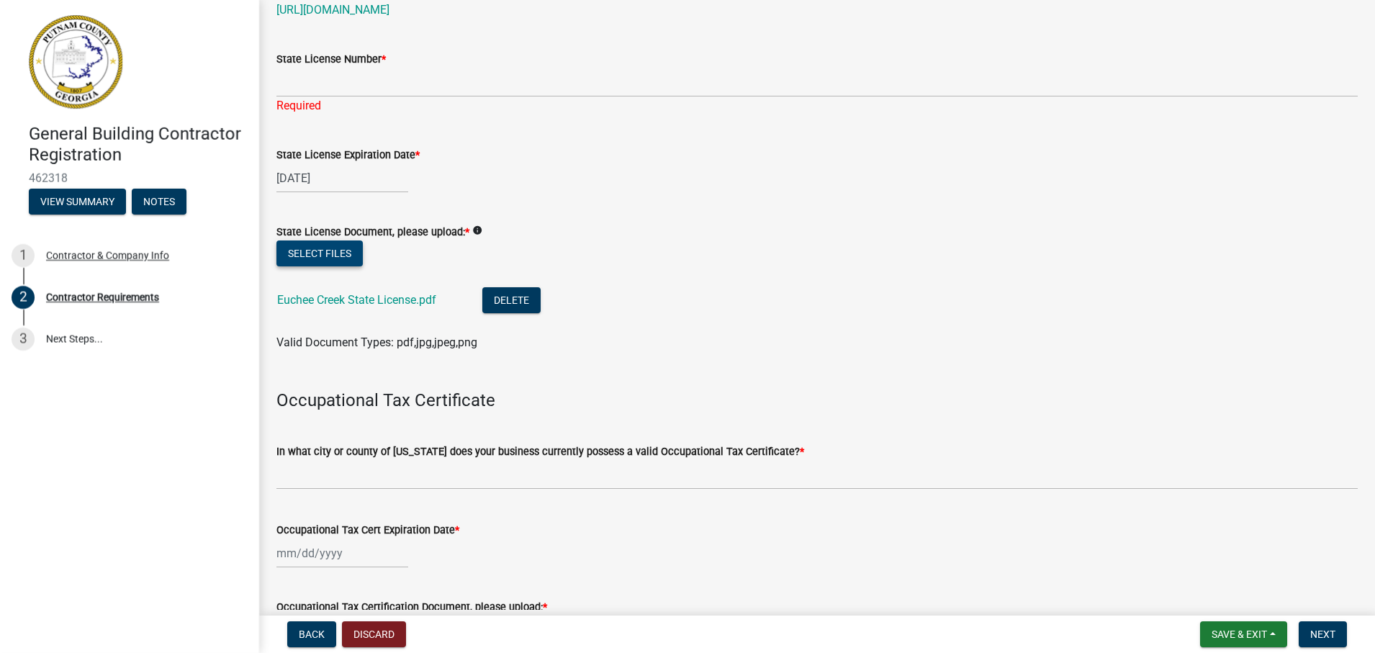
scroll to position [288, 0]
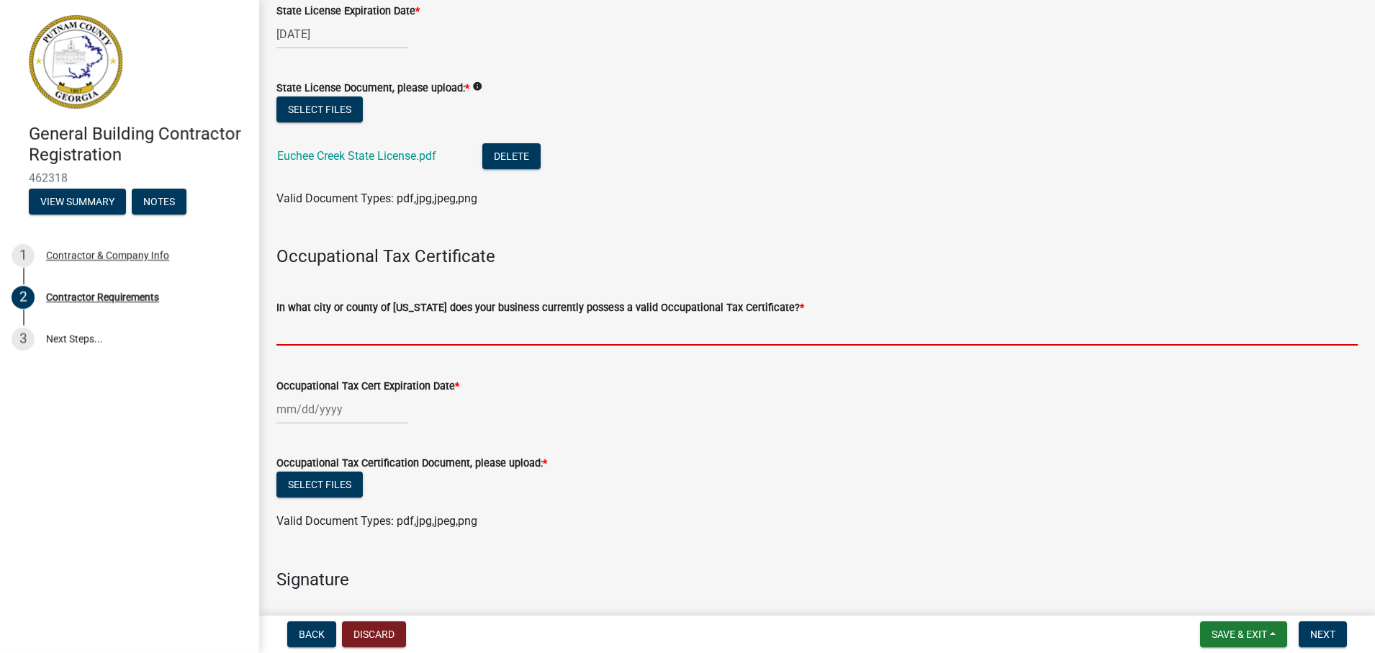
click at [338, 342] on input "In what city or county of [US_STATE] does your business currently possess a val…" at bounding box center [816, 331] width 1081 height 30
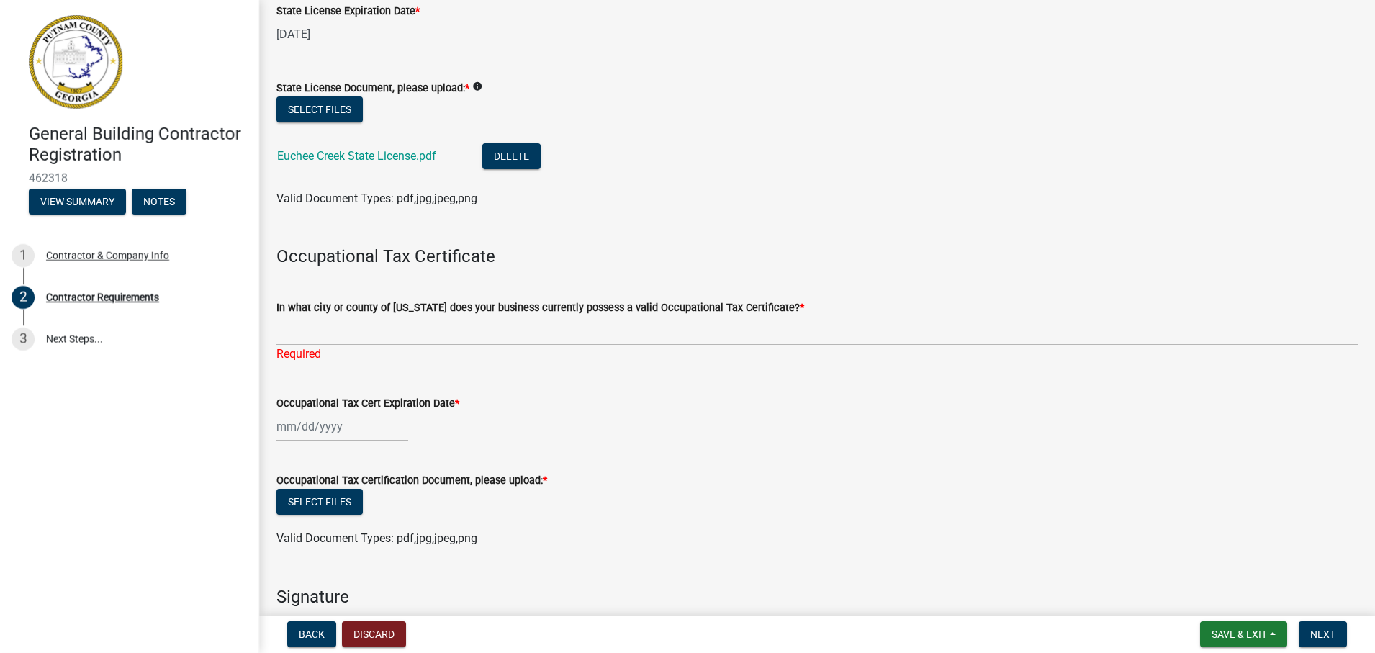
drag, startPoint x: 728, startPoint y: 155, endPoint x: 687, endPoint y: 167, distance: 42.6
click at [728, 155] on li "Euchee Creek State License.pdf Delete" at bounding box center [816, 158] width 1081 height 53
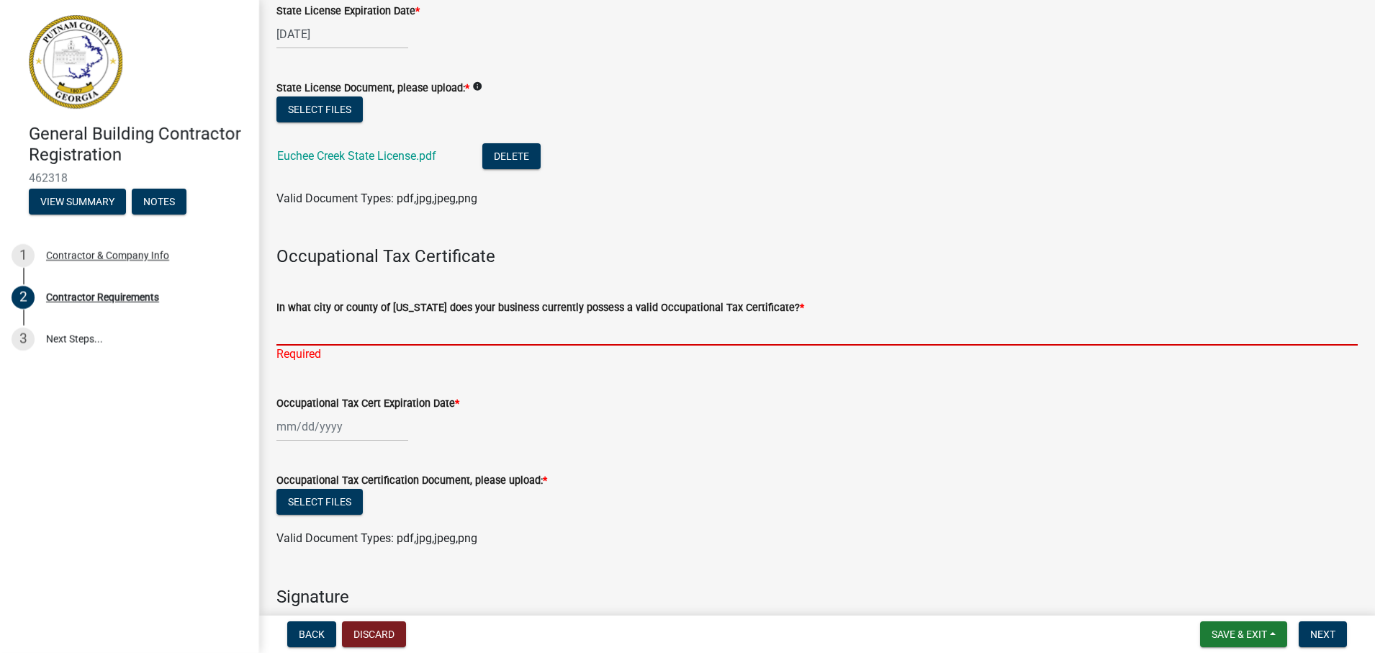
click at [374, 338] on input "In what city or county of [US_STATE] does your business currently possess a val…" at bounding box center [816, 331] width 1081 height 30
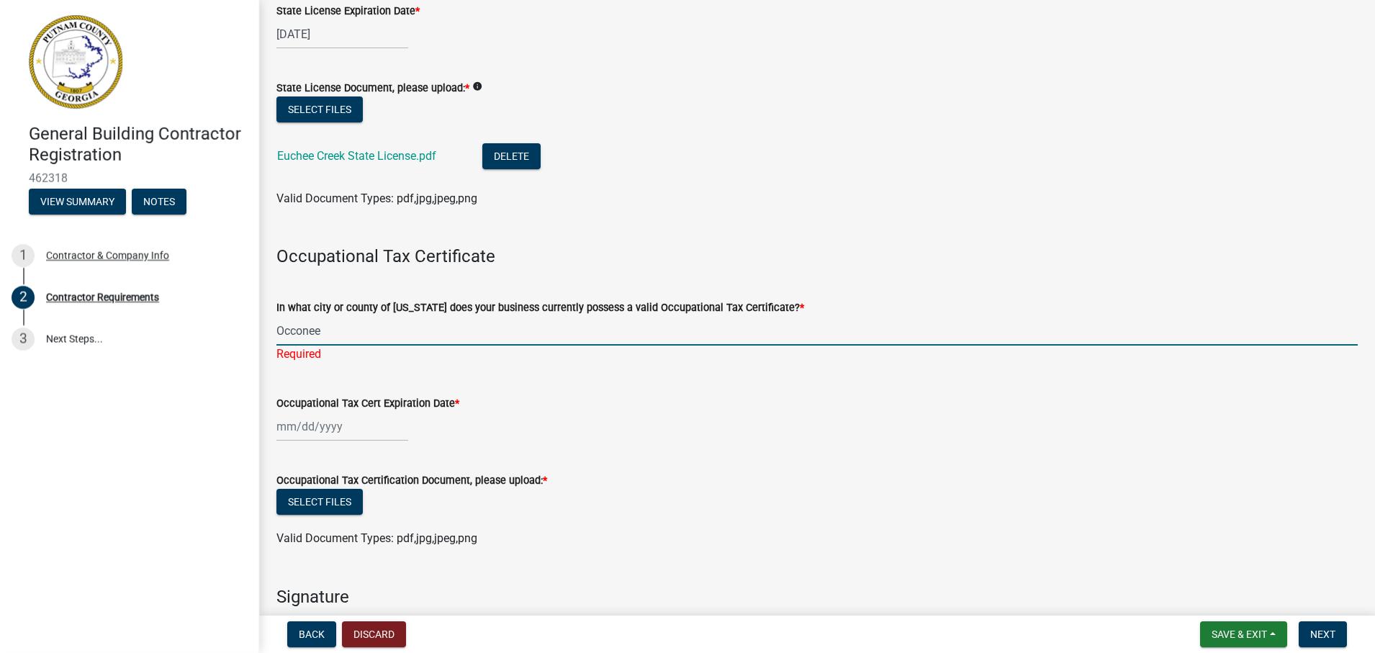
type input "Occonee"
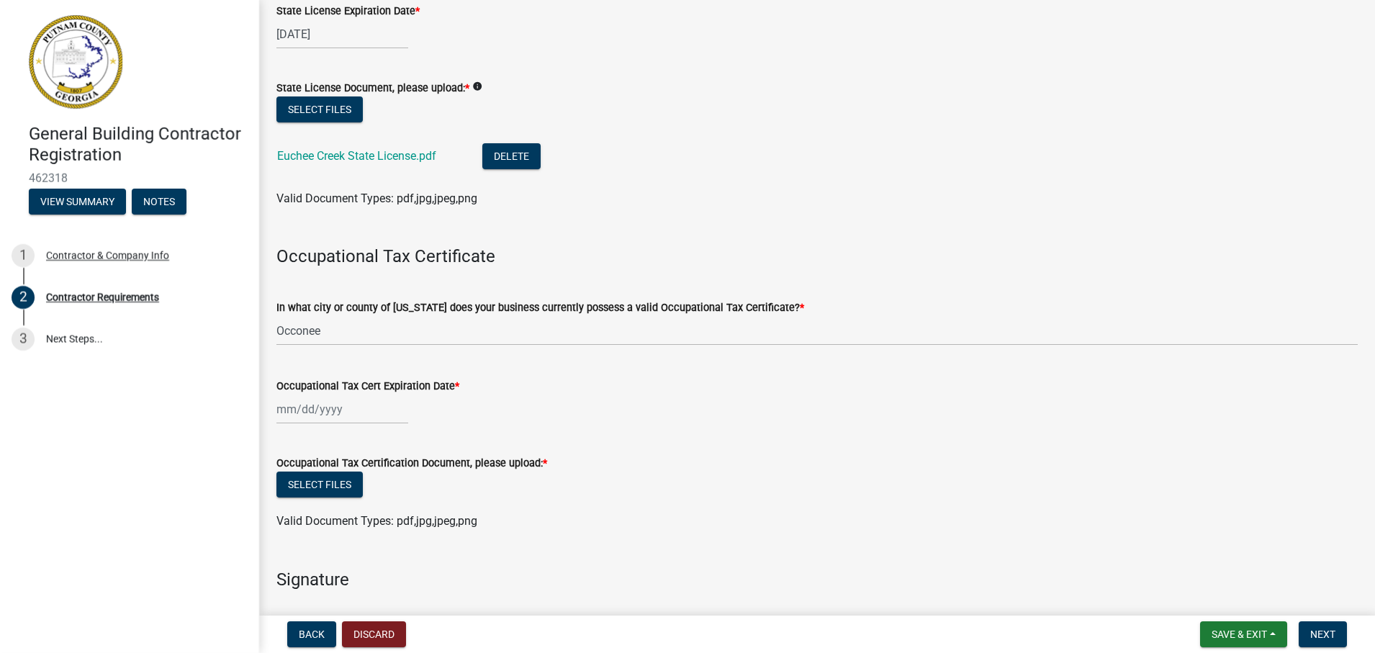
click at [448, 377] on div "Occupational Tax Cert Expiration Date *" at bounding box center [816, 390] width 1081 height 67
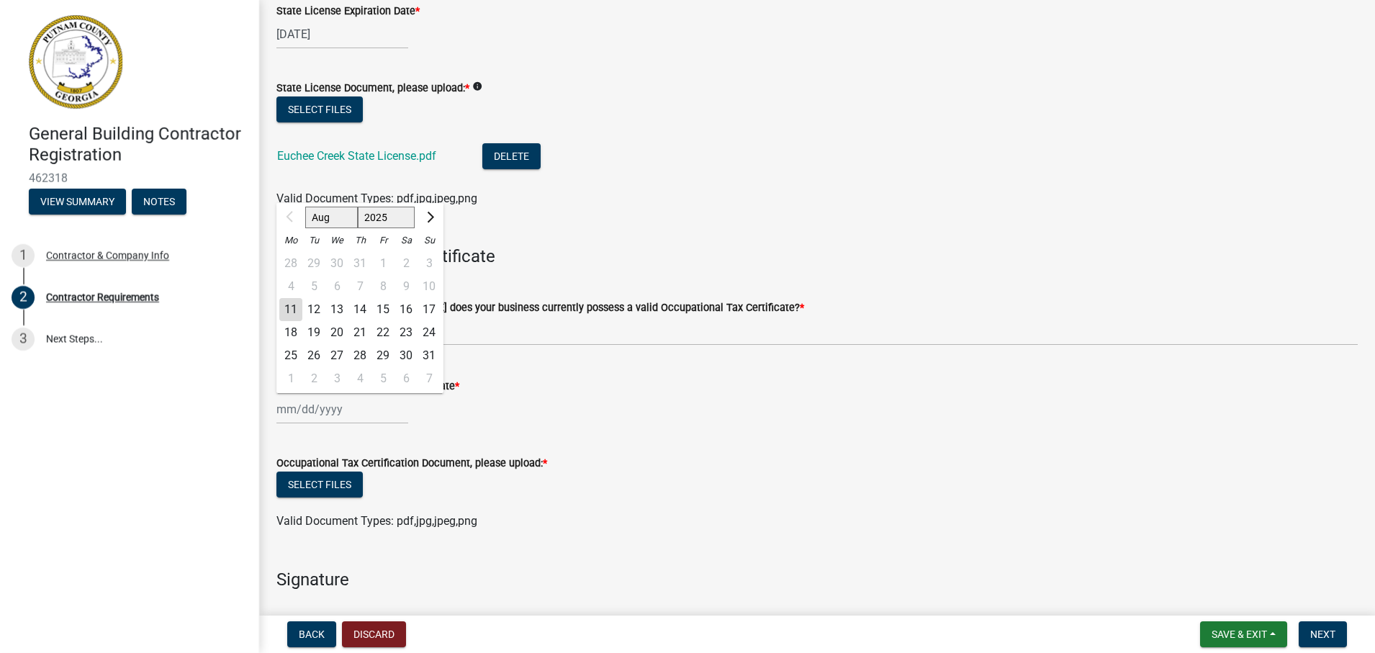
click at [279, 411] on div "Aug Sep Oct Nov [DATE] 2026 2027 2028 2029 2030 2031 2032 2033 2034 2035 2036 2…" at bounding box center [342, 409] width 132 height 30
click at [324, 222] on select "Aug Sep Oct Nov Dec" at bounding box center [331, 218] width 53 height 22
select select "12"
click at [305, 207] on select "Aug Sep Oct Nov Dec" at bounding box center [331, 218] width 53 height 22
click at [339, 348] on div "31" at bounding box center [336, 355] width 23 height 23
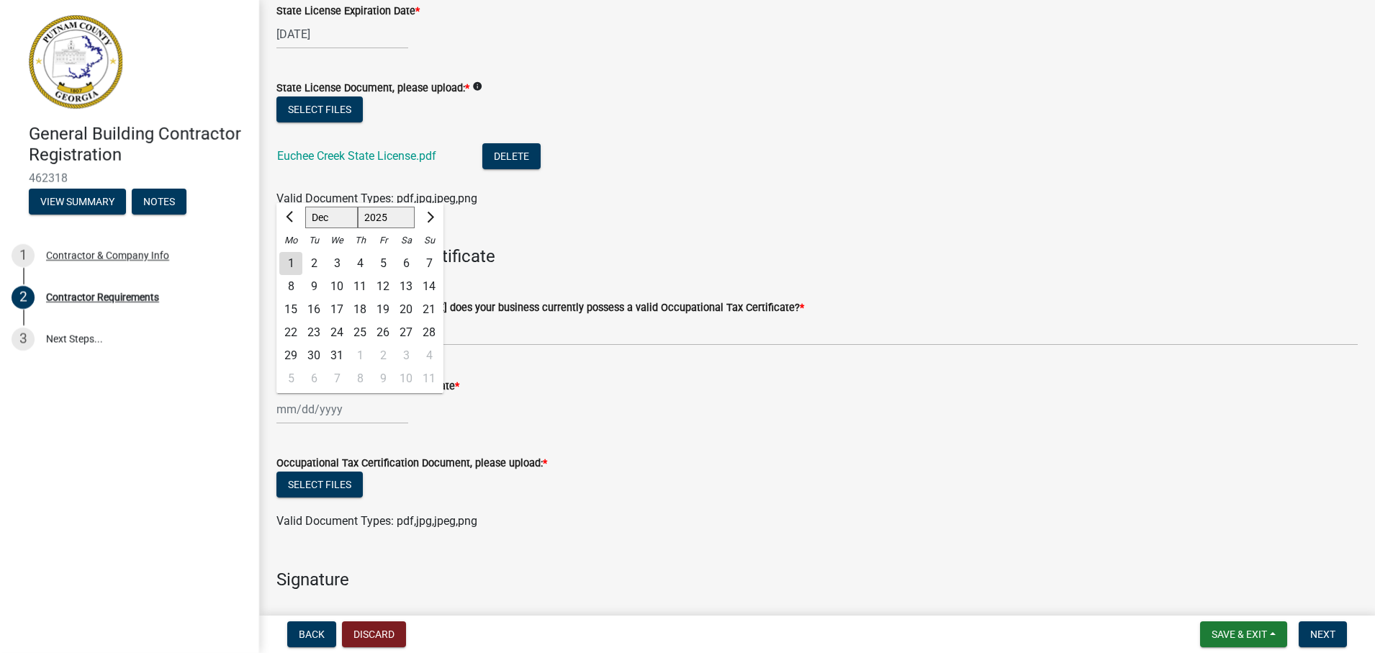
type input "[DATE]"
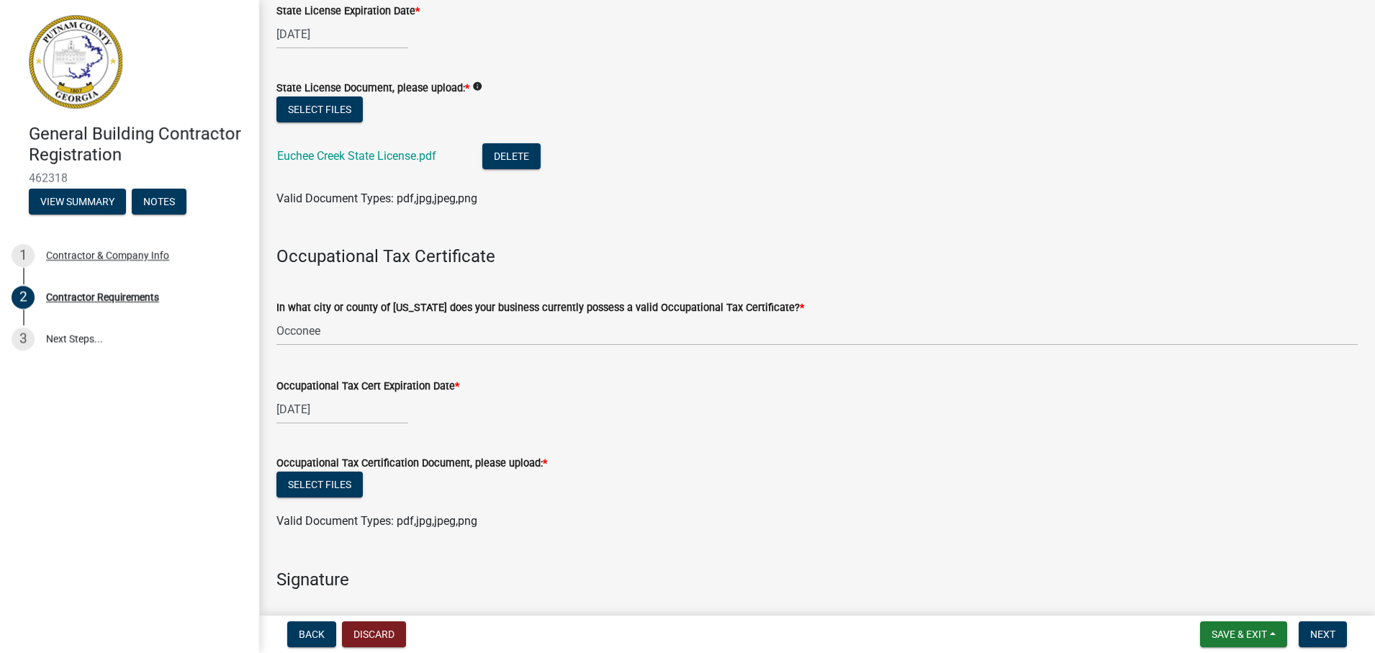
click at [730, 312] on label "In what city or county of [US_STATE] does your business currently possess a val…" at bounding box center [540, 308] width 528 height 10
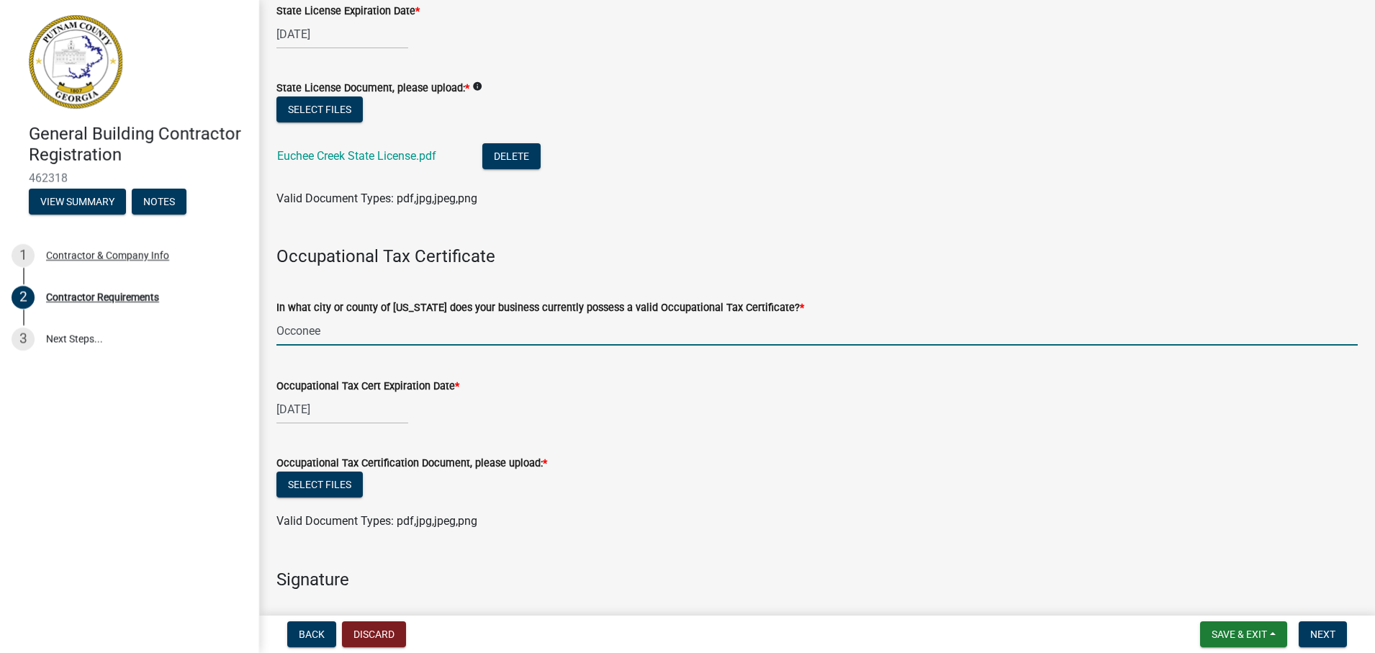
click at [730, 316] on input "Occonee" at bounding box center [816, 331] width 1081 height 30
click at [333, 482] on button "Select files" at bounding box center [319, 484] width 86 height 26
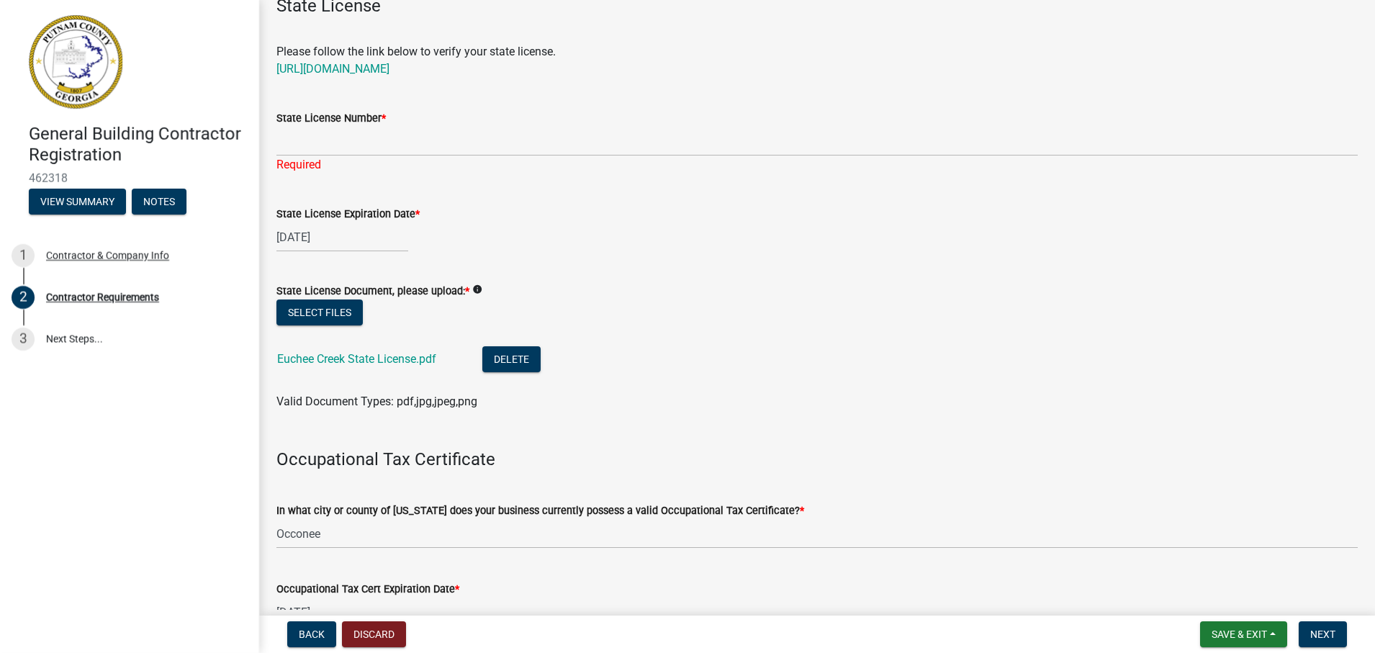
scroll to position [0, 0]
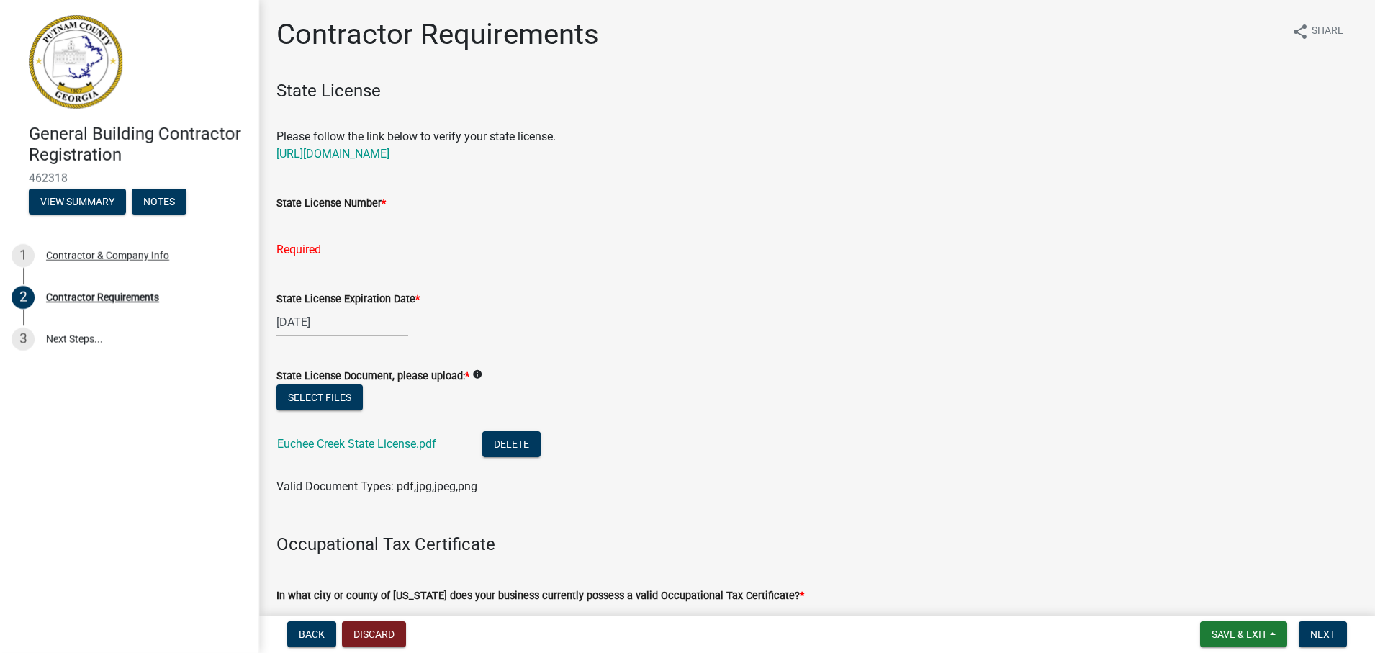
click at [843, 618] on nav "Back Discard Save & Exit Save Save & Exit Next" at bounding box center [817, 633] width 1116 height 37
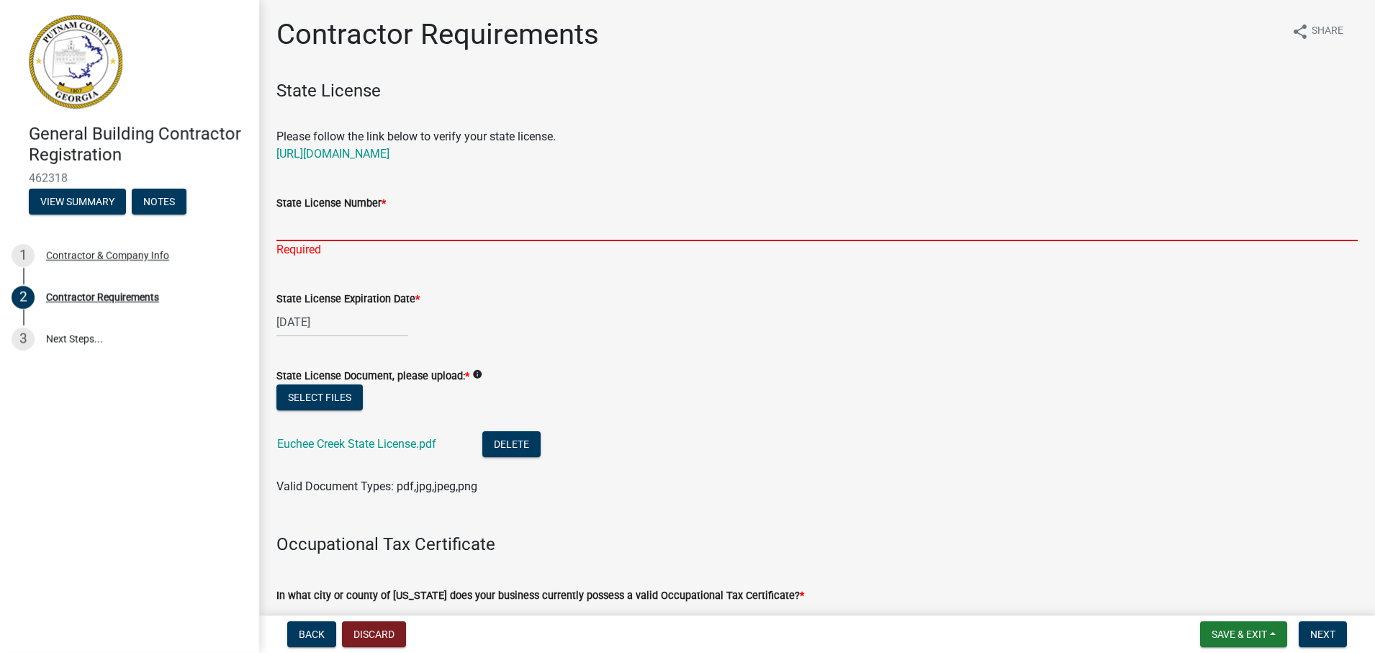
click at [326, 224] on input "State License Number *" at bounding box center [816, 227] width 1081 height 30
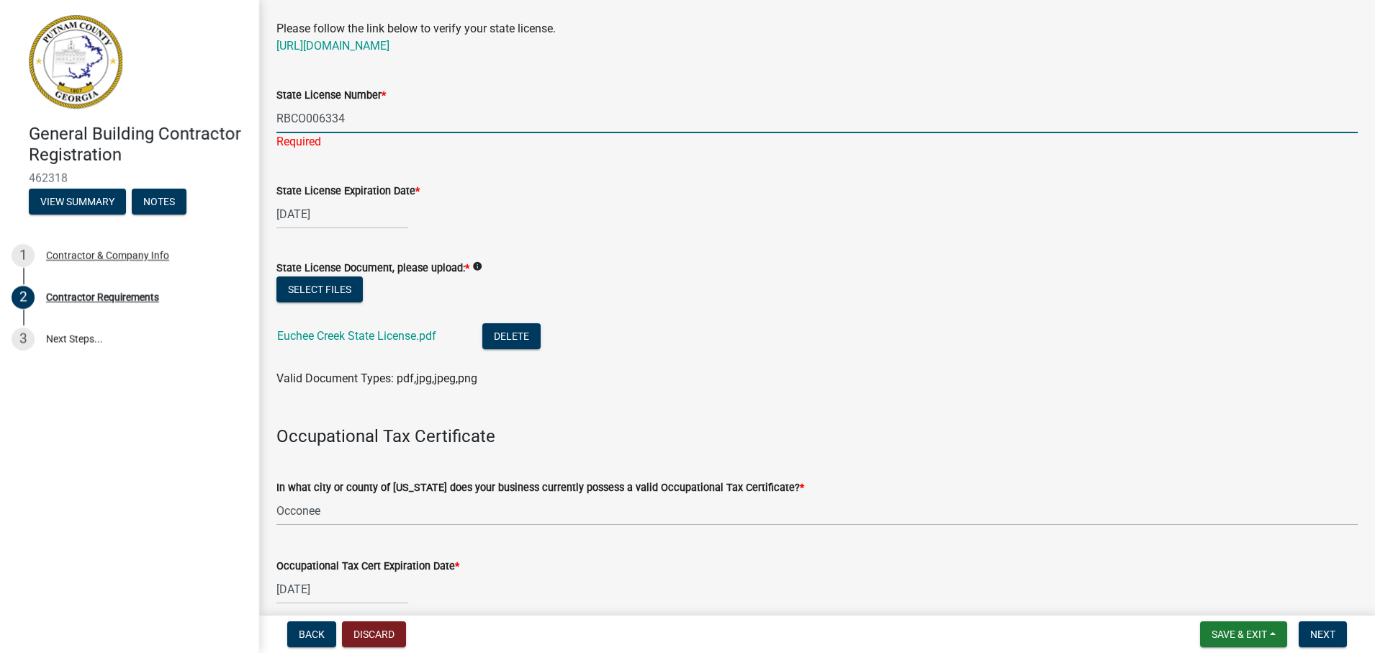
scroll to position [216, 0]
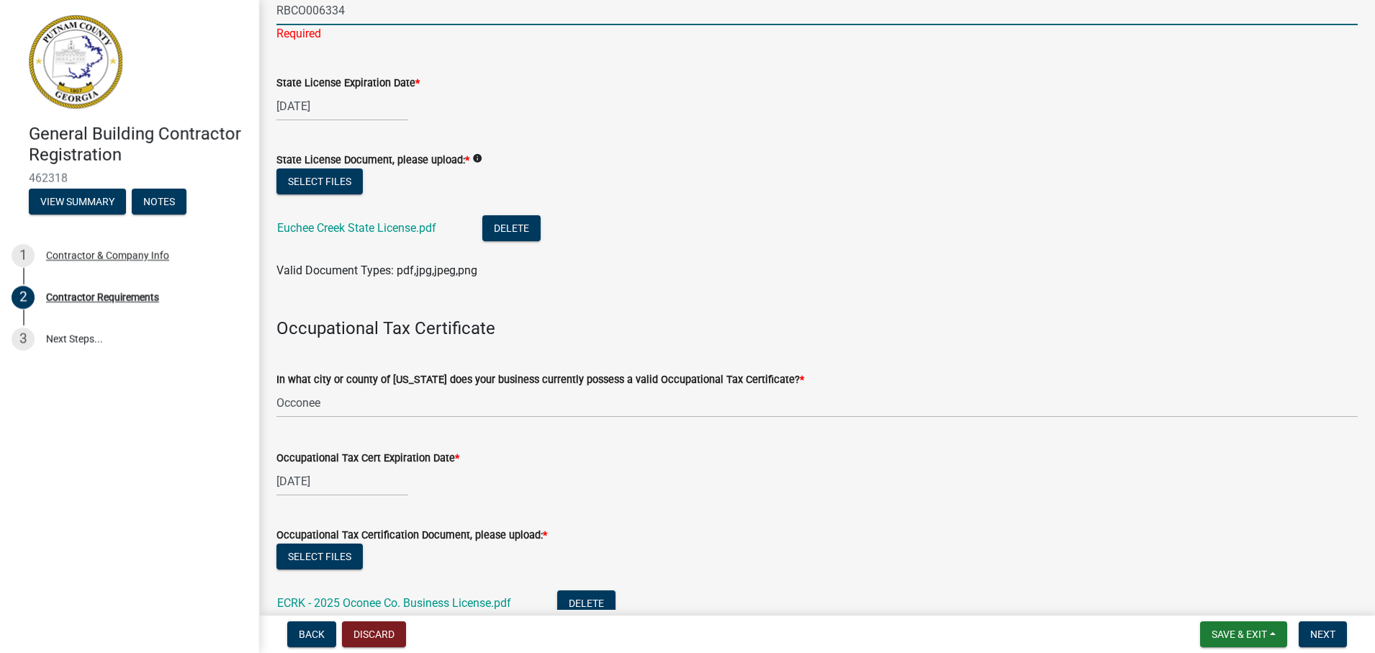
type input "RBCO006334"
click at [901, 252] on wm-upload "Select files Euchee Creek State License.pdf Delete Valid Document Types: pdf,jp…" at bounding box center [816, 223] width 1081 height 111
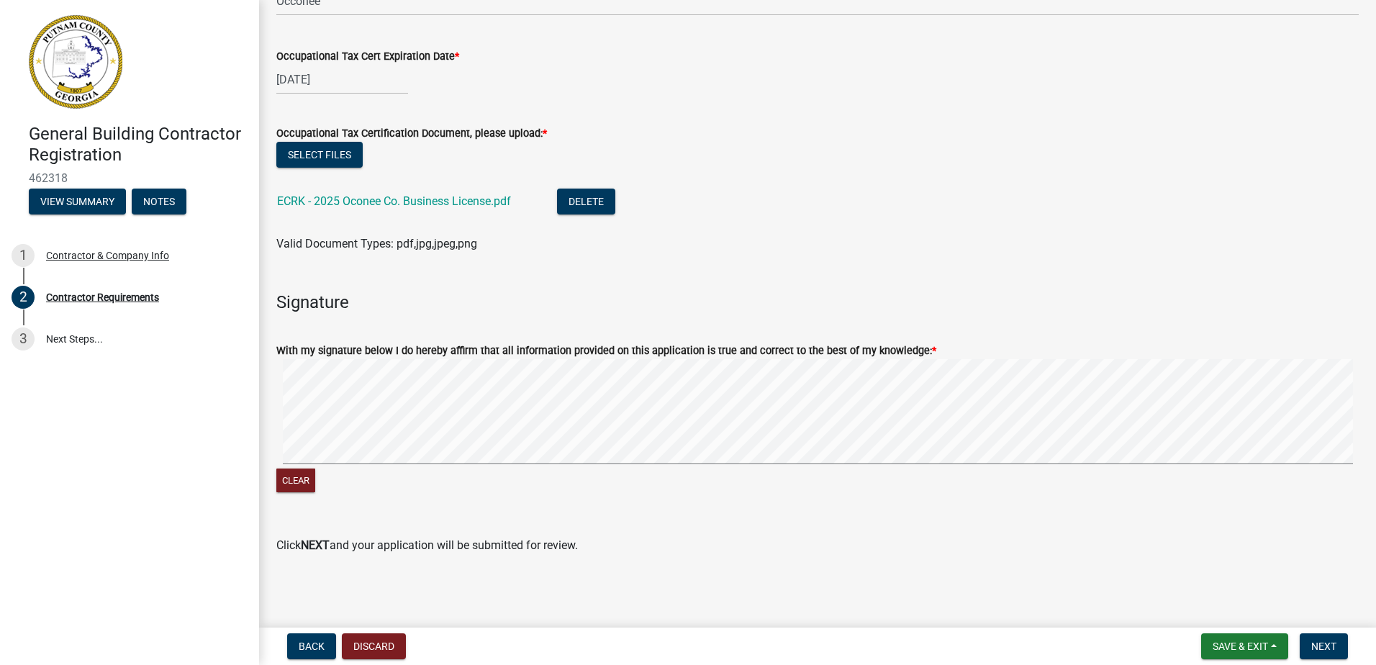
scroll to position [600, 0]
click at [1331, 644] on span "Next" at bounding box center [1323, 647] width 25 height 12
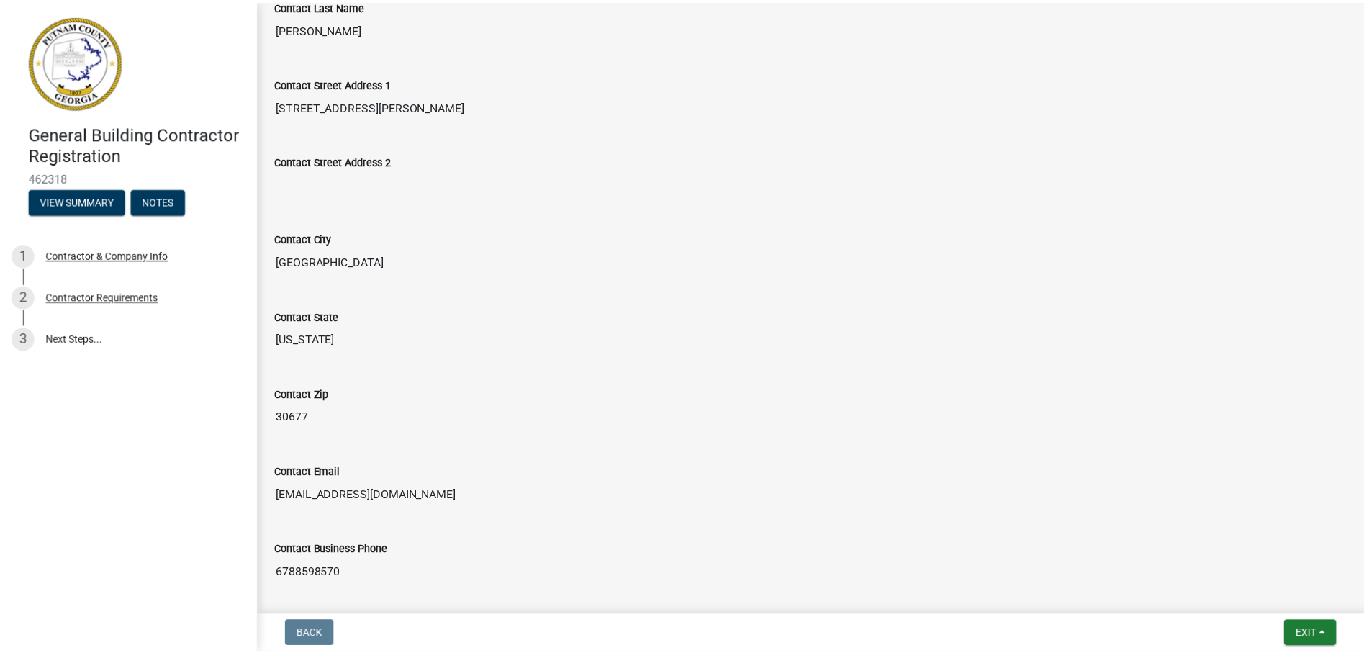
scroll to position [569, 0]
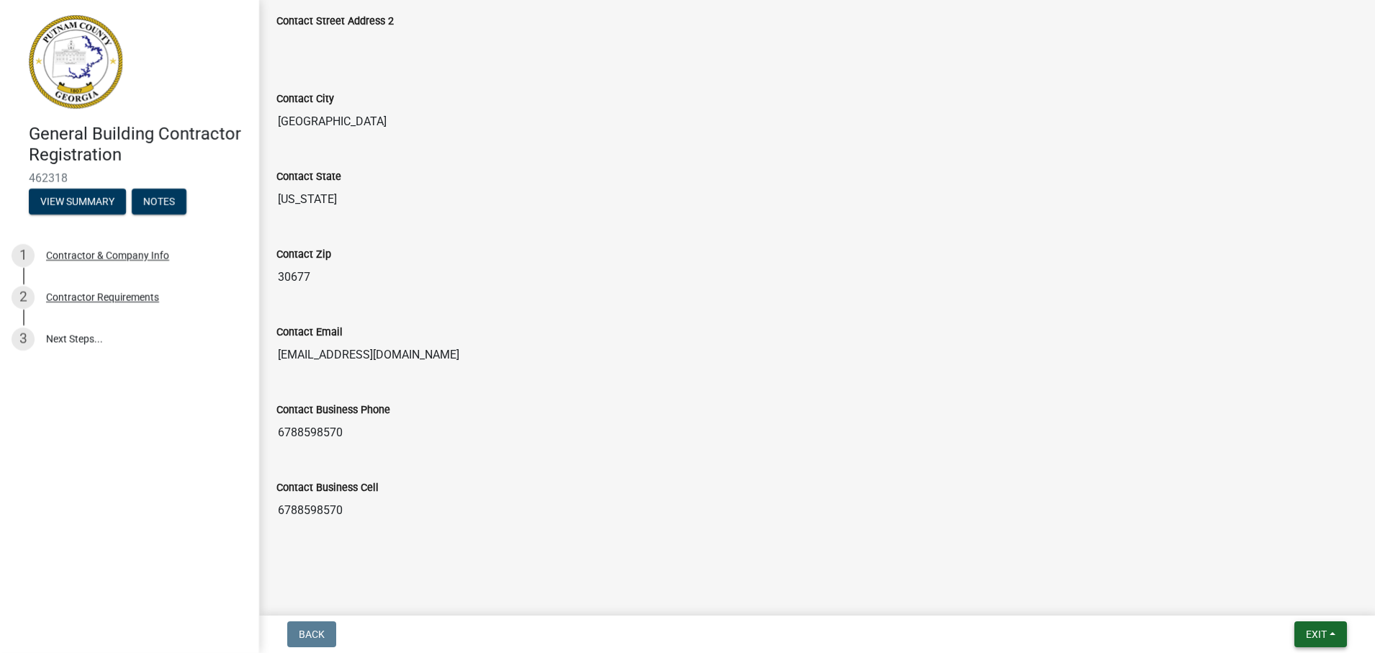
click at [1306, 637] on span "Exit" at bounding box center [1316, 634] width 21 height 12
click at [1270, 601] on button "Save & Exit" at bounding box center [1288, 596] width 115 height 35
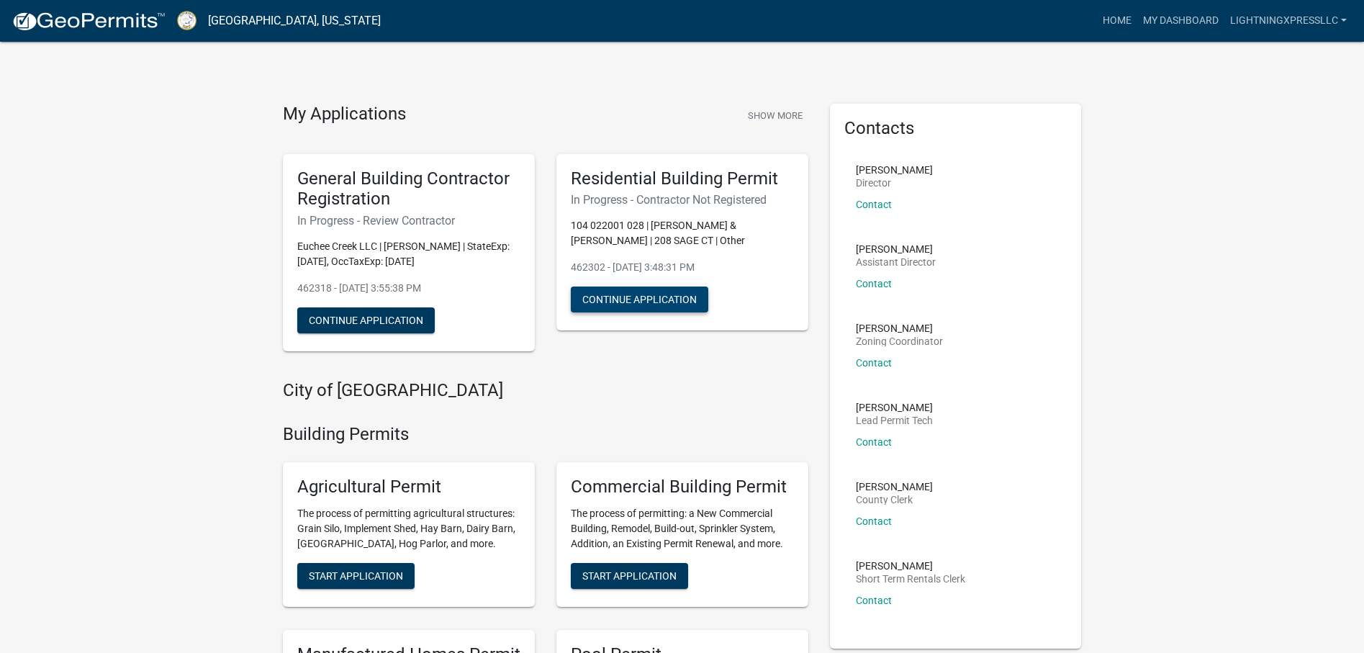
click at [659, 302] on button "Continue Application" at bounding box center [639, 299] width 137 height 26
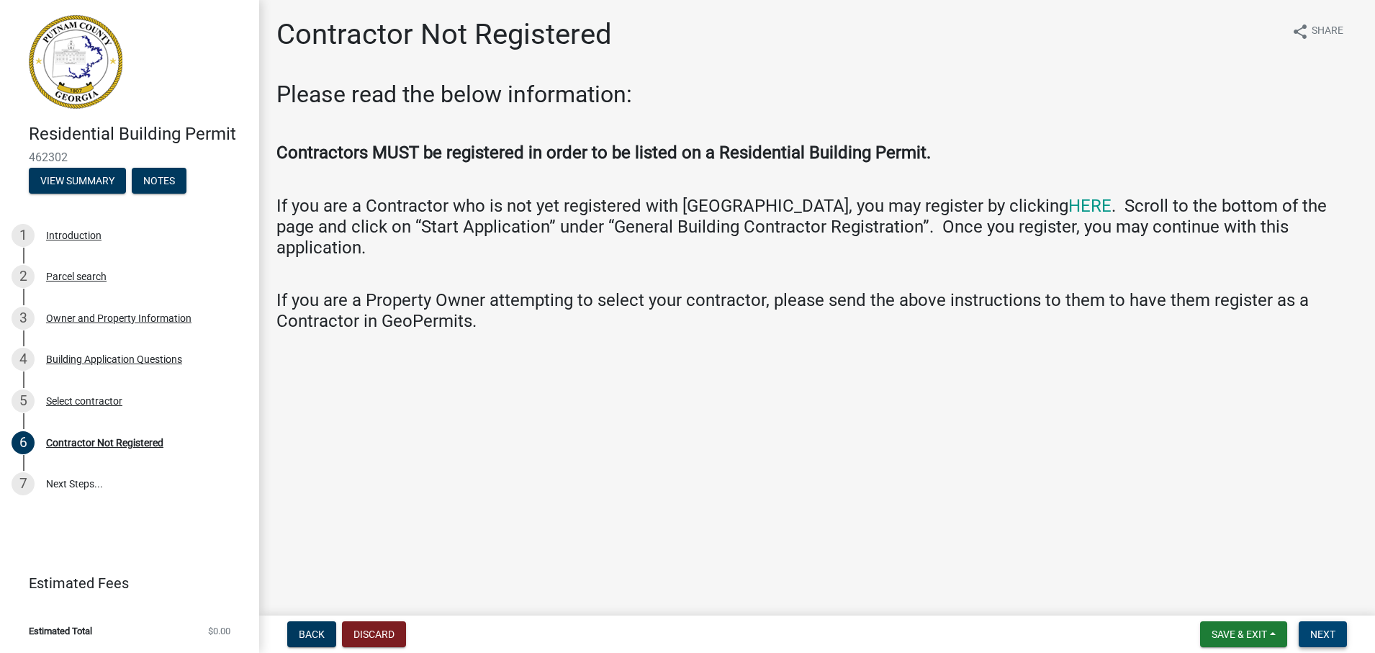
click at [1319, 630] on span "Next" at bounding box center [1322, 634] width 25 height 12
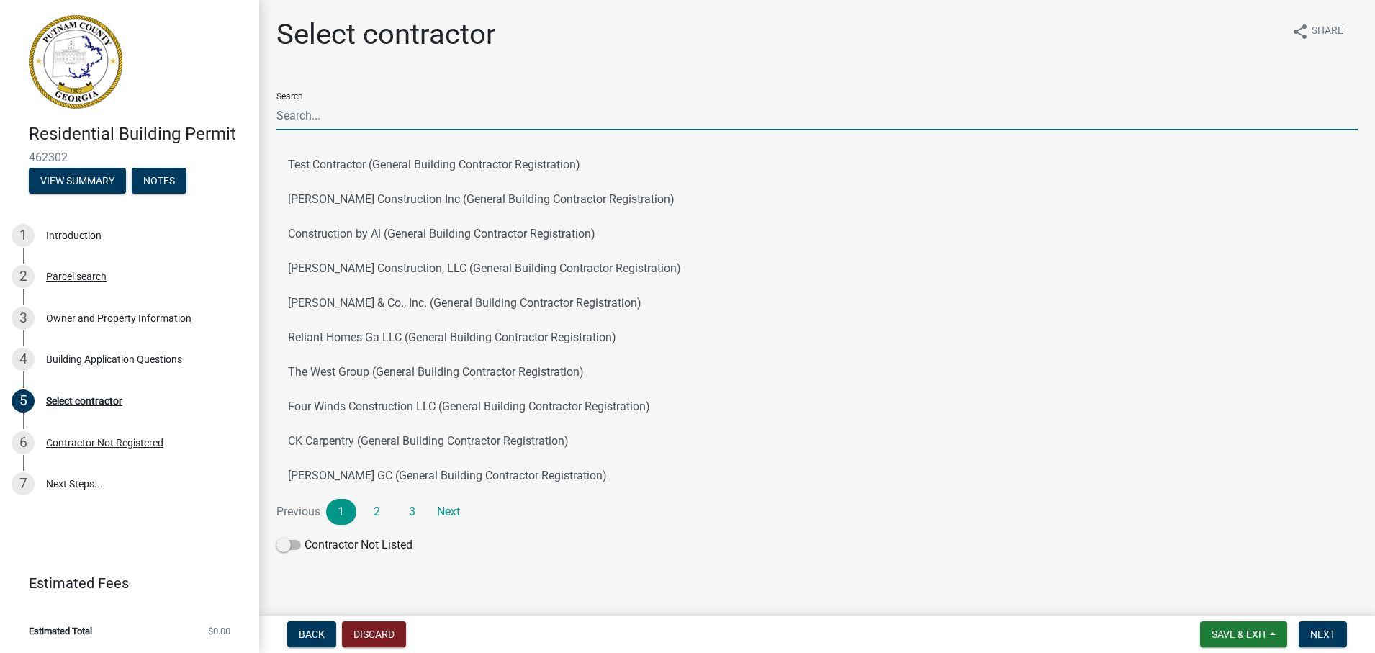
click at [403, 114] on input "Search" at bounding box center [816, 116] width 1081 height 30
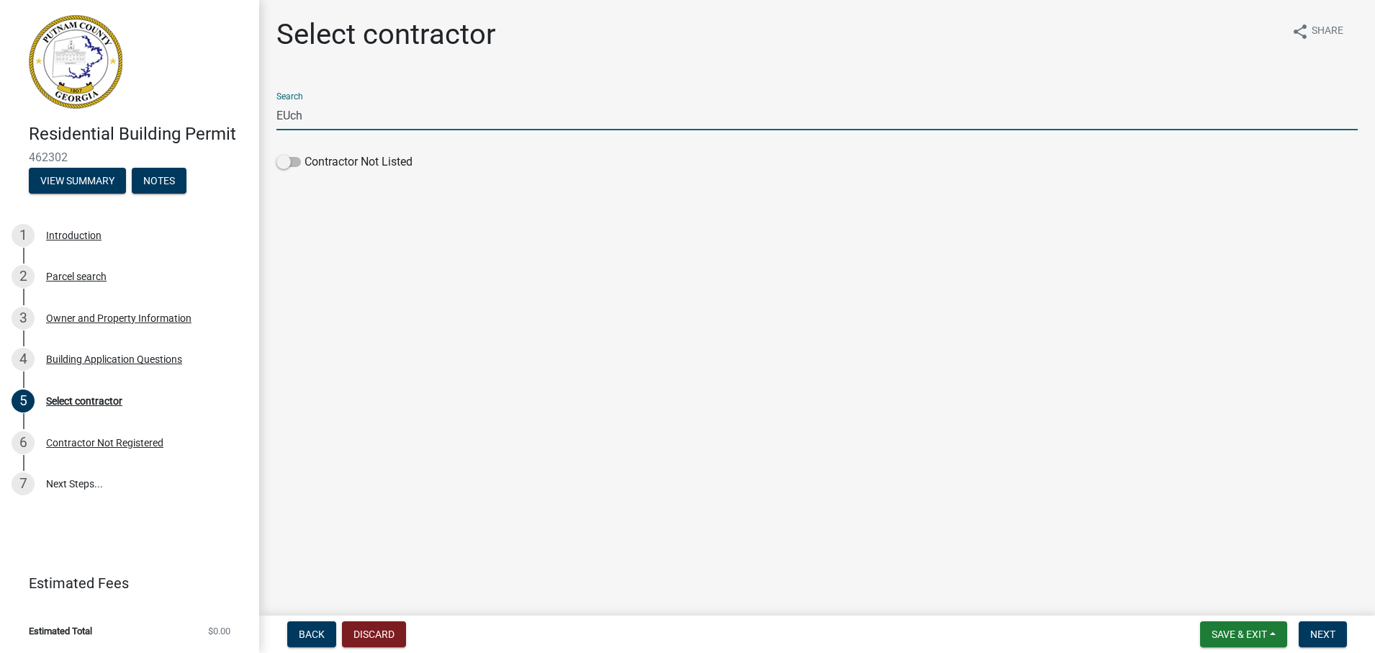
type input "Euchee Creek LLC"
click at [399, 160] on label "Contractor Not Listed" at bounding box center [344, 161] width 136 height 17
click at [304, 153] on input "Contractor Not Listed" at bounding box center [304, 153] width 0 height 0
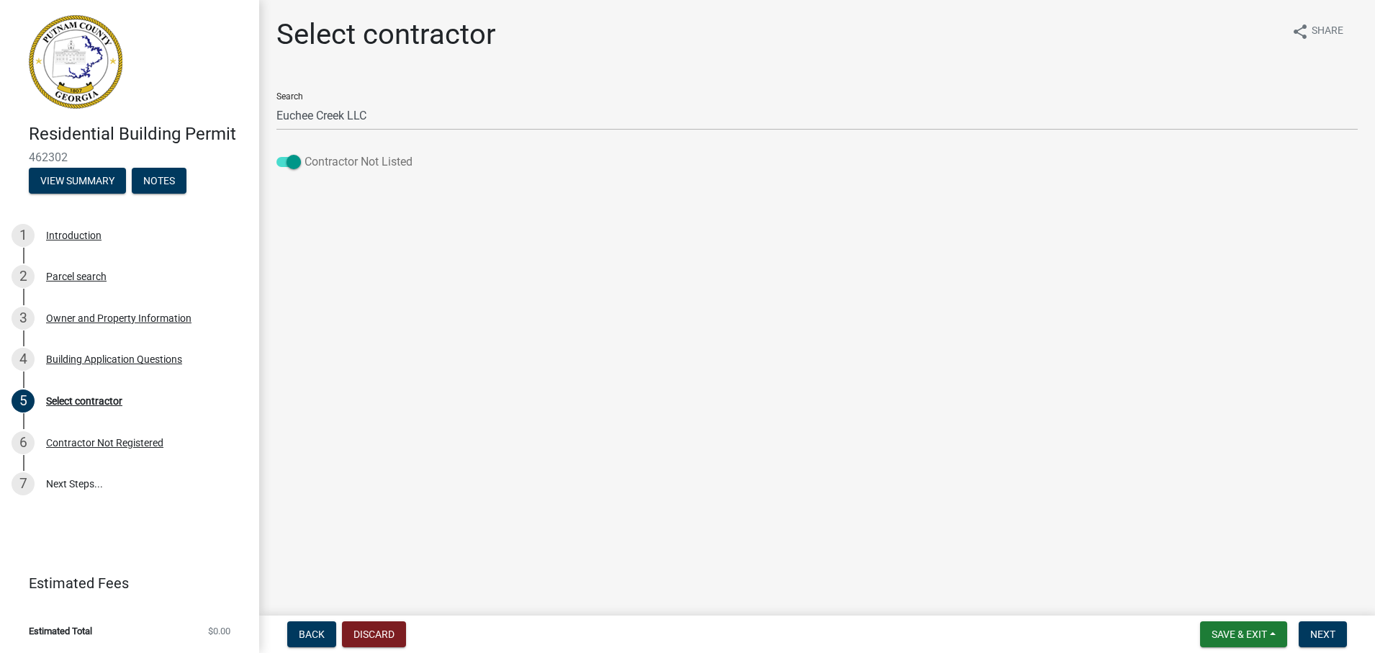
click at [297, 157] on span at bounding box center [288, 162] width 24 height 10
click at [304, 153] on input "Contractor Not Listed" at bounding box center [304, 153] width 0 height 0
click at [1310, 624] on button "Next" at bounding box center [1322, 634] width 48 height 26
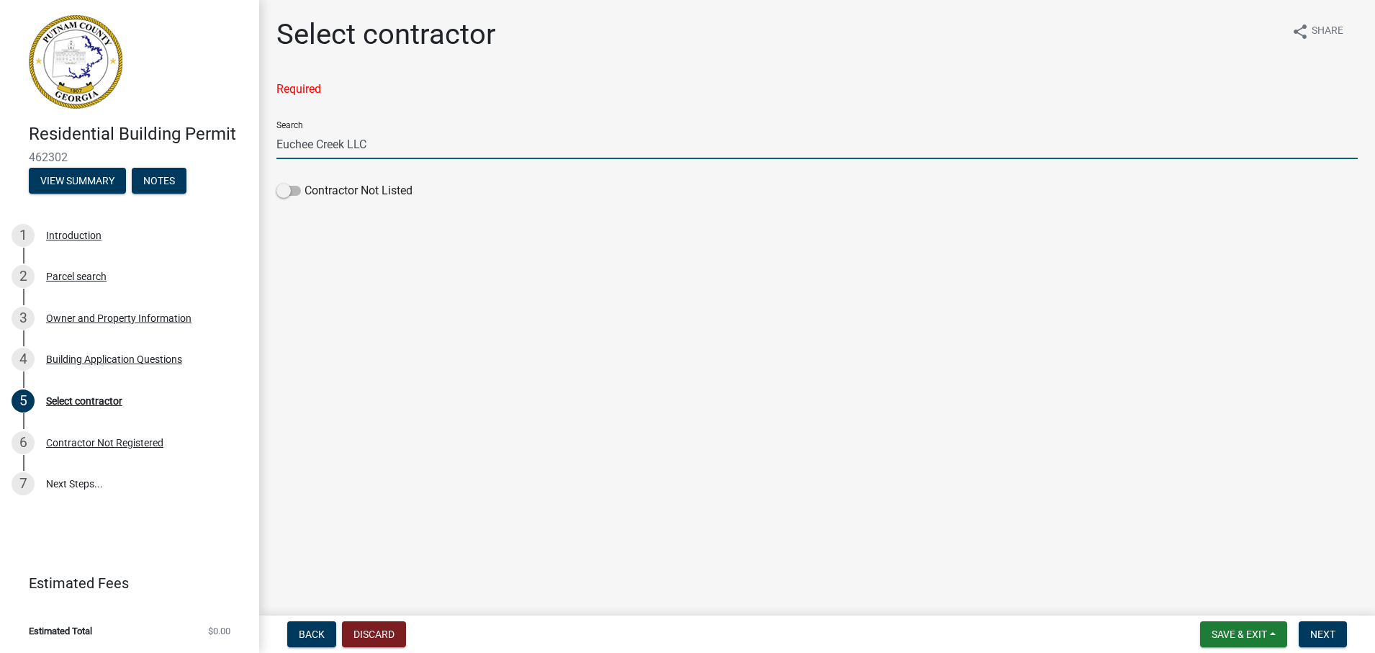
click at [431, 148] on input "Euchee Creek LLC" at bounding box center [816, 145] width 1081 height 30
click at [1235, 636] on span "Save & Exit" at bounding box center [1238, 634] width 55 height 12
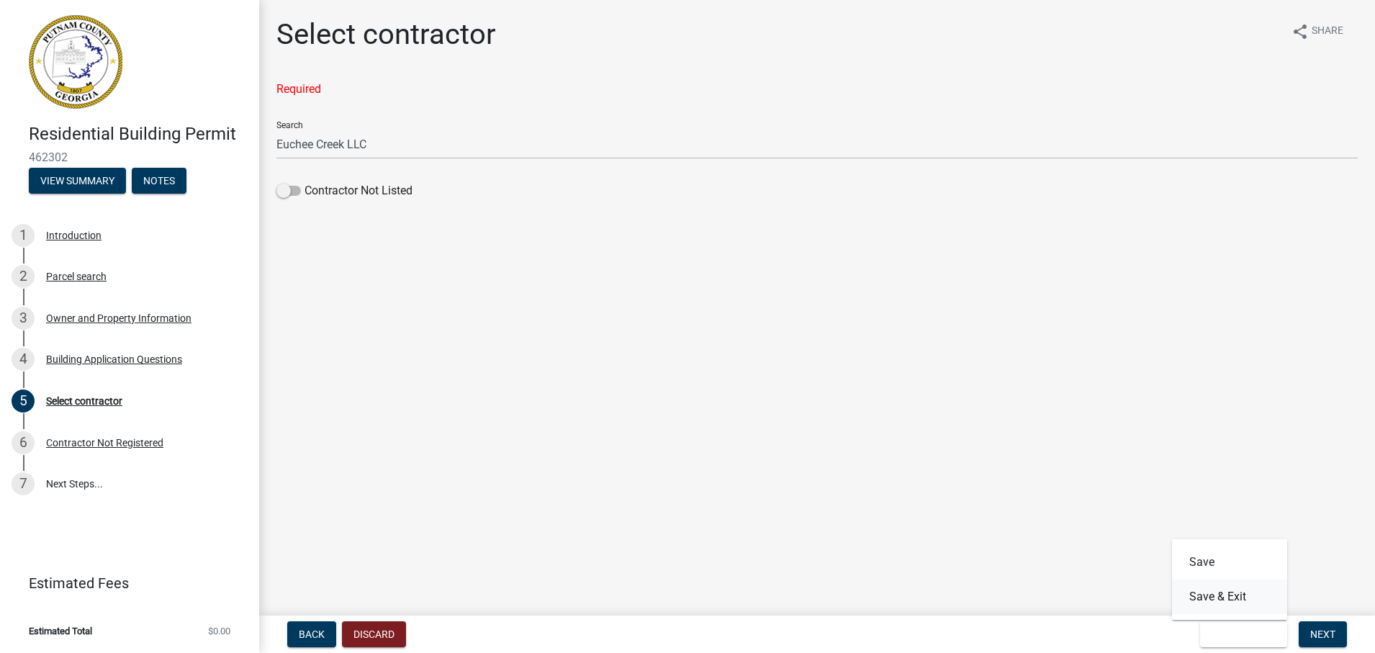
click at [1230, 596] on button "Save & Exit" at bounding box center [1229, 596] width 115 height 35
